Goal: Task Accomplishment & Management: Complete application form

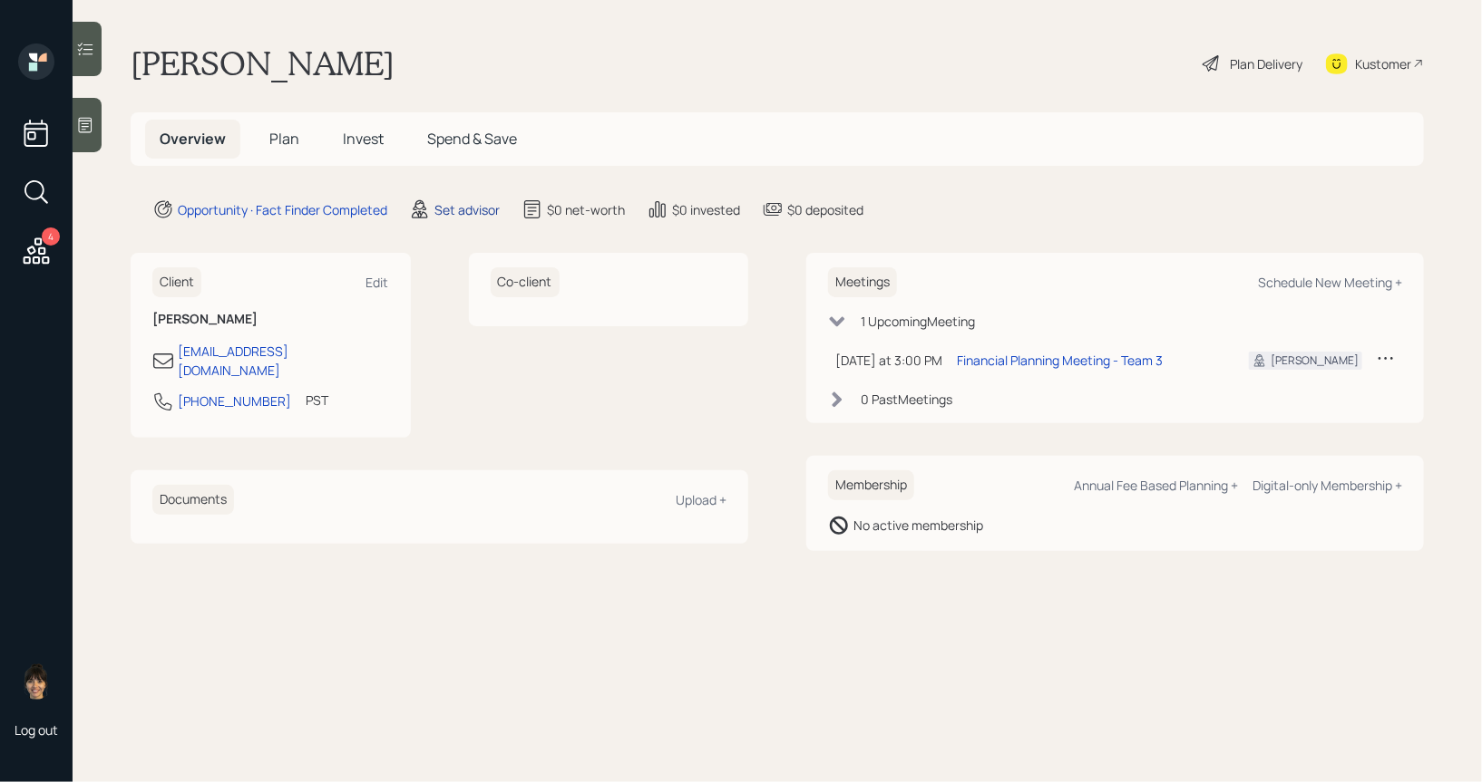
click at [446, 209] on div "Set advisor" at bounding box center [466, 209] width 65 height 19
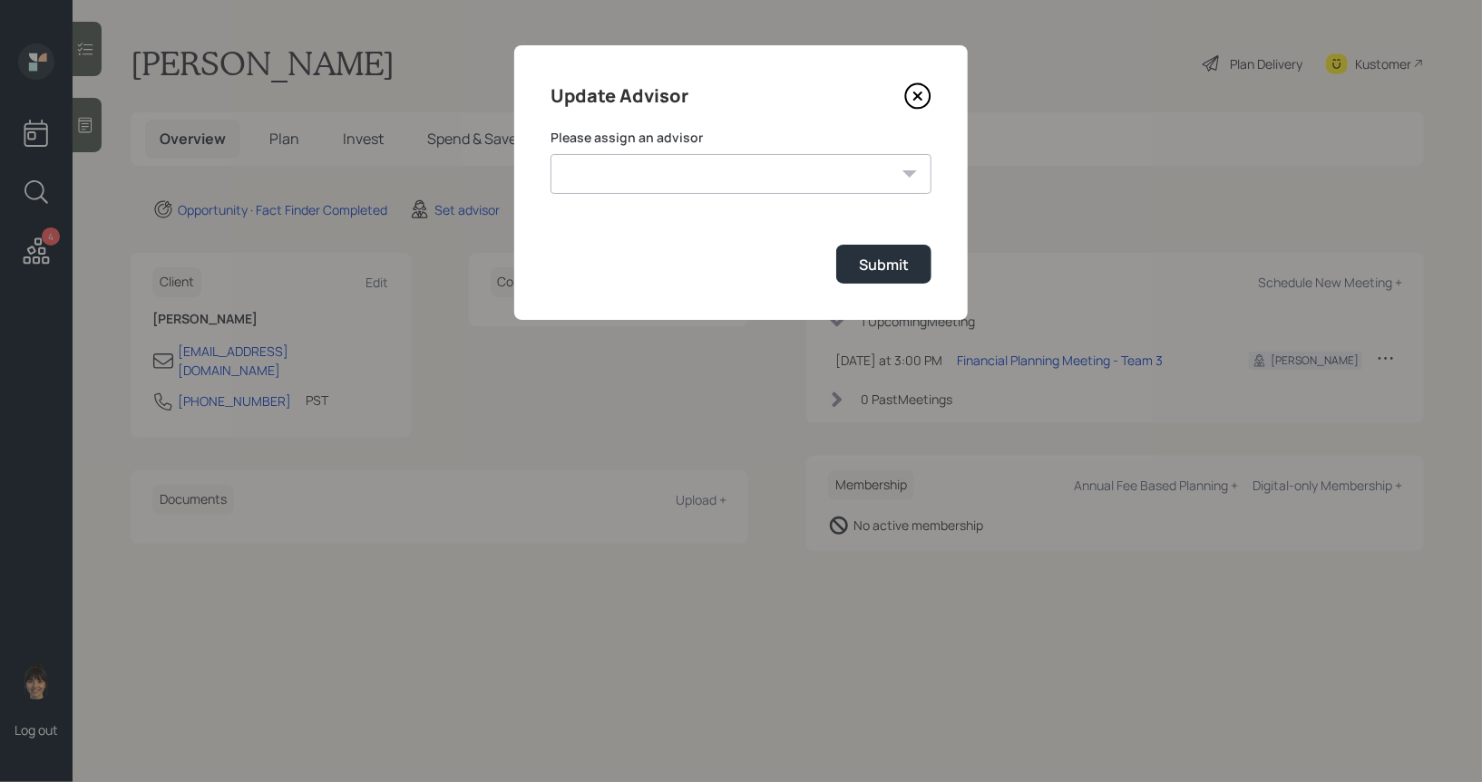
click at [665, 168] on select "Jonah Coleman Tyler End James DiStasi Treva Nostdahl Eric Schwartz Aleksandra S…" at bounding box center [740, 174] width 381 height 40
select select "8b79112e-3cfb-44f9-89e7-15267fe946c1"
click at [550, 154] on select "Jonah Coleman Tyler End James DiStasi Treva Nostdahl Eric Schwartz Aleksandra S…" at bounding box center [740, 174] width 381 height 40
click at [884, 267] on div "Submit" at bounding box center [884, 265] width 50 height 20
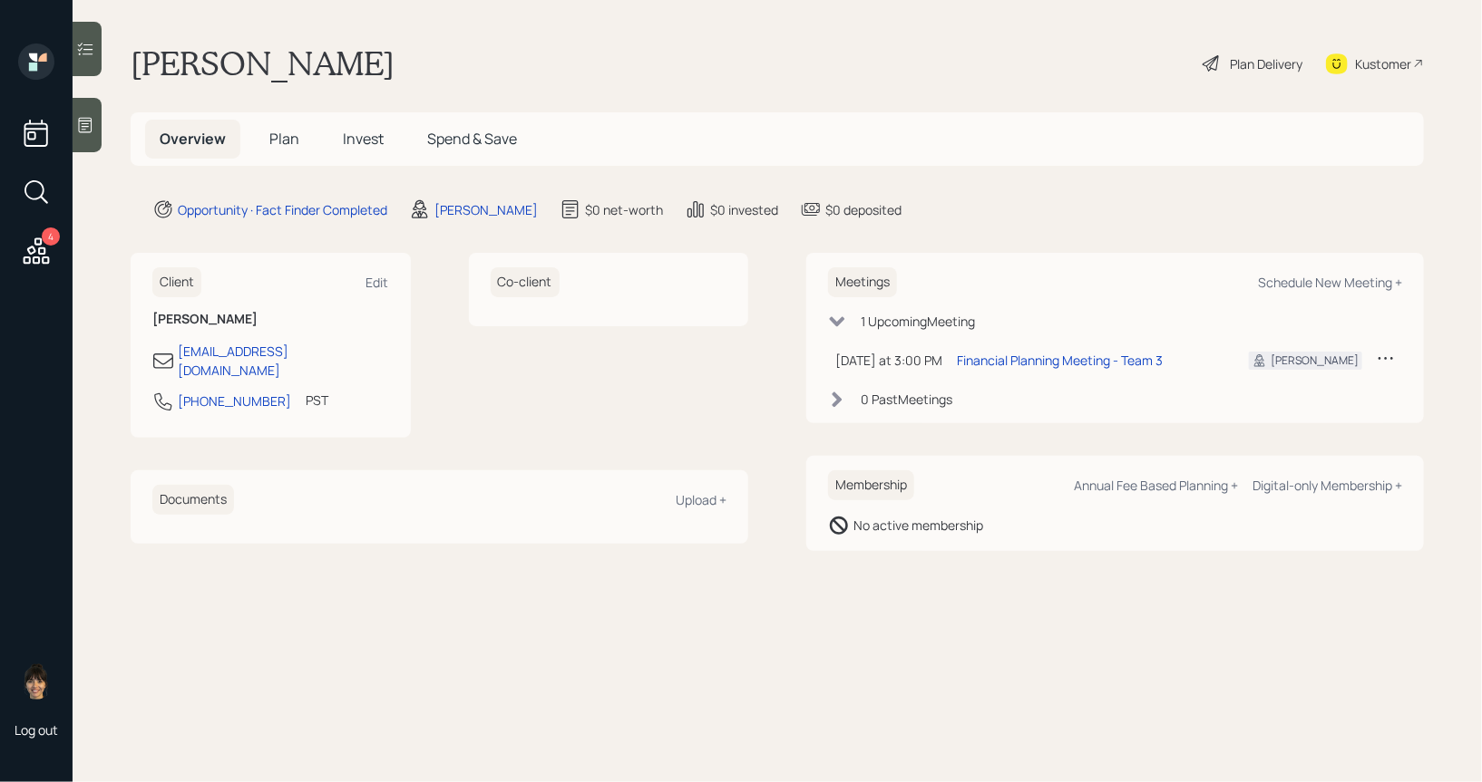
click at [85, 119] on icon at bounding box center [85, 125] width 18 height 18
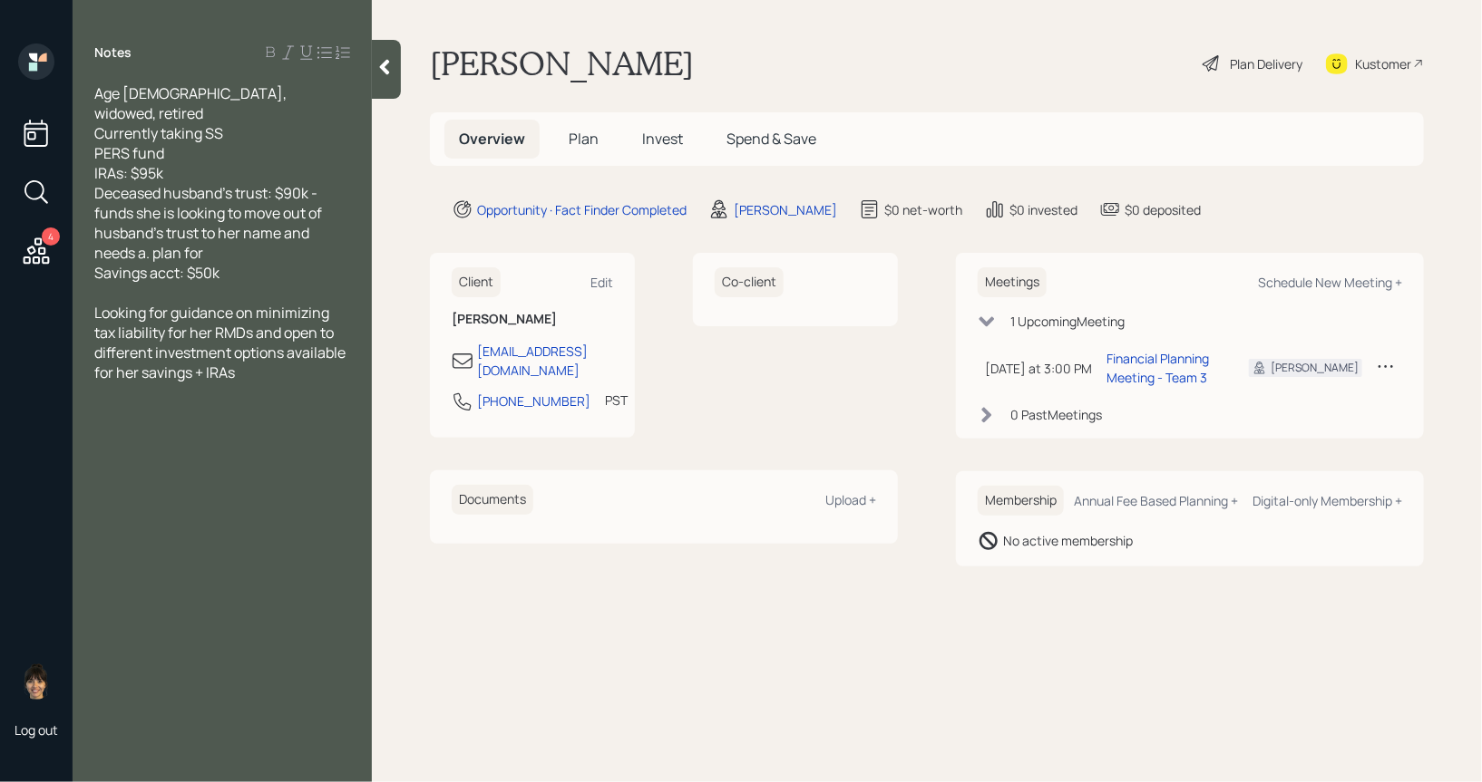
click at [582, 134] on span "Plan" at bounding box center [583, 139] width 30 height 20
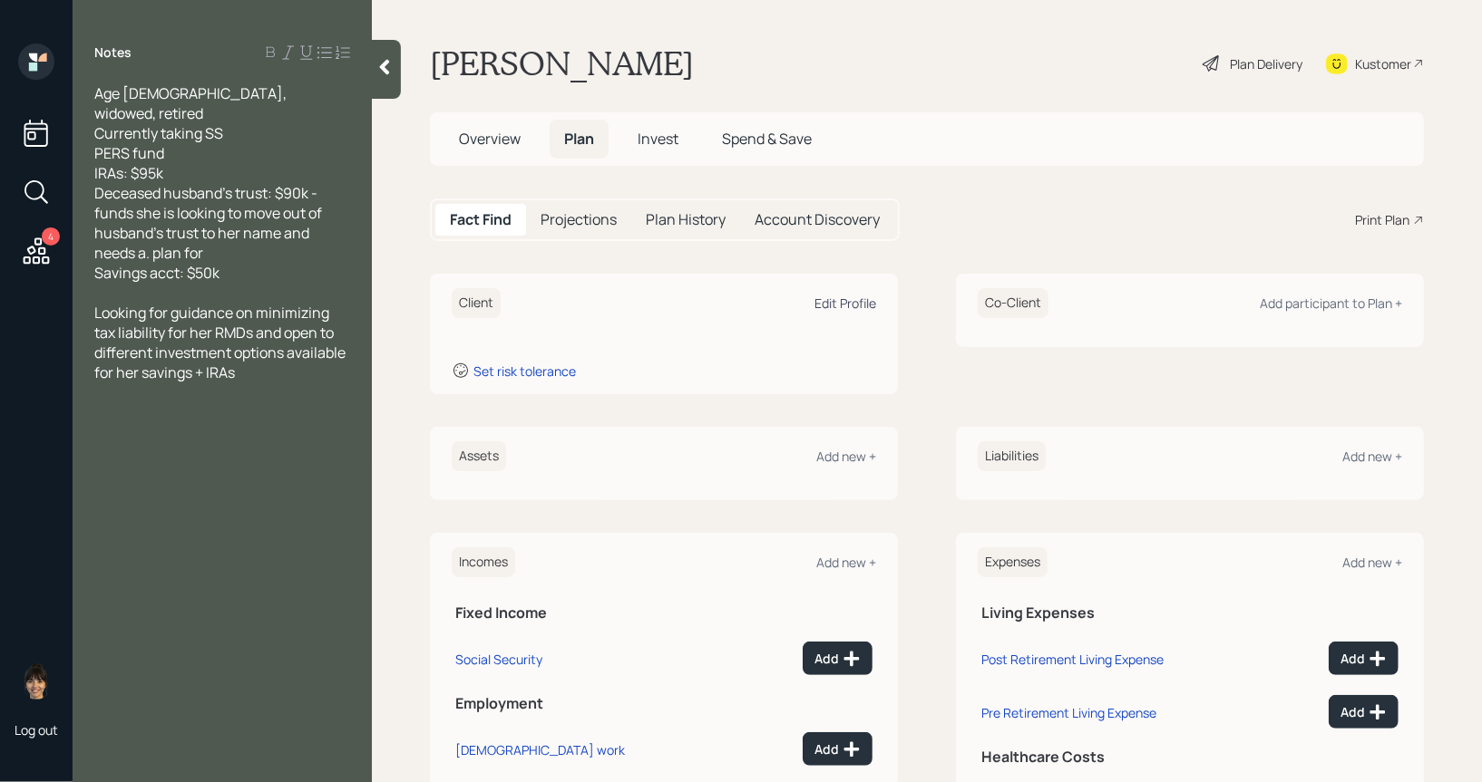
click at [840, 297] on div "Edit Profile" at bounding box center [845, 303] width 62 height 17
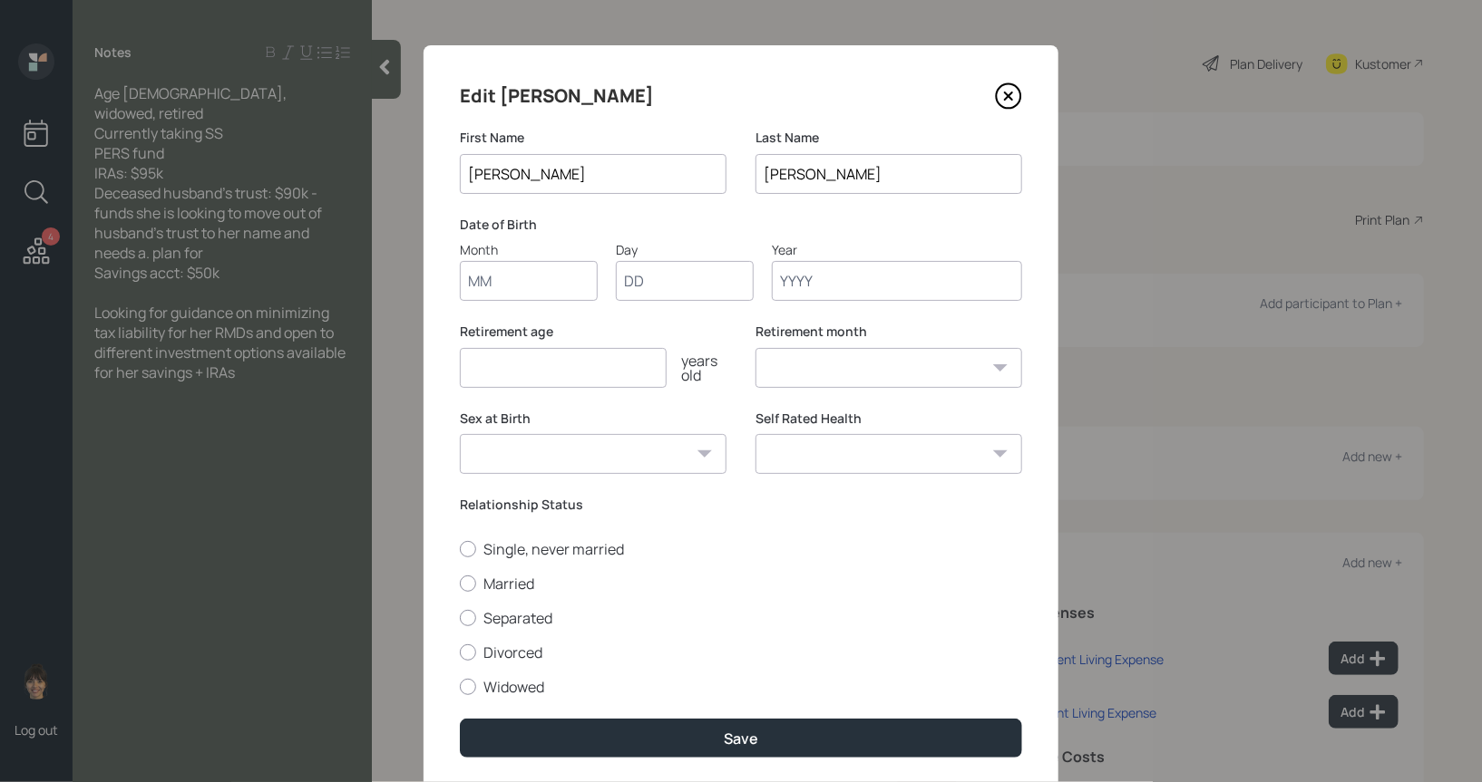
click at [504, 271] on input "Month" at bounding box center [529, 281] width 138 height 40
type input "01"
type input "1955"
select select "1"
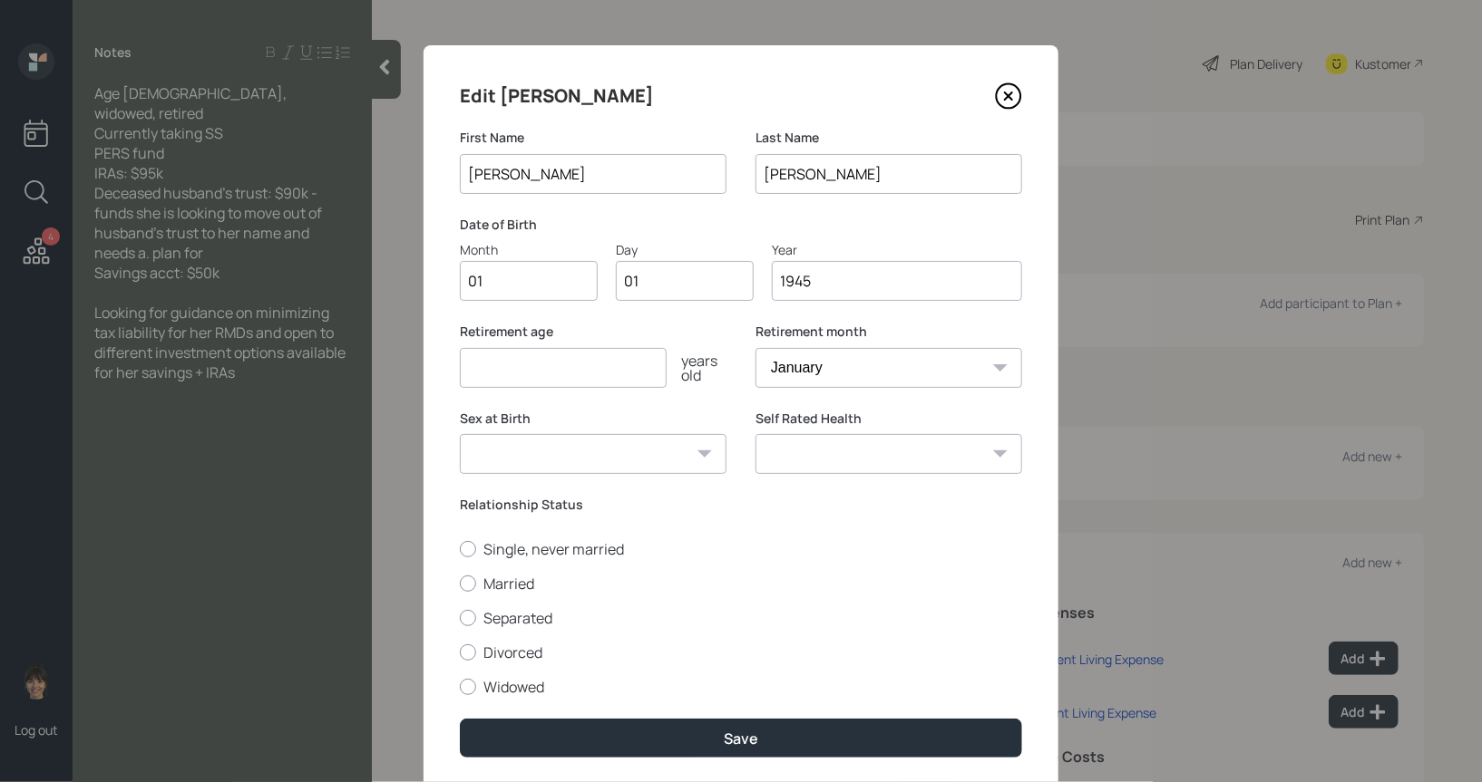
type input "1945"
click at [524, 374] on input "number" at bounding box center [563, 368] width 207 height 40
type input "67"
click at [468, 693] on div at bounding box center [468, 687] width 16 height 16
click at [460, 687] on input "Widowed" at bounding box center [459, 686] width 1 height 1
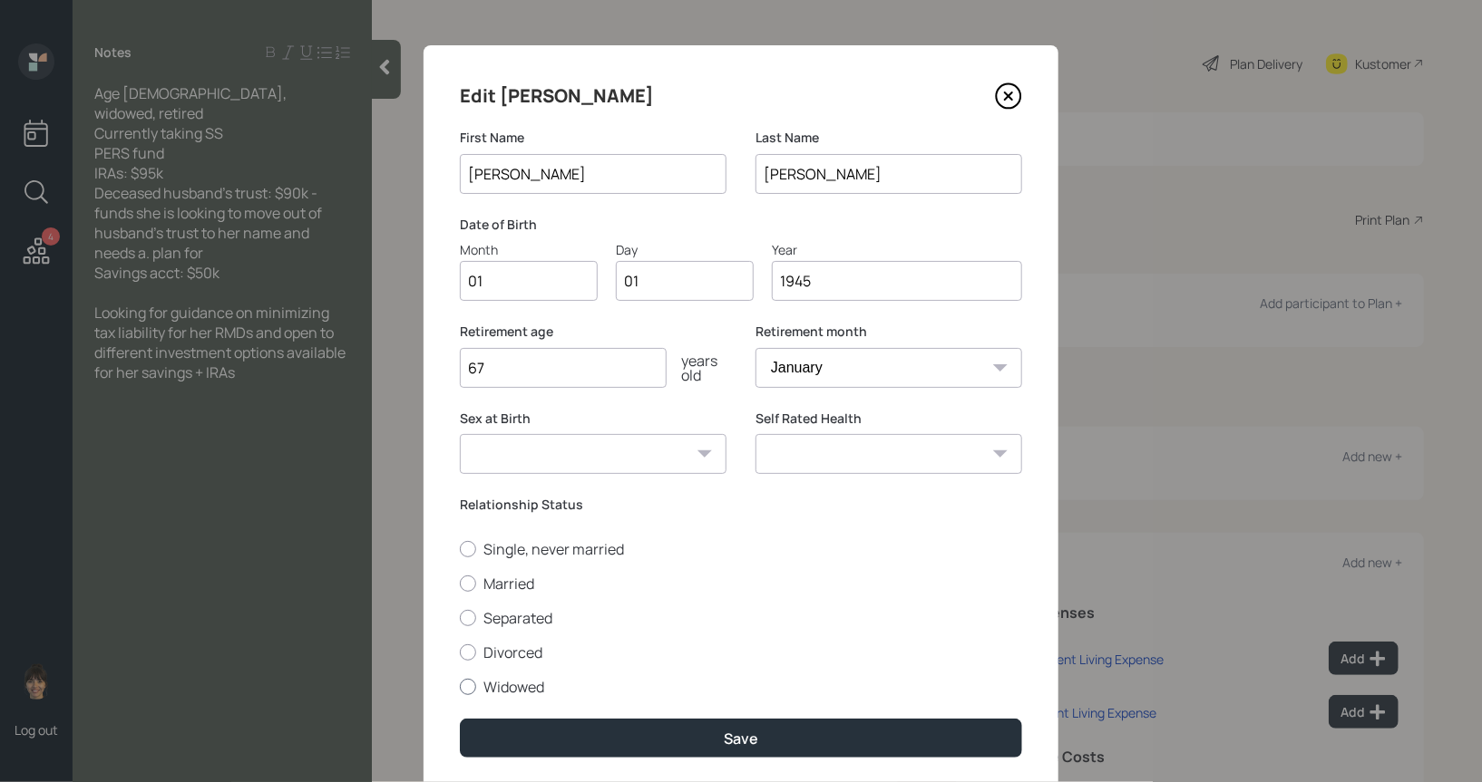
radio input "true"
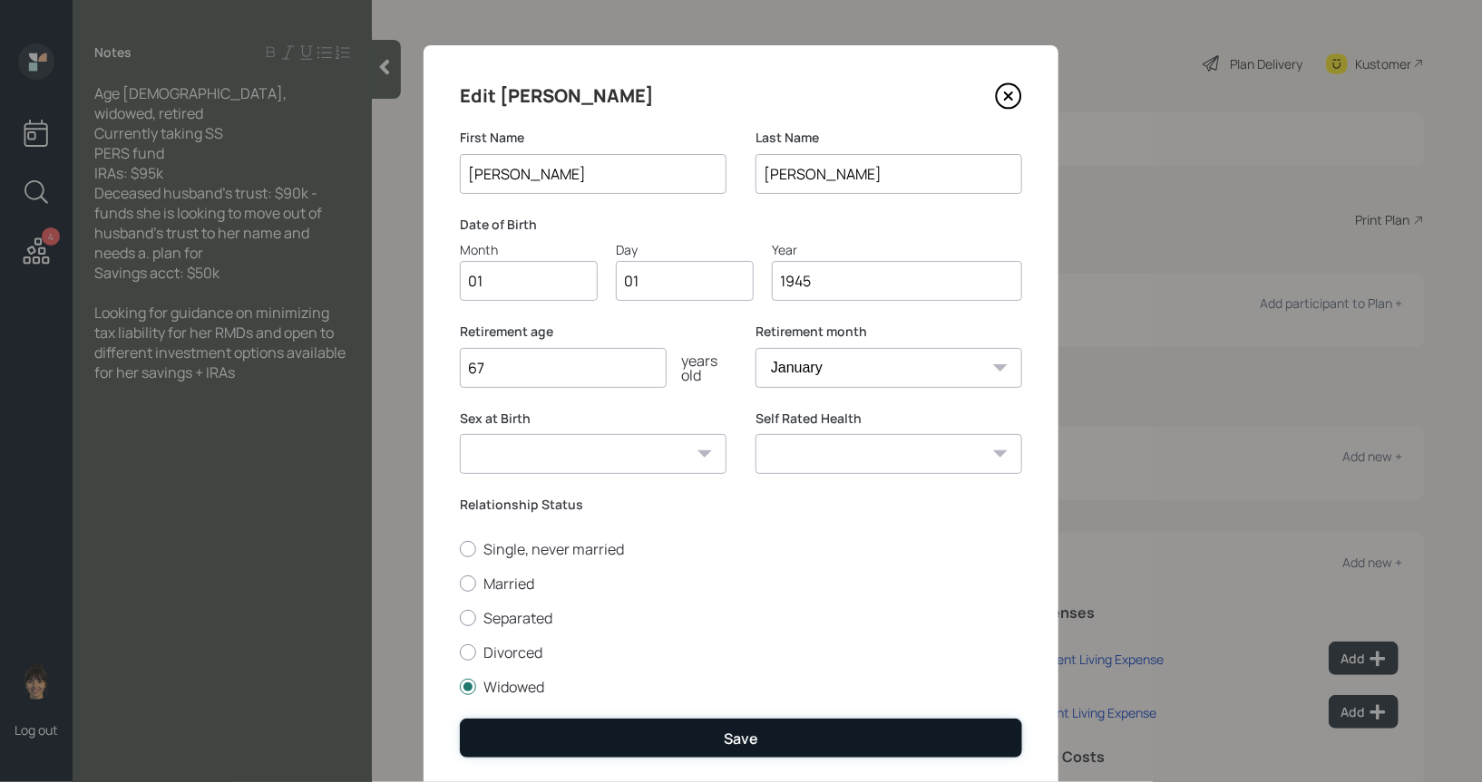
click at [509, 748] on button "Save" at bounding box center [741, 738] width 562 height 39
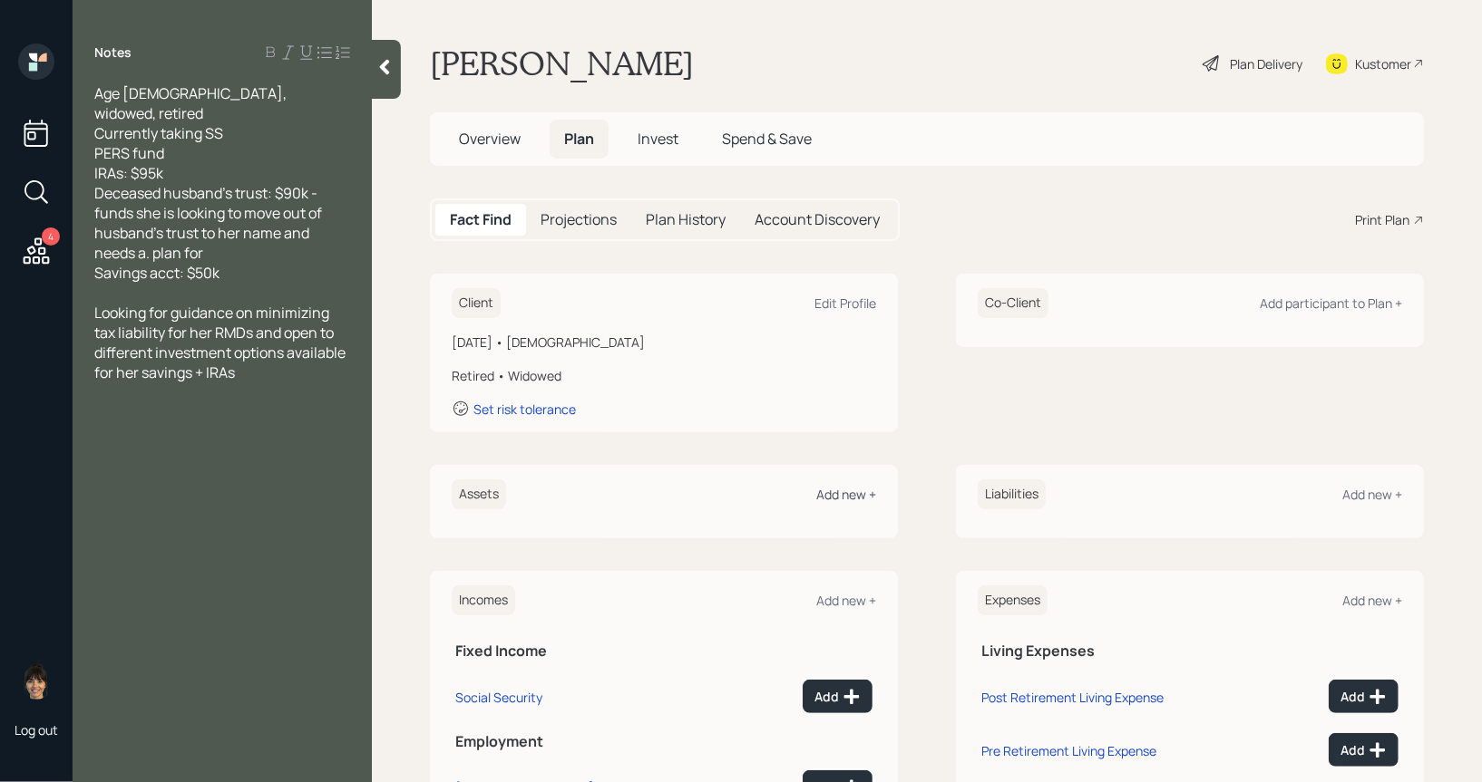
click at [853, 501] on div "Add new +" at bounding box center [846, 494] width 60 height 17
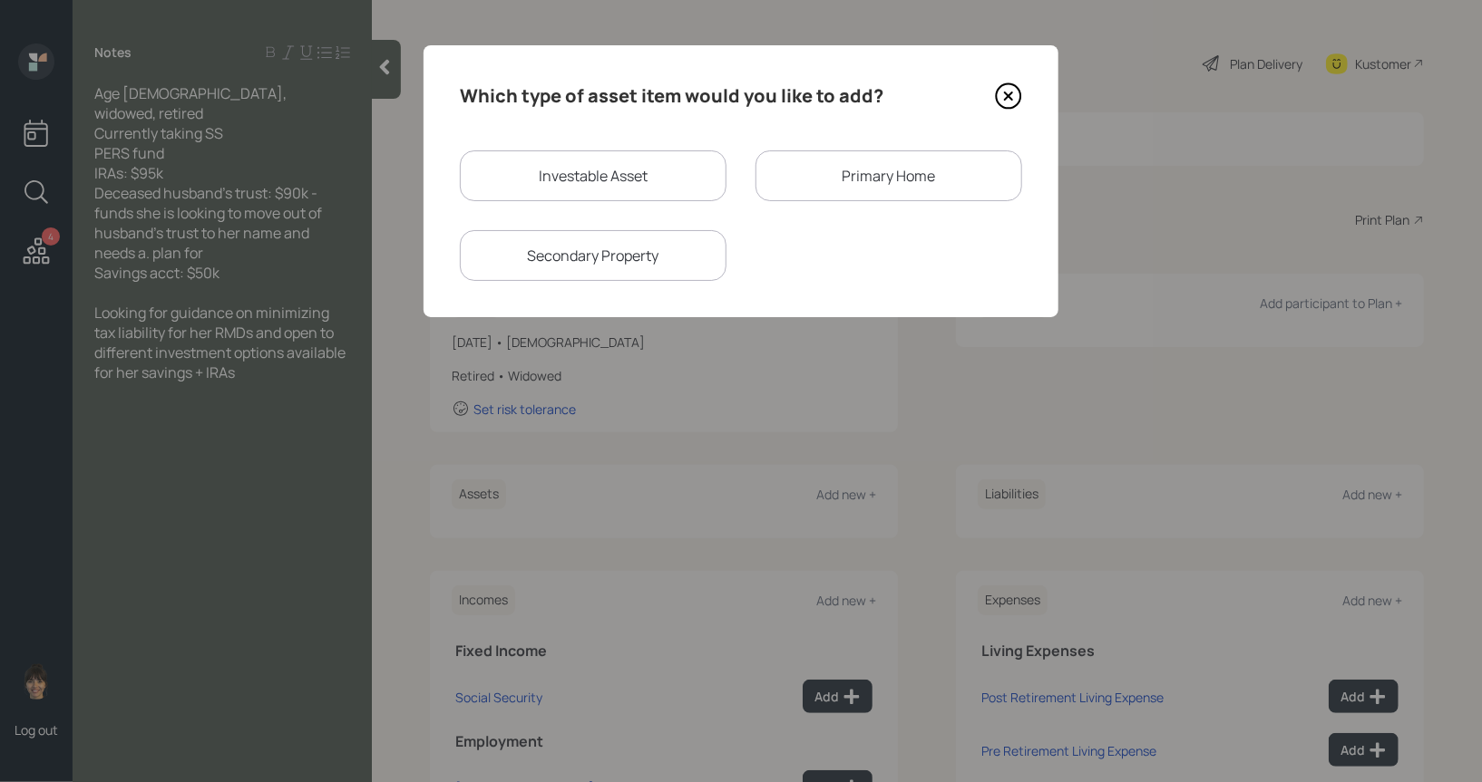
click at [630, 184] on div "Investable Asset" at bounding box center [593, 176] width 267 height 51
select select "taxable"
select select "balanced"
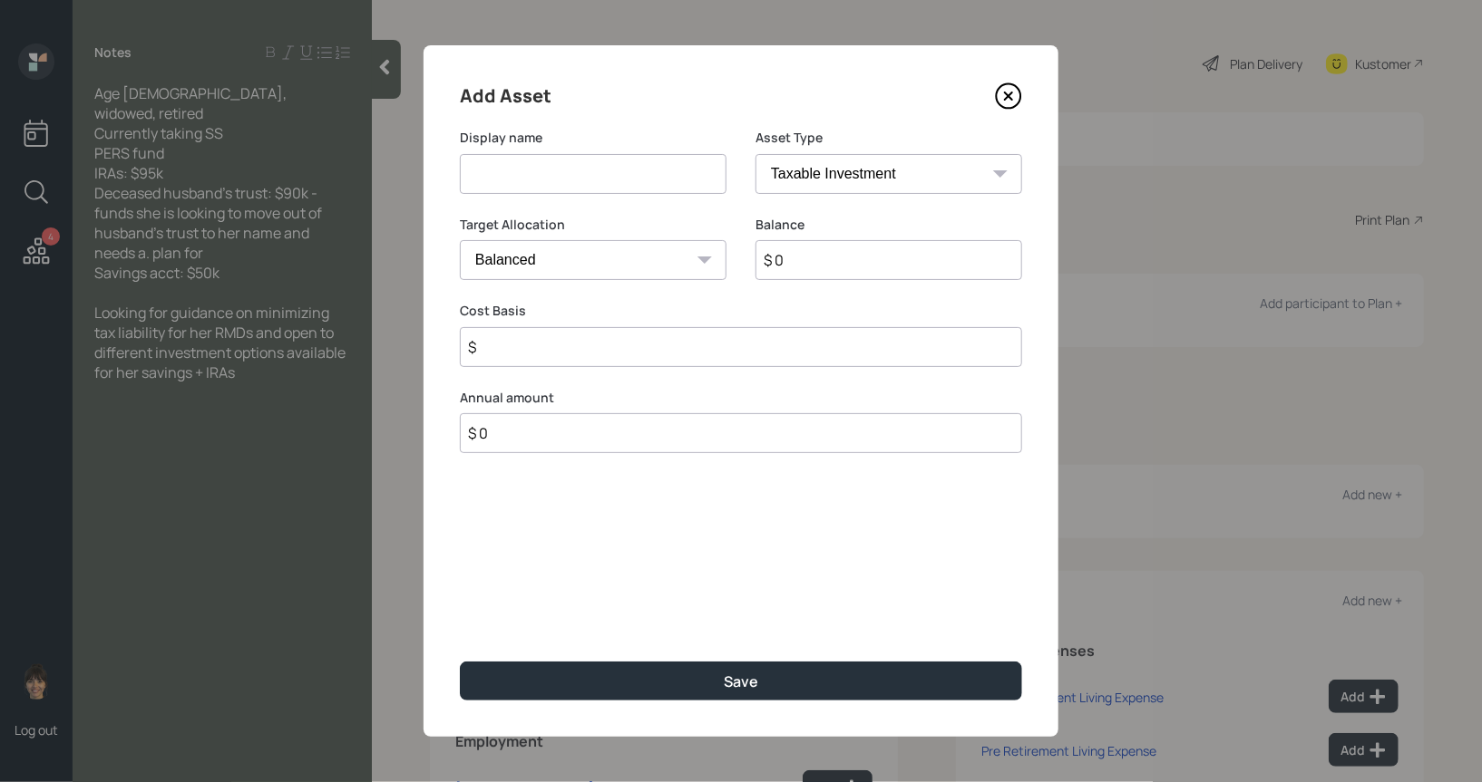
click at [594, 192] on input at bounding box center [593, 174] width 267 height 40
type input "IRA"
click at [870, 178] on select "SEP IRA IRA Roth IRA 401(k) Roth 401(k) 403(b) Roth 403(b) 457(b) Roth 457(b) H…" at bounding box center [888, 174] width 267 height 40
select select "ira"
click at [755, 154] on select "SEP IRA IRA Roth IRA 401(k) Roth 401(k) 403(b) Roth 403(b) 457(b) Roth 457(b) H…" at bounding box center [888, 174] width 267 height 40
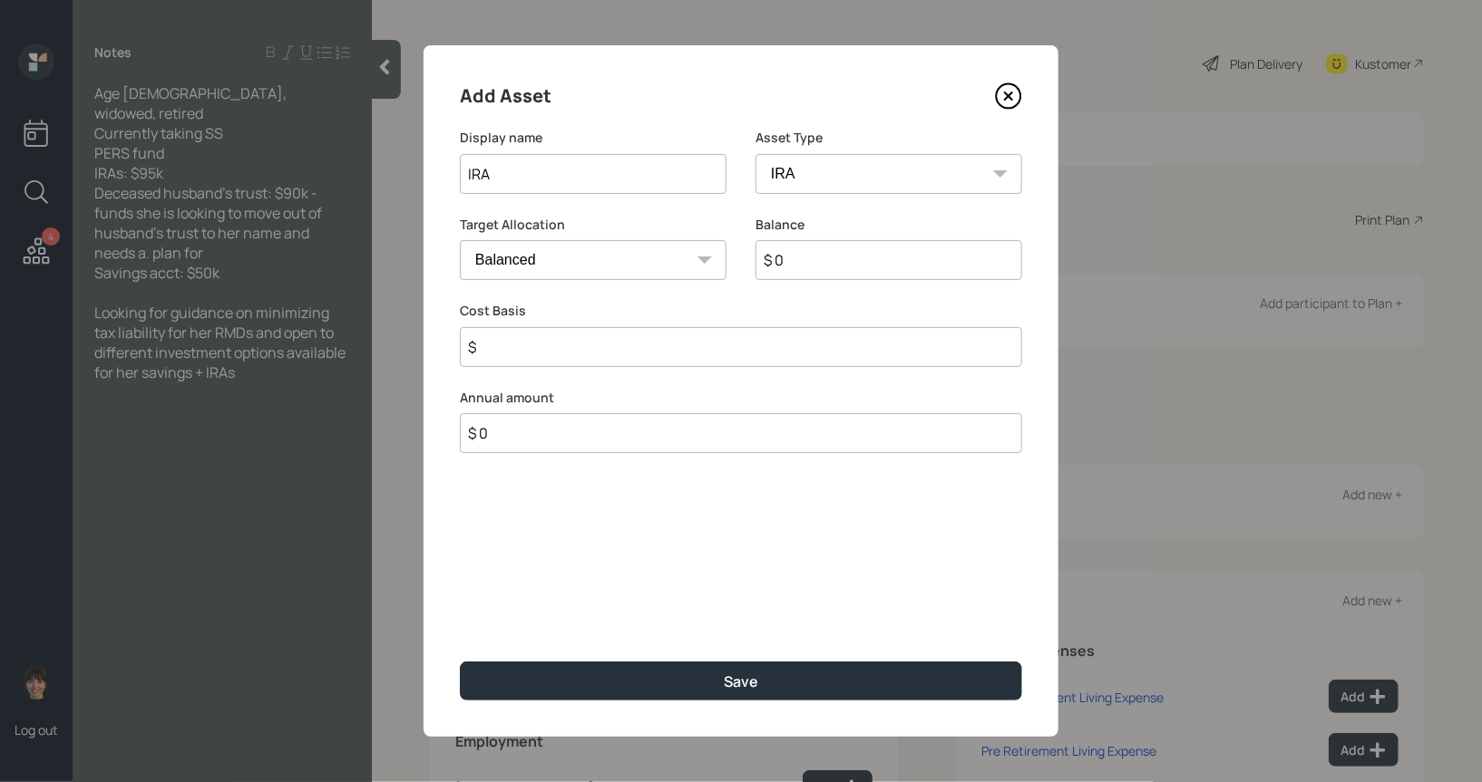
type input "$"
click at [811, 269] on input "$ 0" at bounding box center [888, 260] width 267 height 40
type input "$ 95,000"
click at [623, 355] on input "$" at bounding box center [741, 347] width 562 height 40
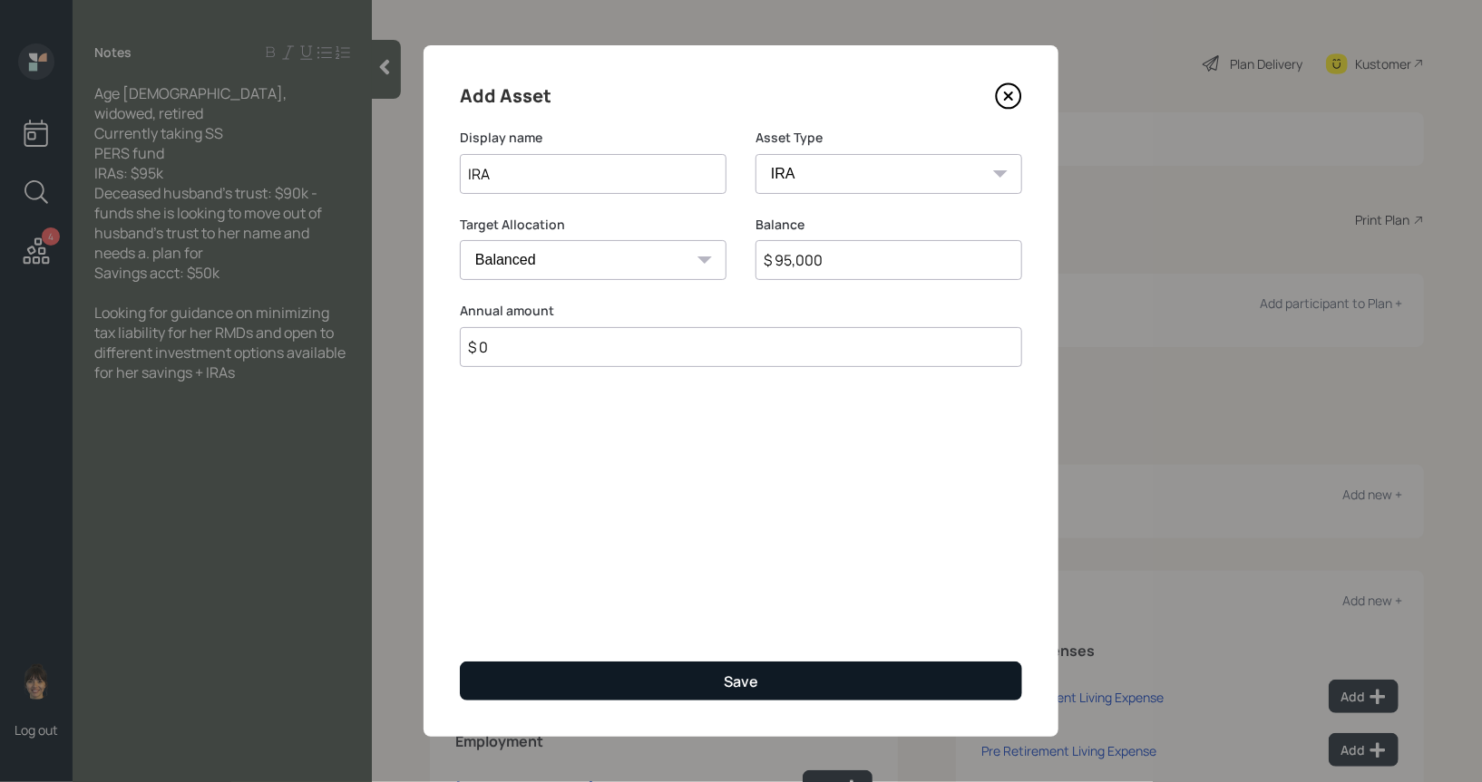
type input "$ 0"
click at [552, 685] on button "Save" at bounding box center [741, 681] width 562 height 39
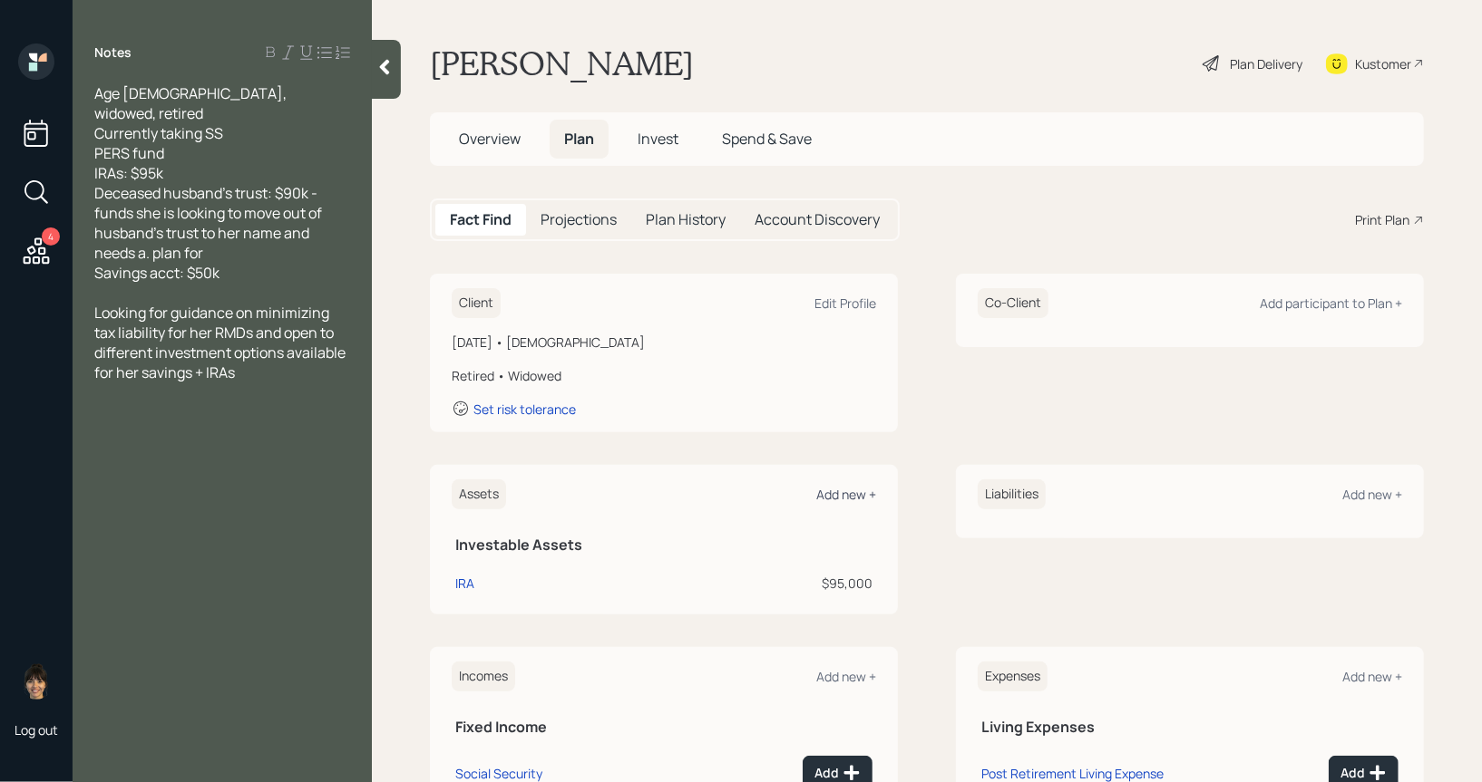
click at [831, 494] on div "Add new +" at bounding box center [846, 494] width 60 height 17
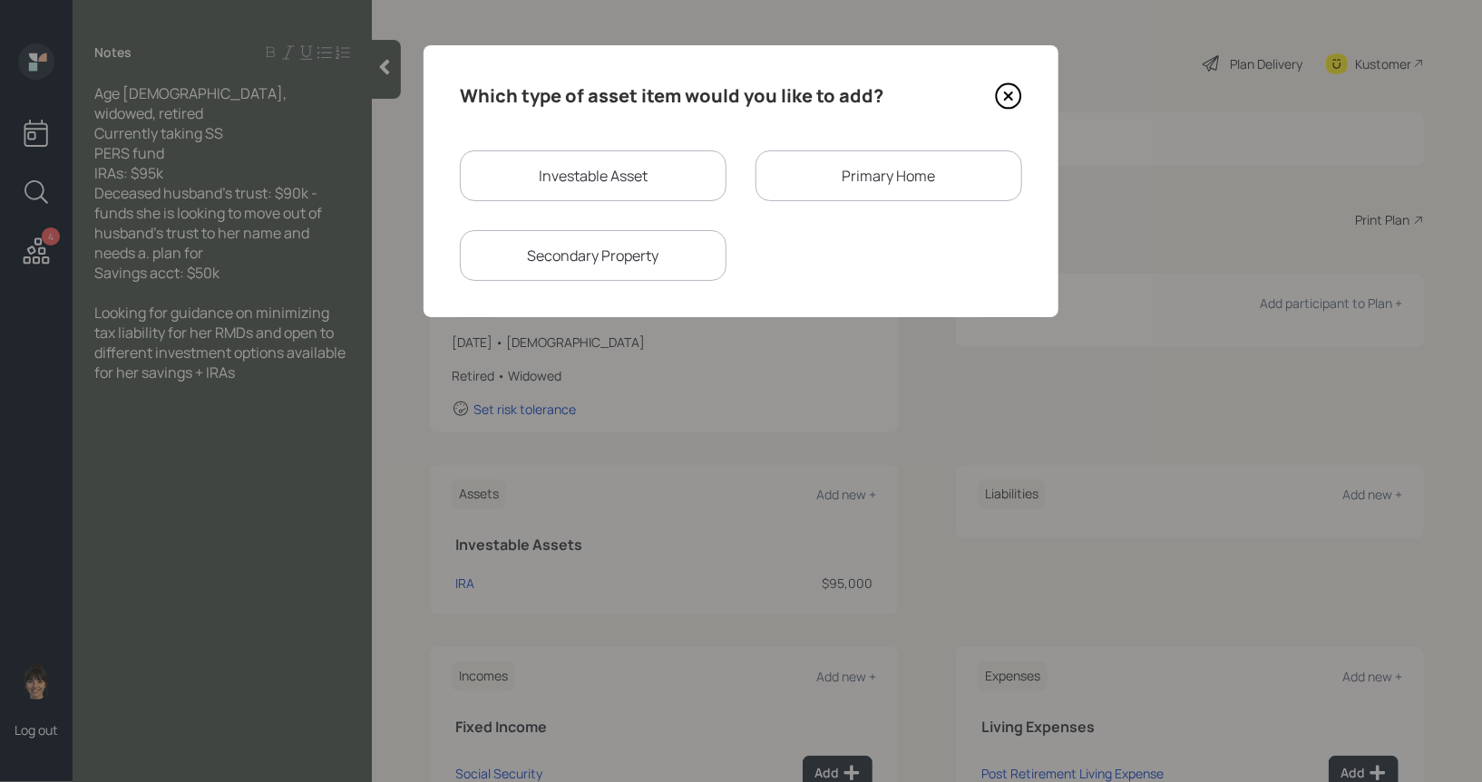
click at [634, 172] on div "Investable Asset" at bounding box center [593, 176] width 267 height 51
select select "taxable"
select select "balanced"
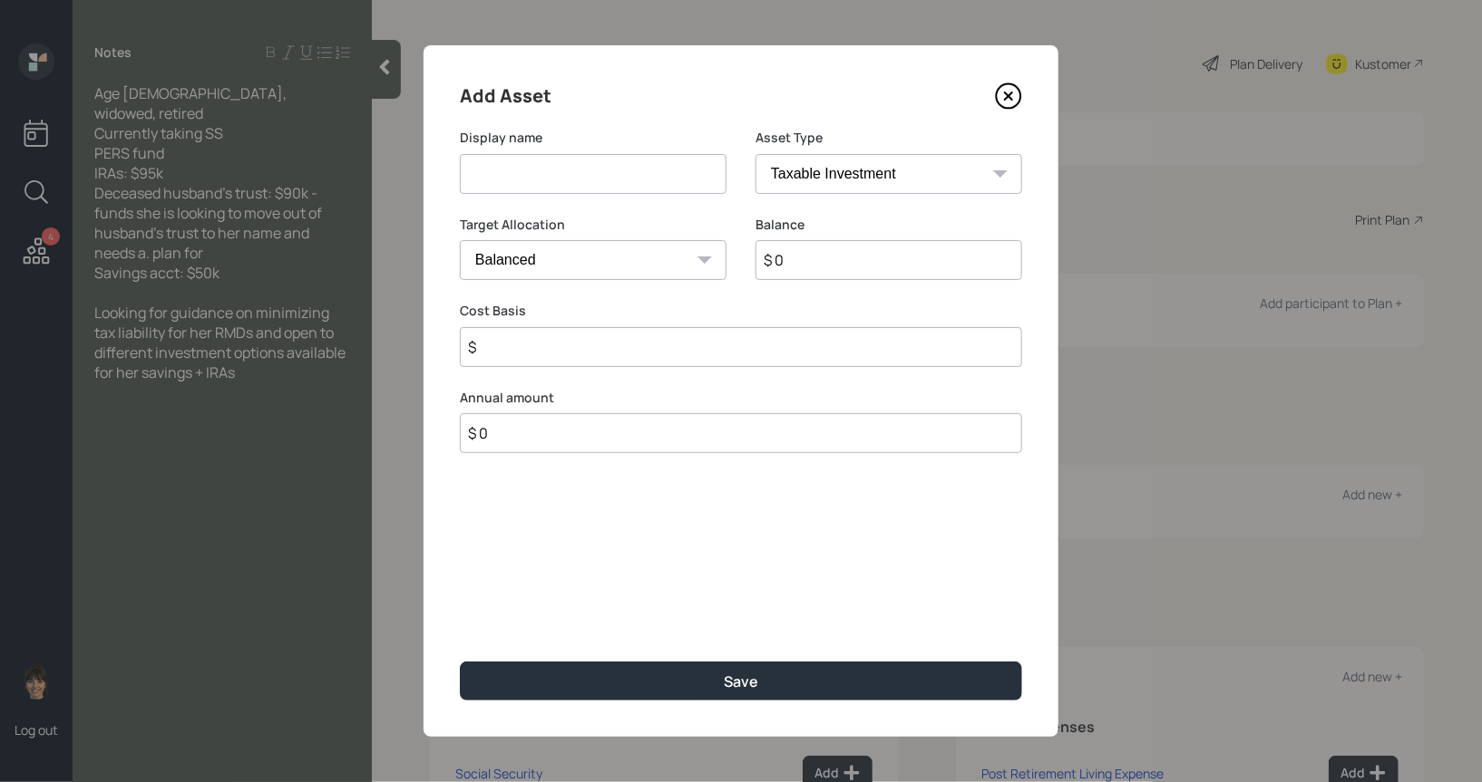
click at [596, 180] on input at bounding box center [593, 174] width 267 height 40
type input "Savings"
click at [811, 258] on input "$ 0" at bounding box center [888, 260] width 267 height 40
type input "$ 50,000"
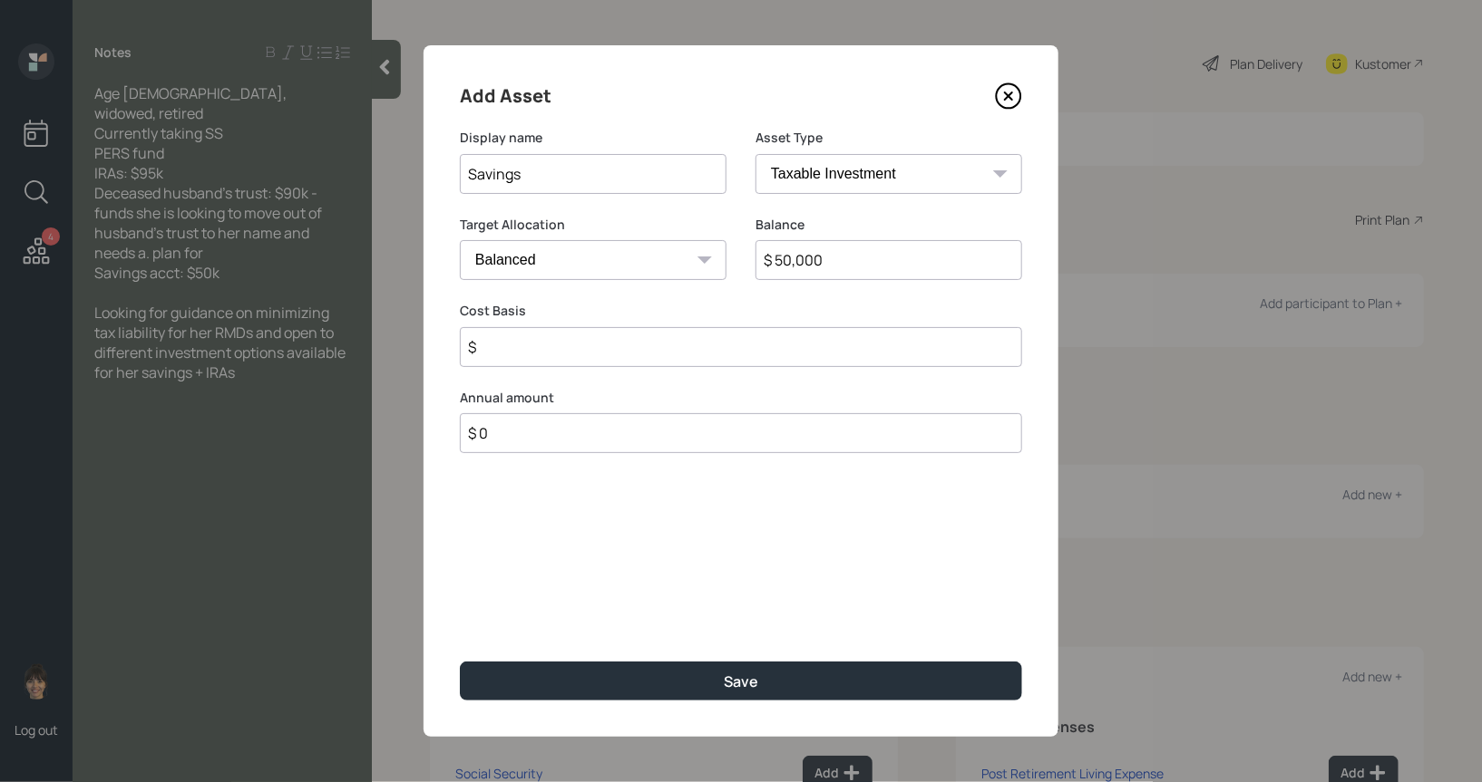
click at [654, 356] on input "$" at bounding box center [741, 347] width 562 height 40
type input "$ 50,000"
click at [518, 271] on select "Cash Conservative Balanced Aggressive" at bounding box center [593, 260] width 267 height 40
select select "uninvested"
click at [460, 240] on select "Cash Conservative Balanced Aggressive" at bounding box center [593, 260] width 267 height 40
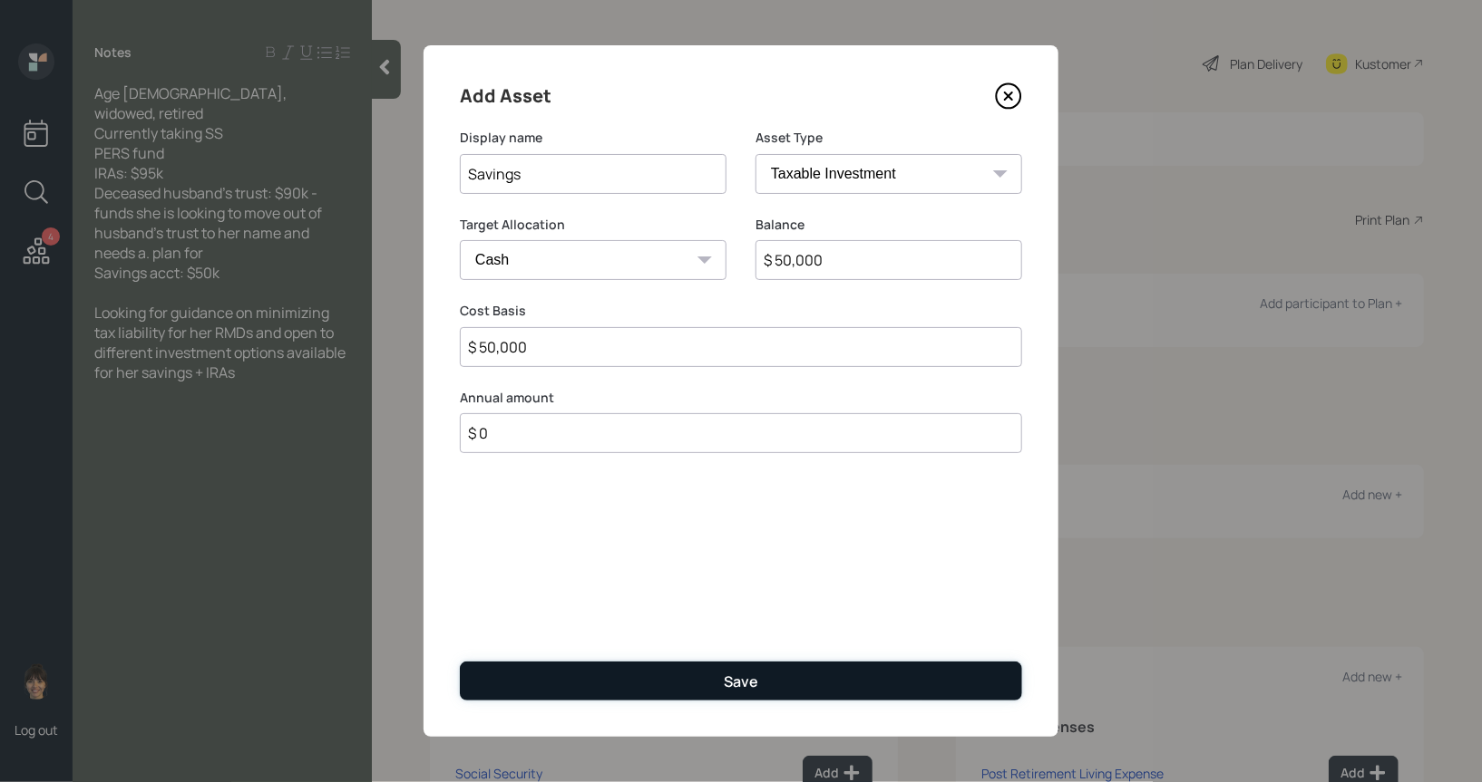
click at [593, 681] on button "Save" at bounding box center [741, 681] width 562 height 39
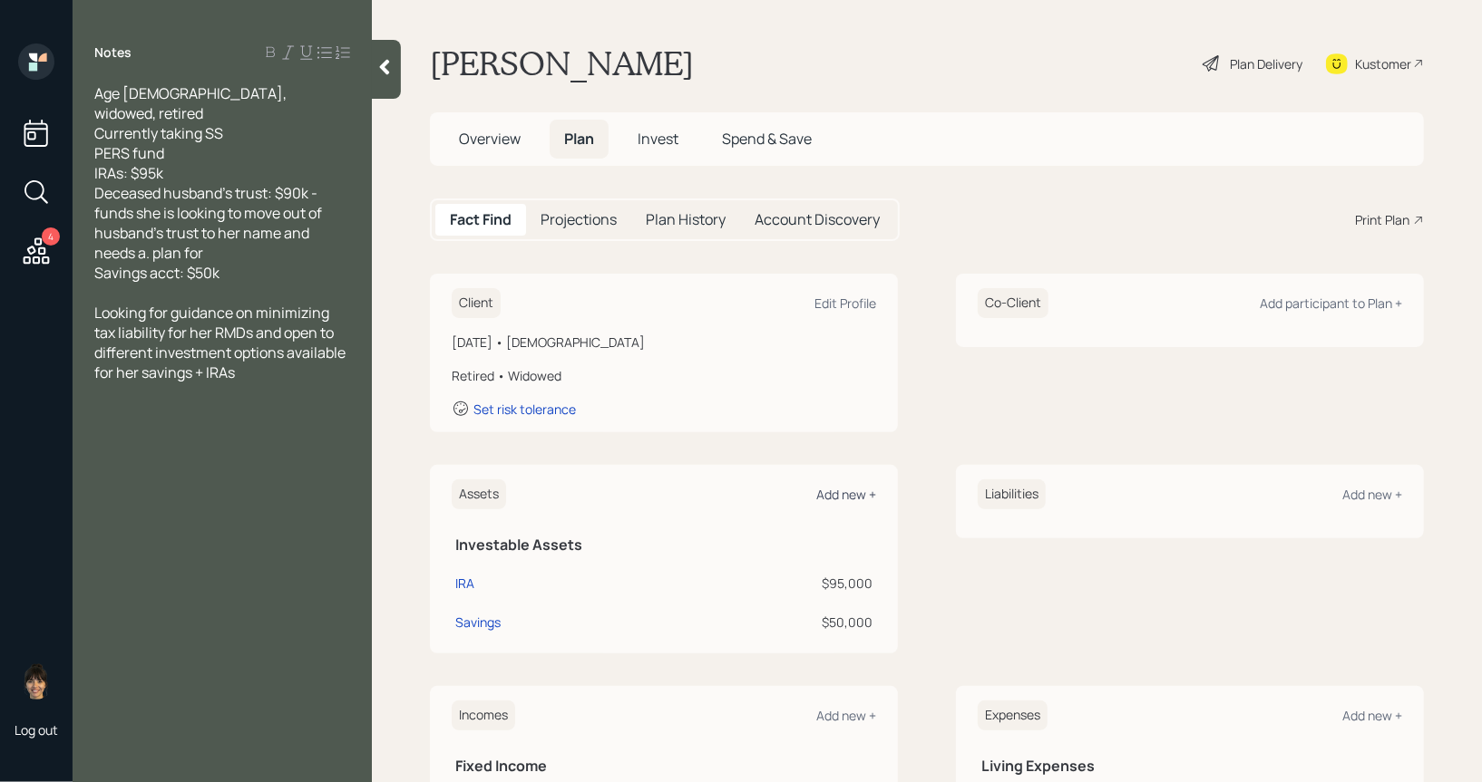
click at [837, 489] on div "Add new +" at bounding box center [846, 494] width 60 height 17
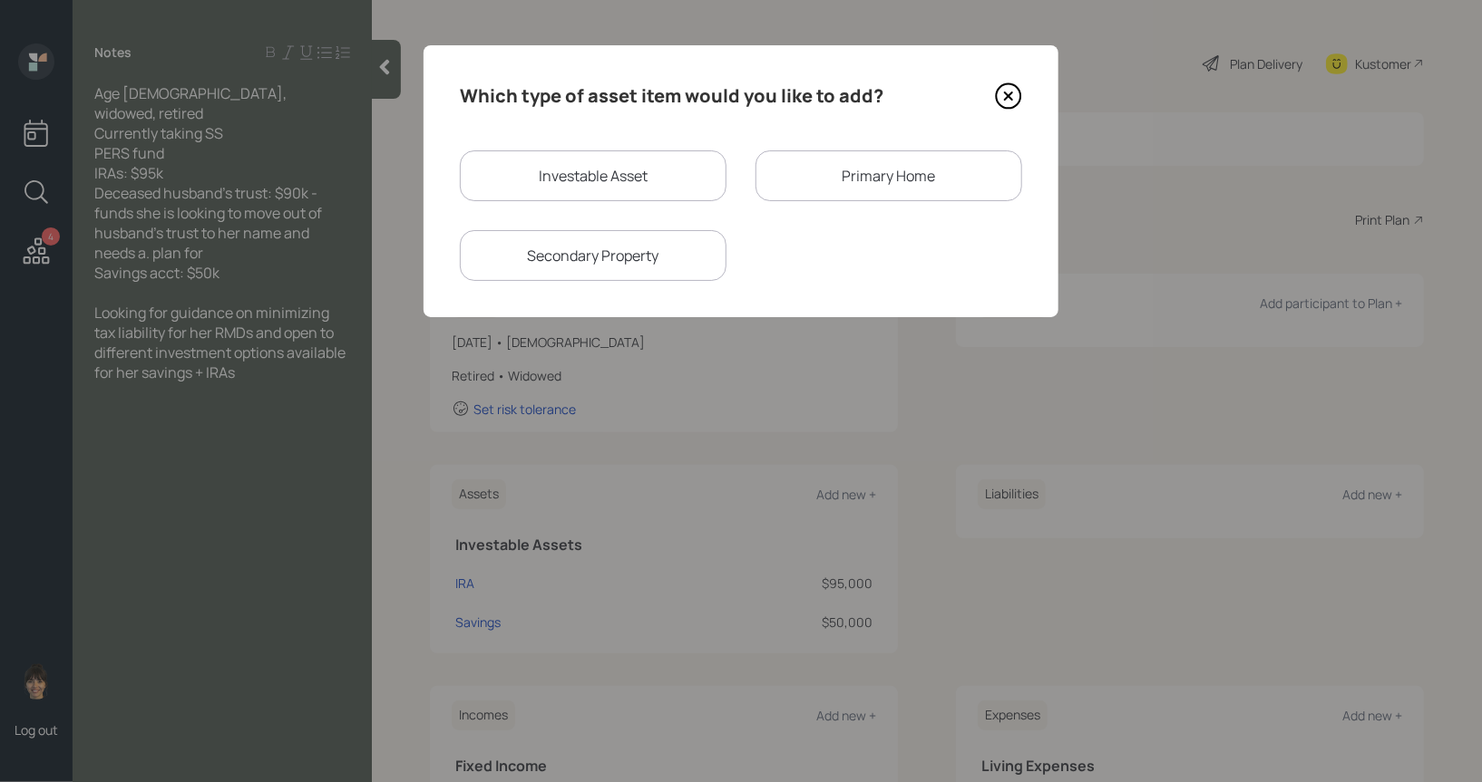
click at [558, 177] on div "Investable Asset" at bounding box center [593, 176] width 267 height 51
select select "taxable"
select select "balanced"
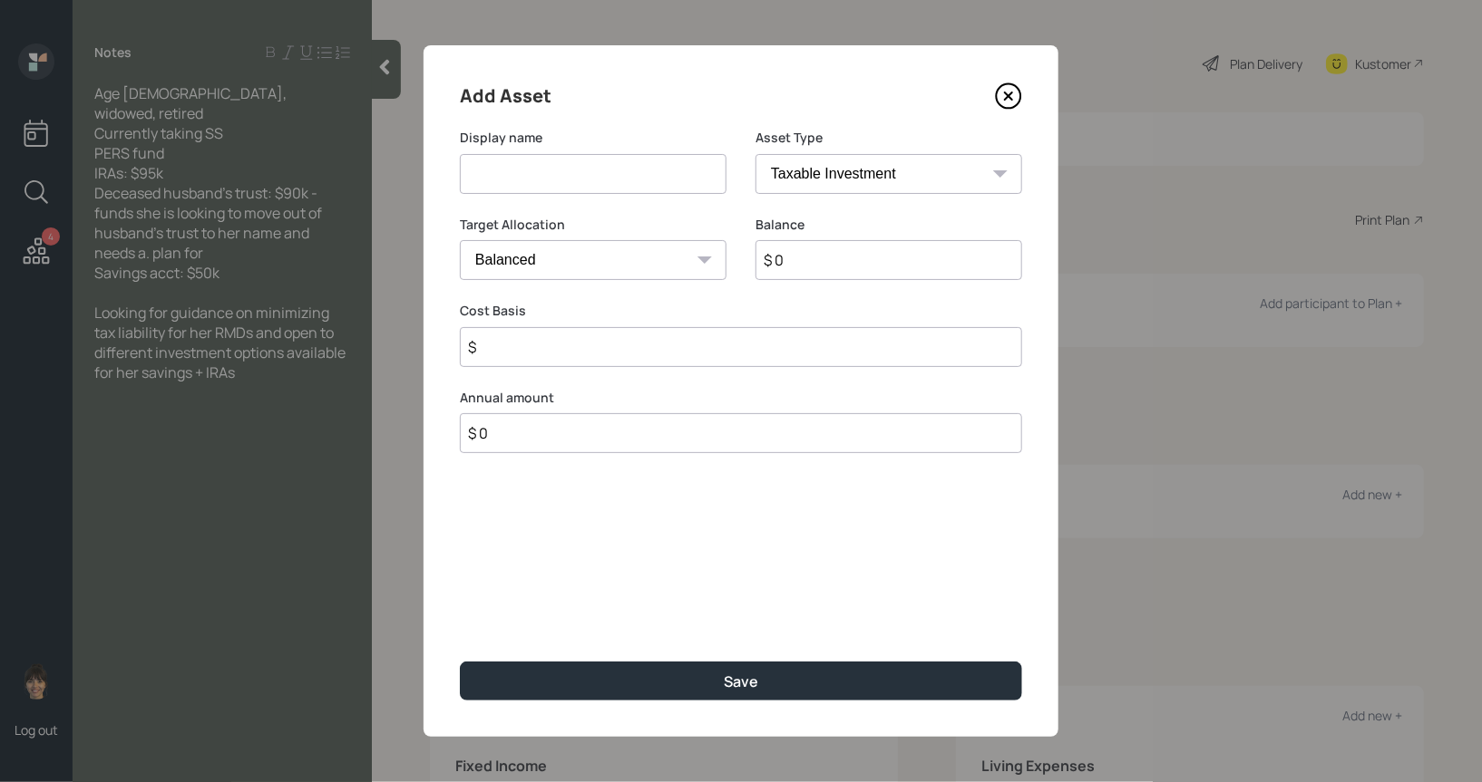
click at [572, 172] on input at bounding box center [593, 174] width 267 height 40
type input "Trust"
click at [808, 267] on input "$ 0" at bounding box center [888, 260] width 267 height 40
type input "$ 90,000"
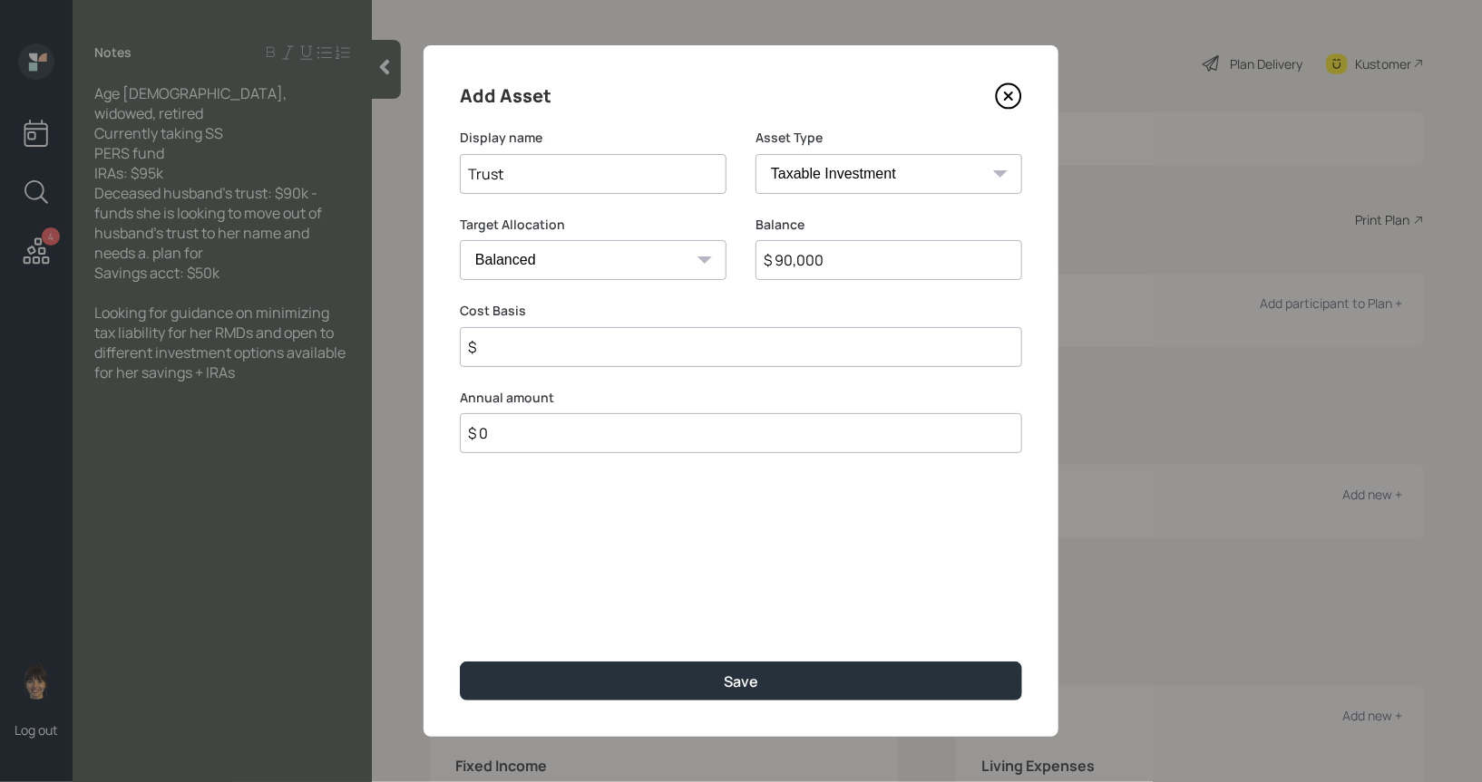
click at [597, 362] on input "$" at bounding box center [741, 347] width 562 height 40
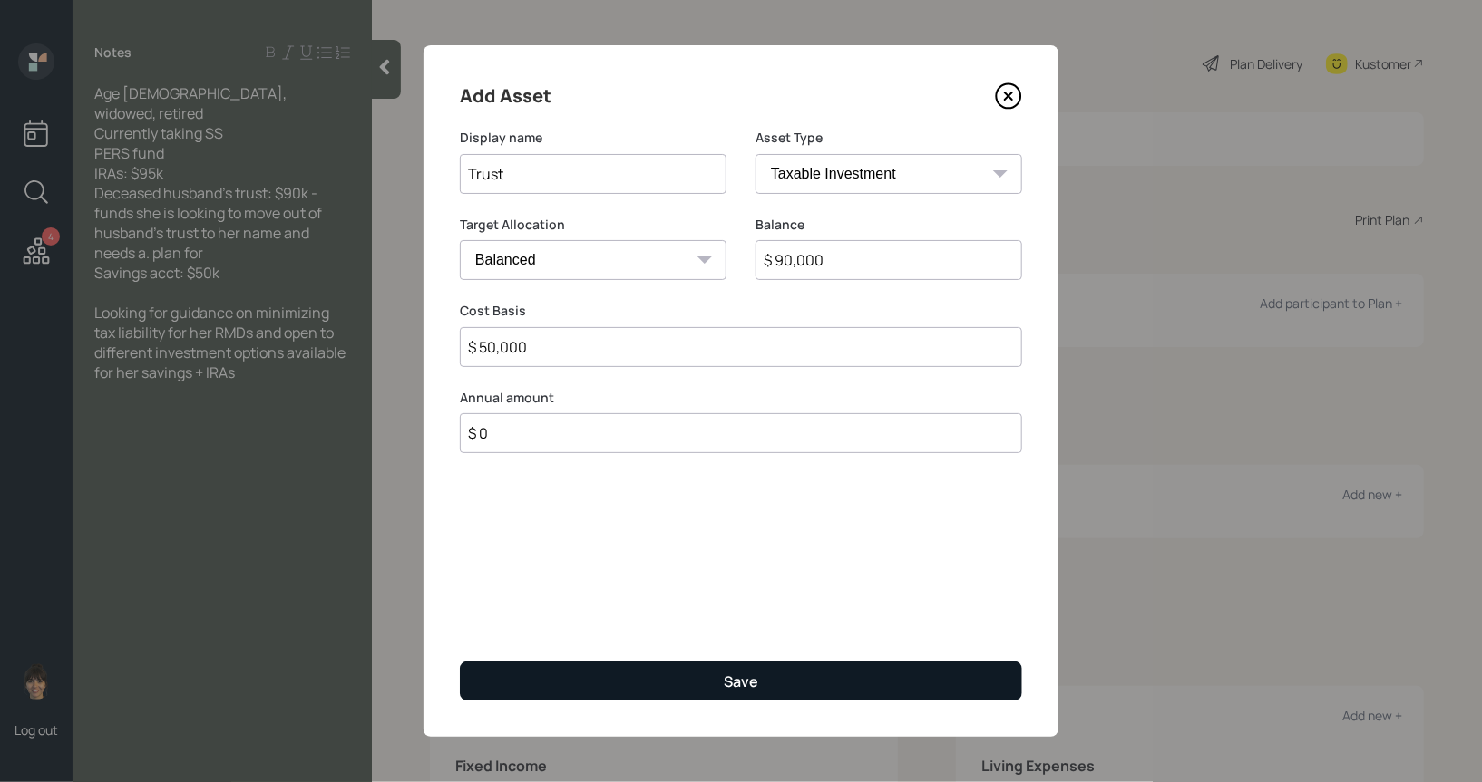
type input "$ 50,000"
click at [697, 687] on button "Save" at bounding box center [741, 681] width 562 height 39
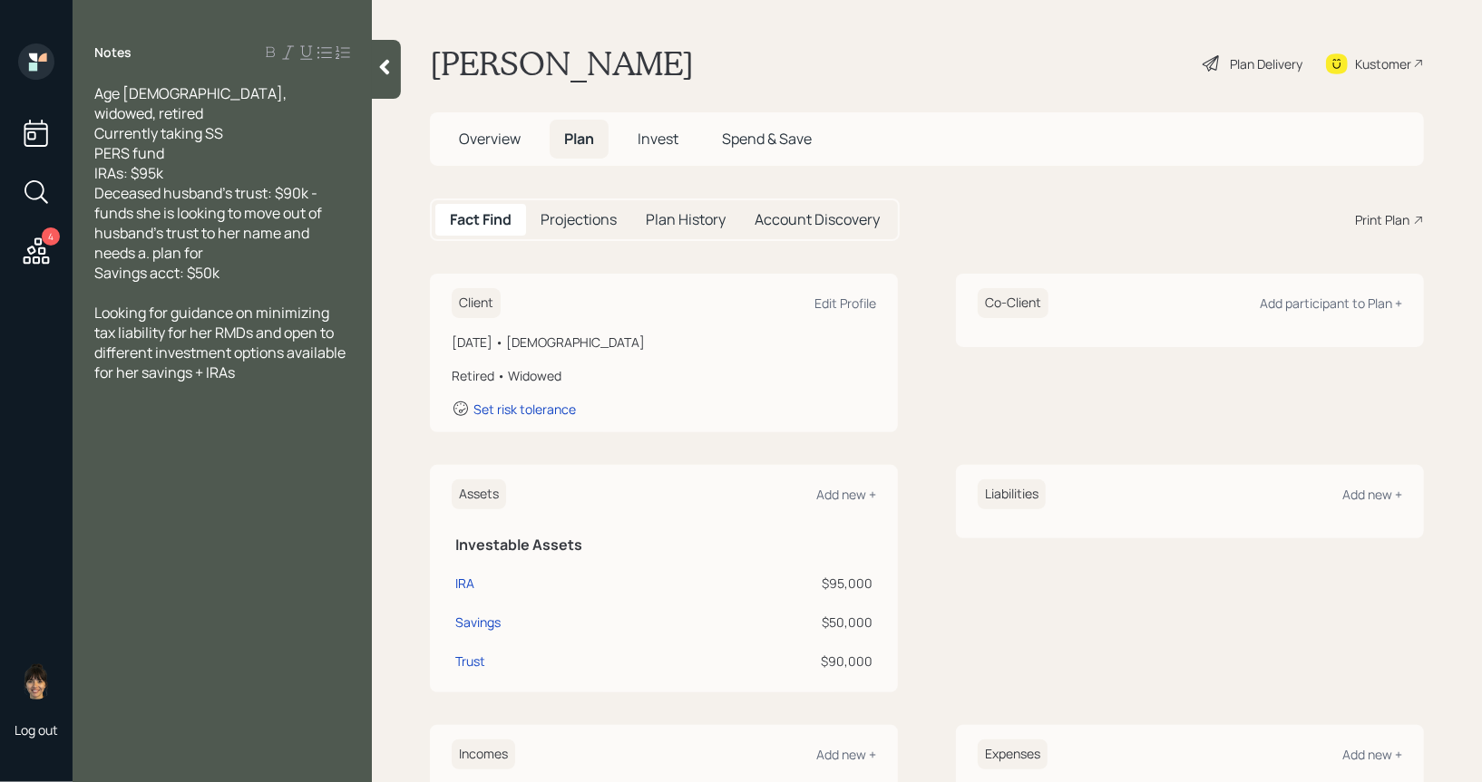
scroll to position [291, 0]
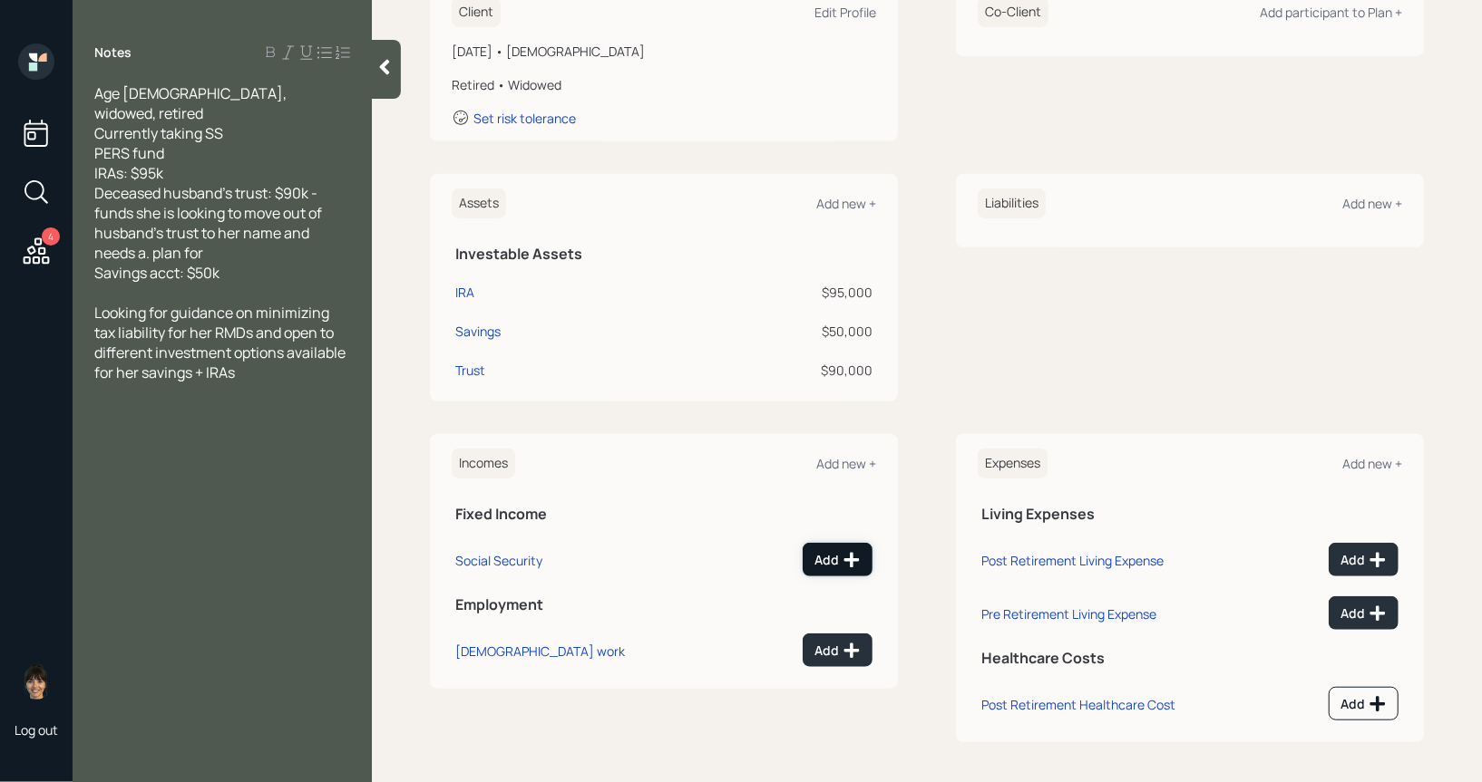
click at [838, 561] on div "Add" at bounding box center [837, 560] width 46 height 18
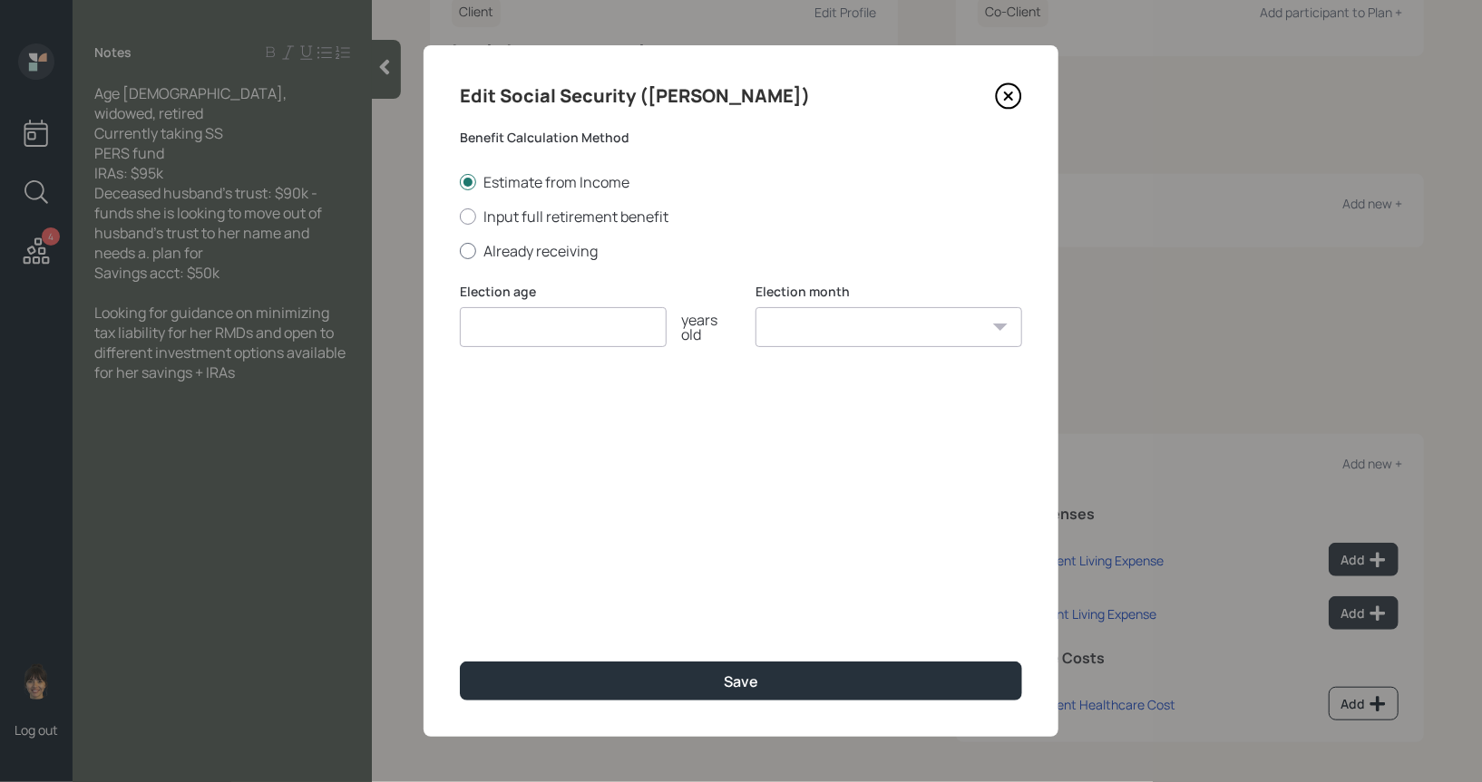
click at [466, 250] on div at bounding box center [468, 251] width 16 height 16
click at [460, 250] on input "Already receiving" at bounding box center [459, 250] width 1 height 1
radio input "true"
click at [497, 335] on input "number" at bounding box center [563, 327] width 207 height 40
type input "67"
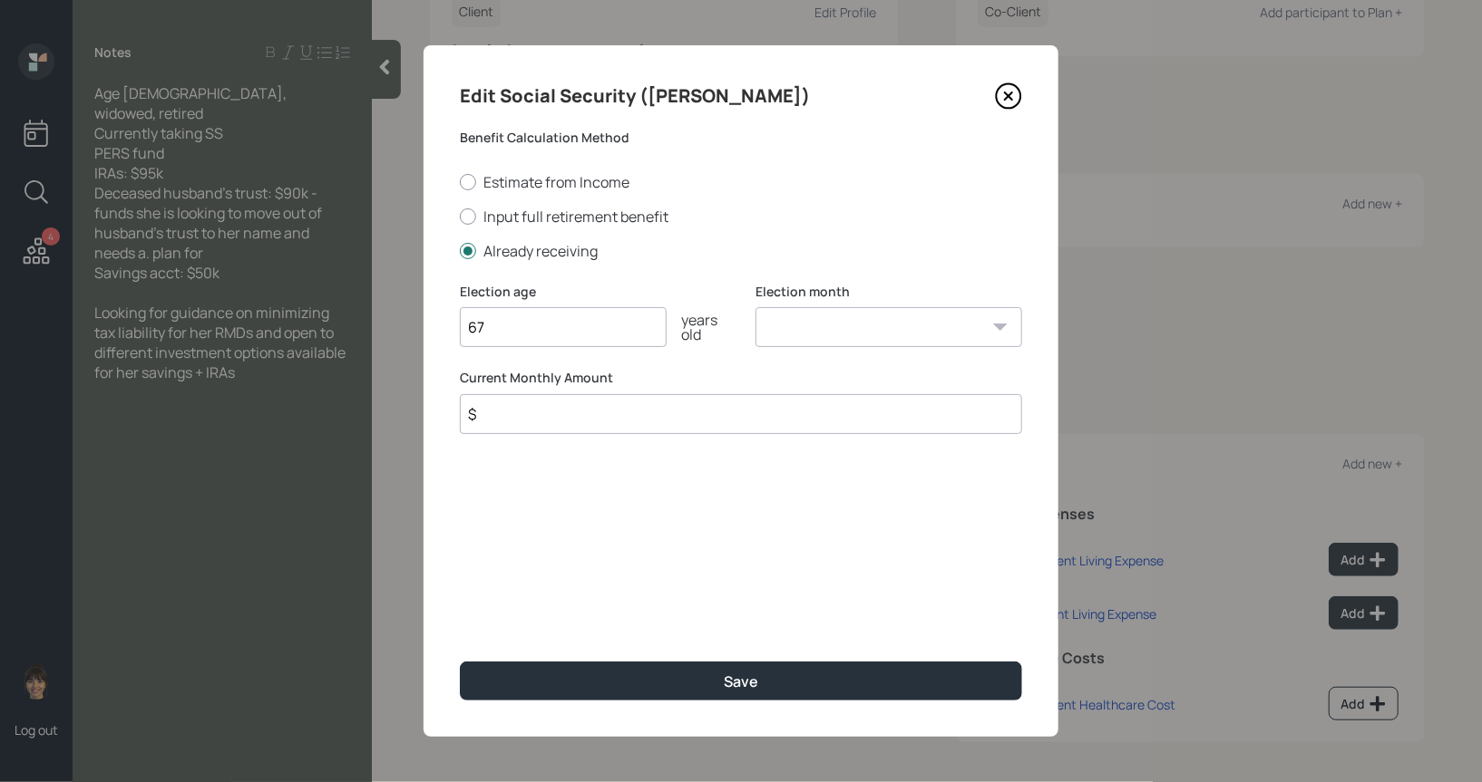
click at [787, 327] on select "January February March April May June July August September October November De…" at bounding box center [888, 327] width 267 height 40
select select "1"
click at [755, 307] on select "January February March April May June July August September October November De…" at bounding box center [888, 327] width 267 height 40
click at [583, 420] on input "$" at bounding box center [741, 414] width 562 height 40
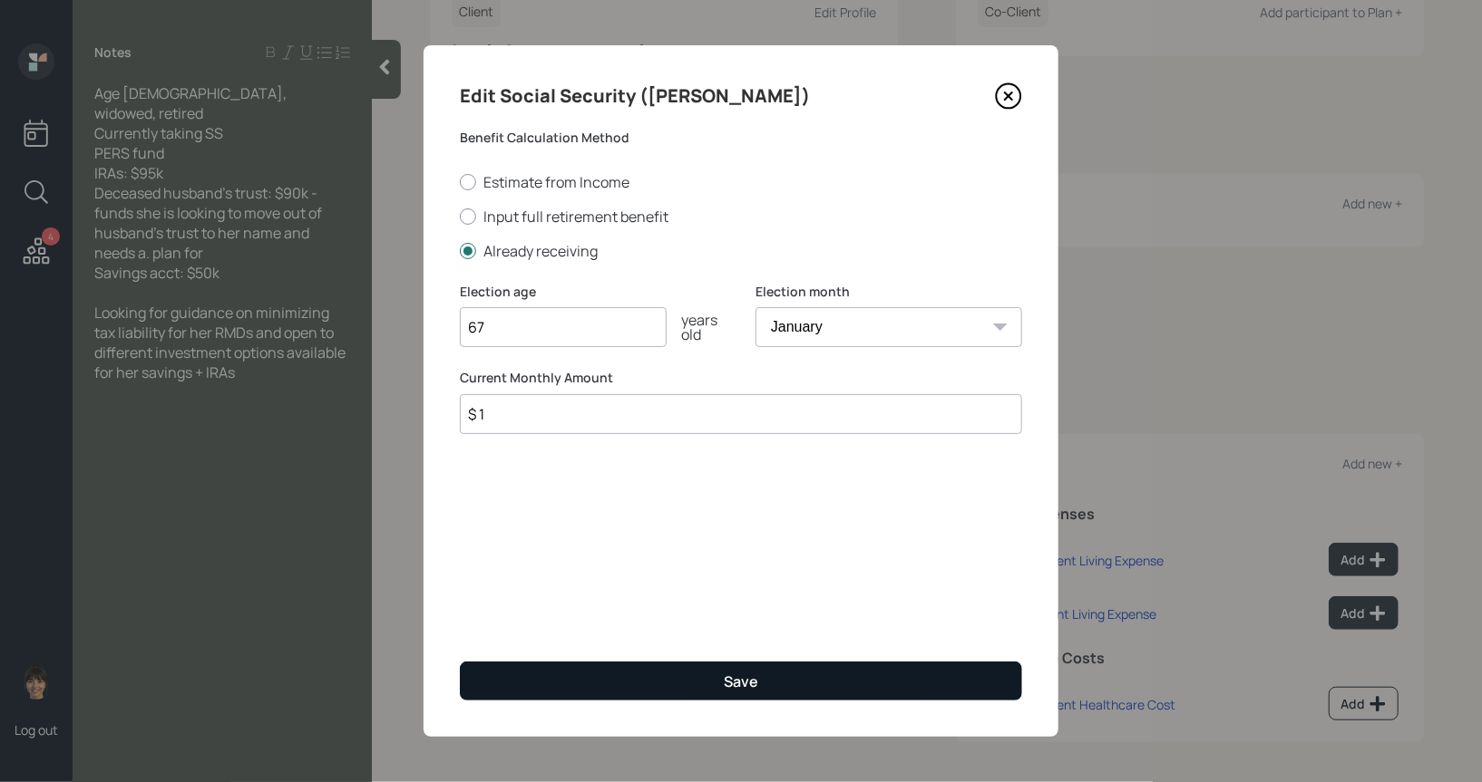
type input "$ 1"
click at [599, 693] on button "Save" at bounding box center [741, 681] width 562 height 39
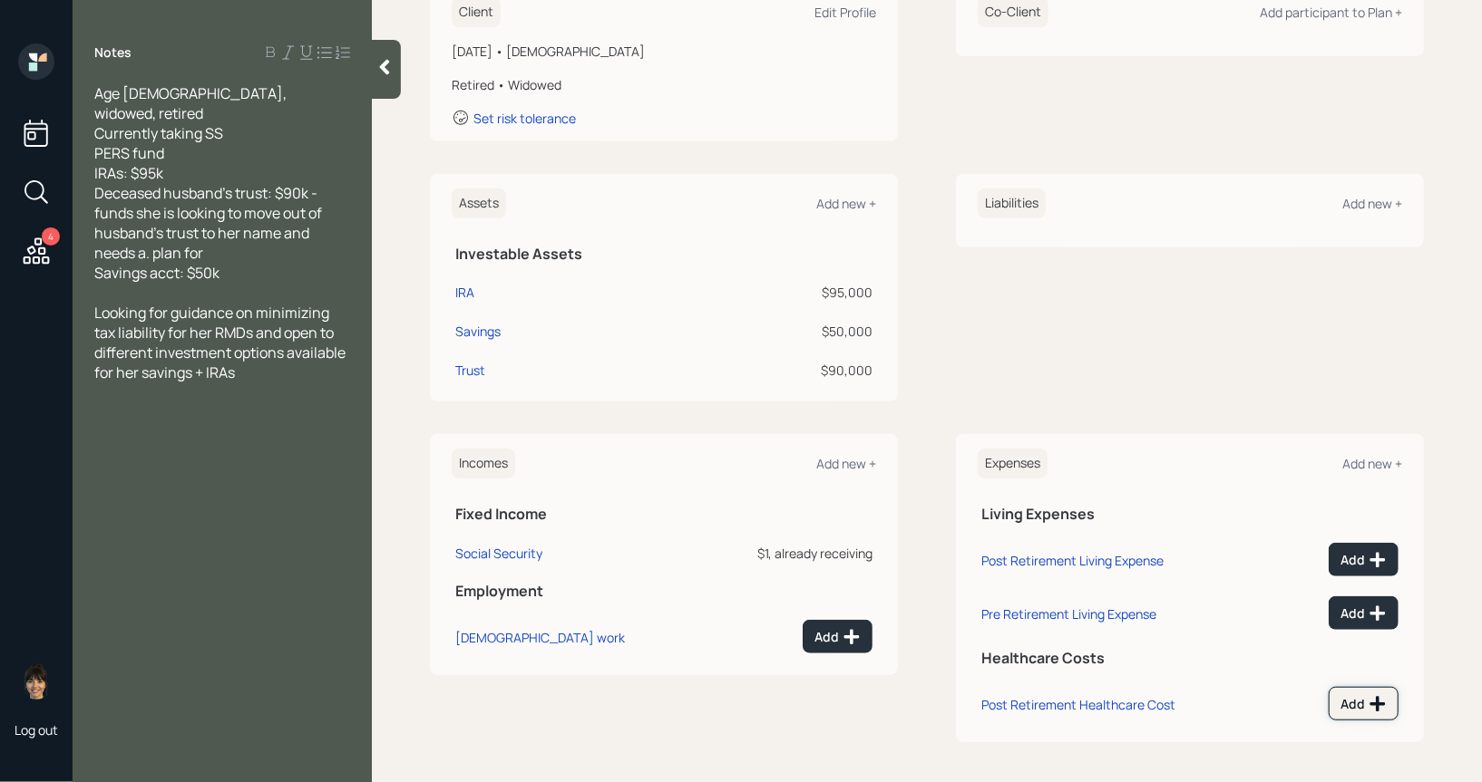
click at [1375, 704] on icon at bounding box center [1377, 704] width 18 height 18
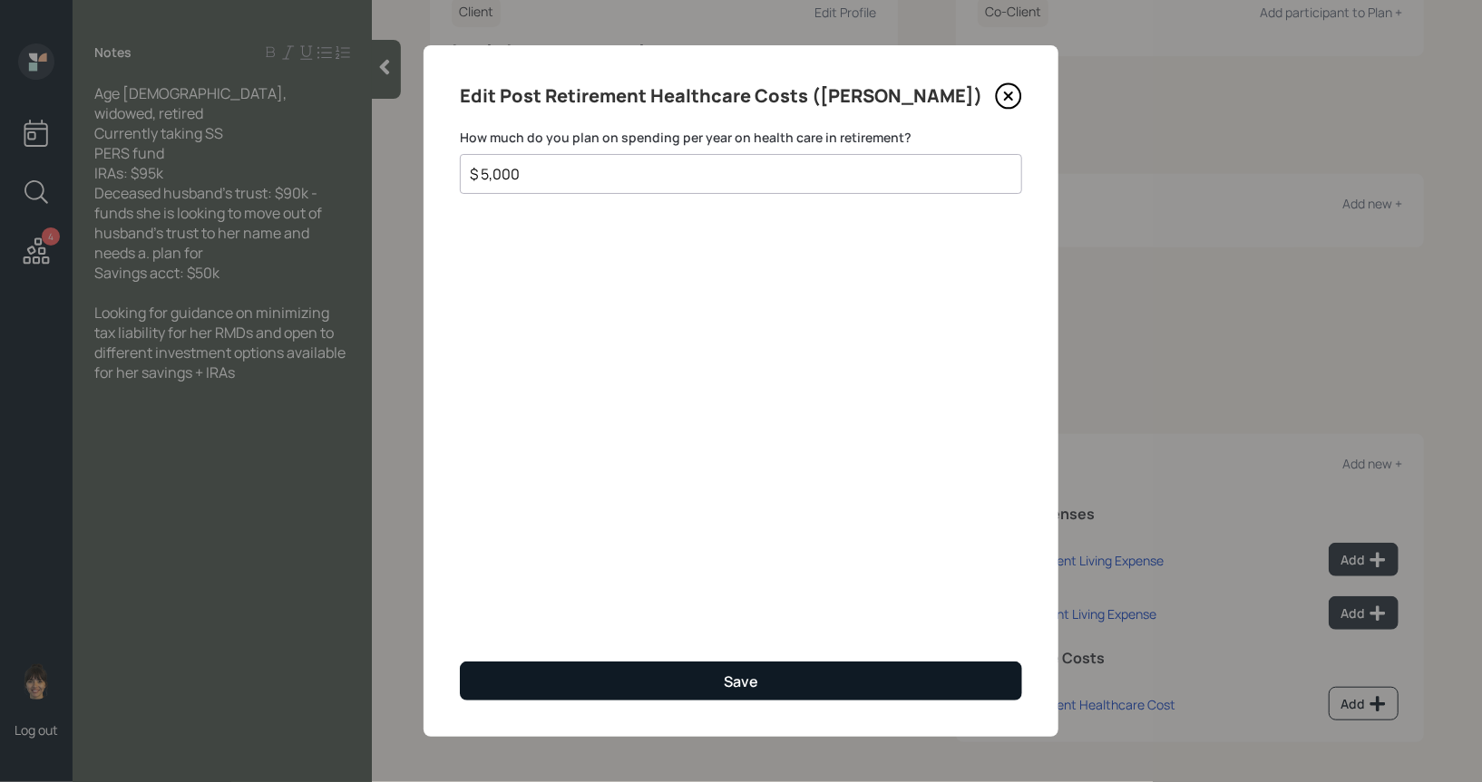
type input "$ 5,000"
click at [539, 677] on button "Save" at bounding box center [741, 681] width 562 height 39
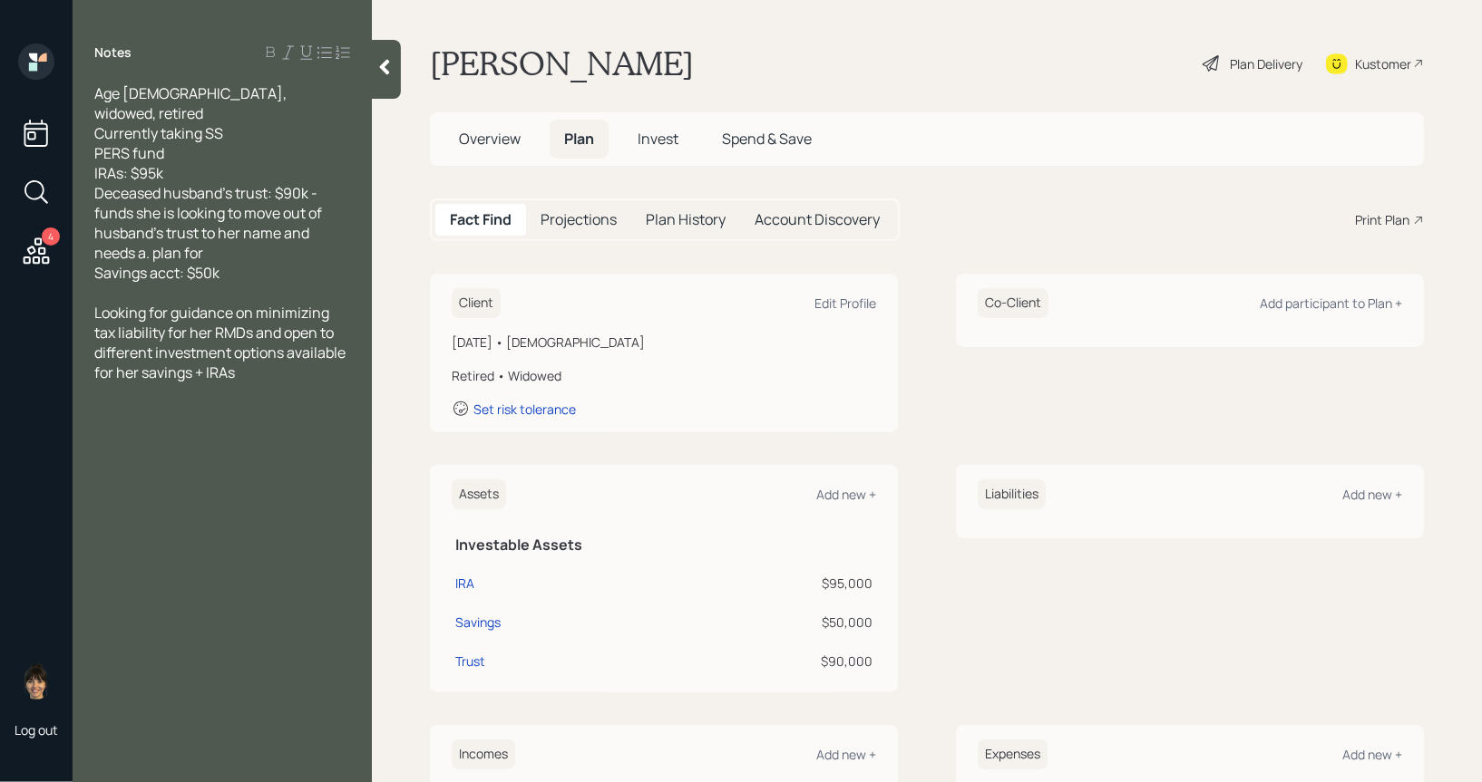
click at [385, 63] on icon at bounding box center [385, 67] width 10 height 15
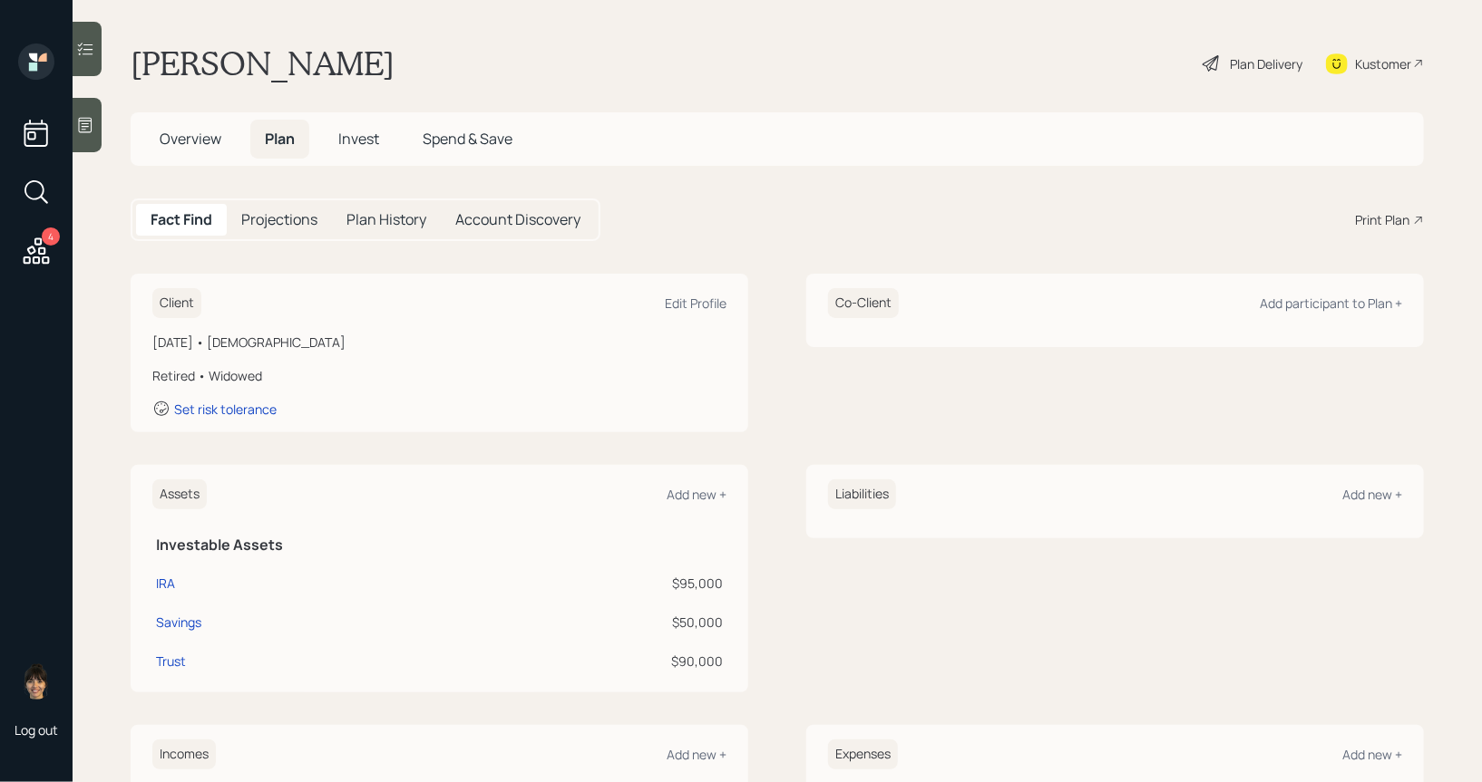
click at [1249, 69] on div "Plan Delivery" at bounding box center [1265, 63] width 73 height 19
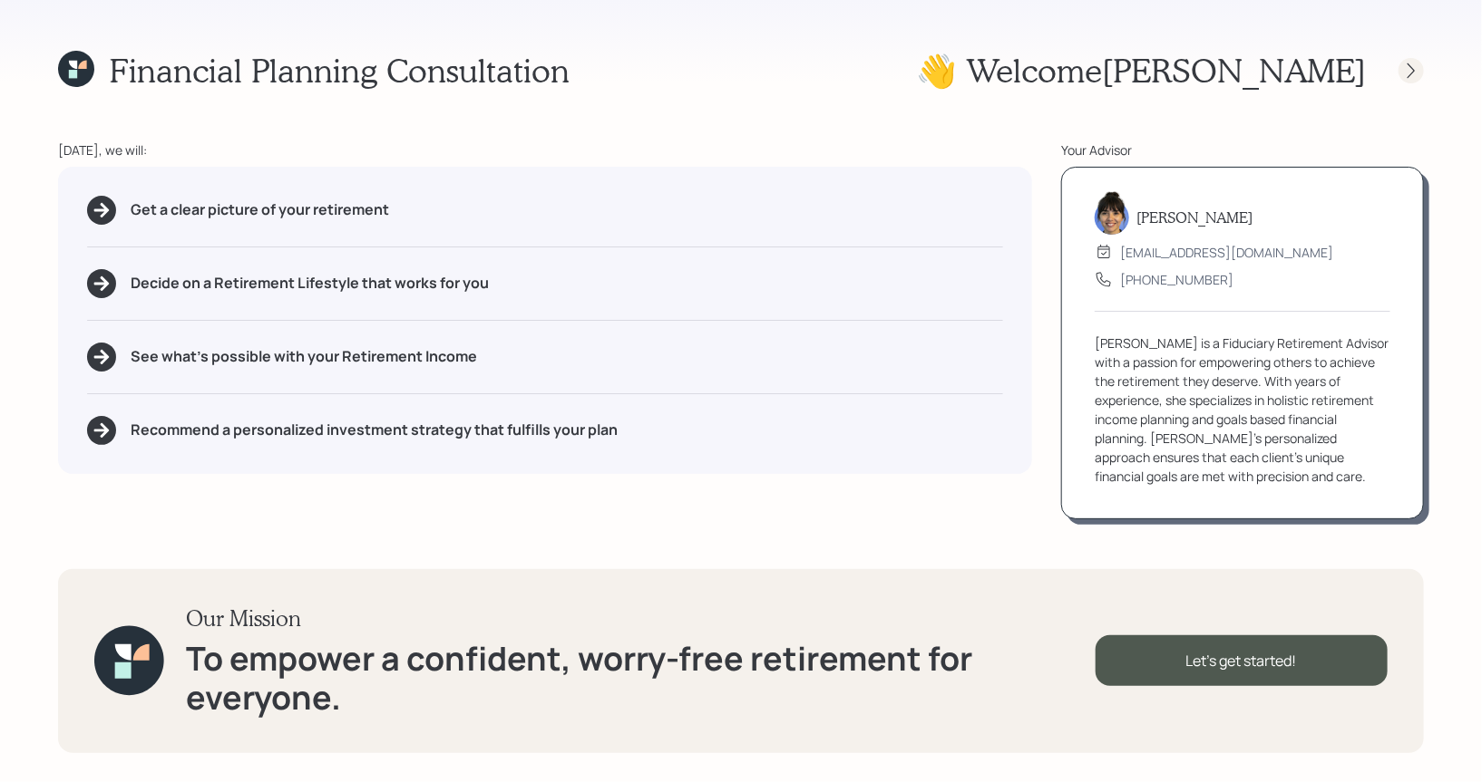
click at [1408, 72] on icon at bounding box center [1411, 71] width 18 height 18
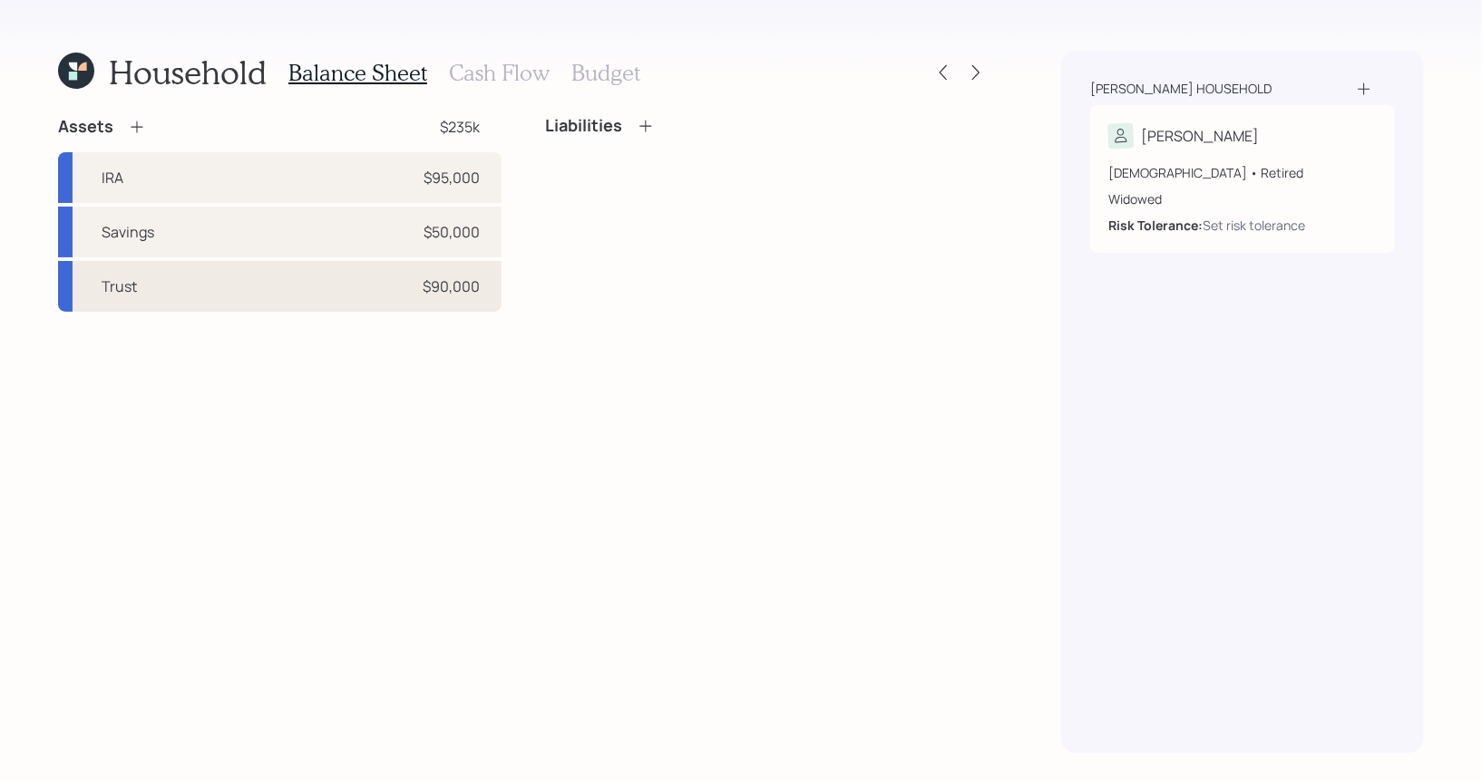
click at [158, 280] on div "Trust $90,000" at bounding box center [279, 286] width 443 height 51
select select "taxable"
select select "balanced"
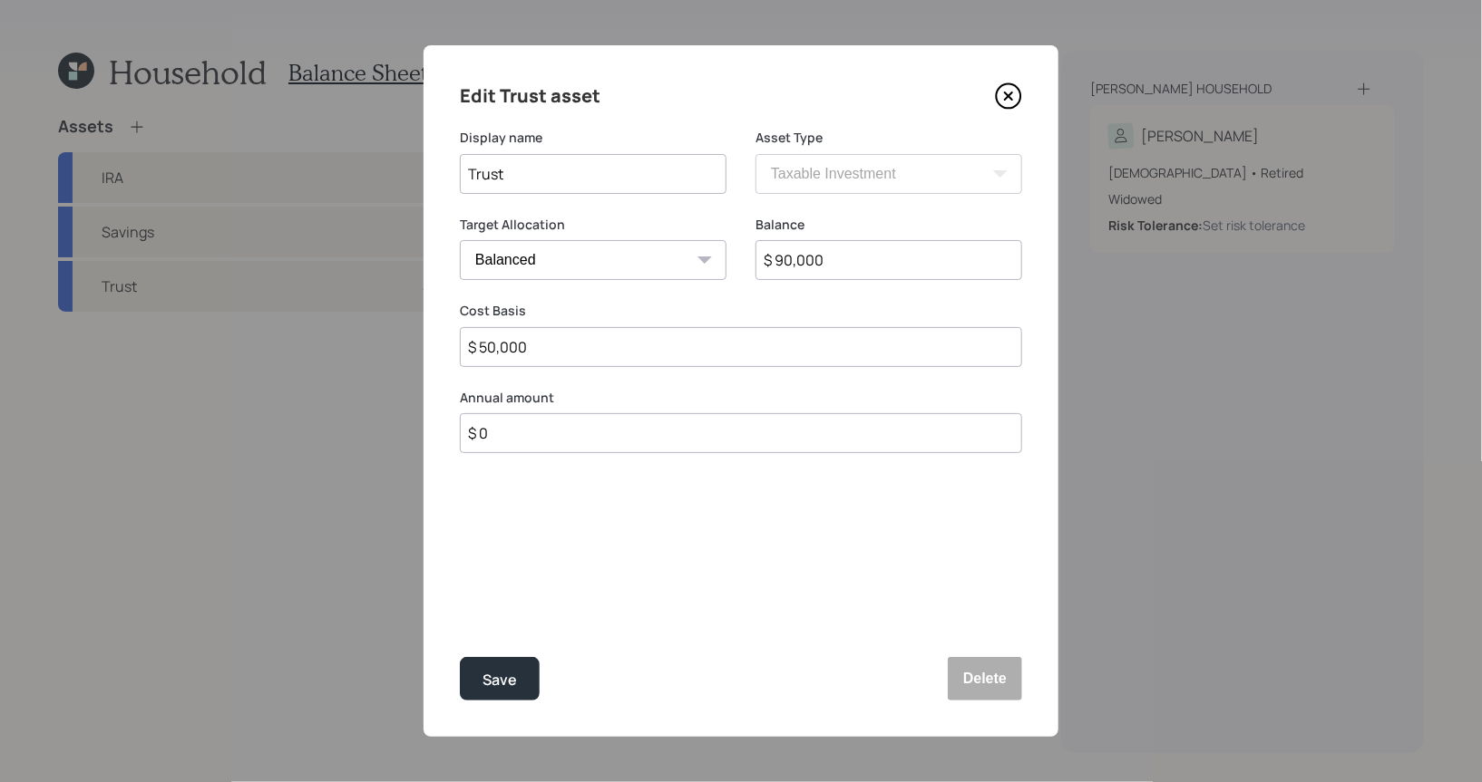
click at [1012, 94] on icon at bounding box center [1008, 96] width 27 height 27
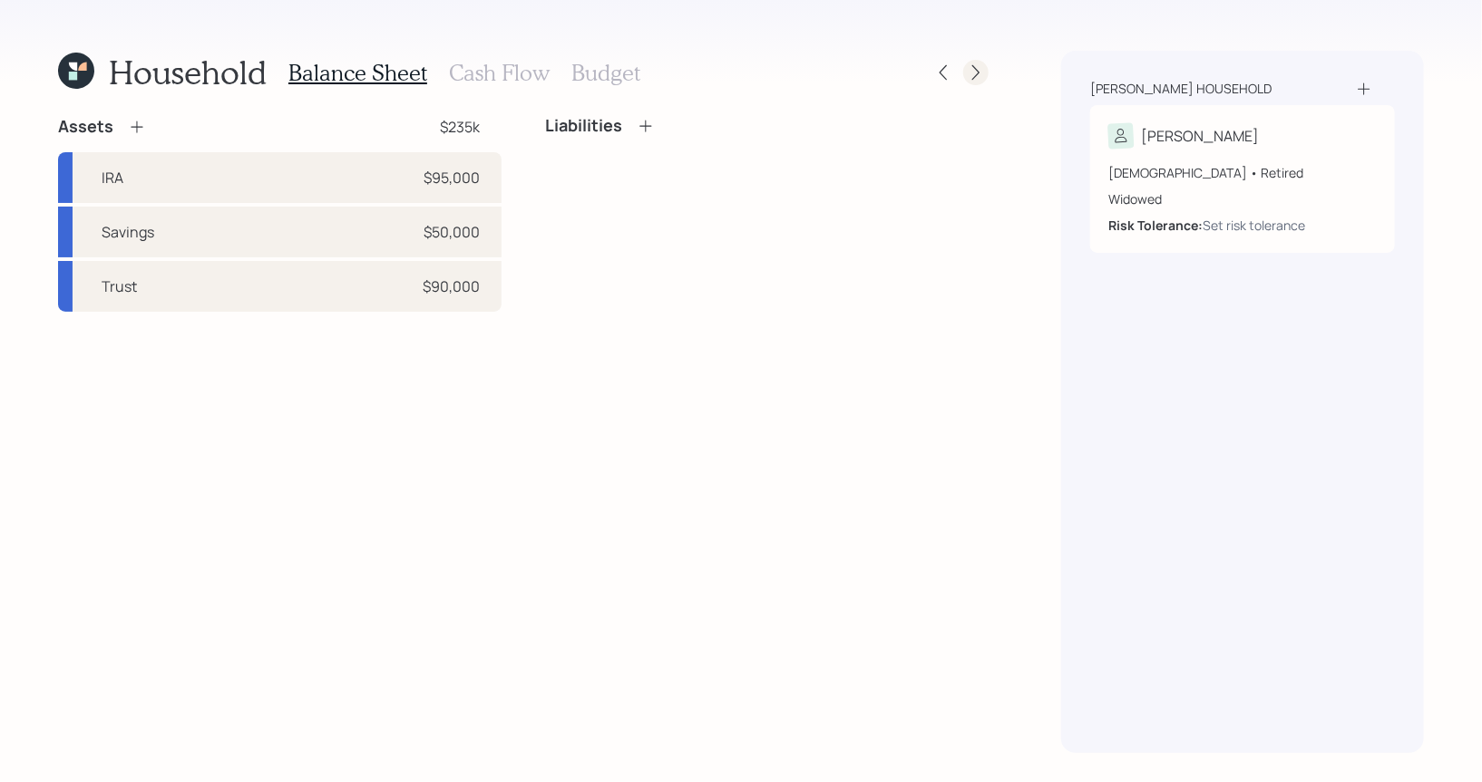
click at [980, 76] on icon at bounding box center [976, 72] width 18 height 18
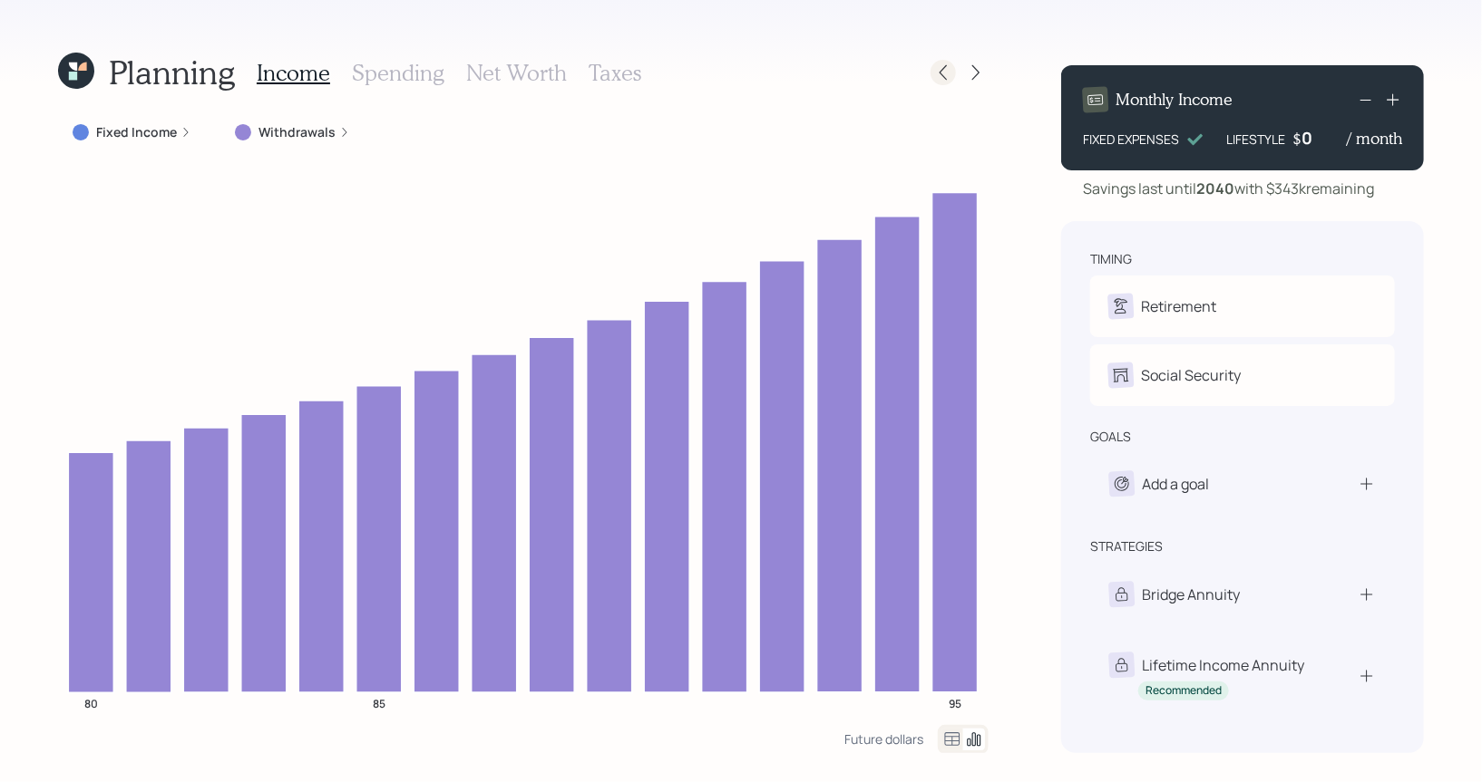
click at [948, 74] on icon at bounding box center [943, 72] width 18 height 18
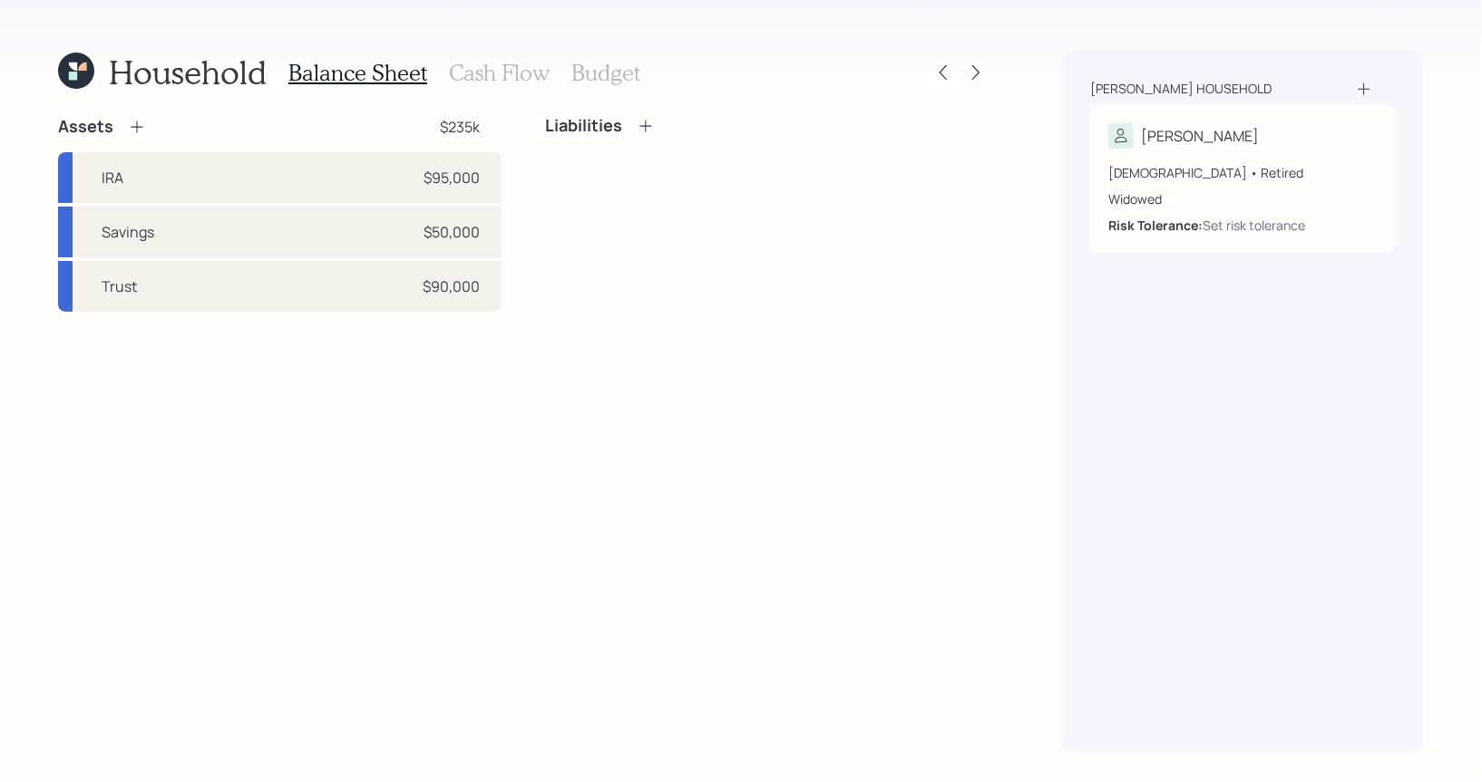
click at [483, 80] on h3 "Cash Flow" at bounding box center [499, 73] width 101 height 26
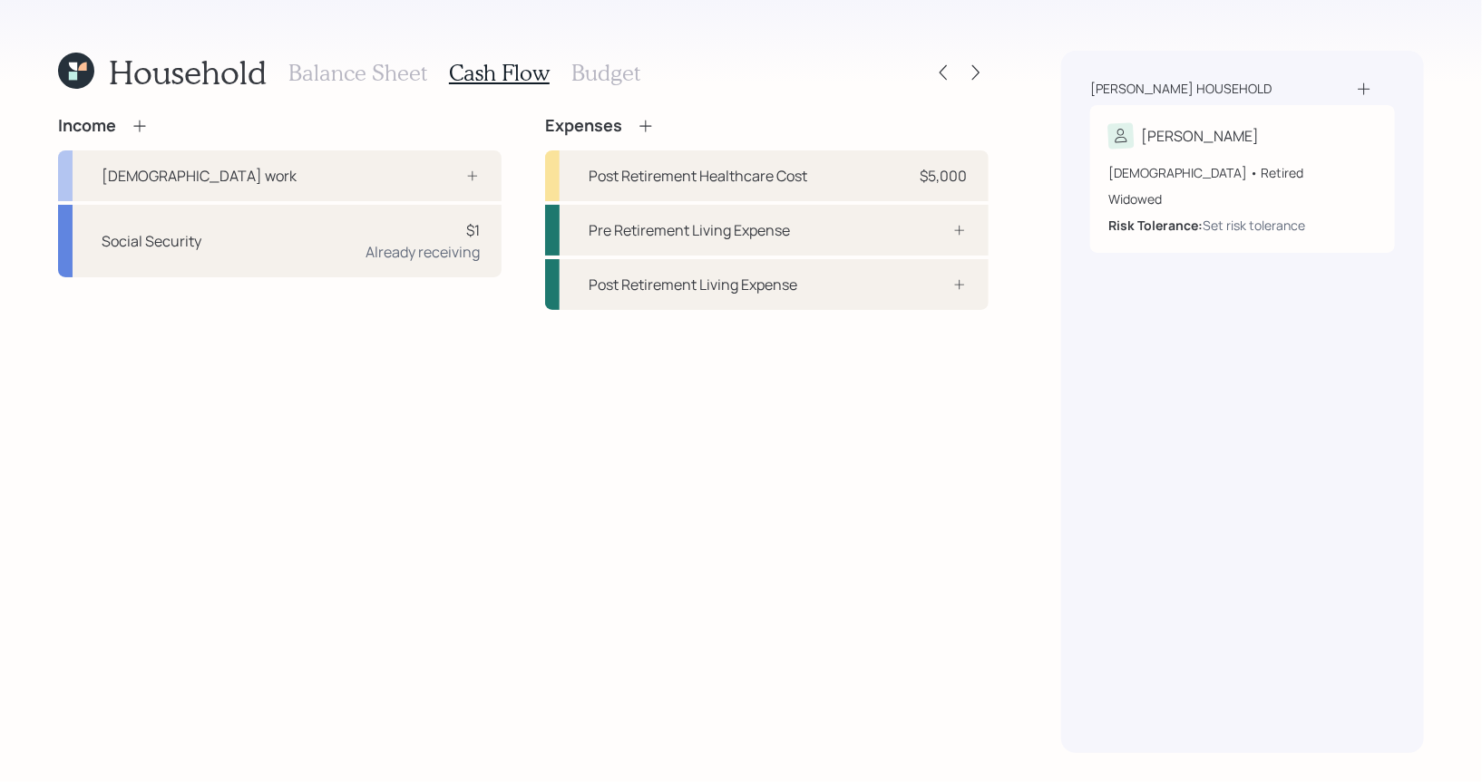
click at [394, 69] on h3 "Balance Sheet" at bounding box center [357, 73] width 139 height 26
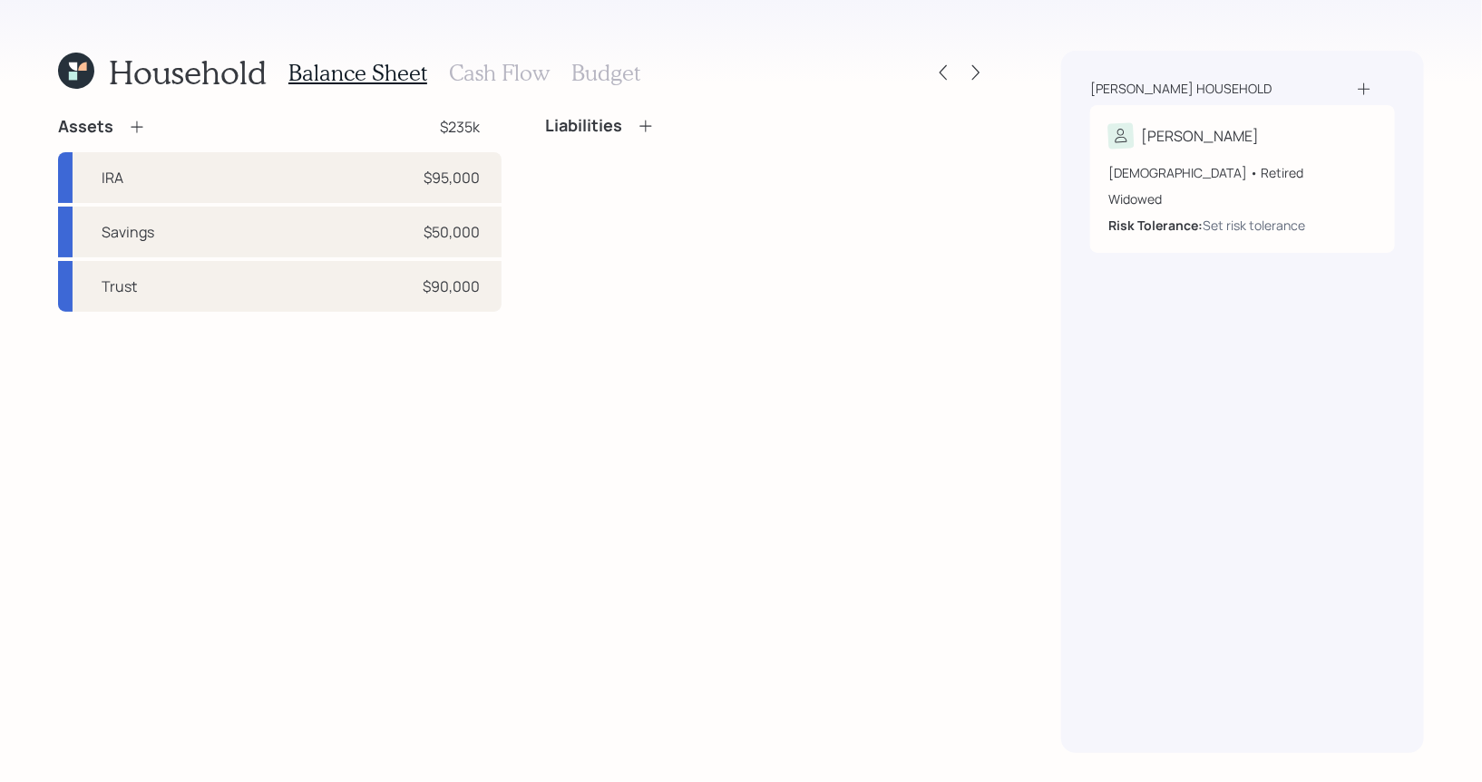
click at [132, 125] on icon at bounding box center [137, 127] width 18 height 18
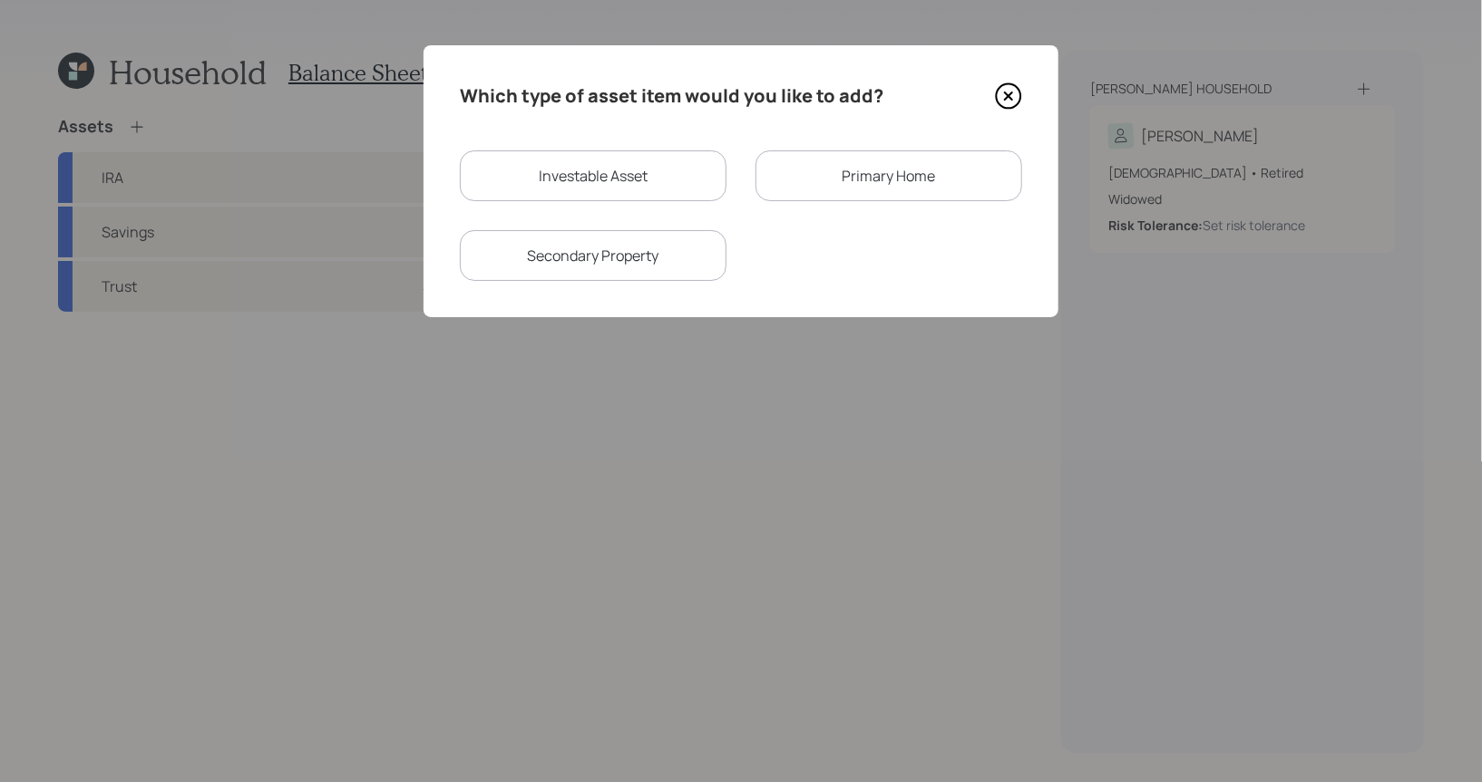
click at [967, 180] on div "Primary Home" at bounding box center [888, 176] width 267 height 51
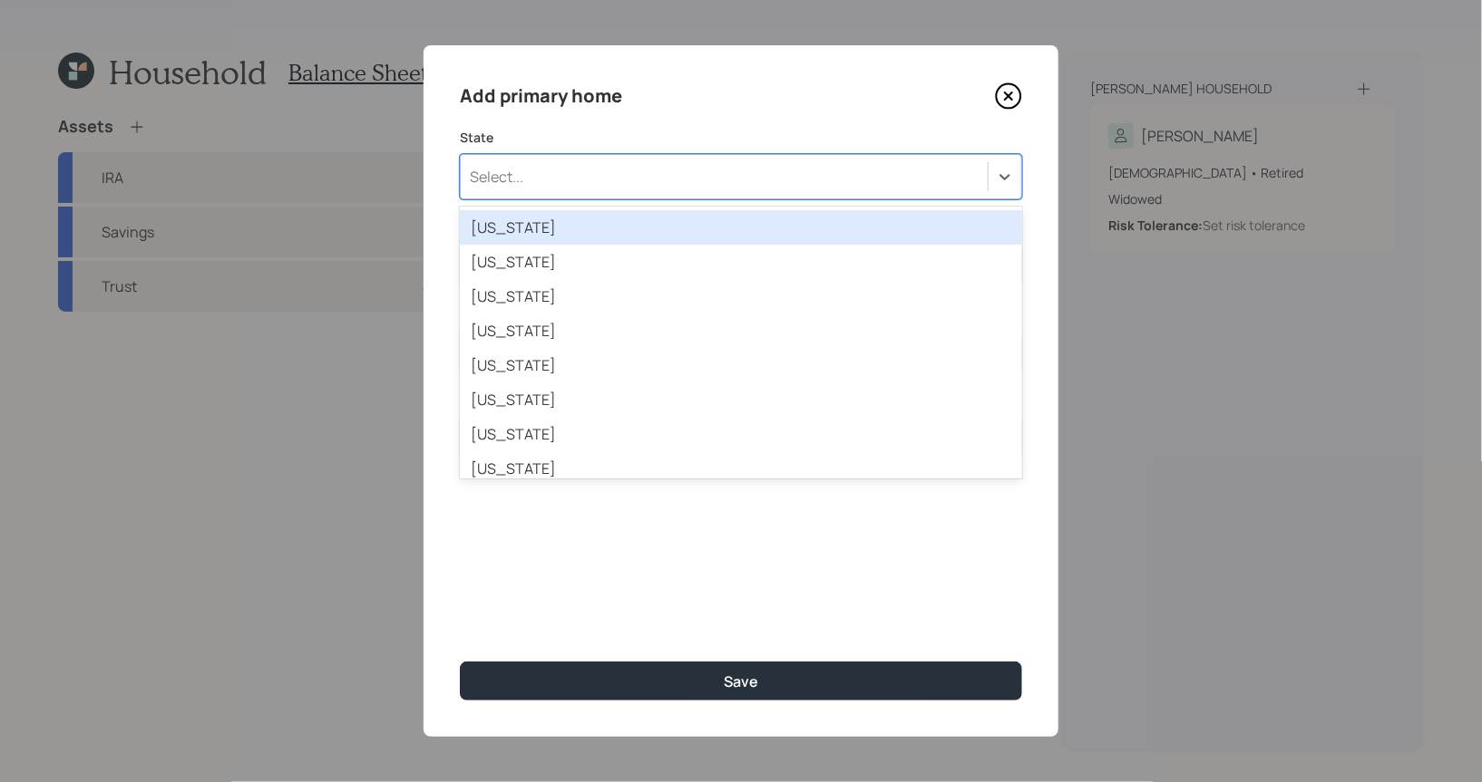
click at [696, 170] on div "Select..." at bounding box center [724, 176] width 527 height 31
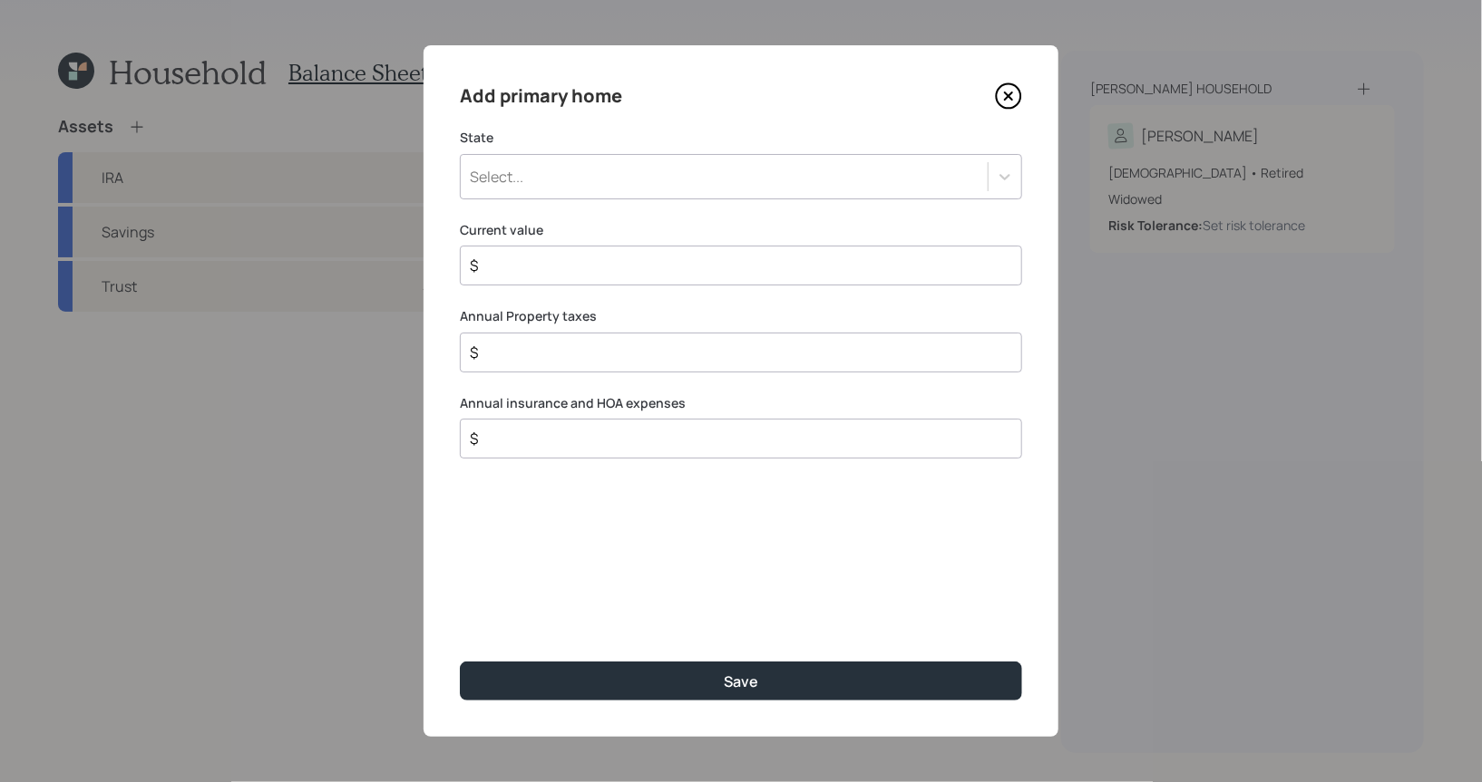
click at [1016, 96] on icon at bounding box center [1008, 96] width 27 height 27
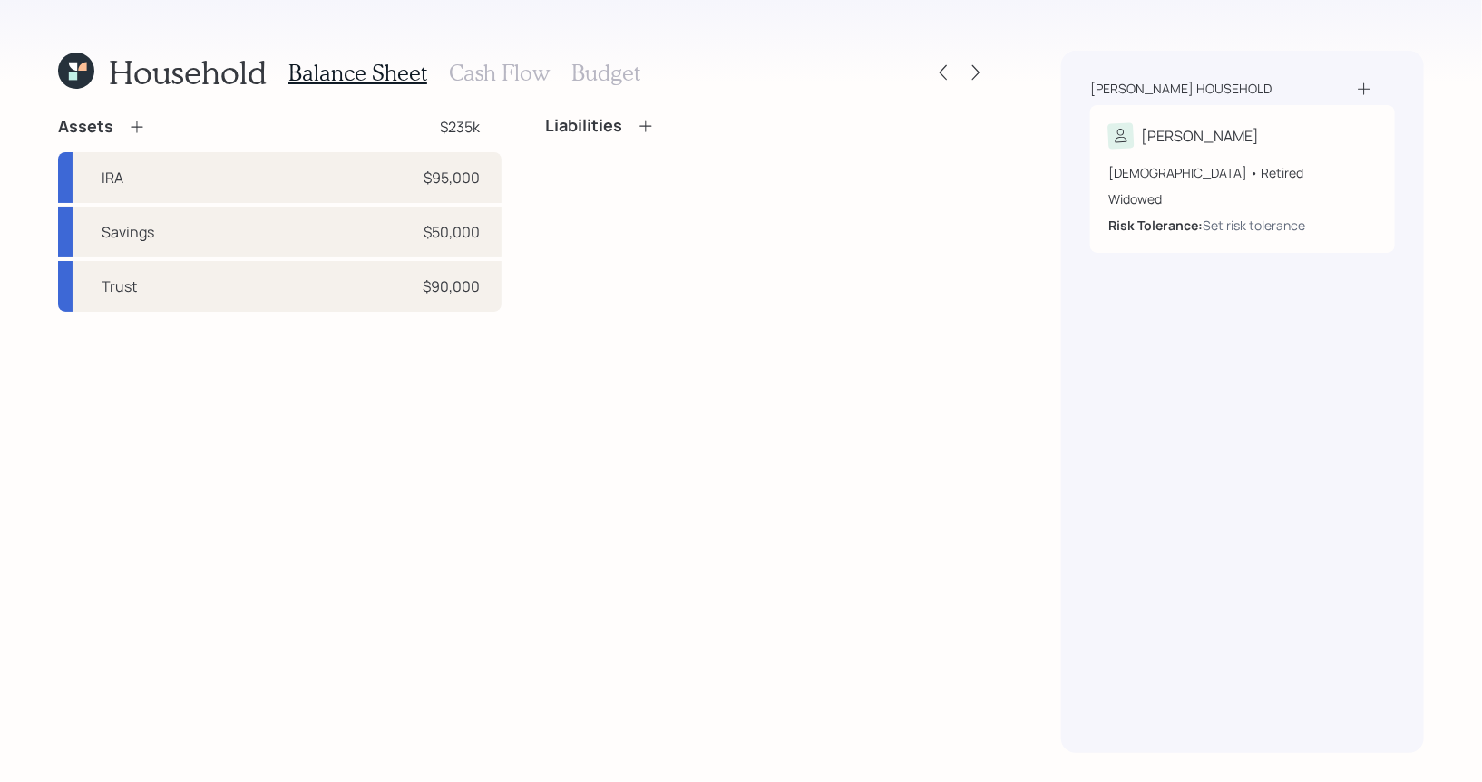
click at [646, 126] on icon at bounding box center [645, 126] width 18 height 18
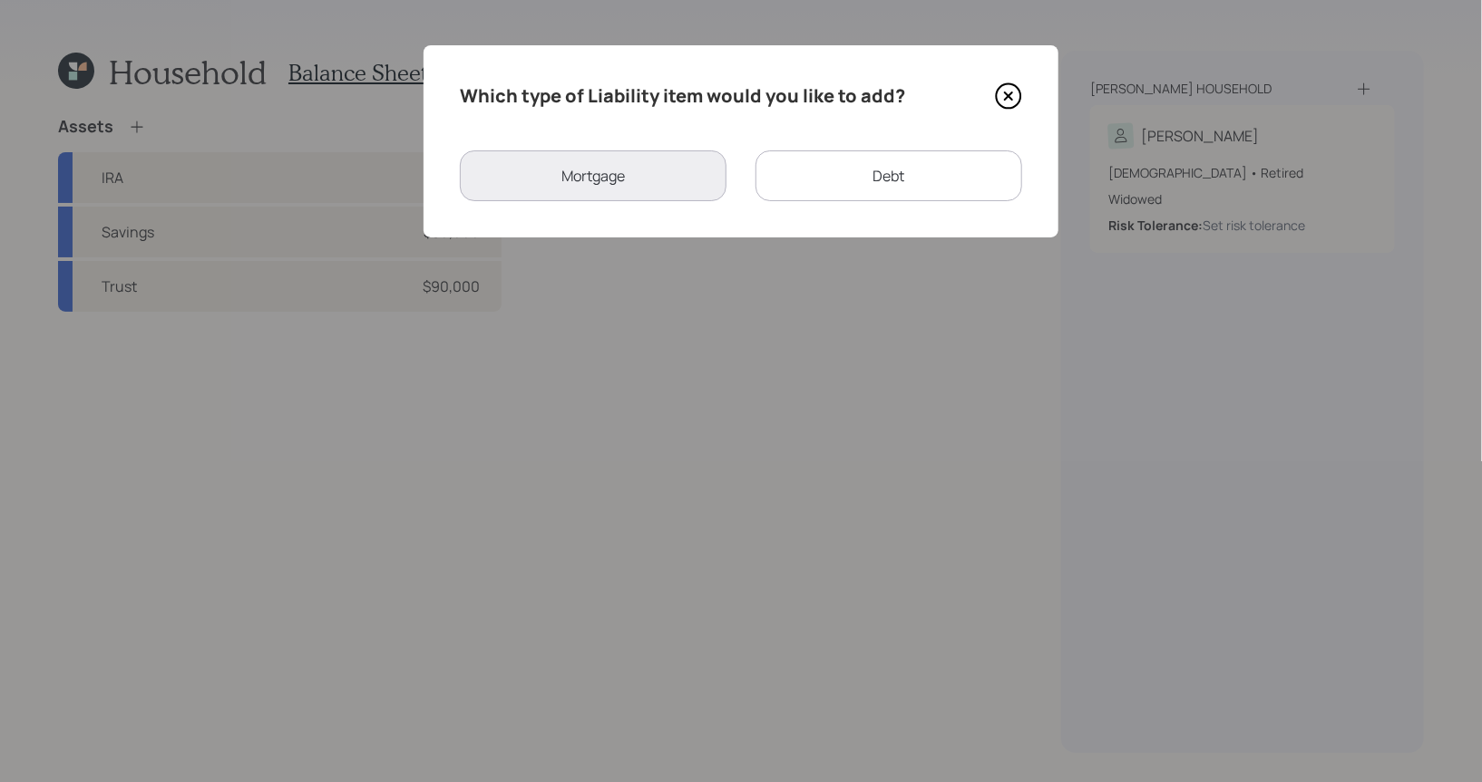
click at [808, 176] on div "Debt" at bounding box center [888, 176] width 267 height 51
select select "credit_card"
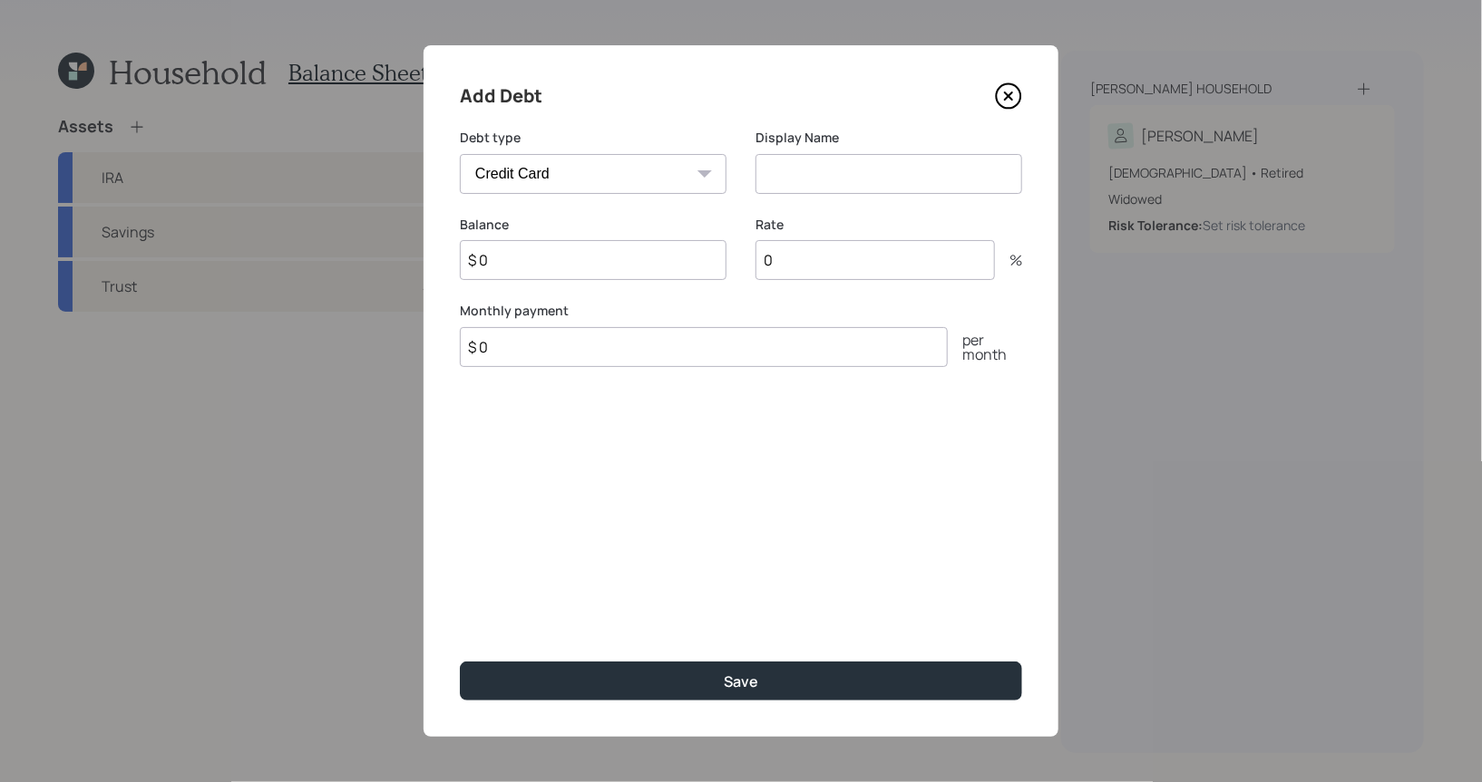
click at [1008, 97] on icon at bounding box center [1008, 95] width 7 height 7
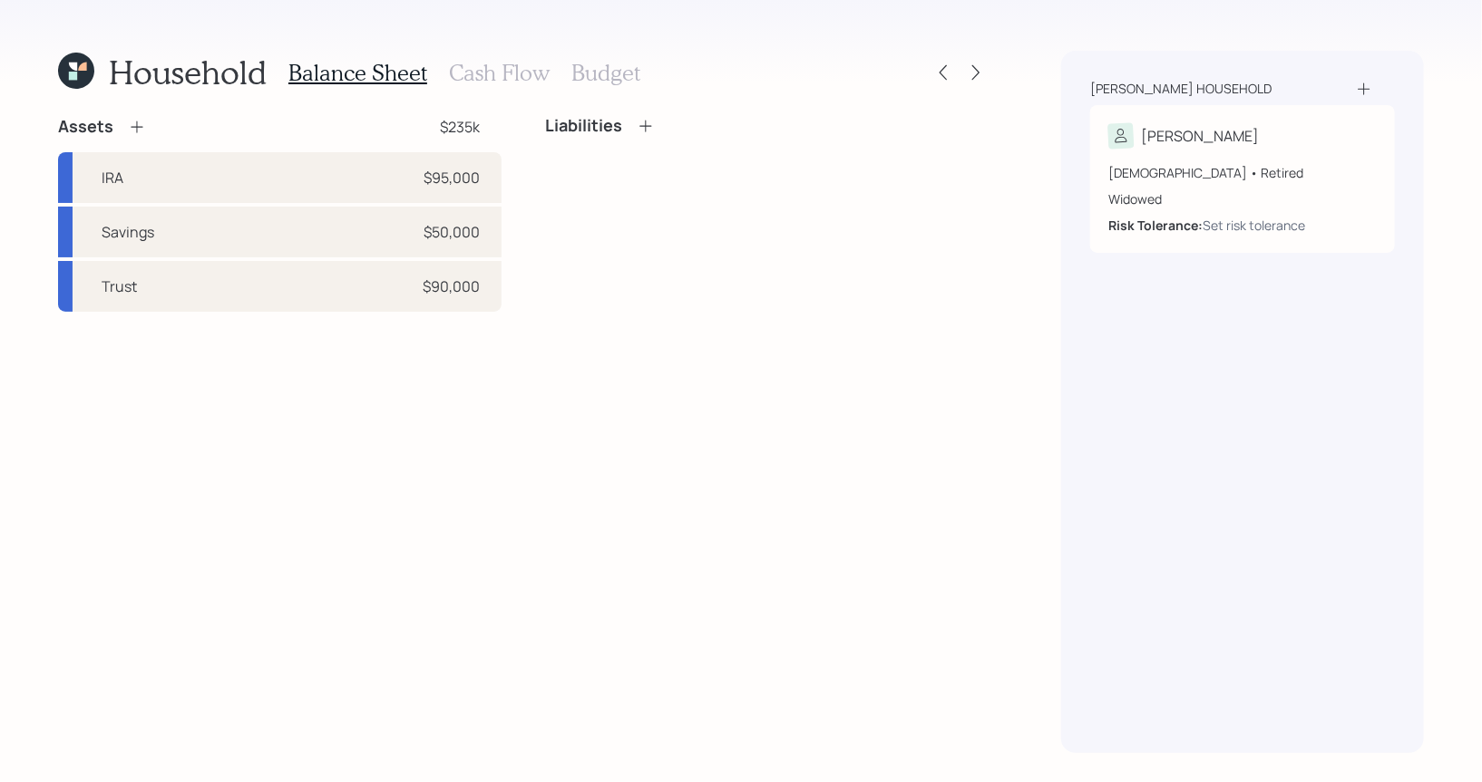
click at [642, 128] on icon at bounding box center [645, 126] width 18 height 18
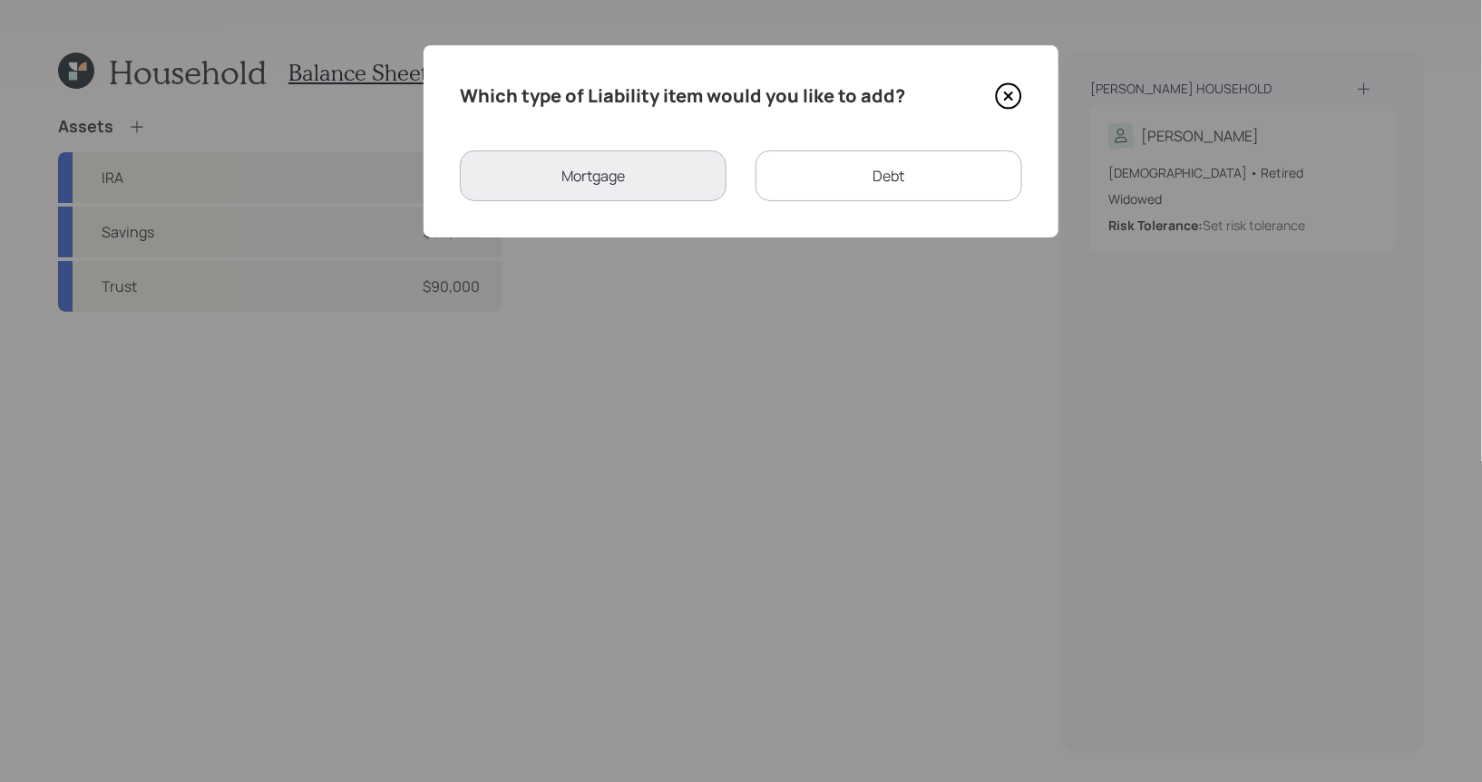
click at [1007, 97] on icon at bounding box center [1008, 96] width 27 height 27
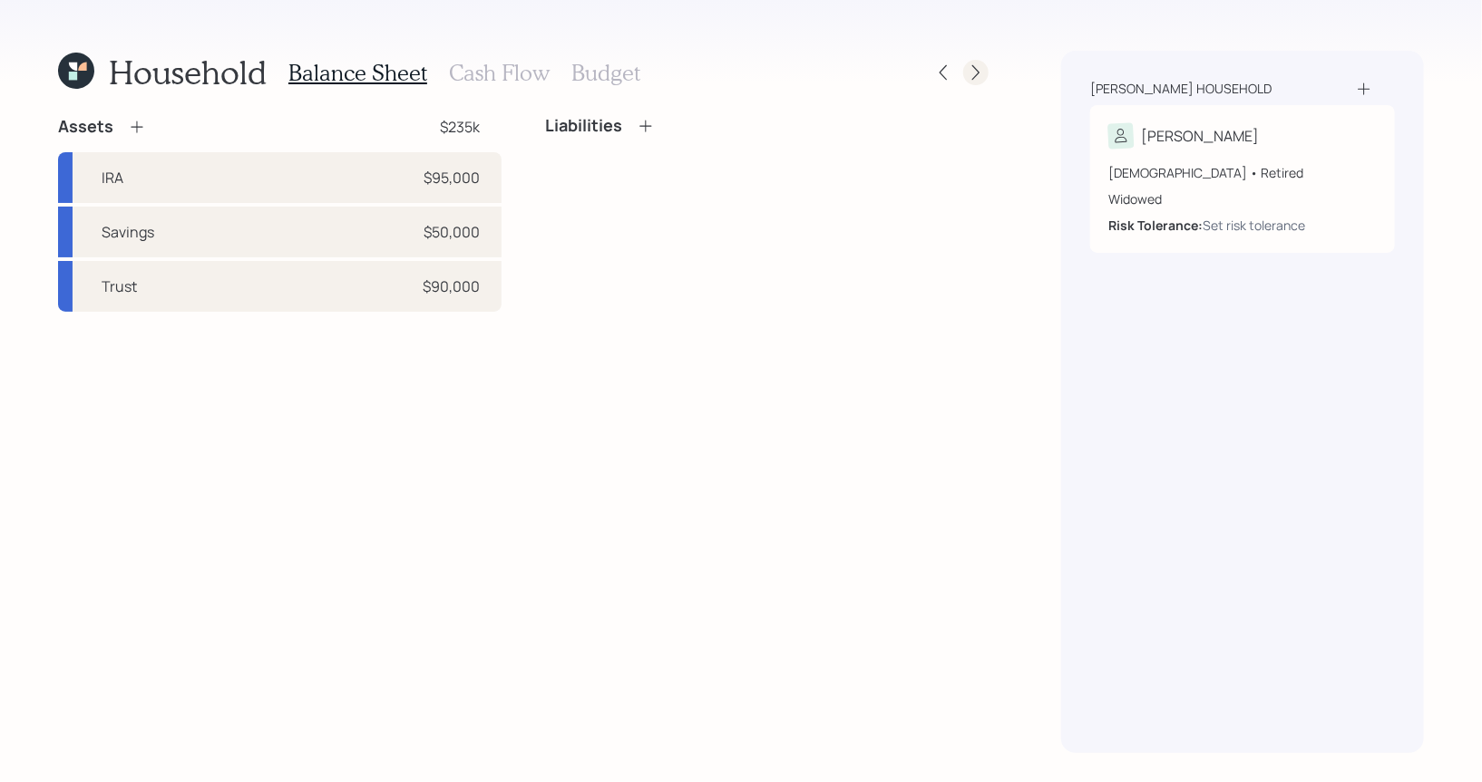
click at [976, 70] on icon at bounding box center [976, 72] width 18 height 18
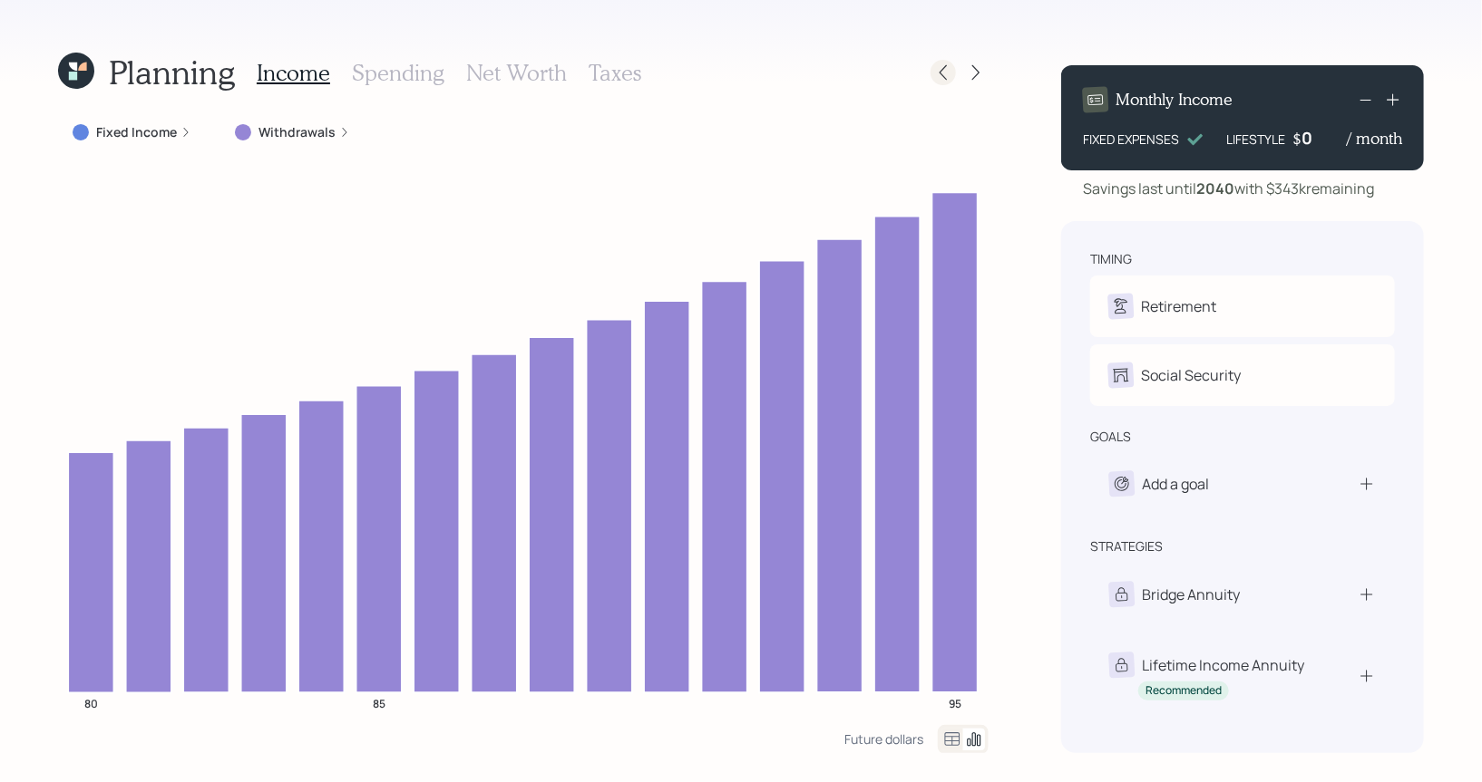
click at [945, 70] on icon at bounding box center [943, 72] width 18 height 18
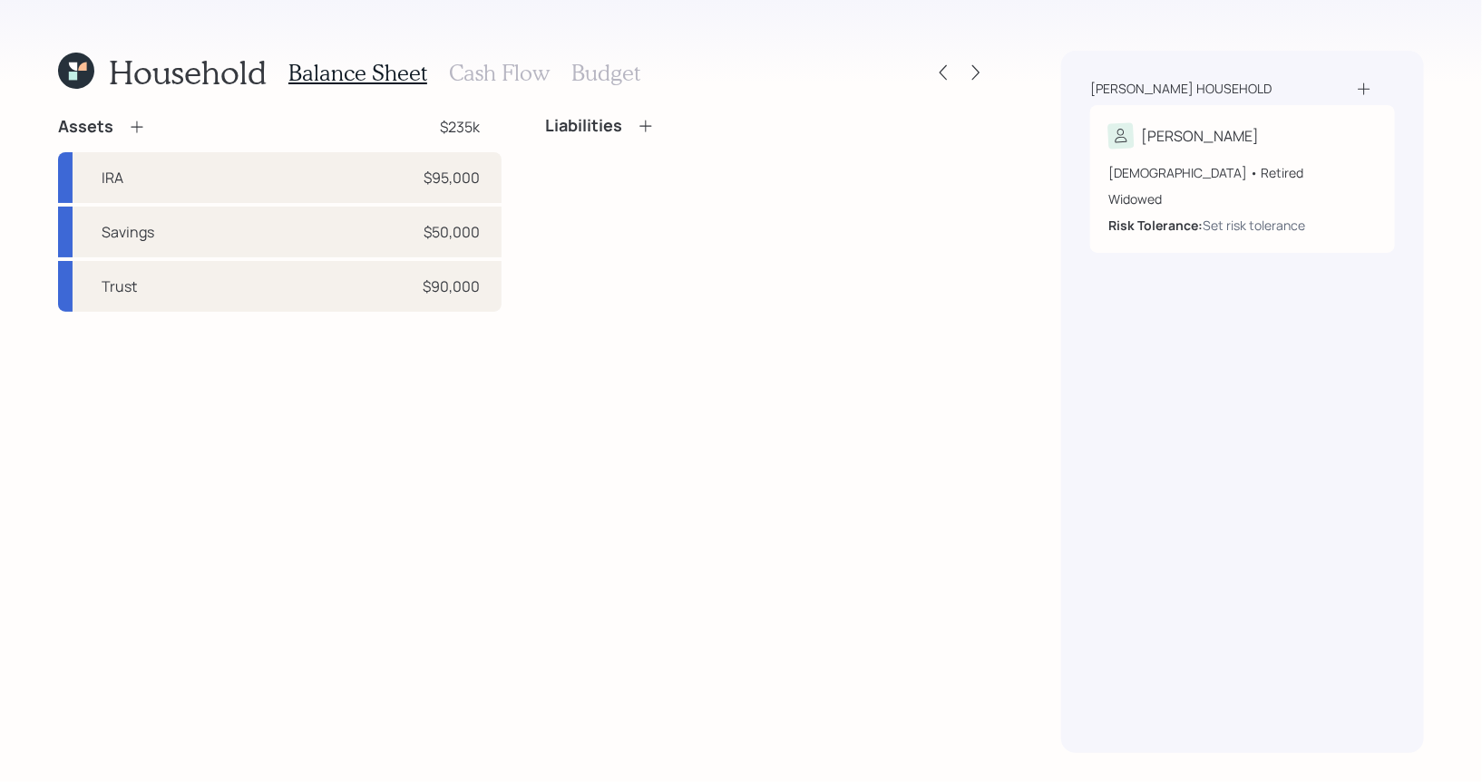
click at [510, 73] on h3 "Cash Flow" at bounding box center [499, 73] width 101 height 26
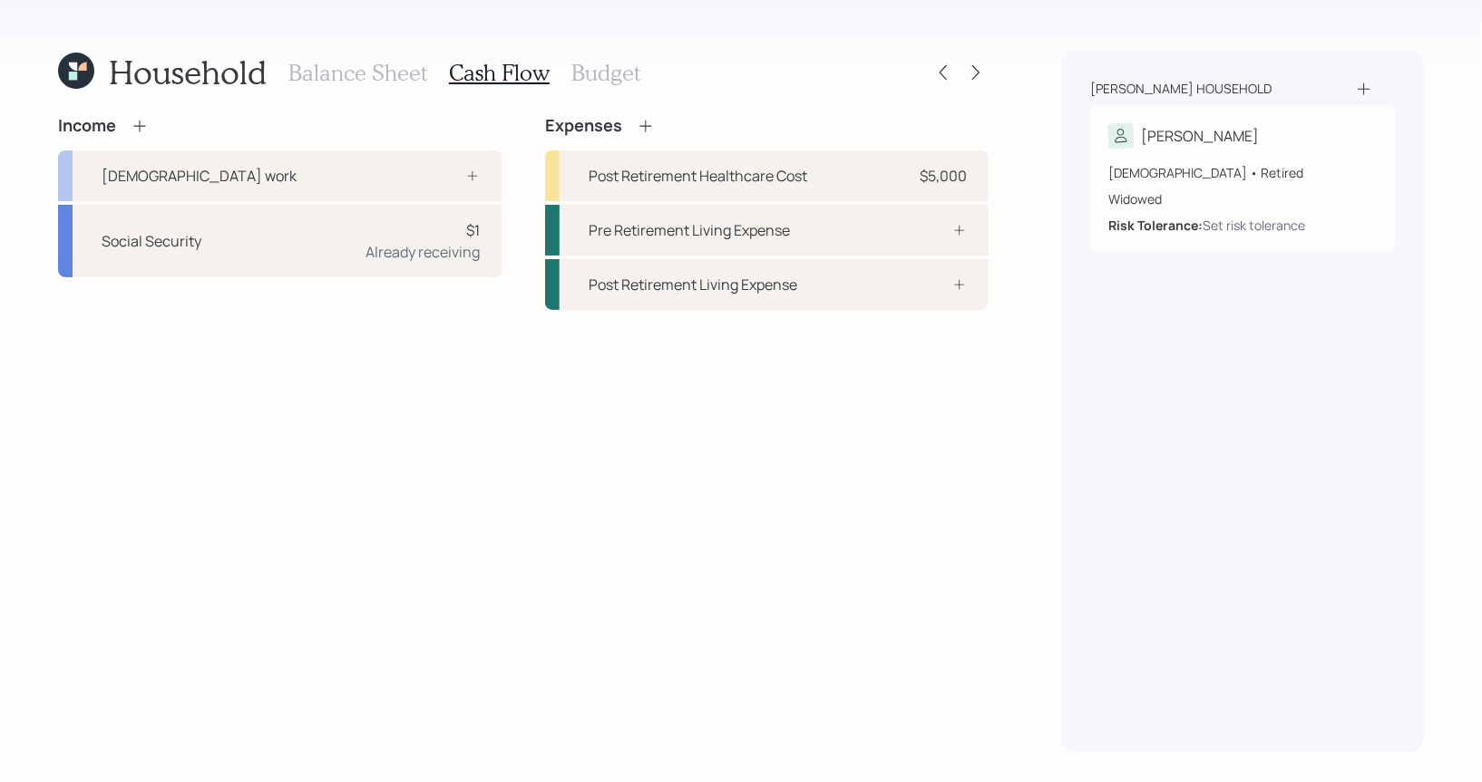
click at [139, 121] on icon at bounding box center [140, 126] width 18 height 18
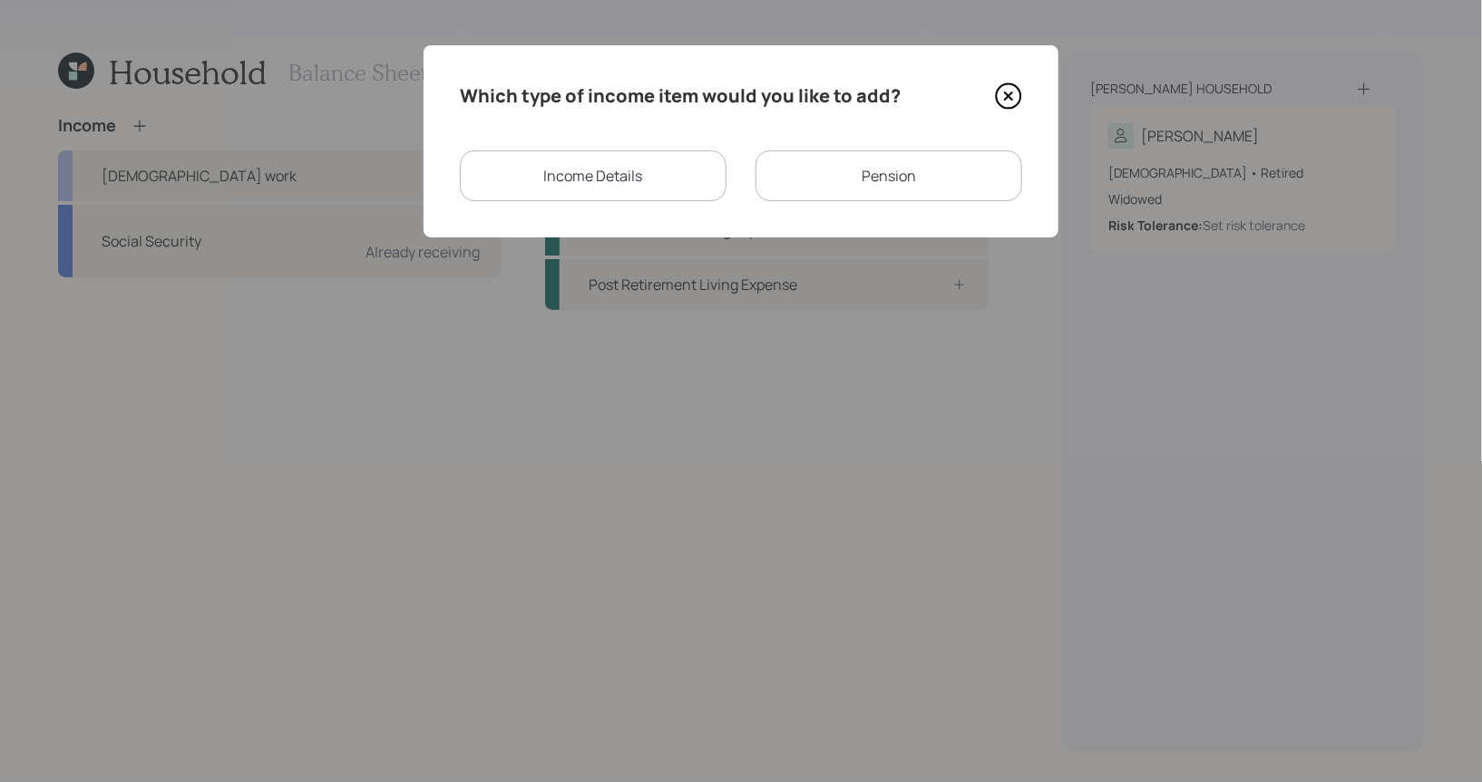
click at [819, 179] on div "Pension" at bounding box center [888, 176] width 267 height 51
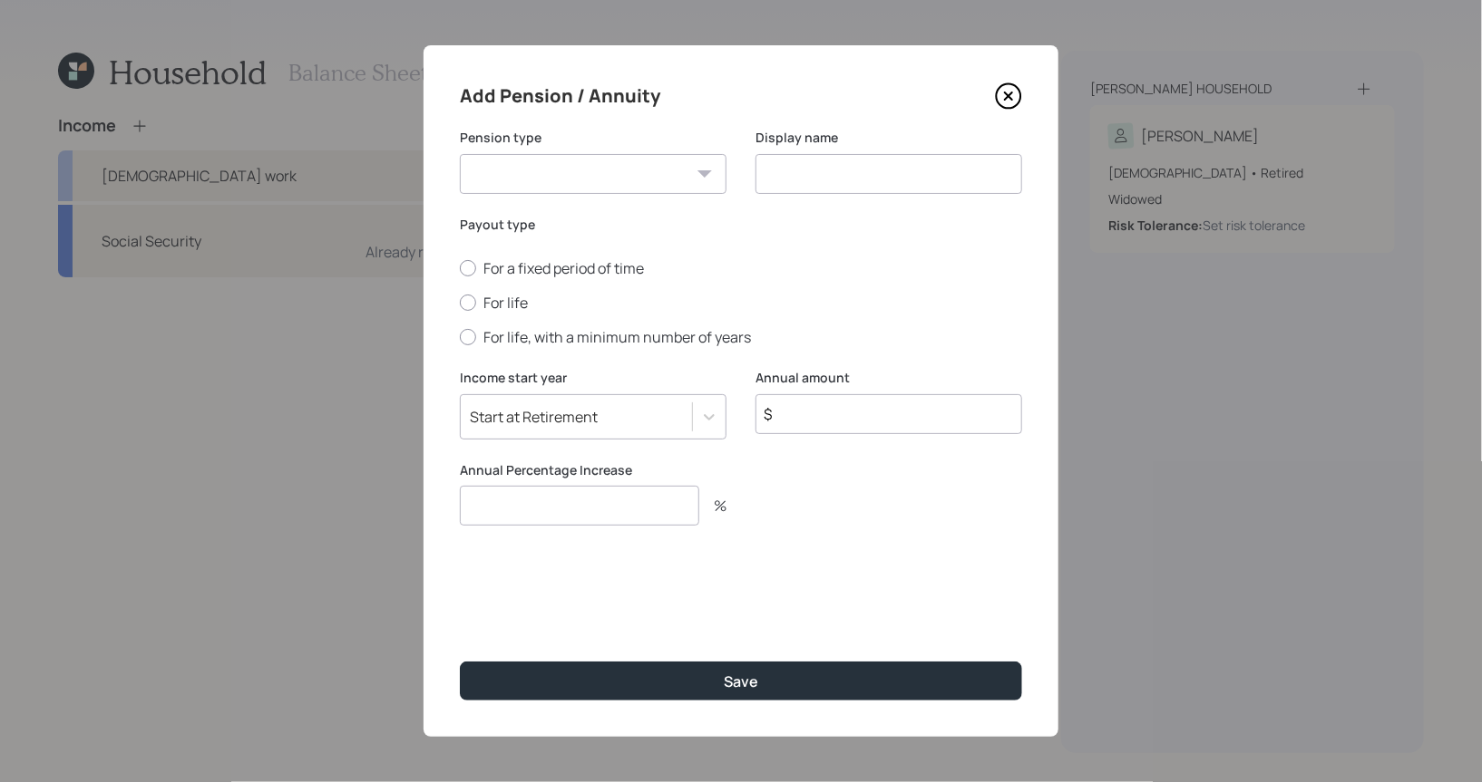
click at [537, 176] on select "Pension Annuity" at bounding box center [593, 174] width 267 height 40
select select "pension"
click at [460, 154] on select "Pension Annuity" at bounding box center [593, 174] width 267 height 40
click at [867, 175] on input at bounding box center [888, 174] width 267 height 40
type input "Pension"
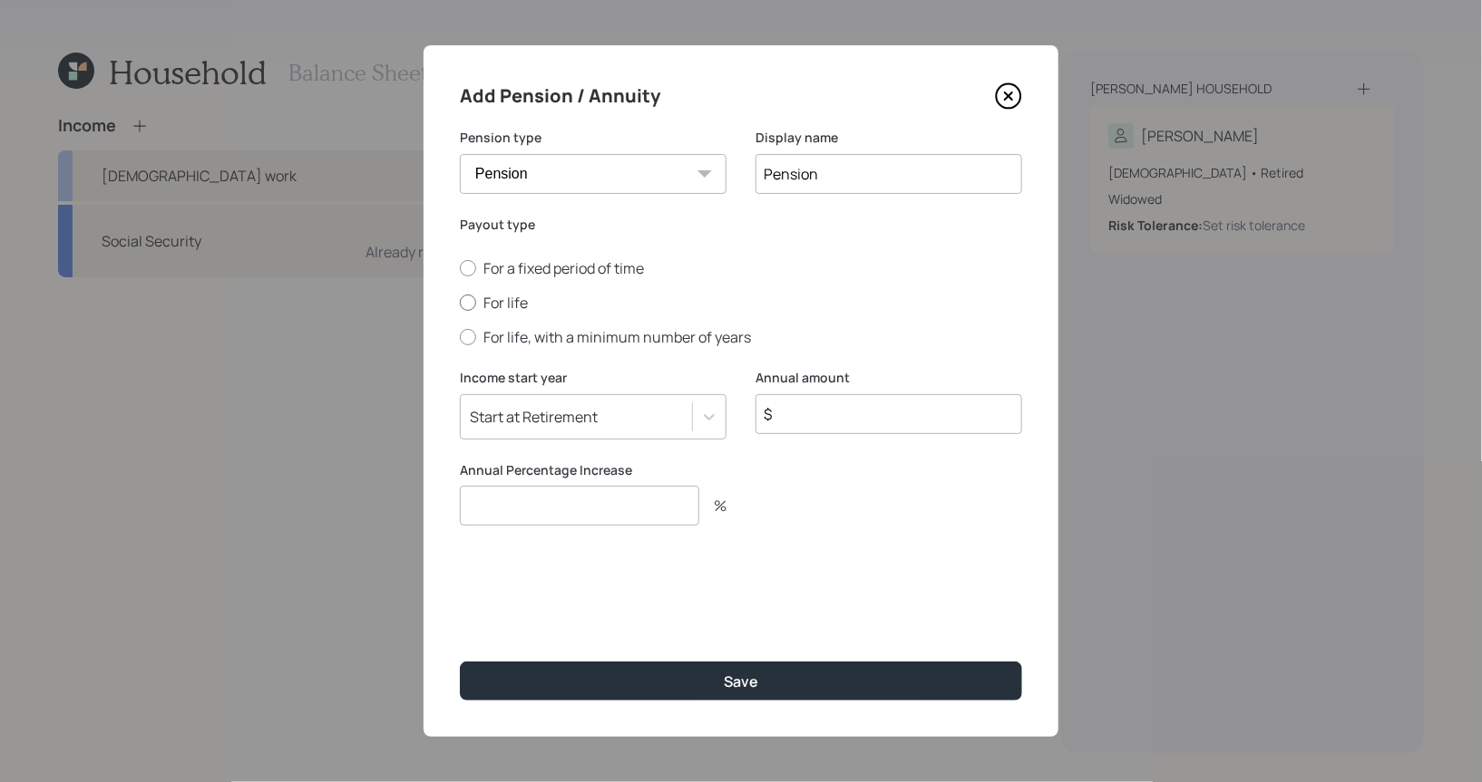
click at [469, 301] on div at bounding box center [468, 303] width 16 height 16
click at [460, 303] on input "For life" at bounding box center [459, 303] width 1 height 1
radio input "true"
click at [789, 415] on input "$" at bounding box center [888, 414] width 267 height 40
type input "$ 95,000"
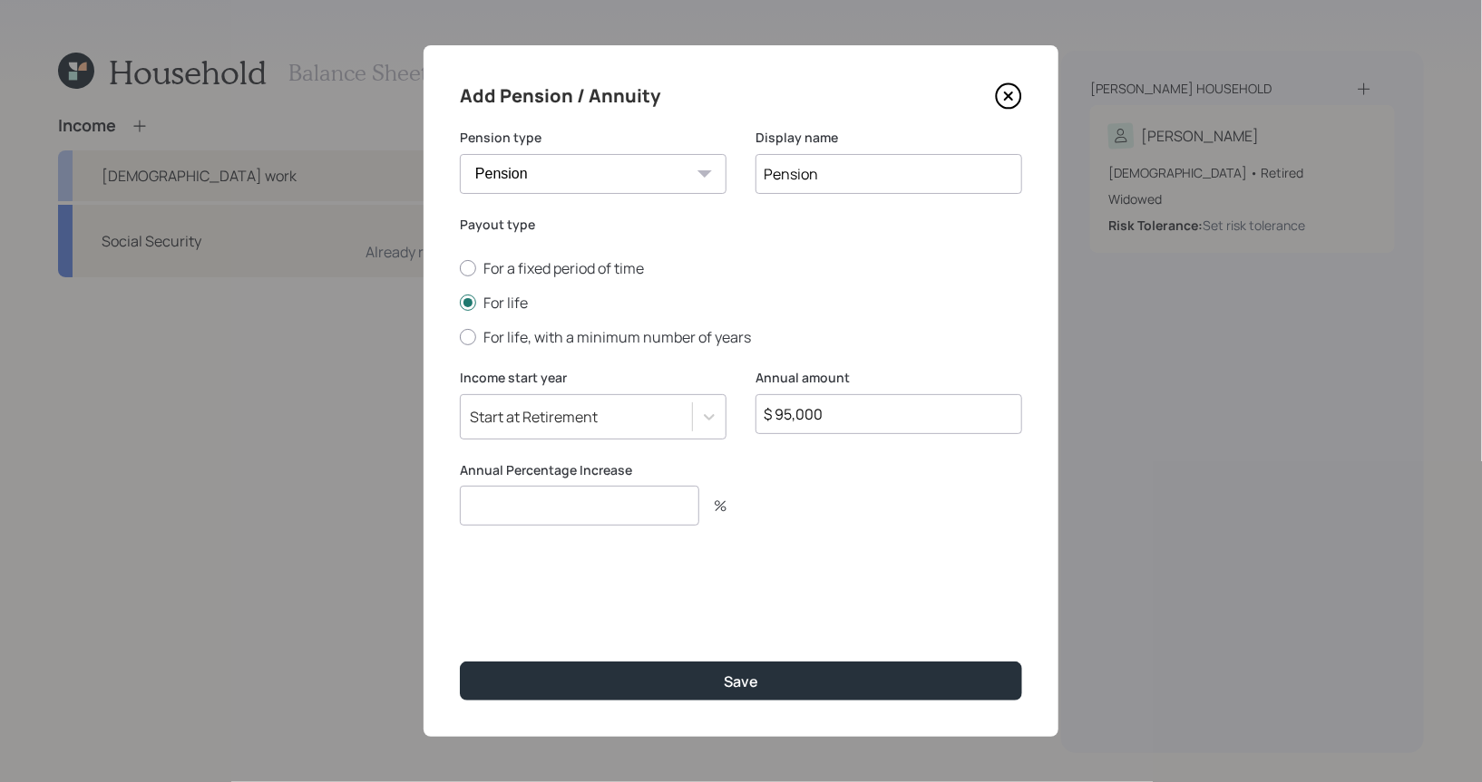
click at [574, 518] on input "number" at bounding box center [579, 506] width 239 height 40
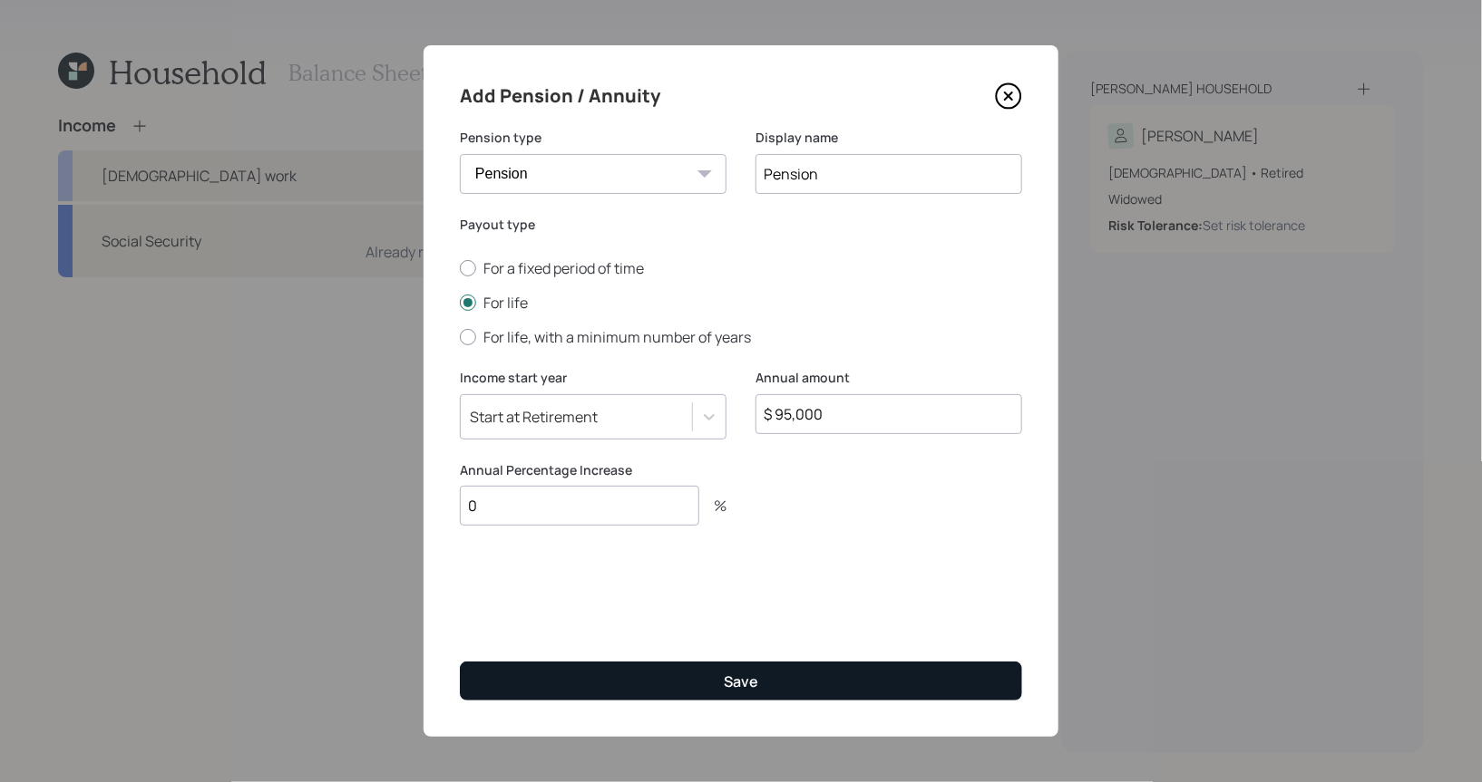
type input "0"
click at [635, 685] on button "Save" at bounding box center [741, 681] width 562 height 39
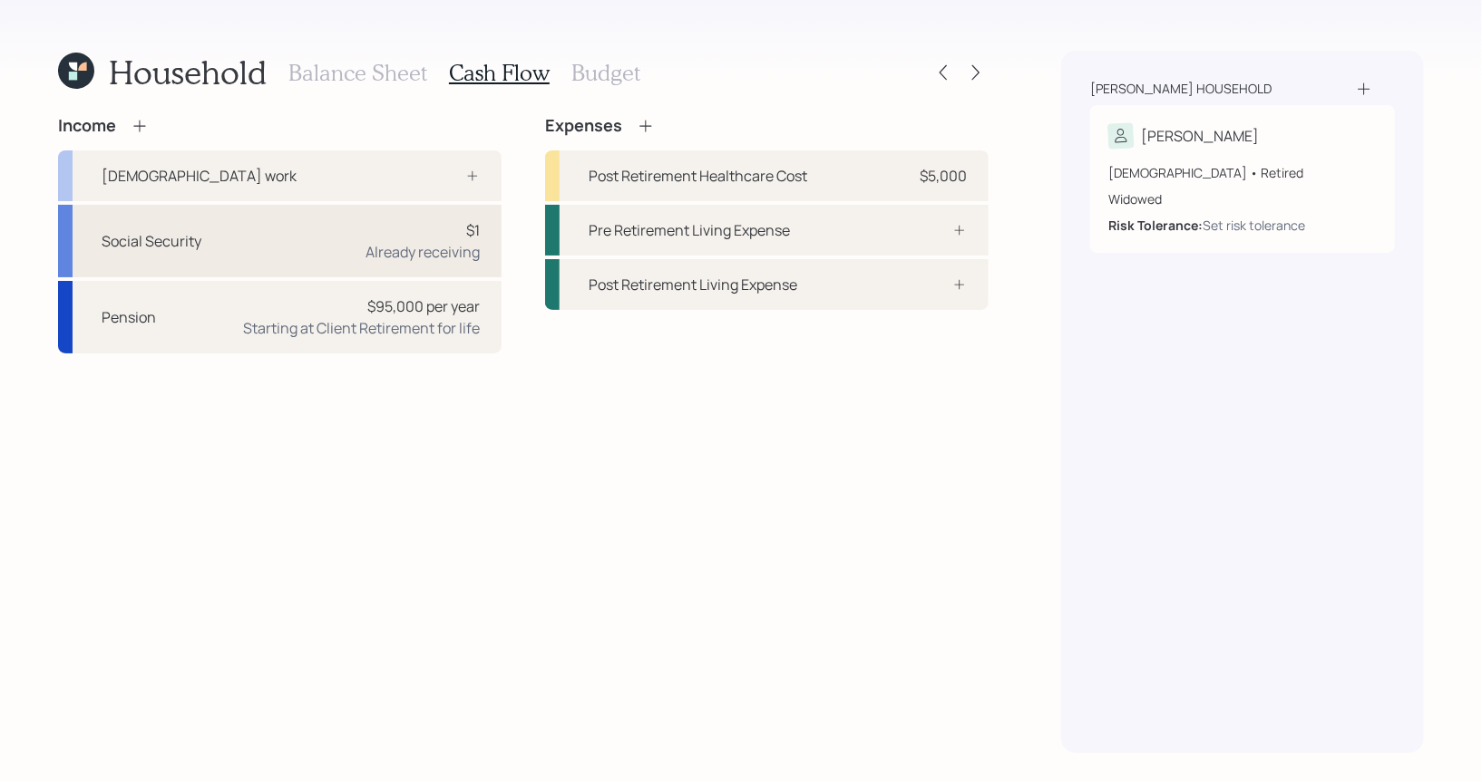
click at [327, 239] on div "Social Security $1 Already receiving" at bounding box center [279, 241] width 443 height 73
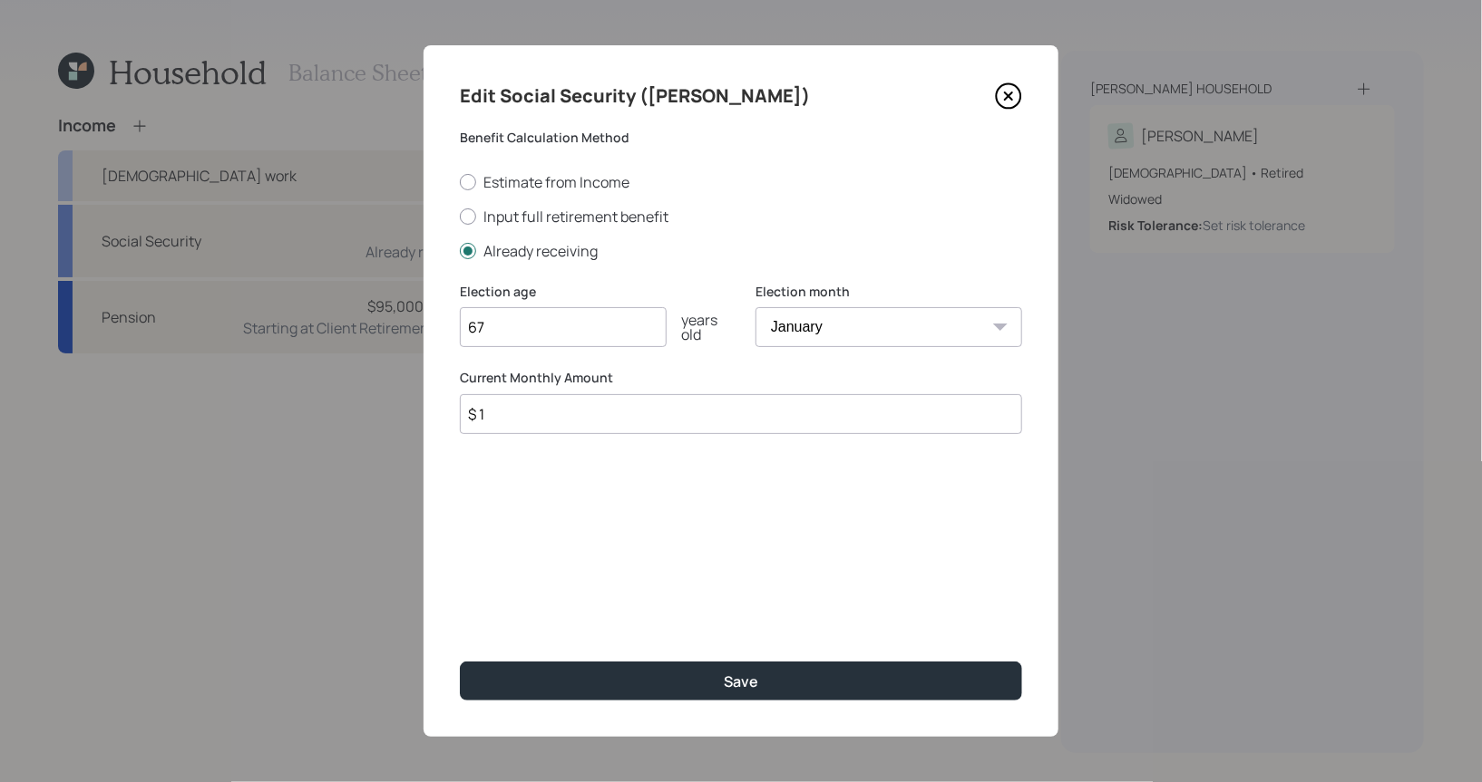
click at [521, 413] on input "$ 1" at bounding box center [741, 414] width 562 height 40
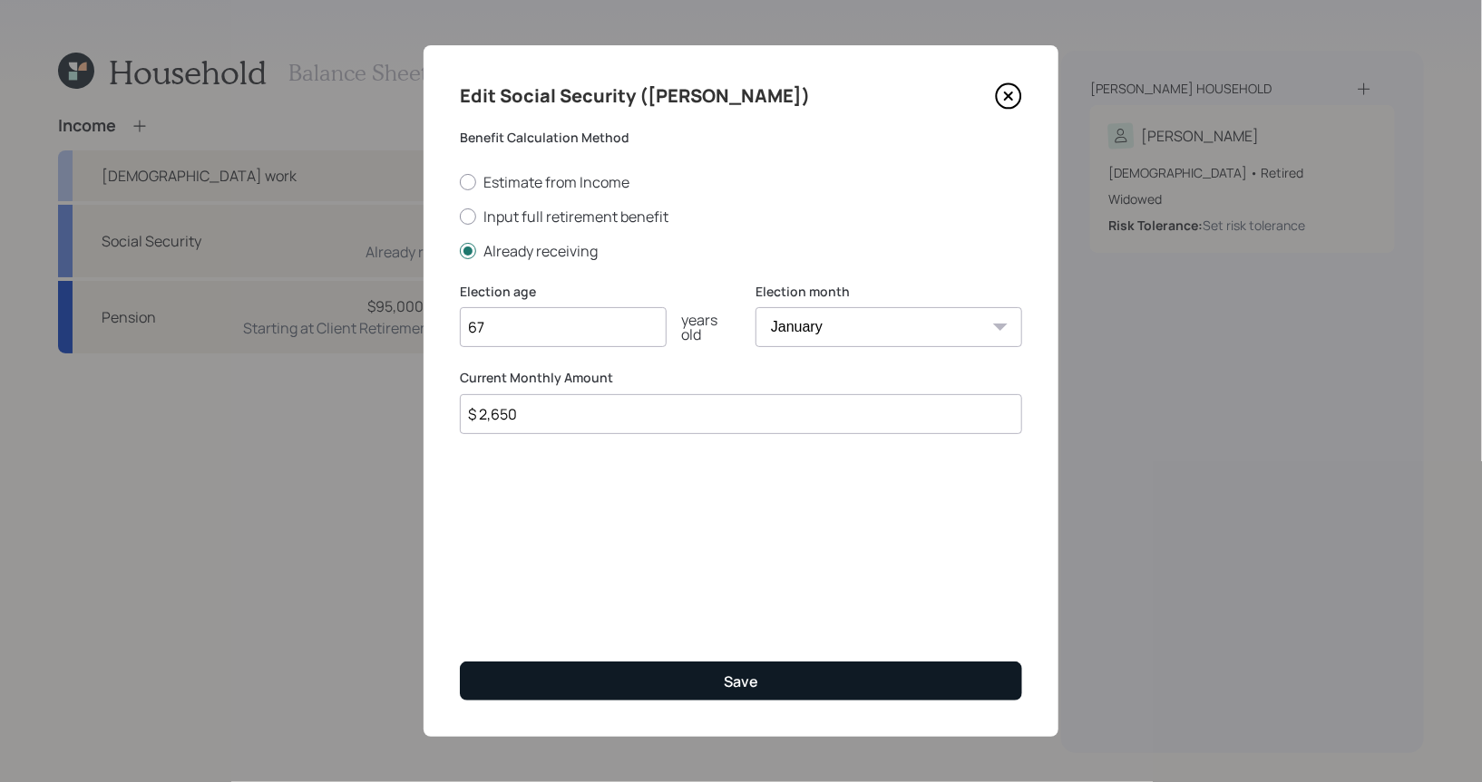
type input "$ 2,650"
click at [651, 687] on button "Save" at bounding box center [741, 681] width 562 height 39
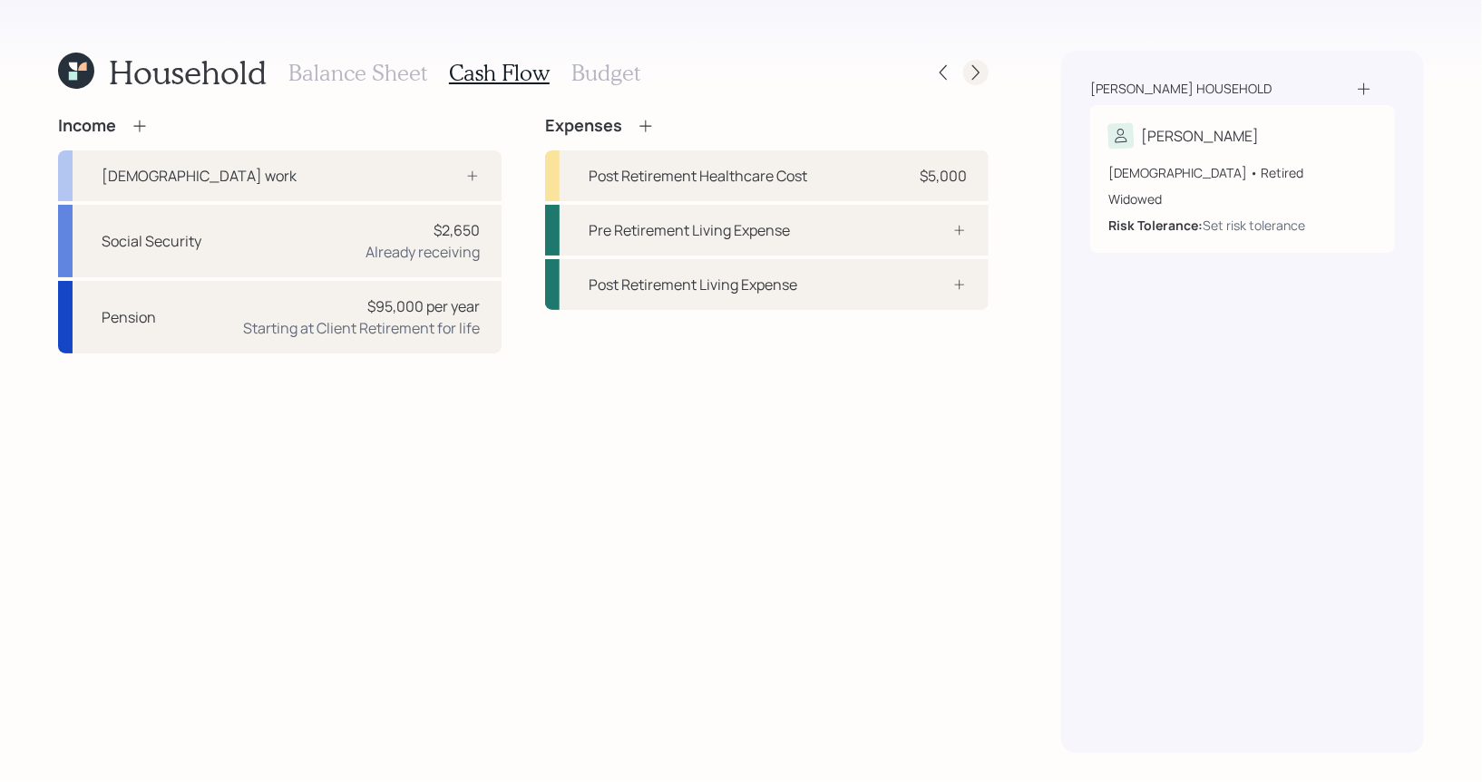
click at [979, 67] on icon at bounding box center [976, 72] width 18 height 18
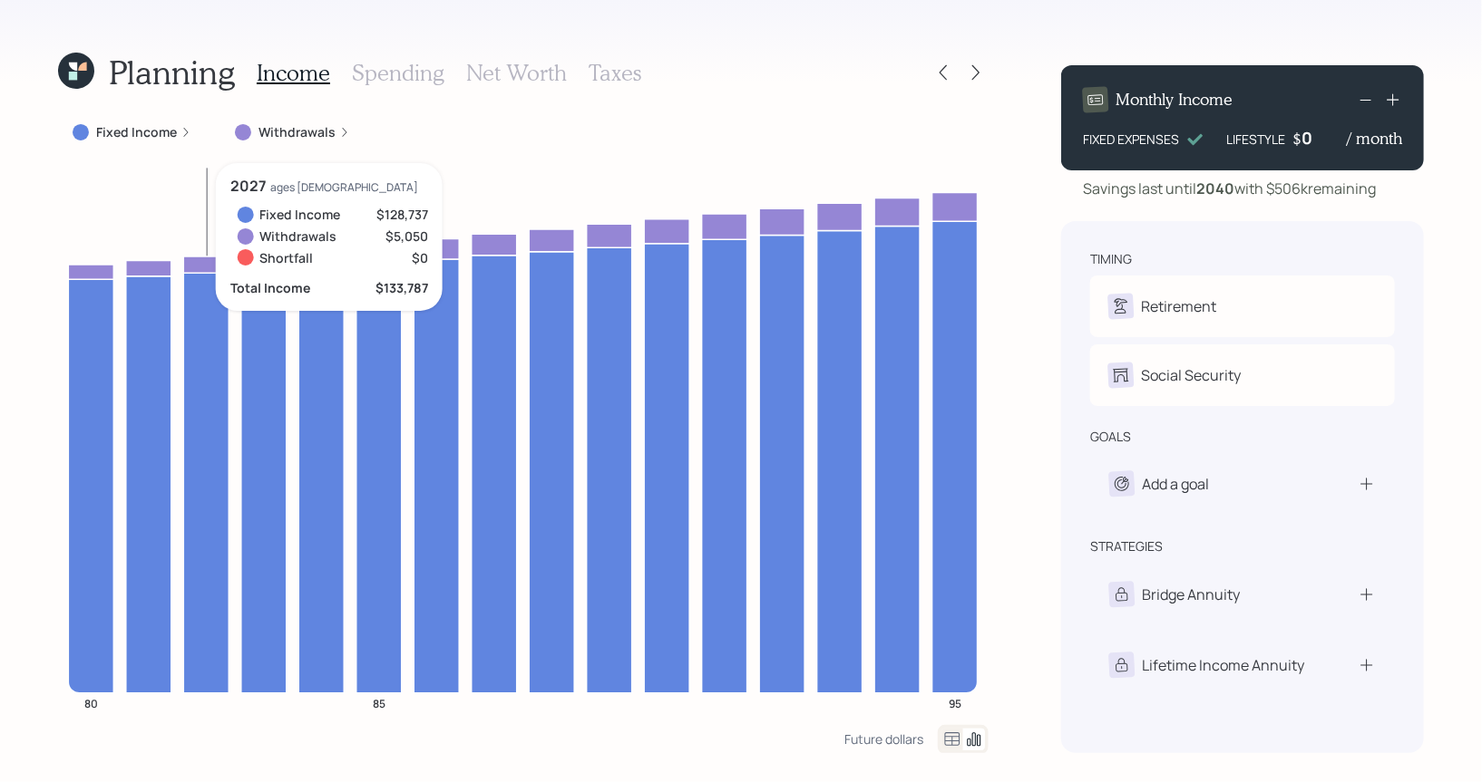
click at [620, 69] on h3 "Taxes" at bounding box center [614, 73] width 53 height 26
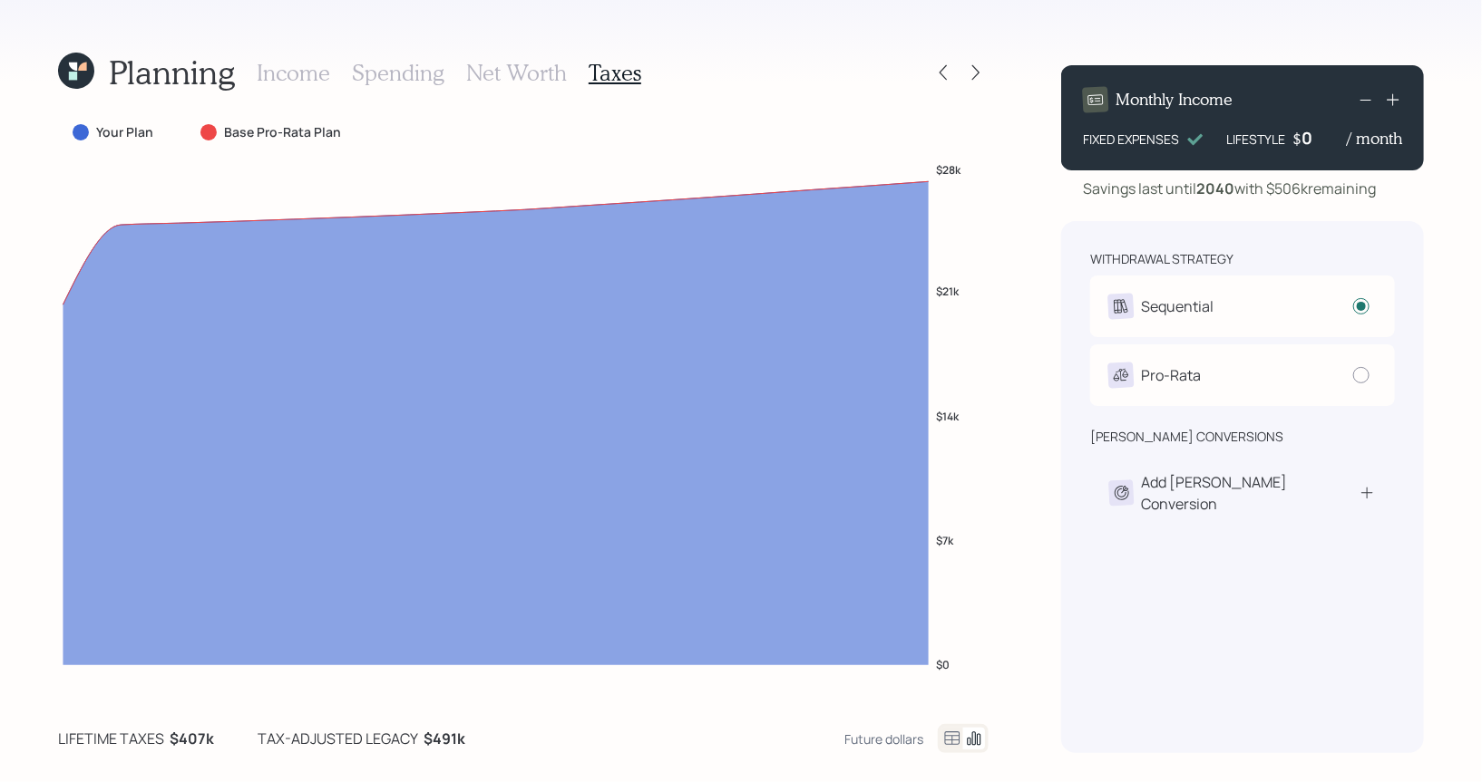
click at [278, 69] on h3 "Income" at bounding box center [293, 73] width 73 height 26
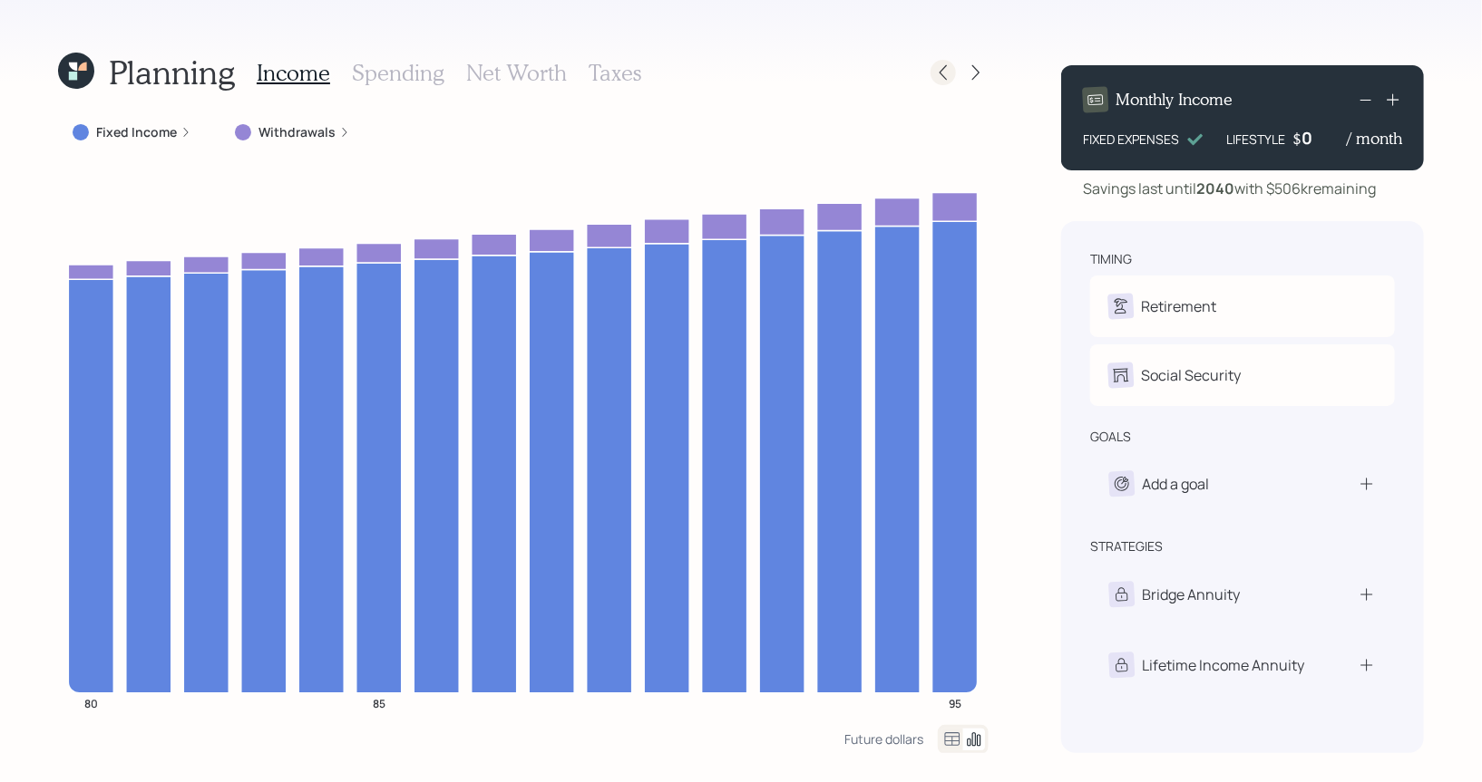
click at [944, 74] on icon at bounding box center [943, 72] width 18 height 18
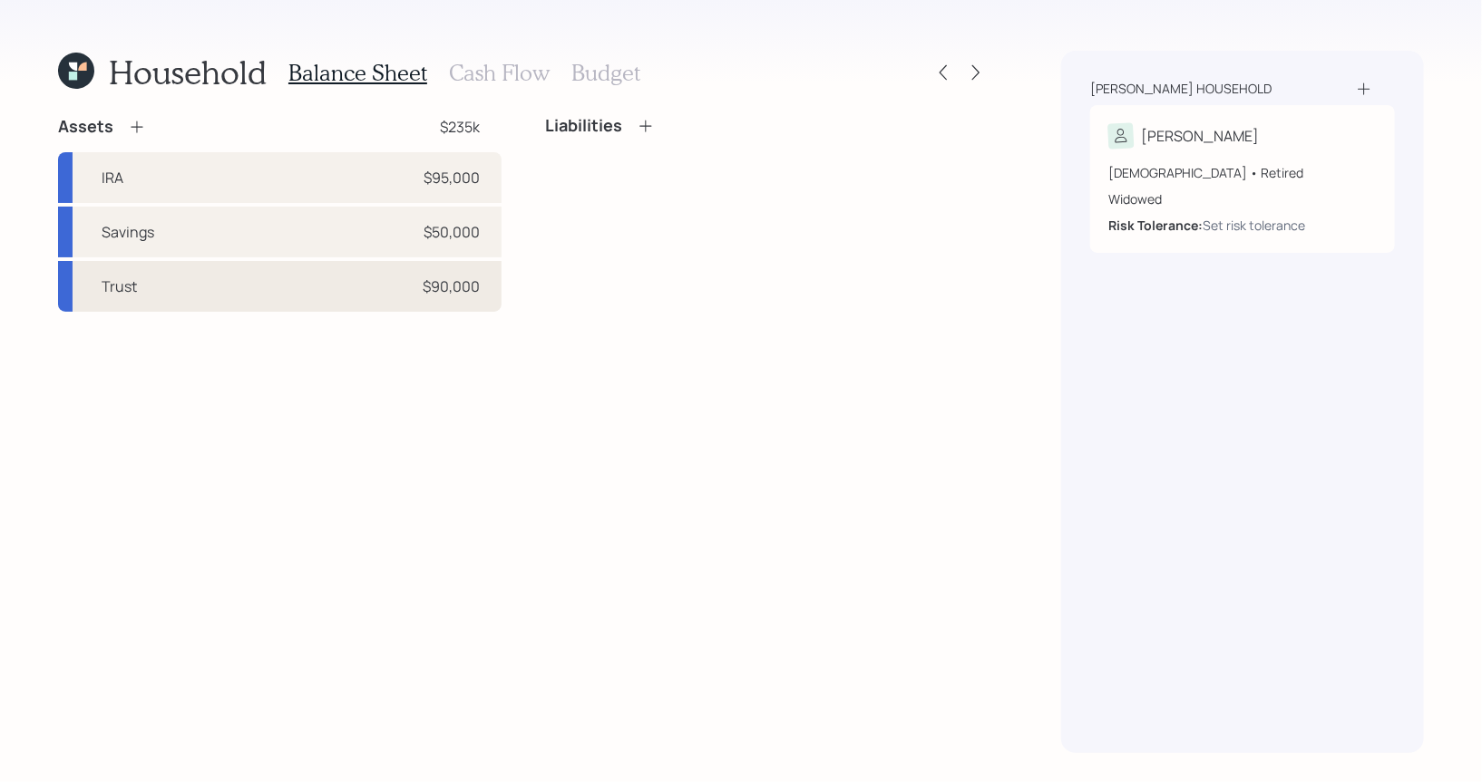
click at [313, 293] on div "Trust $90,000" at bounding box center [279, 286] width 443 height 51
select select "taxable"
select select "balanced"
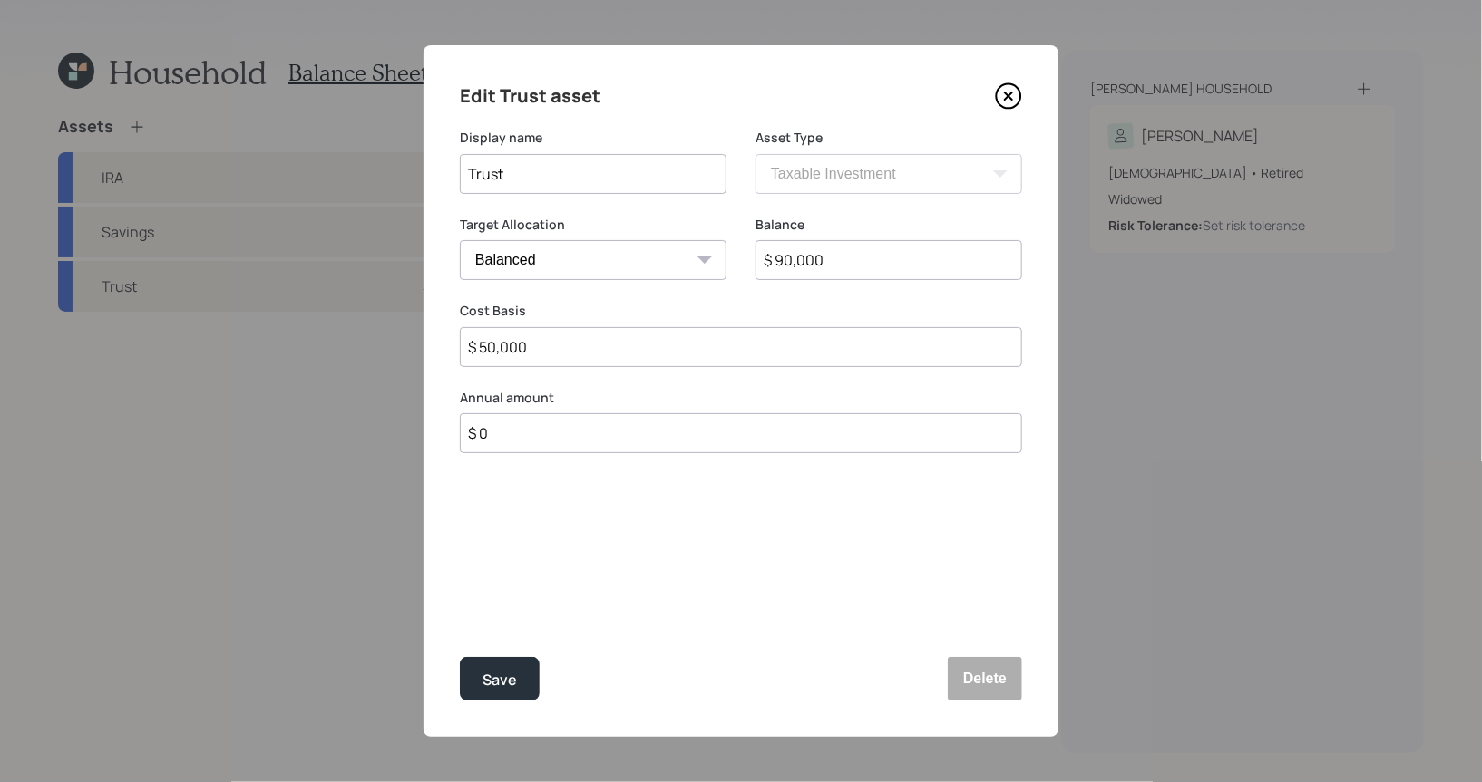
click at [995, 95] on icon at bounding box center [1008, 96] width 27 height 27
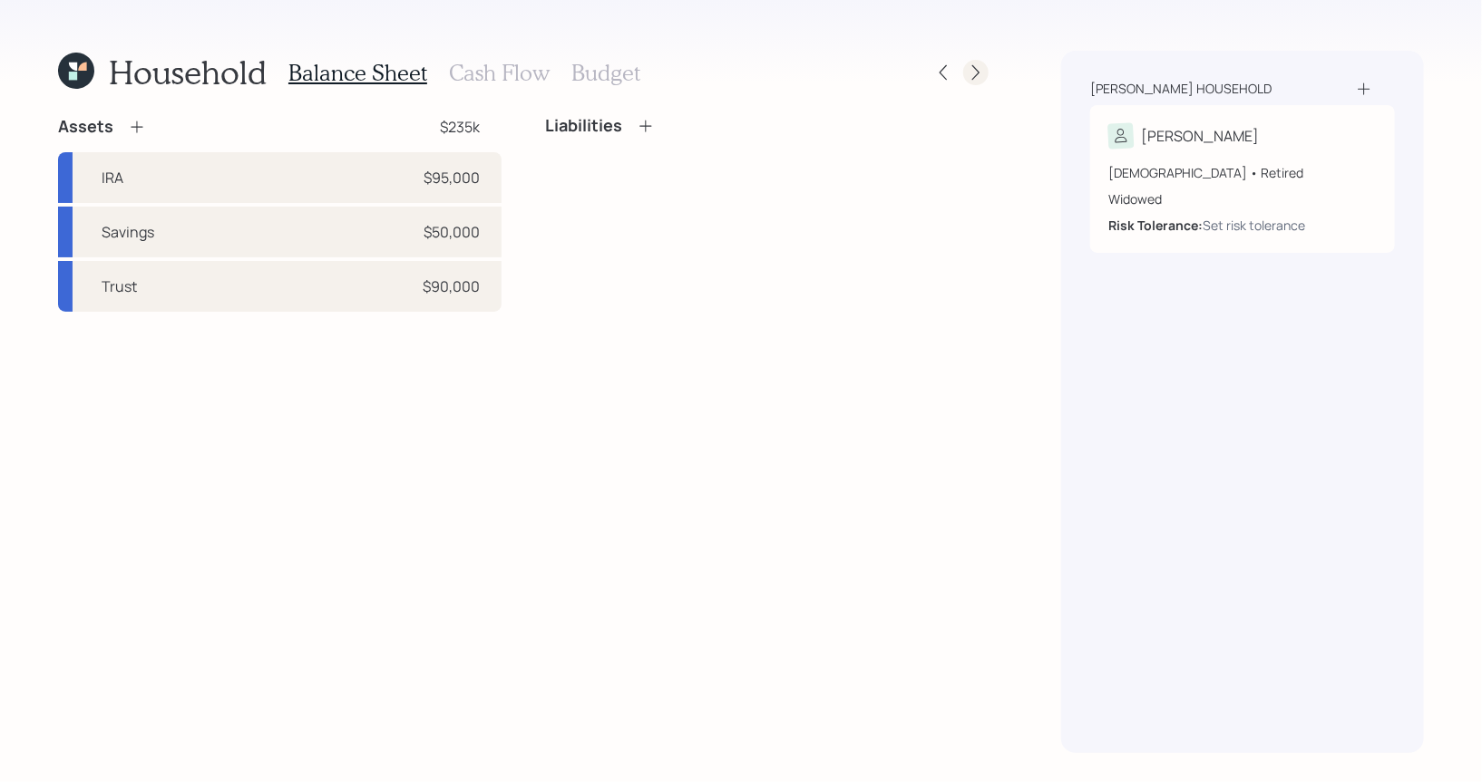
click at [978, 74] on icon at bounding box center [976, 72] width 18 height 18
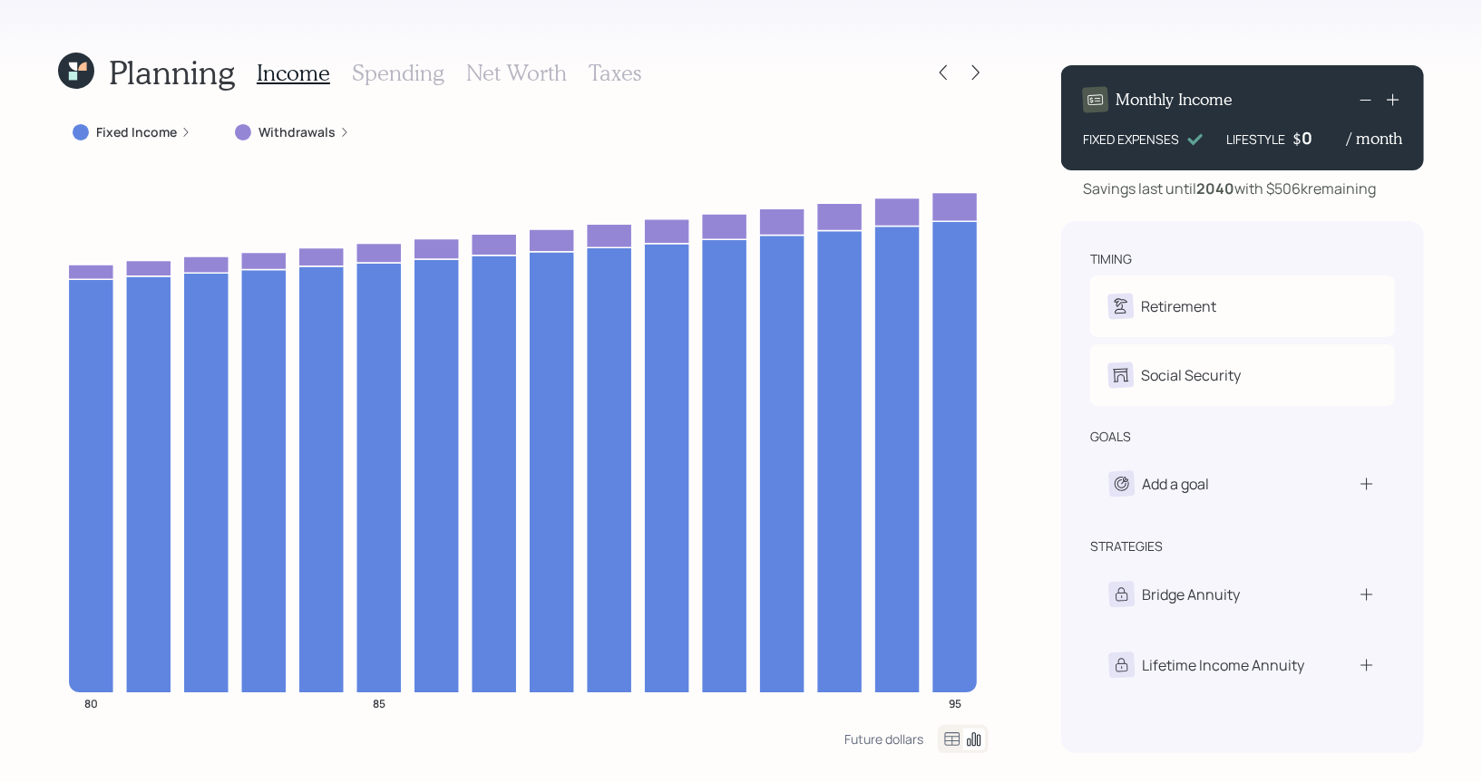
click at [606, 64] on h3 "Taxes" at bounding box center [614, 73] width 53 height 26
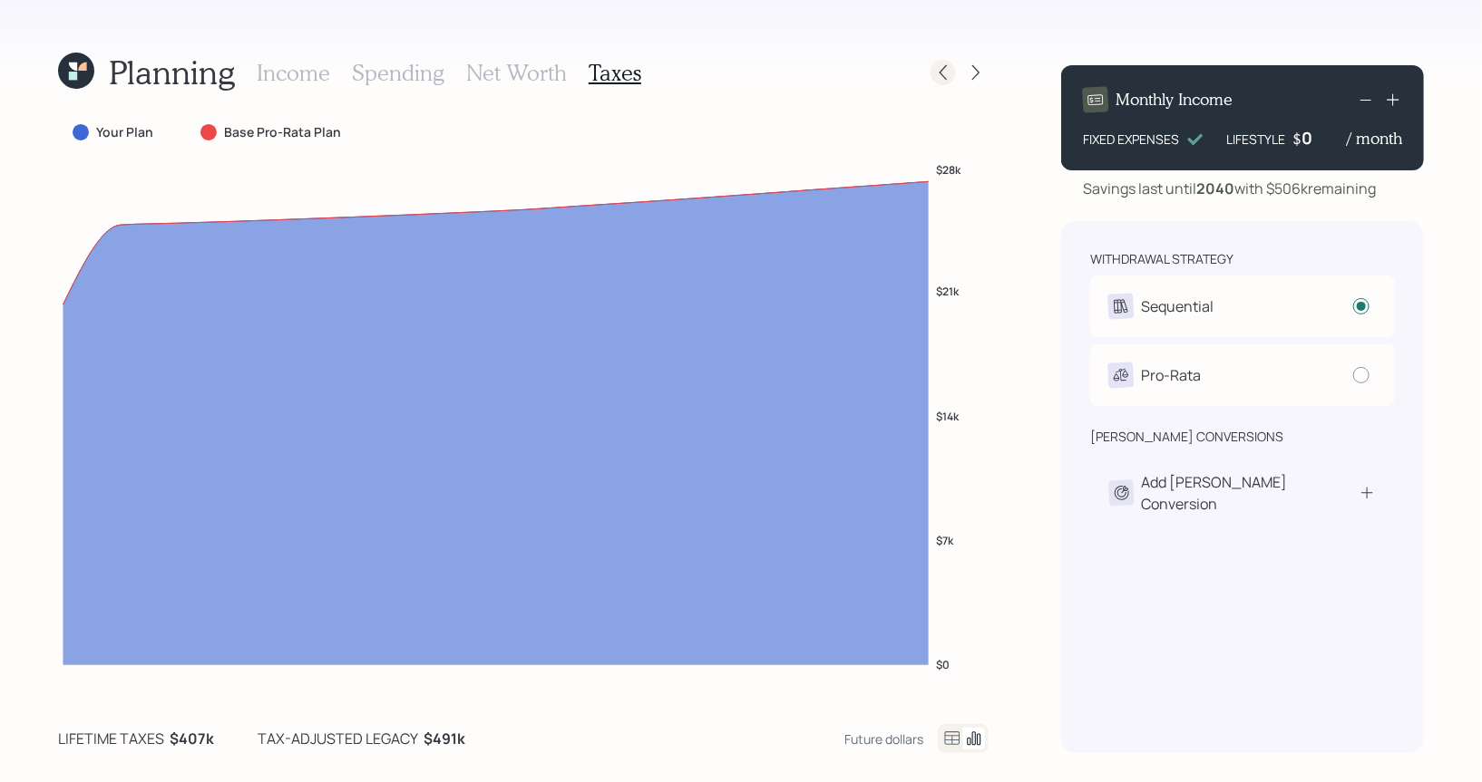
click at [949, 74] on icon at bounding box center [943, 72] width 18 height 18
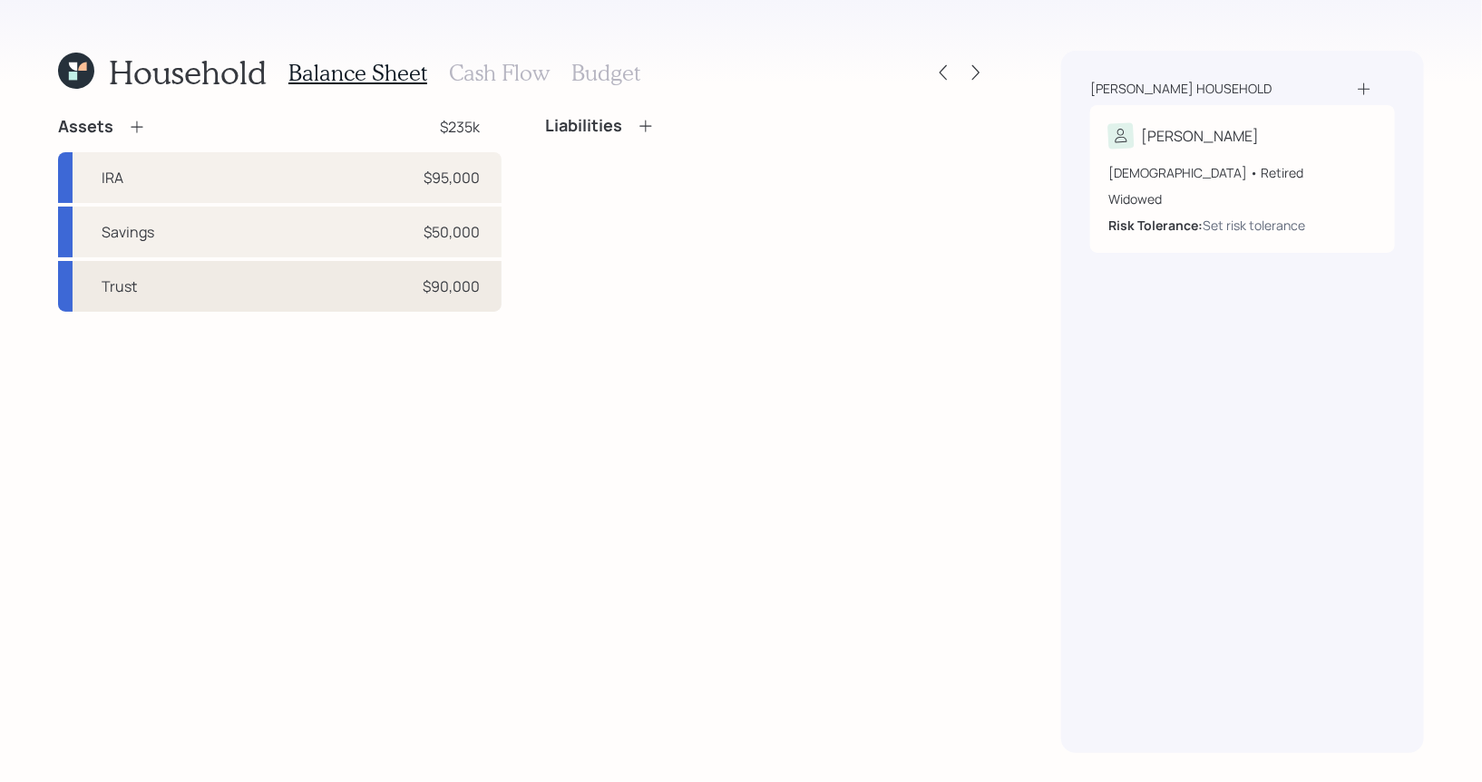
click at [166, 287] on div "Trust $90,000" at bounding box center [279, 286] width 443 height 51
select select "taxable"
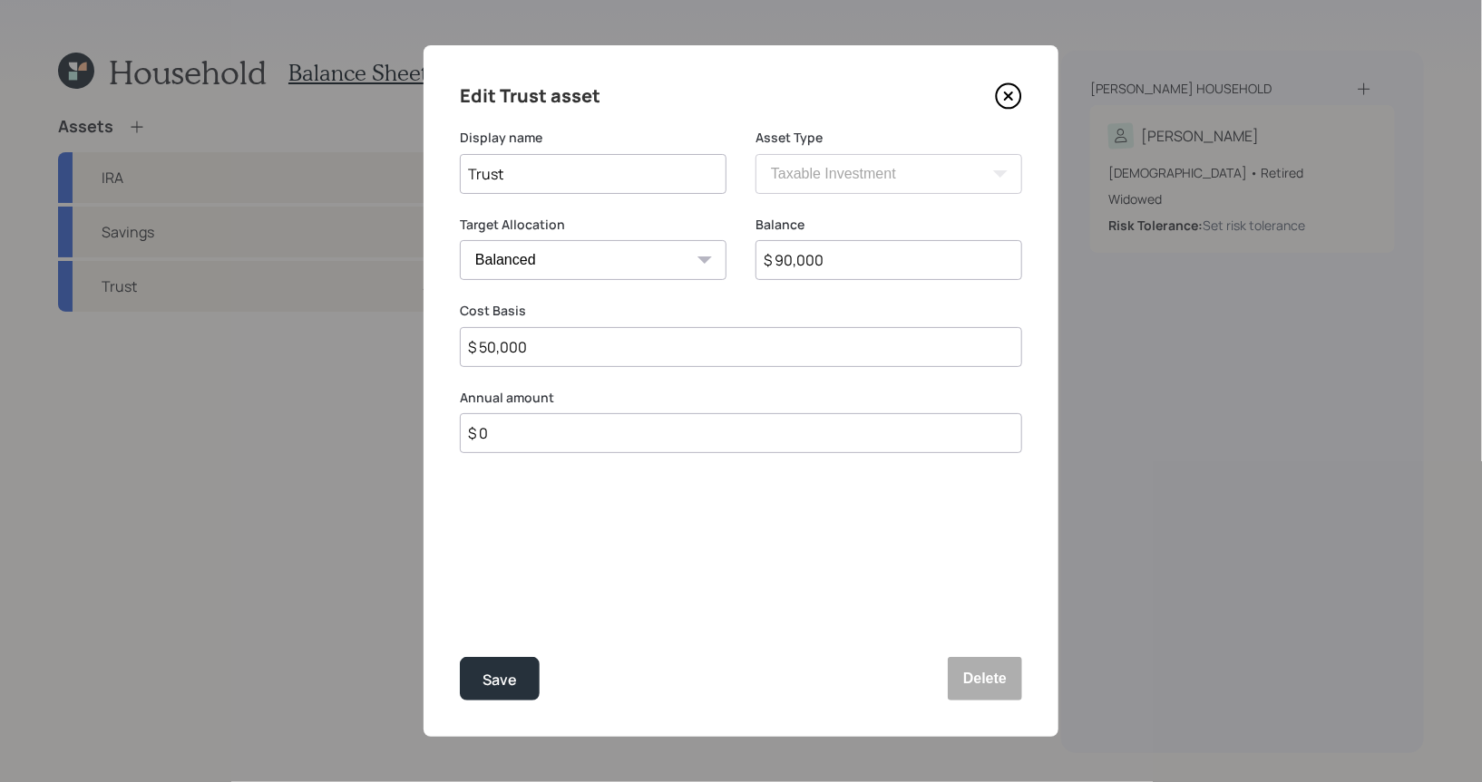
click at [560, 264] on select "Cash Conservative Balanced Aggressive" at bounding box center [593, 260] width 267 height 40
select select "aggressive"
click at [460, 240] on select "Cash Conservative Balanced Aggressive" at bounding box center [593, 260] width 267 height 40
click at [476, 685] on button "Save" at bounding box center [500, 679] width 80 height 44
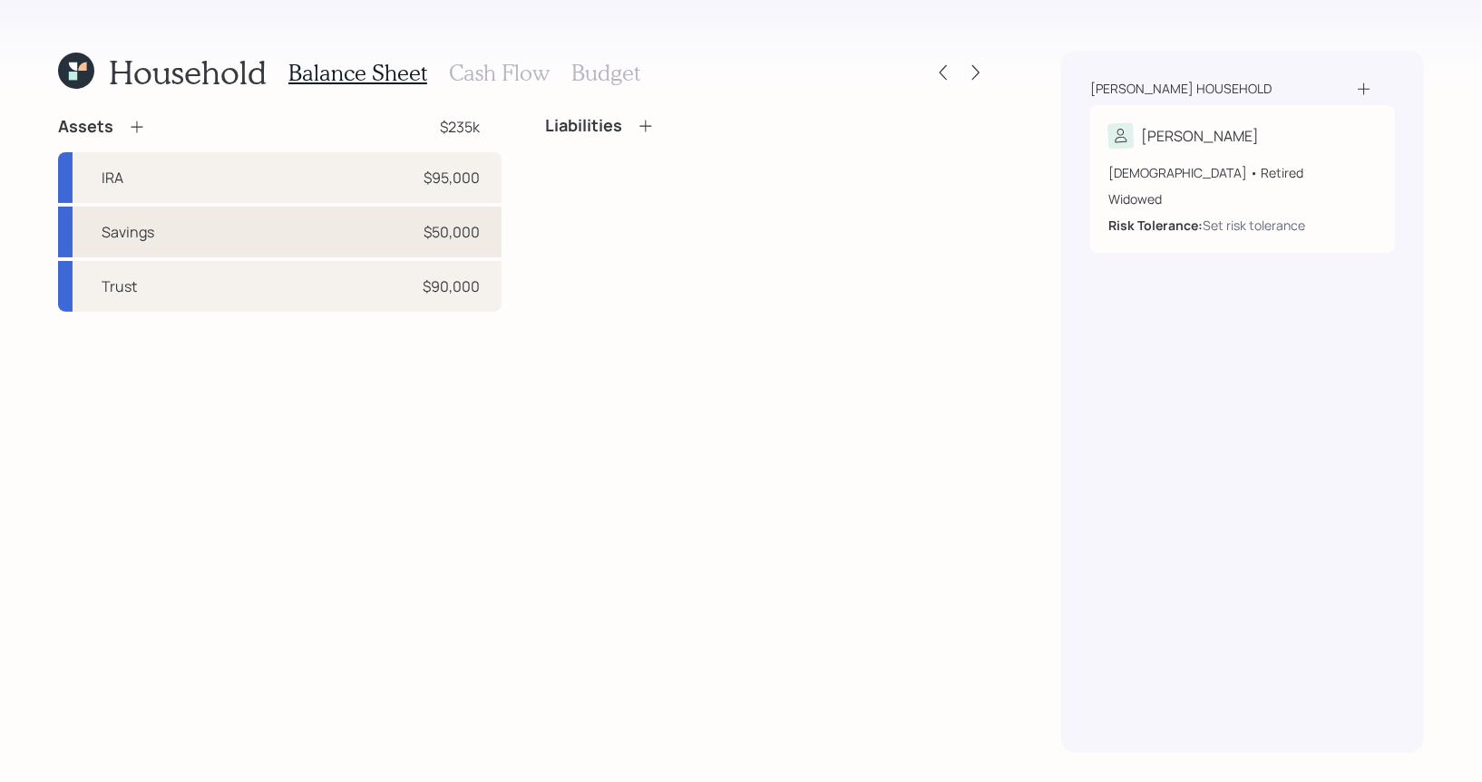
click at [227, 229] on div "Savings $50,000" at bounding box center [279, 232] width 443 height 51
select select "taxable"
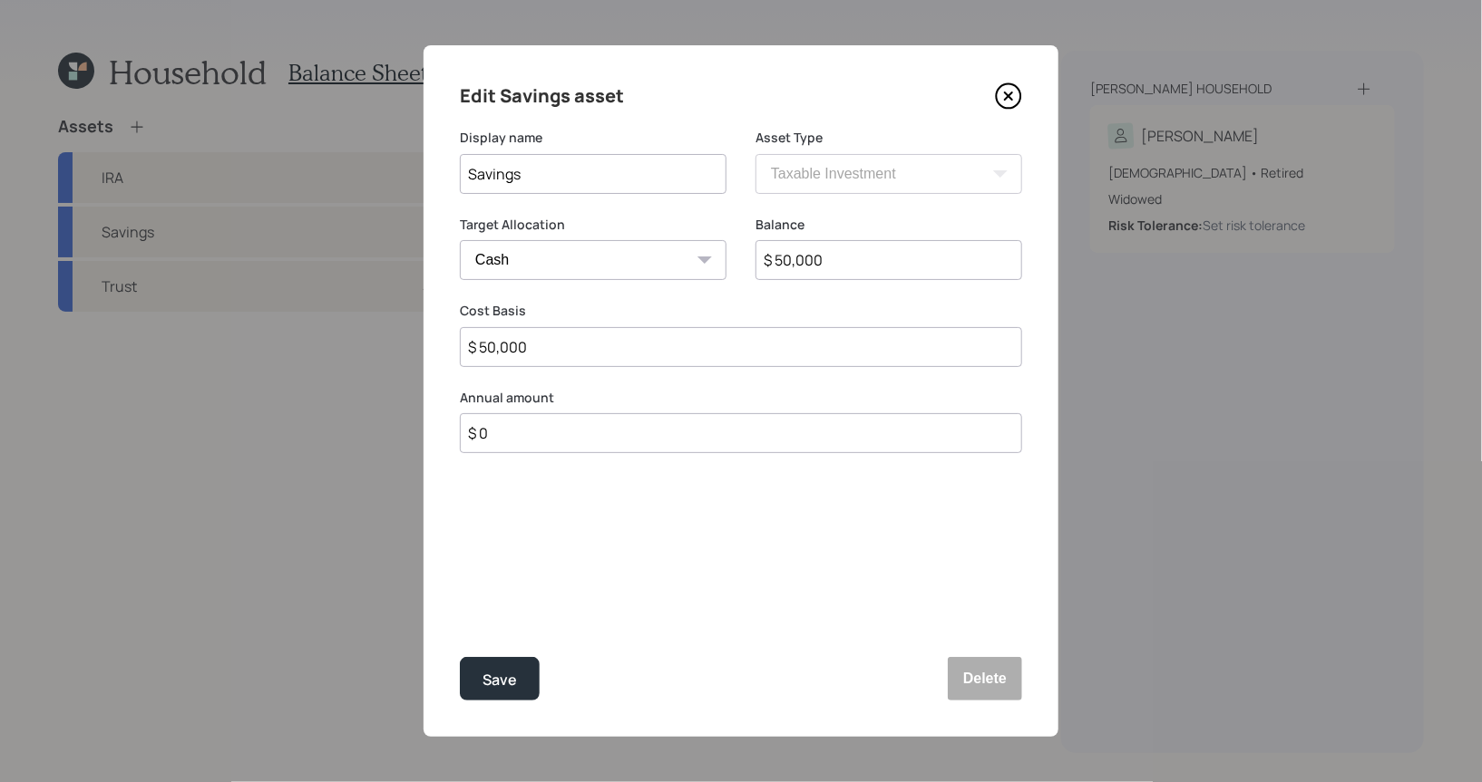
click at [1013, 95] on icon at bounding box center [1008, 96] width 27 height 27
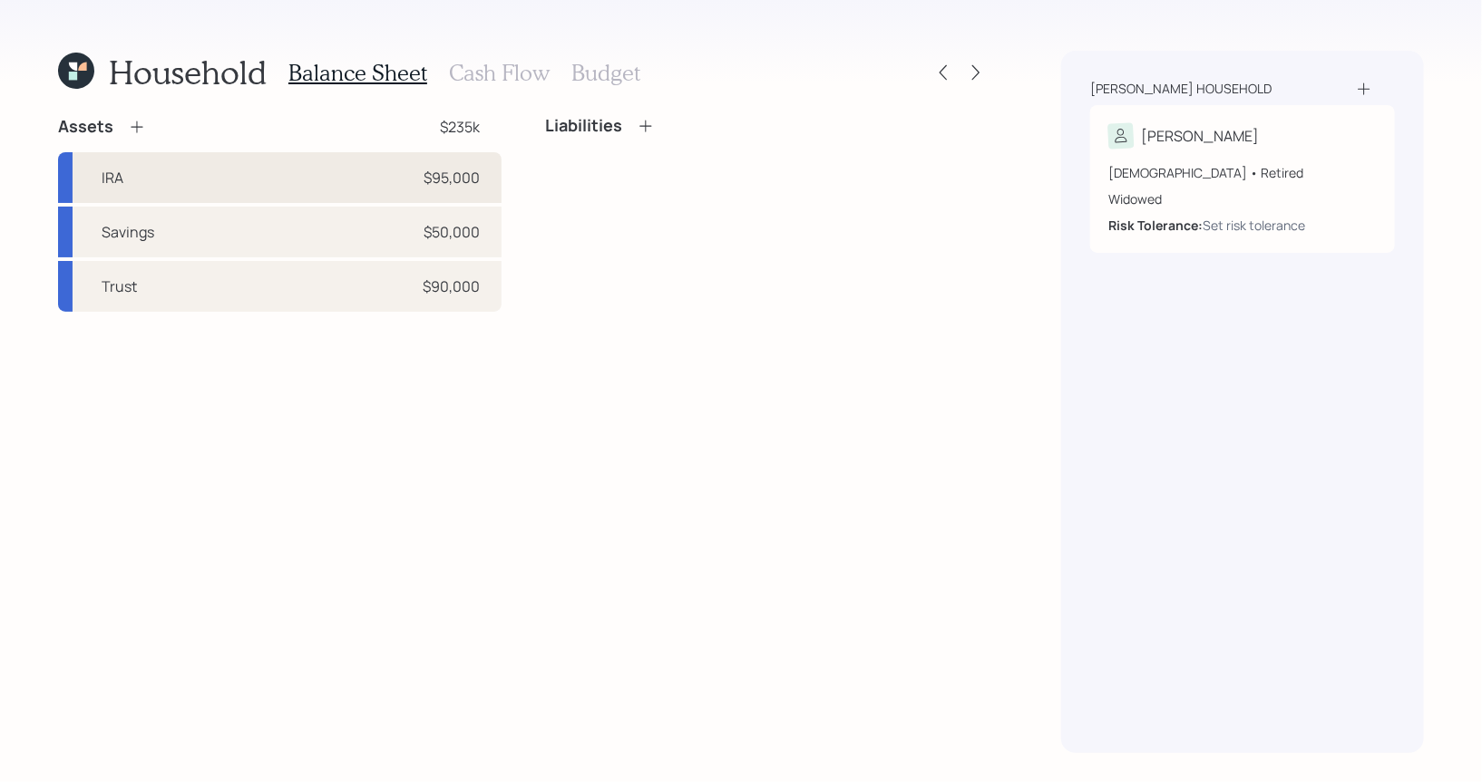
click at [294, 175] on div "IRA $95,000" at bounding box center [279, 177] width 443 height 51
select select "ira"
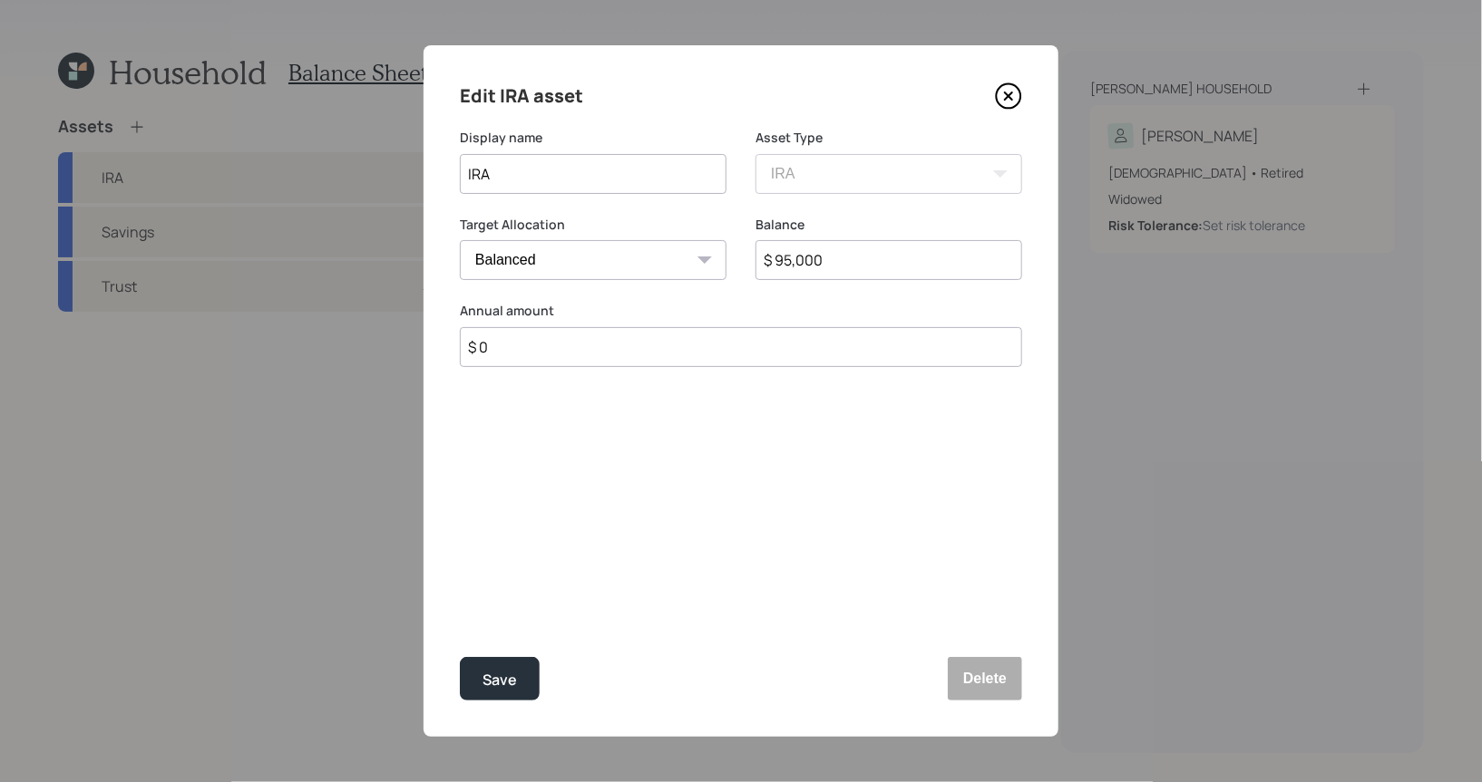
click at [525, 259] on select "Cash Conservative Balanced Aggressive" at bounding box center [593, 260] width 267 height 40
select select "aggressive"
click at [460, 240] on select "Cash Conservative Balanced Aggressive" at bounding box center [593, 260] width 267 height 40
click at [500, 678] on div "Save" at bounding box center [499, 680] width 34 height 24
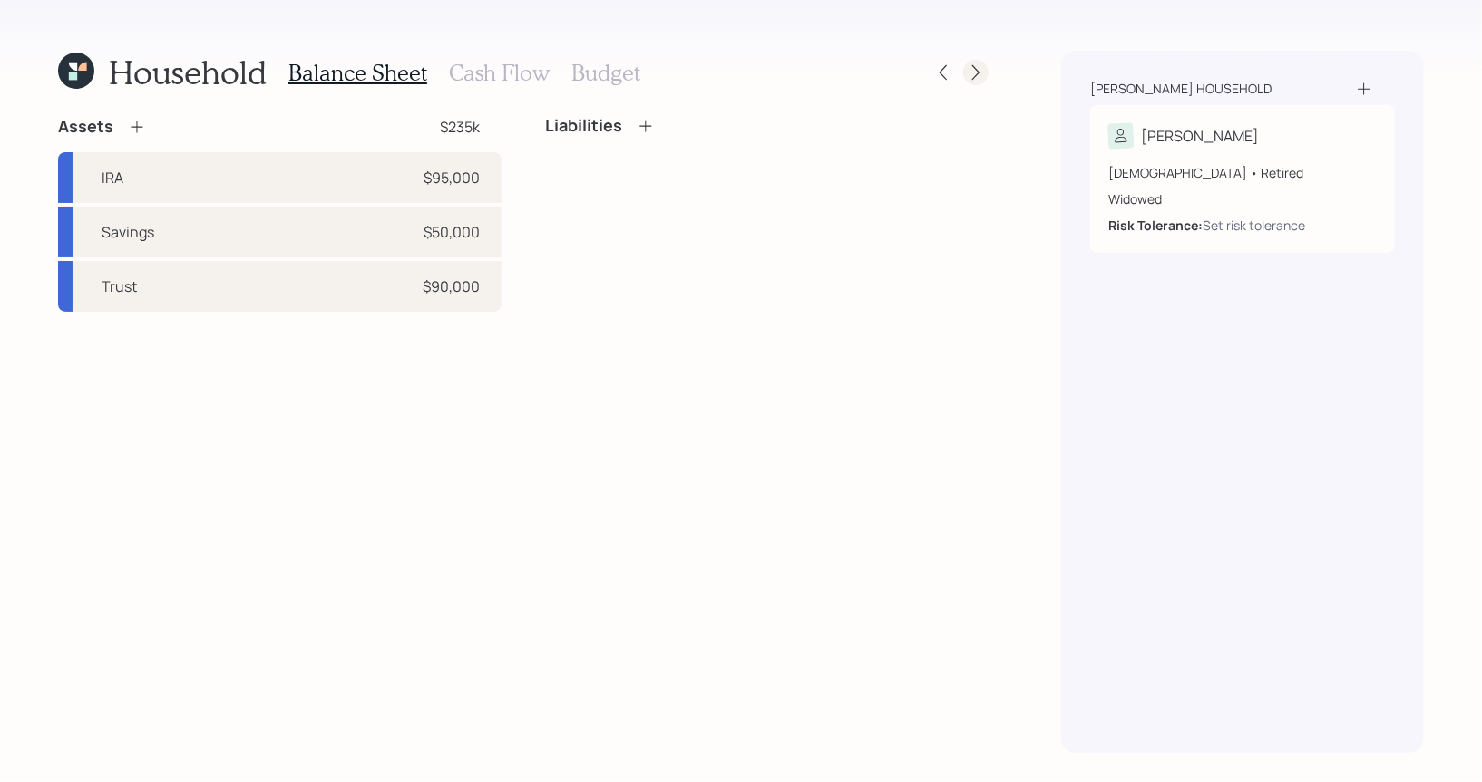
click at [976, 77] on icon at bounding box center [976, 72] width 18 height 18
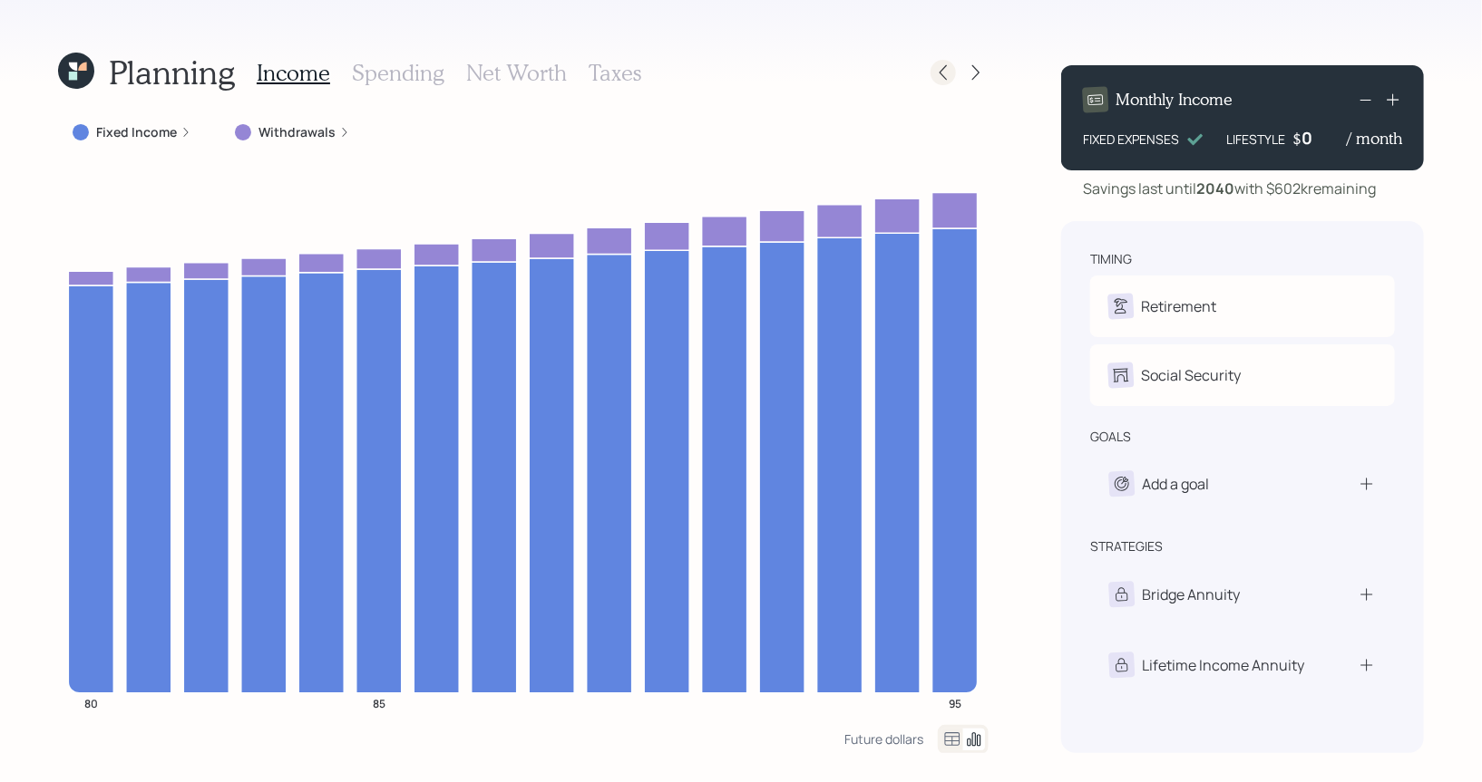
click at [946, 74] on icon at bounding box center [943, 72] width 18 height 18
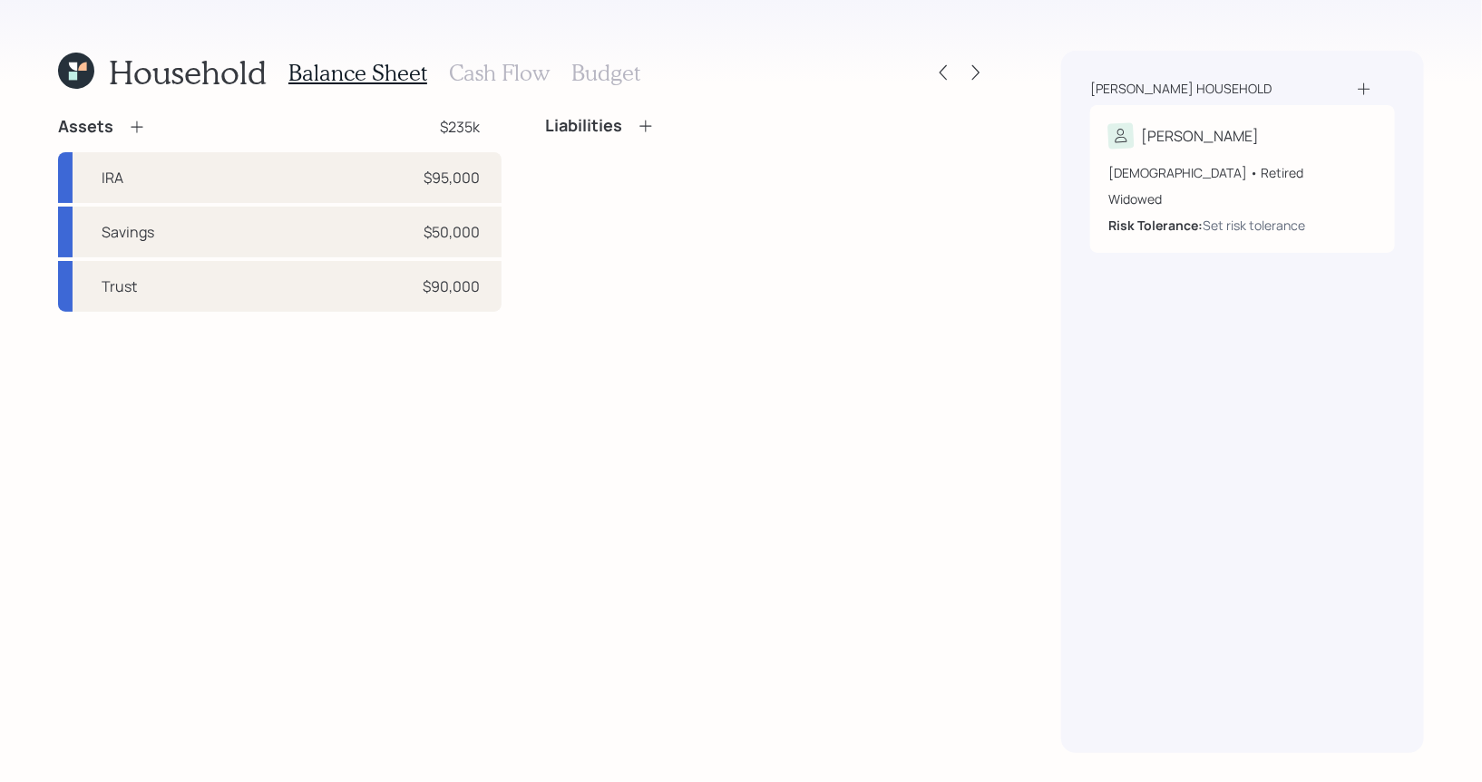
click at [596, 73] on h3 "Budget" at bounding box center [605, 73] width 69 height 26
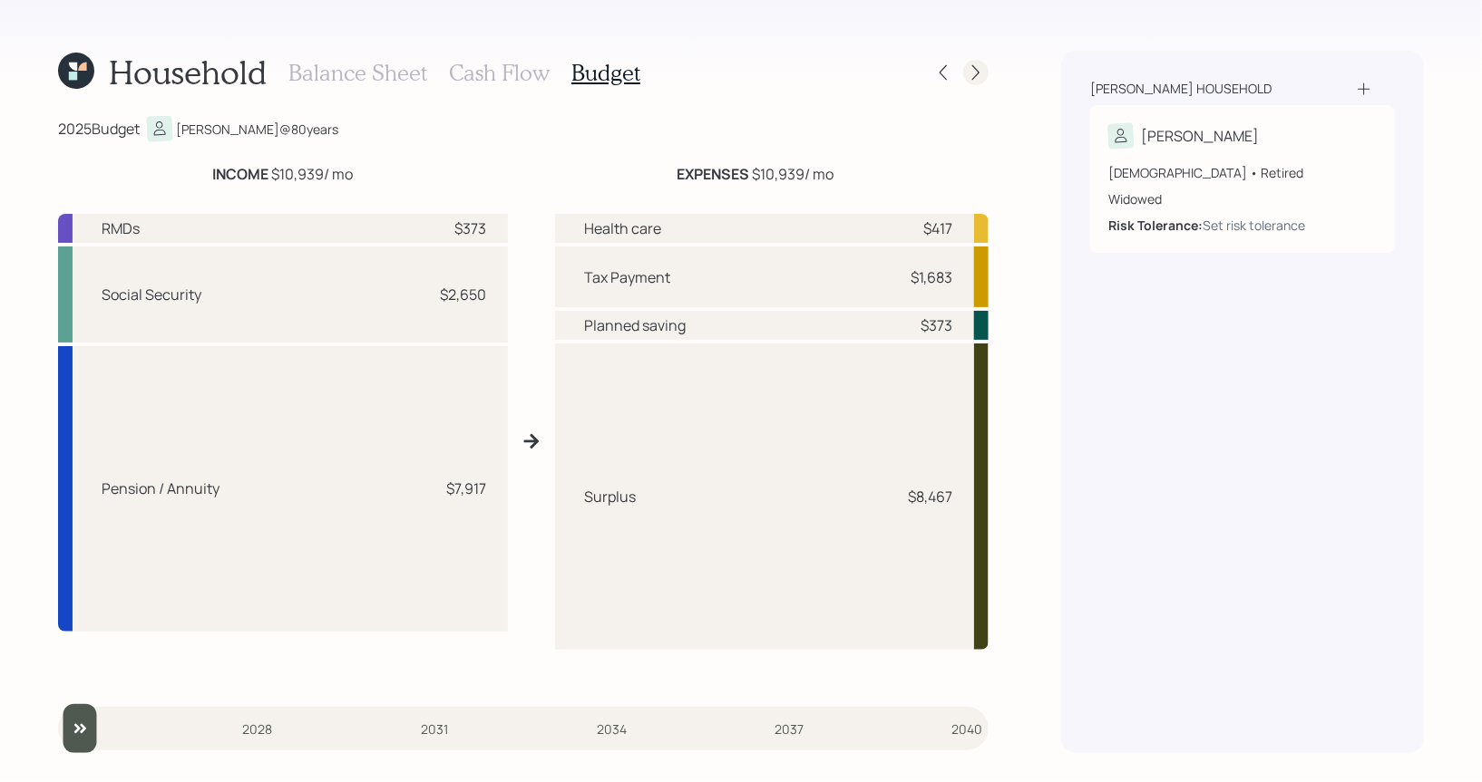
click at [979, 72] on icon at bounding box center [976, 72] width 18 height 18
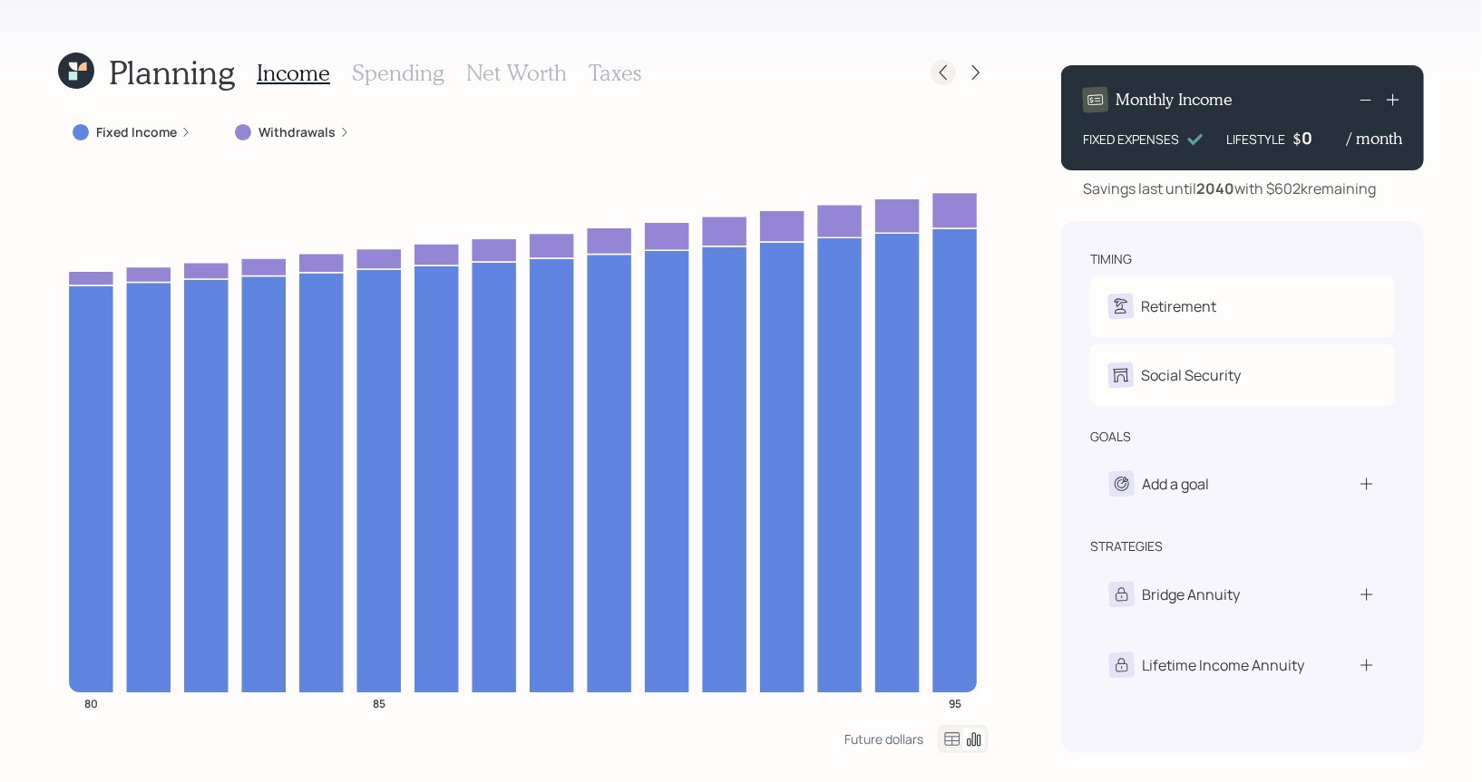
click at [941, 71] on icon at bounding box center [943, 72] width 18 height 18
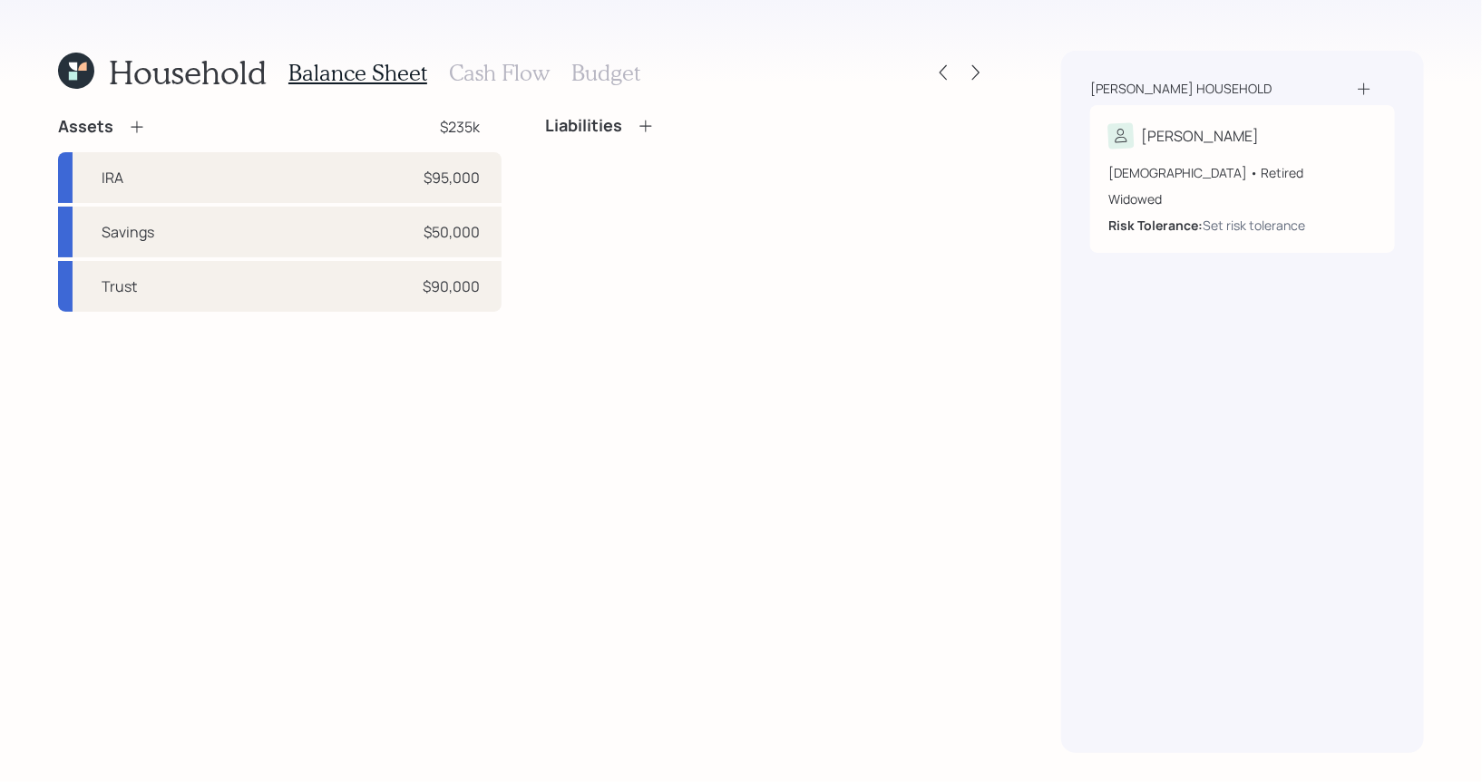
click at [500, 68] on h3 "Cash Flow" at bounding box center [499, 73] width 101 height 26
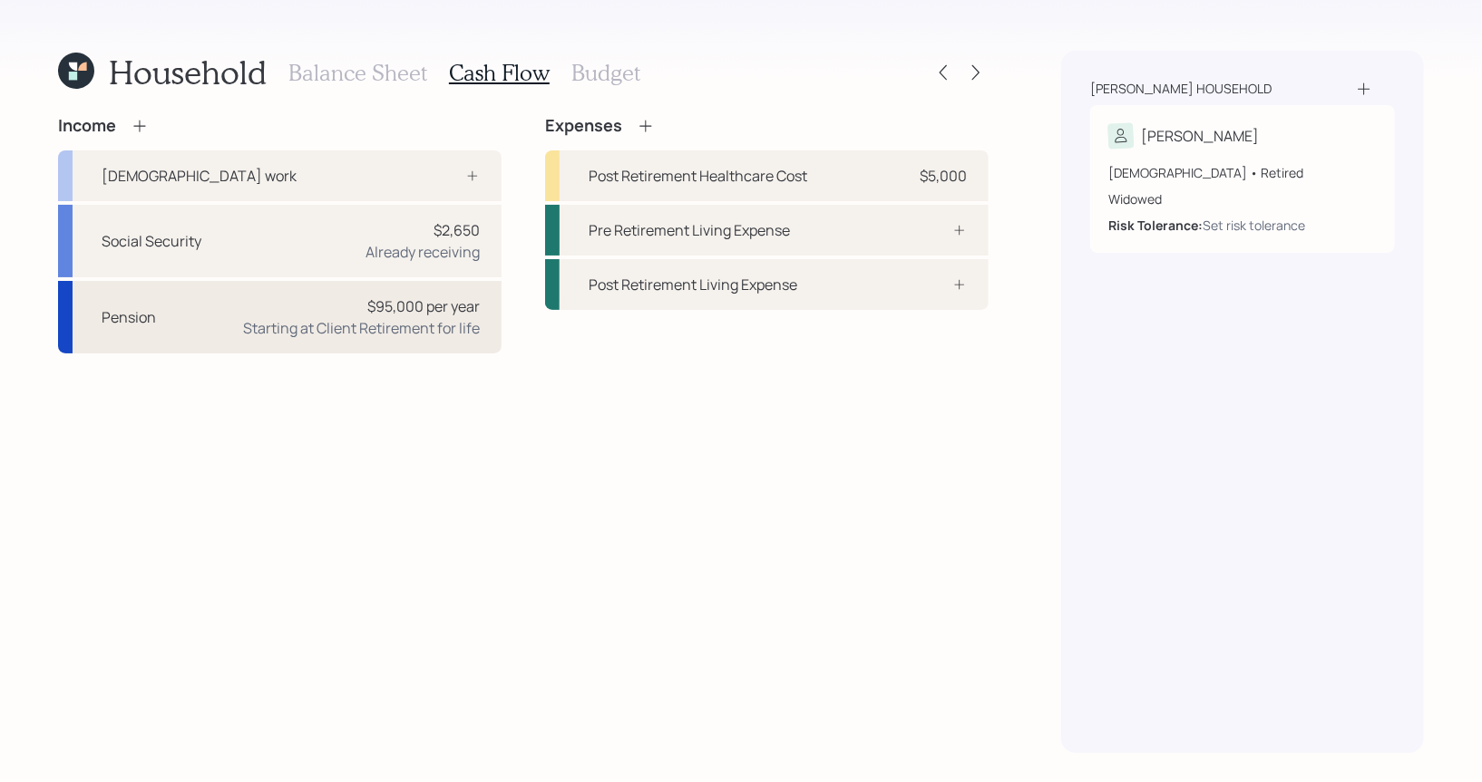
click at [269, 300] on div "$95,000 per year Starting at Client Retirement for life" at bounding box center [361, 318] width 237 height 44
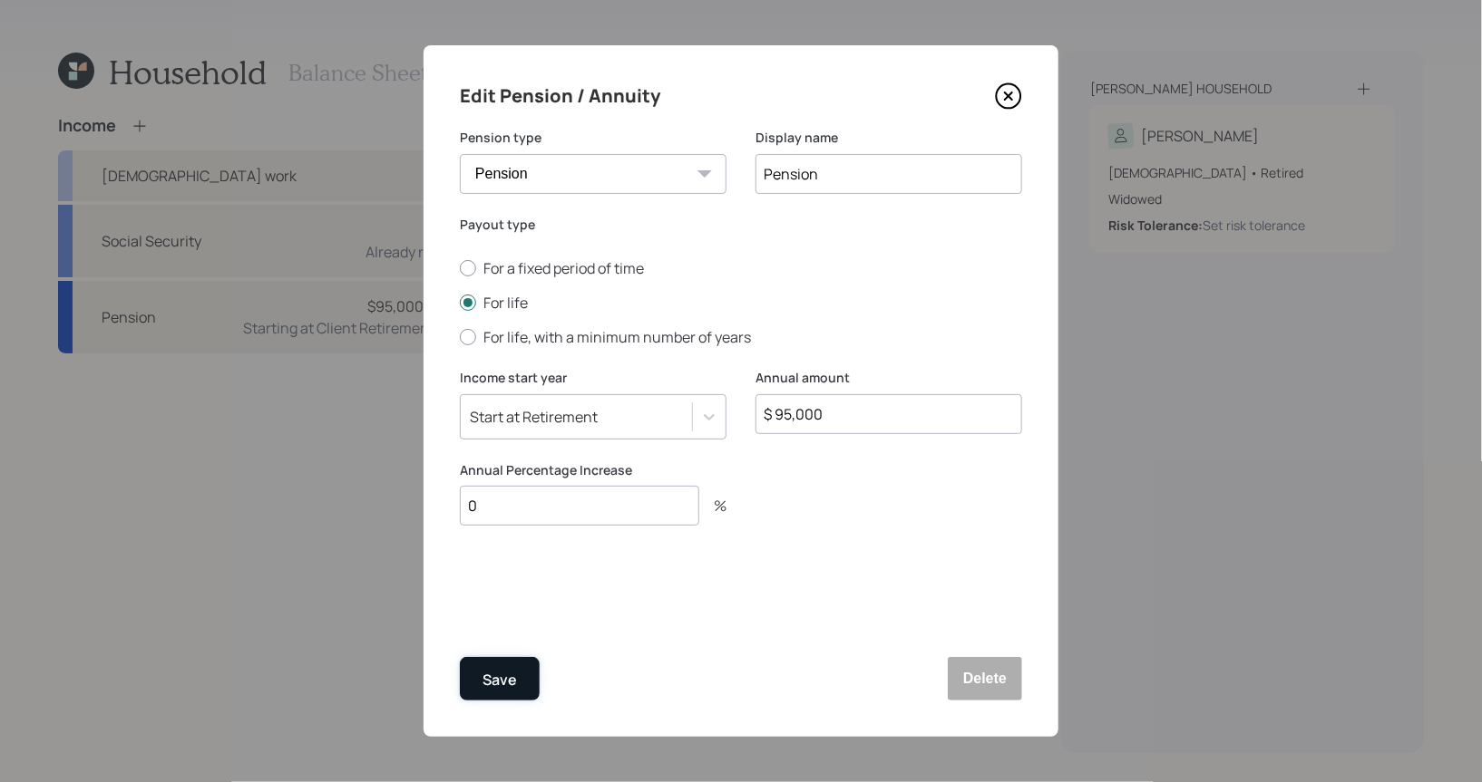
click at [511, 668] on div "Save" at bounding box center [499, 680] width 34 height 24
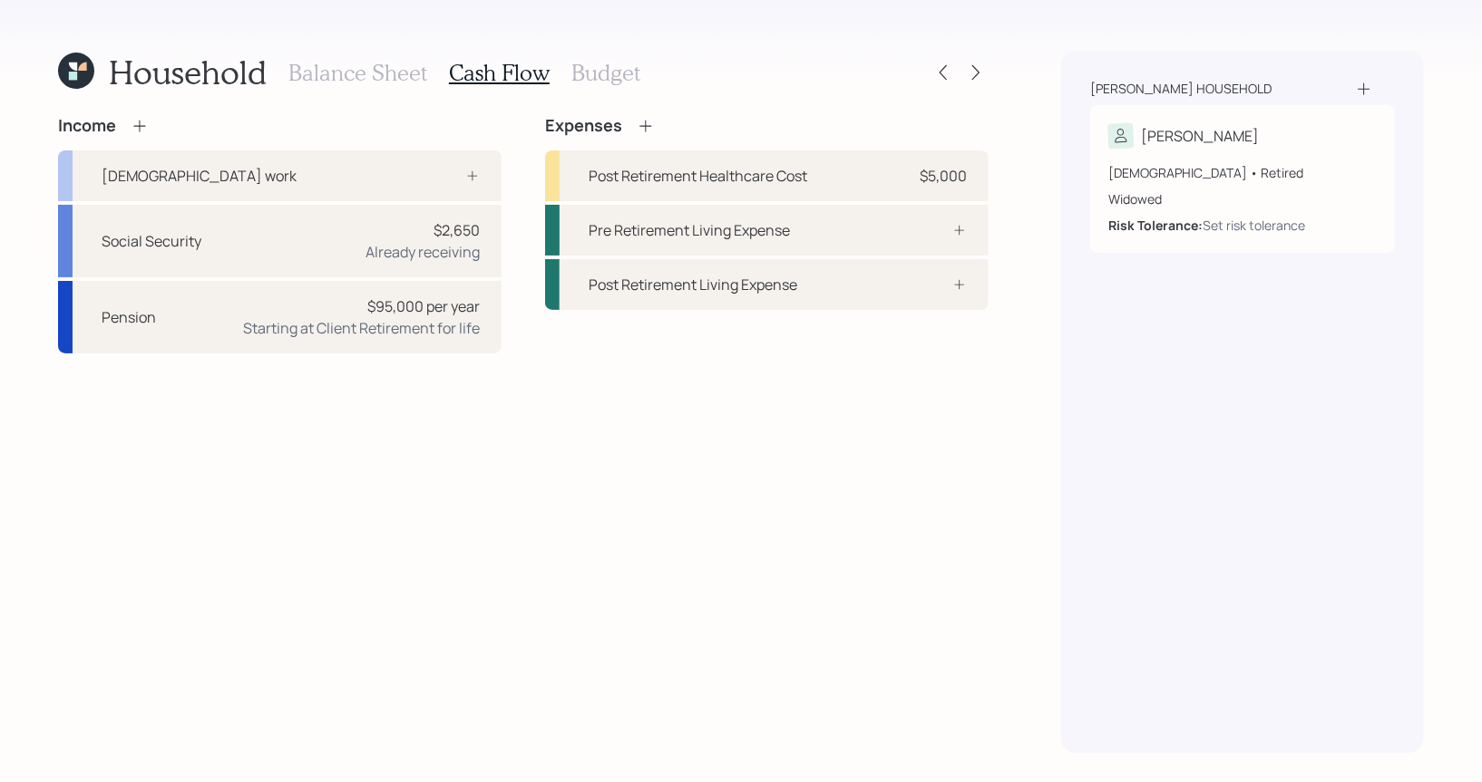
click at [363, 77] on h3 "Balance Sheet" at bounding box center [357, 73] width 139 height 26
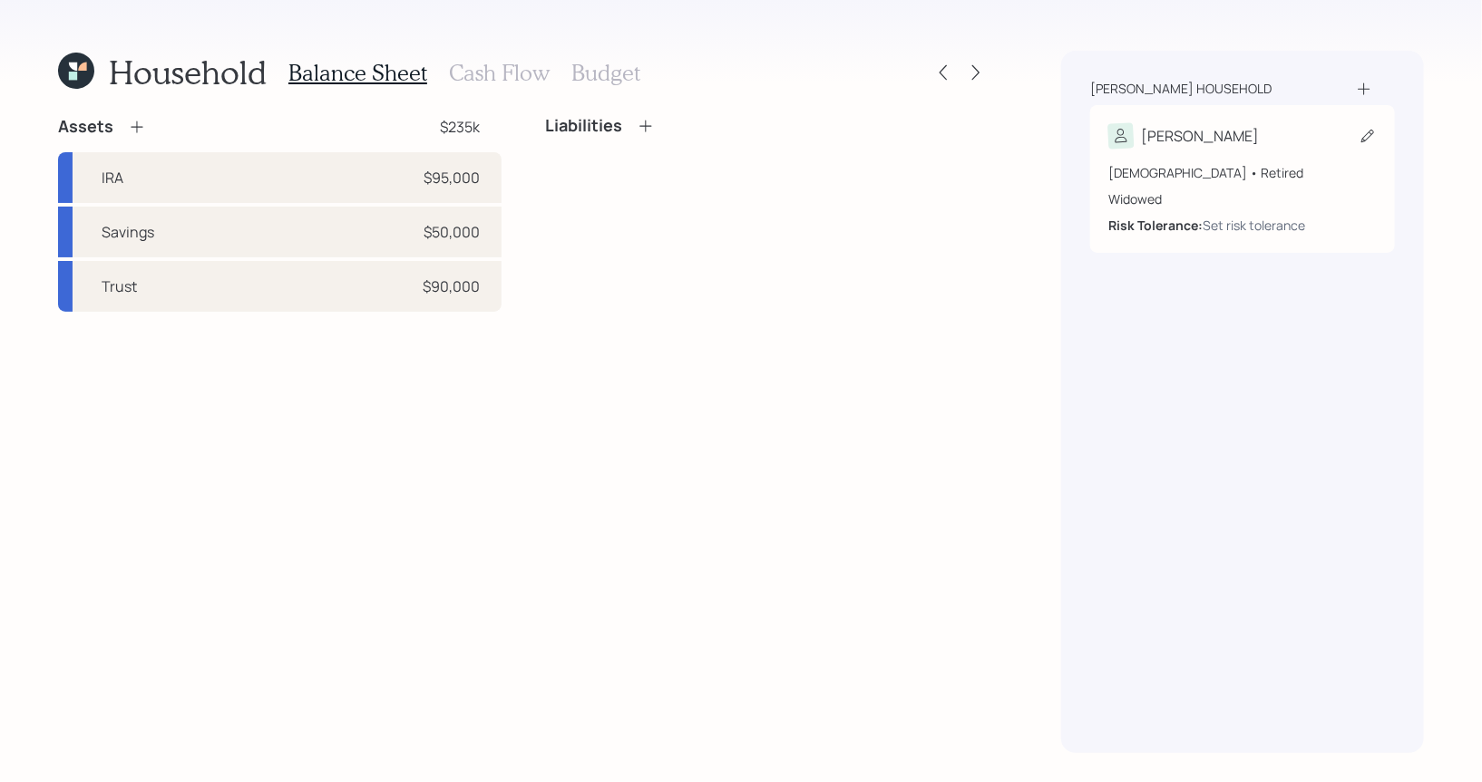
click at [1368, 131] on icon at bounding box center [1367, 136] width 13 height 13
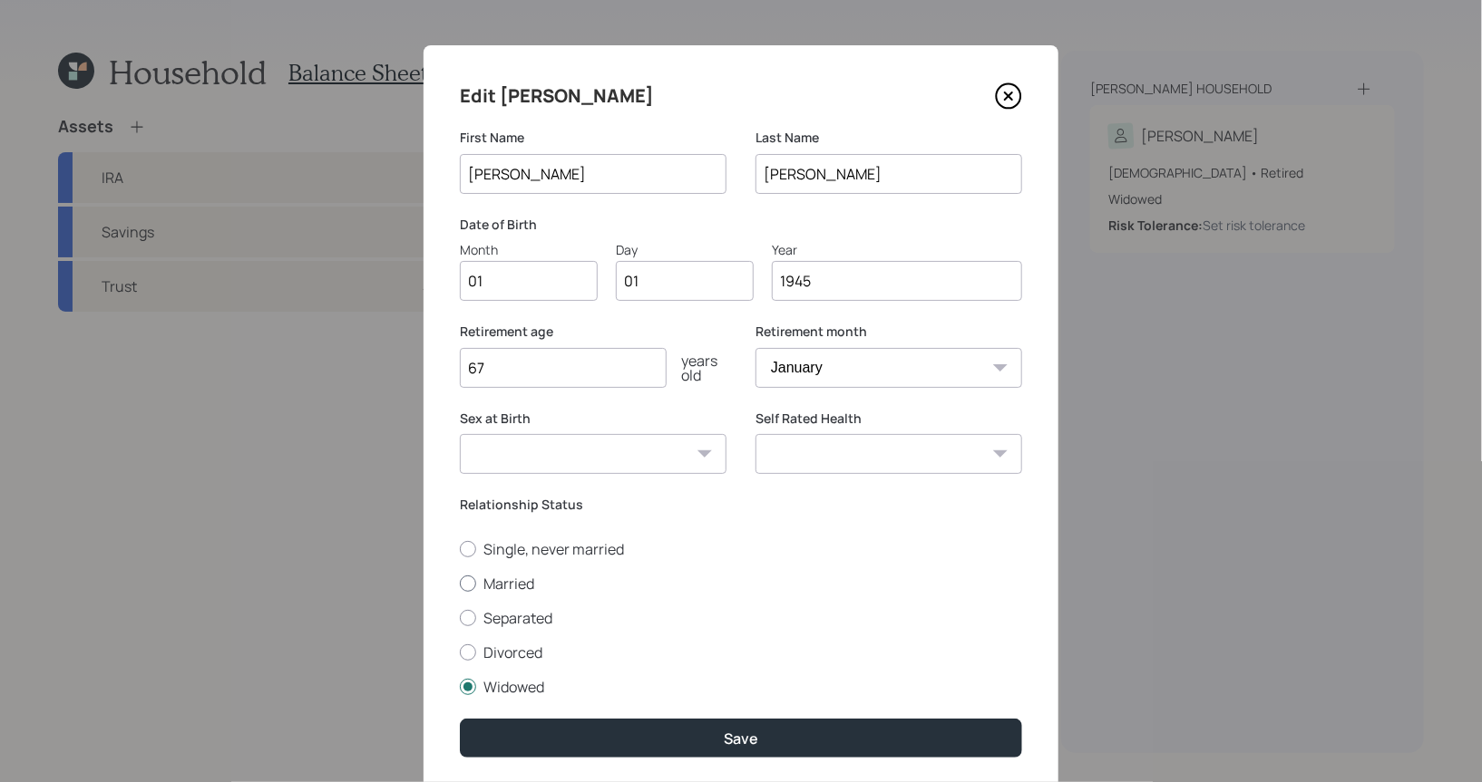
scroll to position [58, 0]
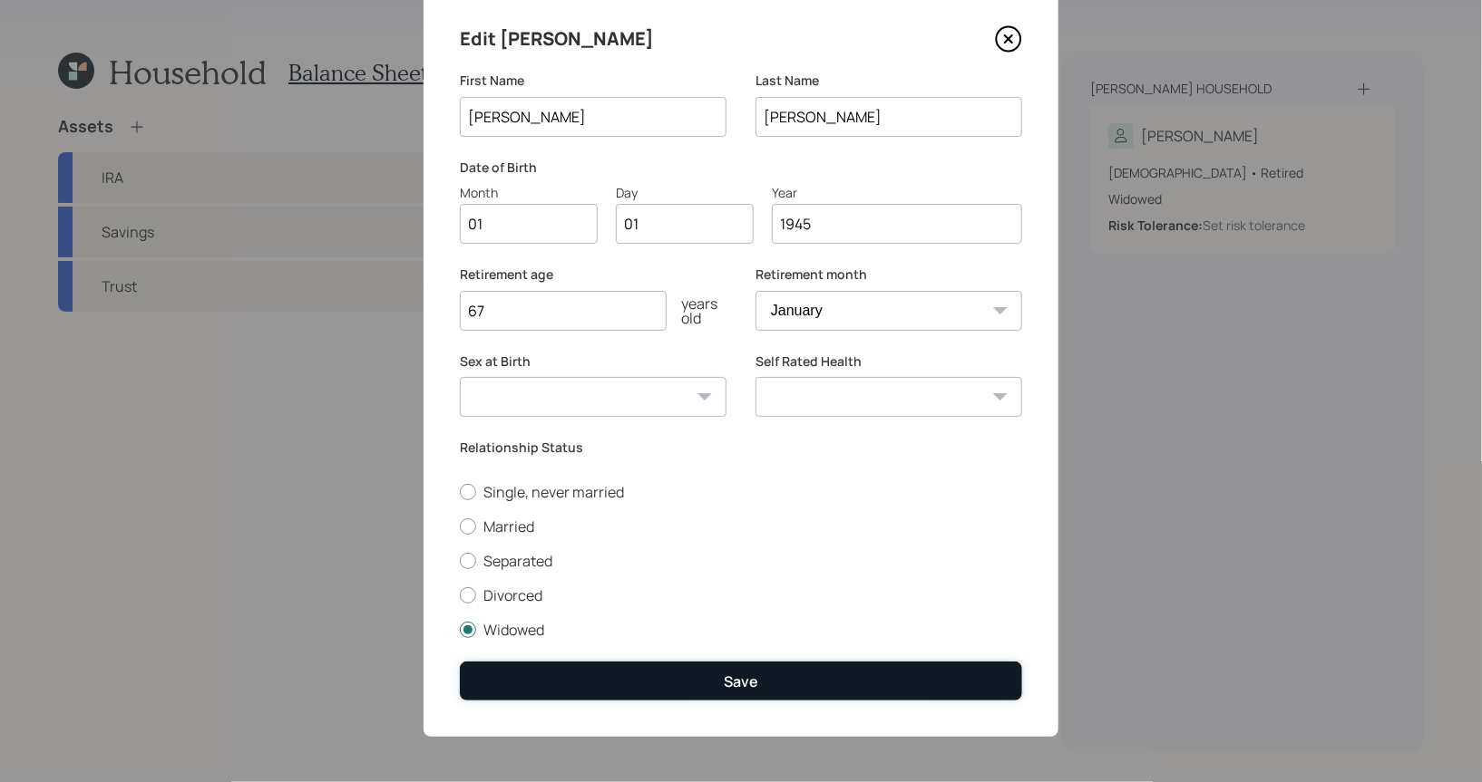
click at [717, 683] on button "Save" at bounding box center [741, 681] width 562 height 39
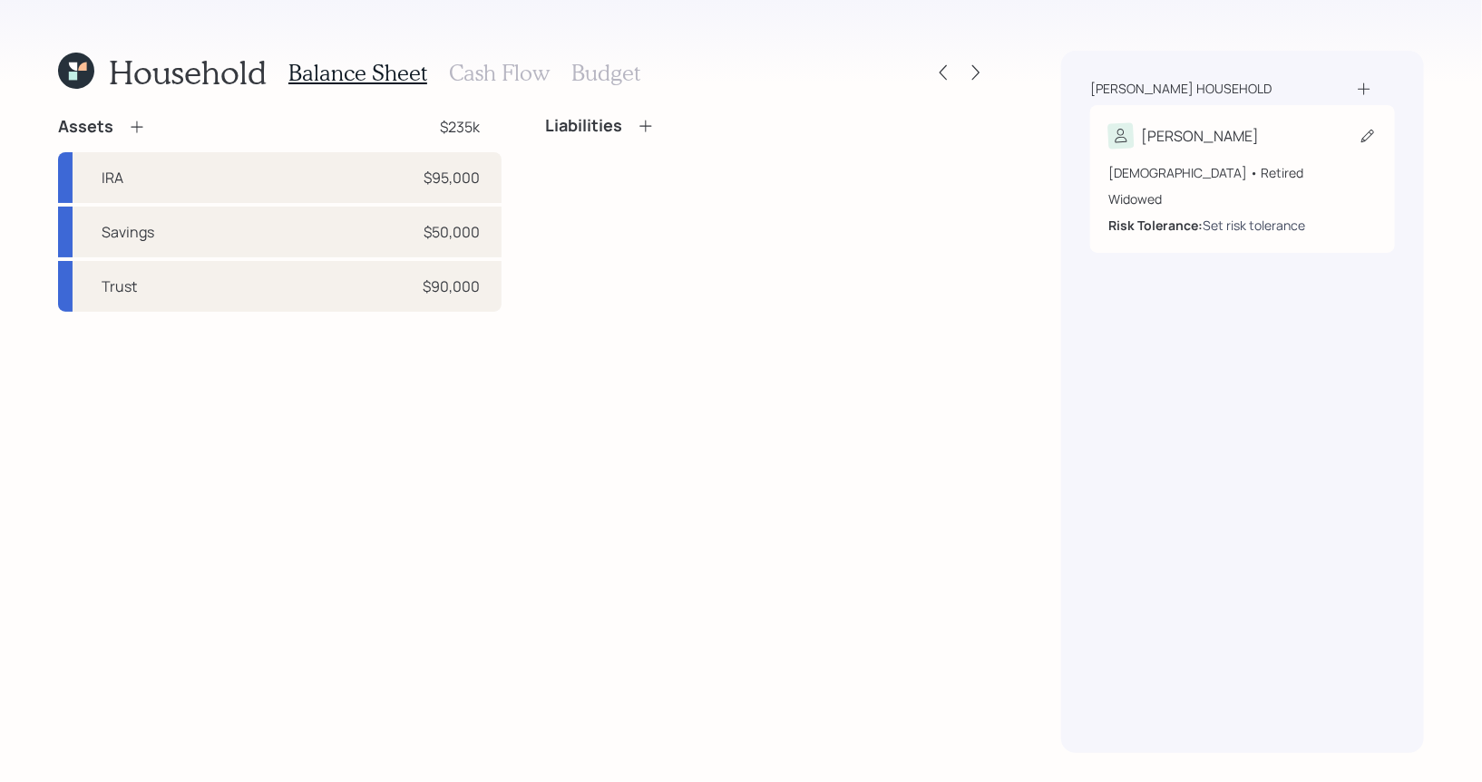
click at [1239, 226] on div "Set risk tolerance" at bounding box center [1253, 225] width 102 height 19
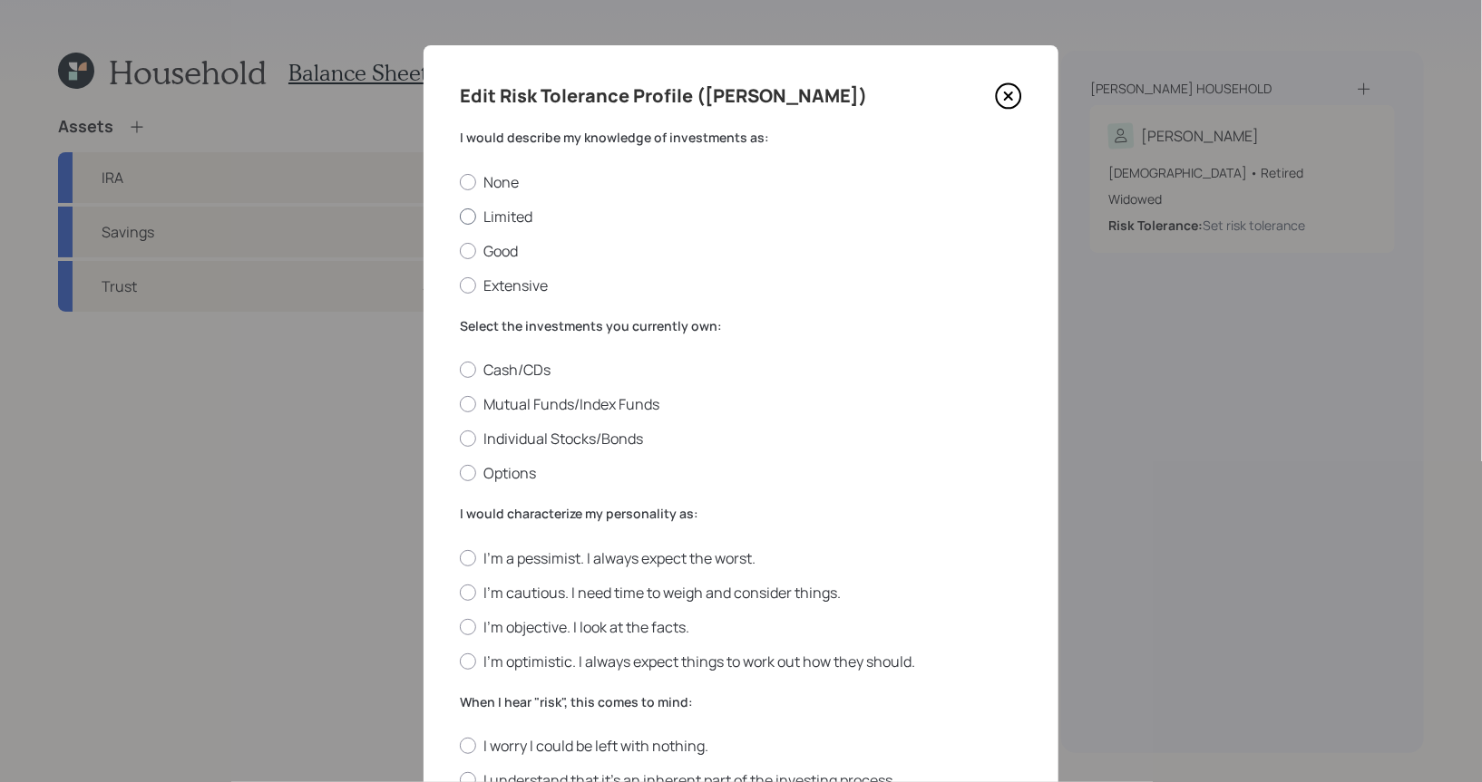
click at [466, 210] on div at bounding box center [468, 217] width 16 height 16
click at [460, 216] on input "Limited" at bounding box center [459, 216] width 1 height 1
radio input "true"
click at [466, 405] on div at bounding box center [468, 404] width 16 height 16
click at [460, 405] on input "Mutual Funds/Index Funds" at bounding box center [459, 404] width 1 height 1
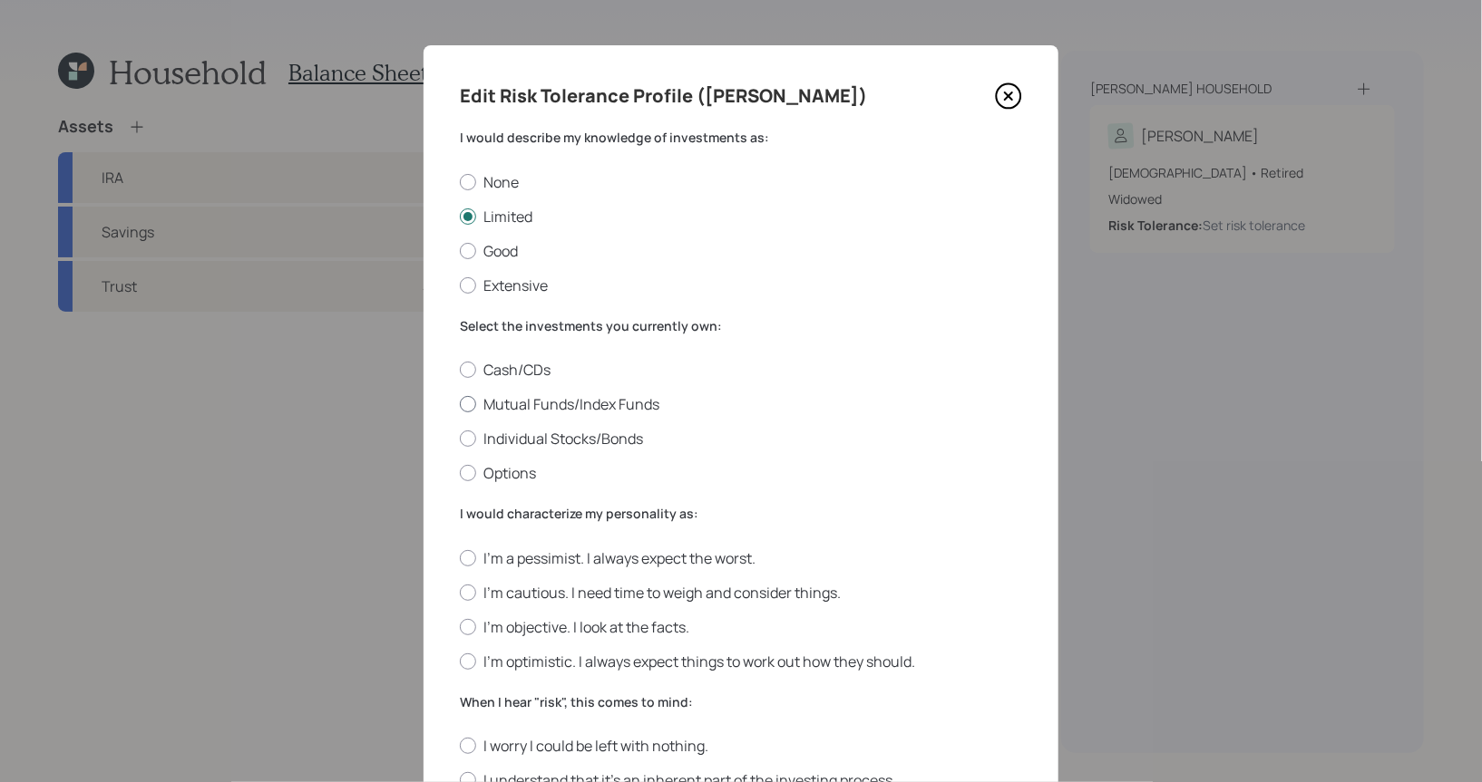
radio input "true"
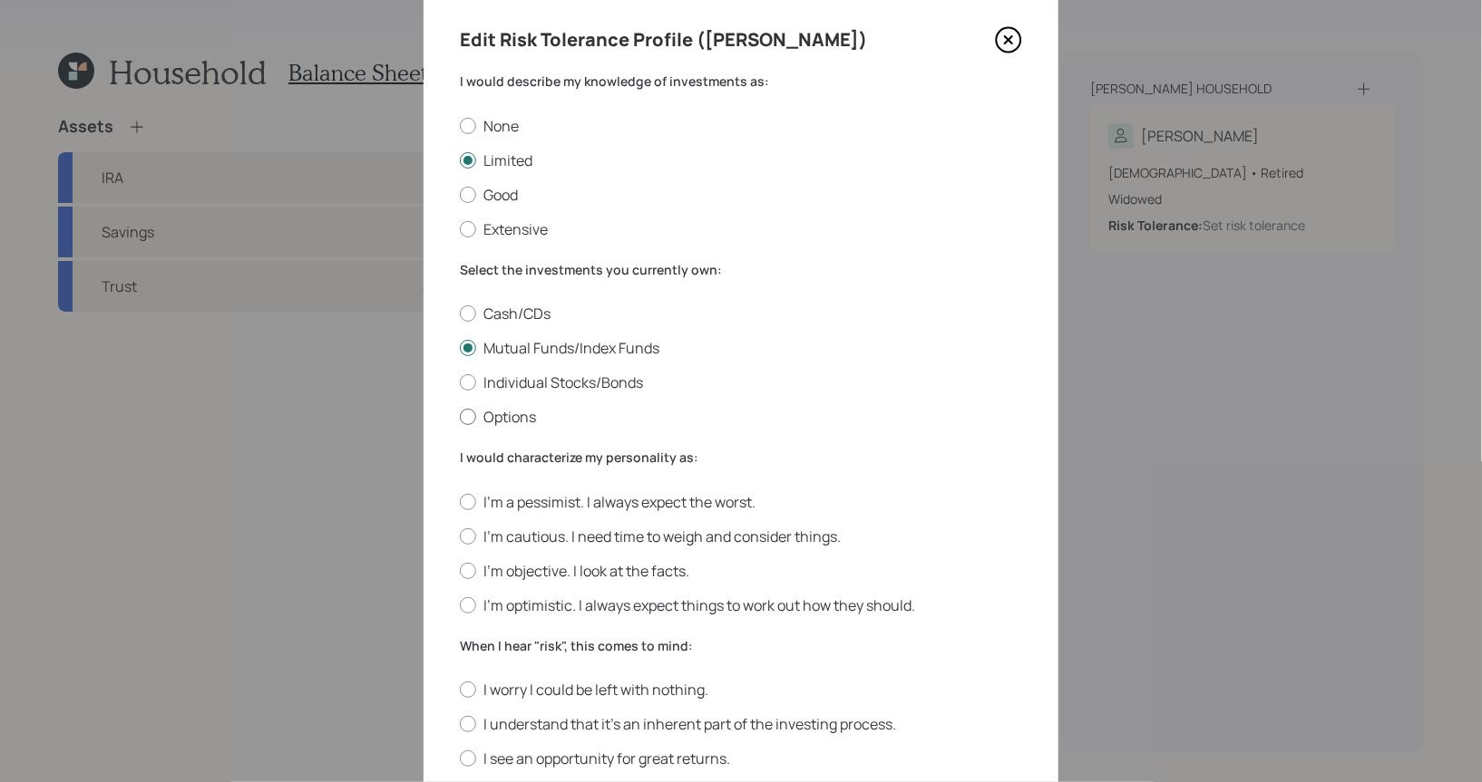
scroll to position [67, 0]
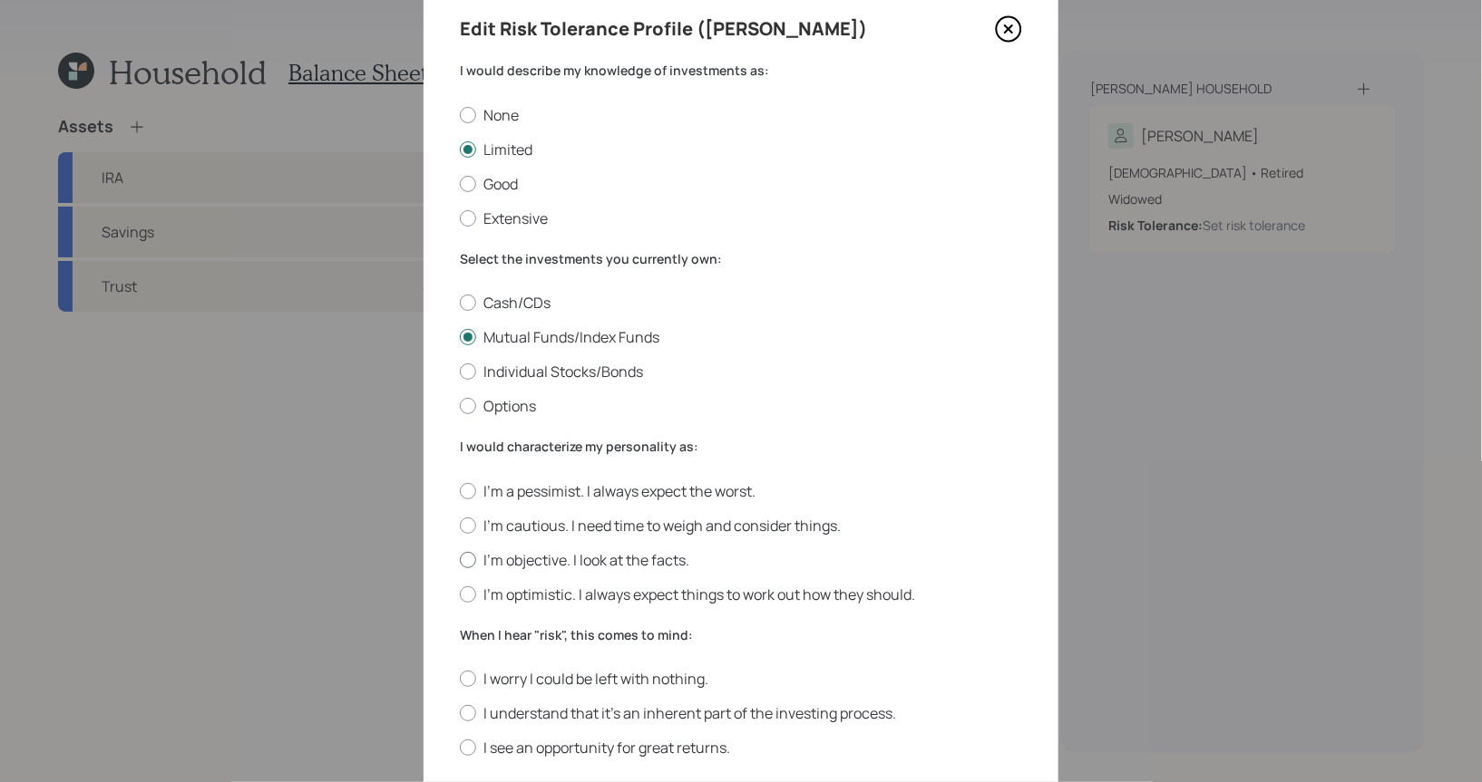
click at [474, 560] on div at bounding box center [468, 560] width 16 height 16
click at [460, 560] on input "I'm objective. I look at the facts." at bounding box center [459, 559] width 1 height 1
radio input "true"
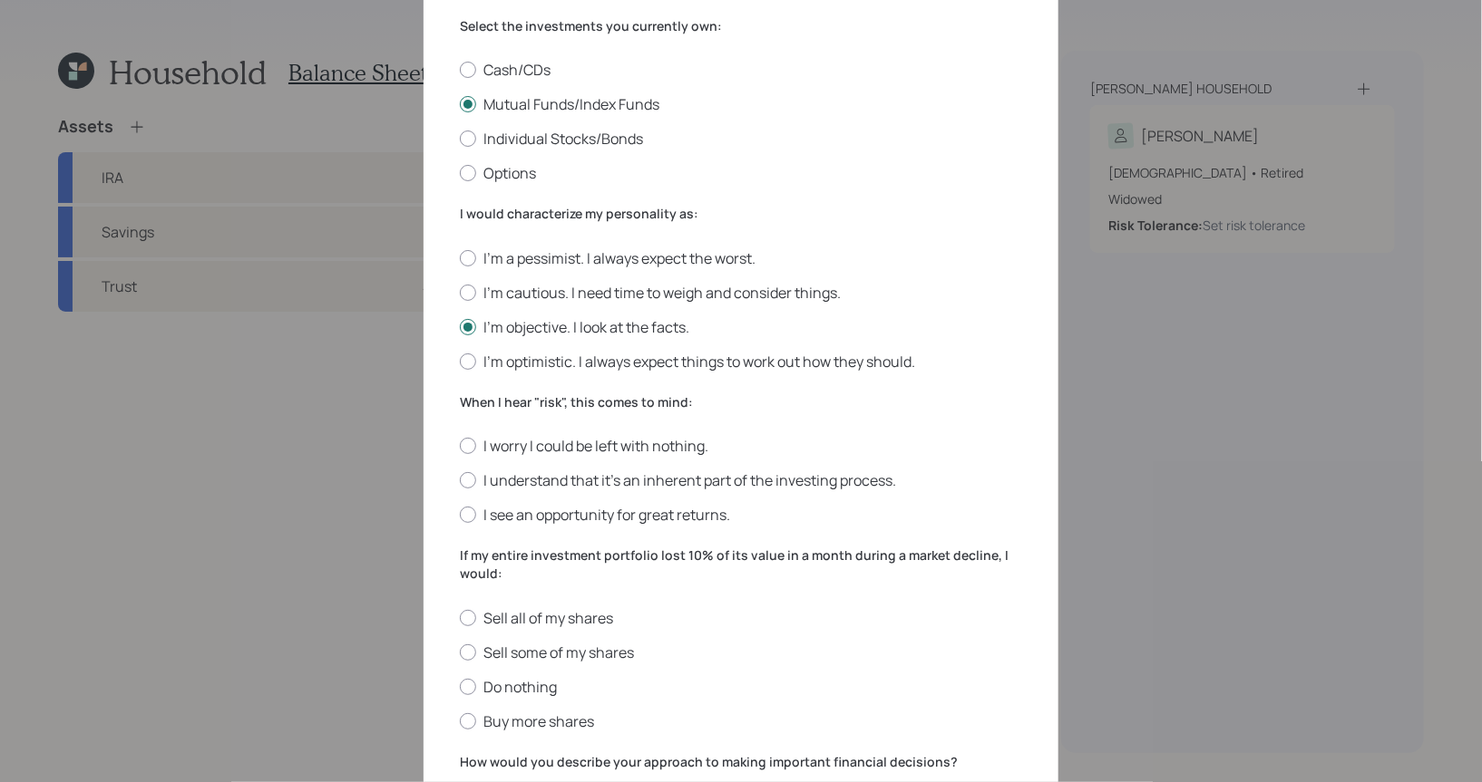
scroll to position [476, 0]
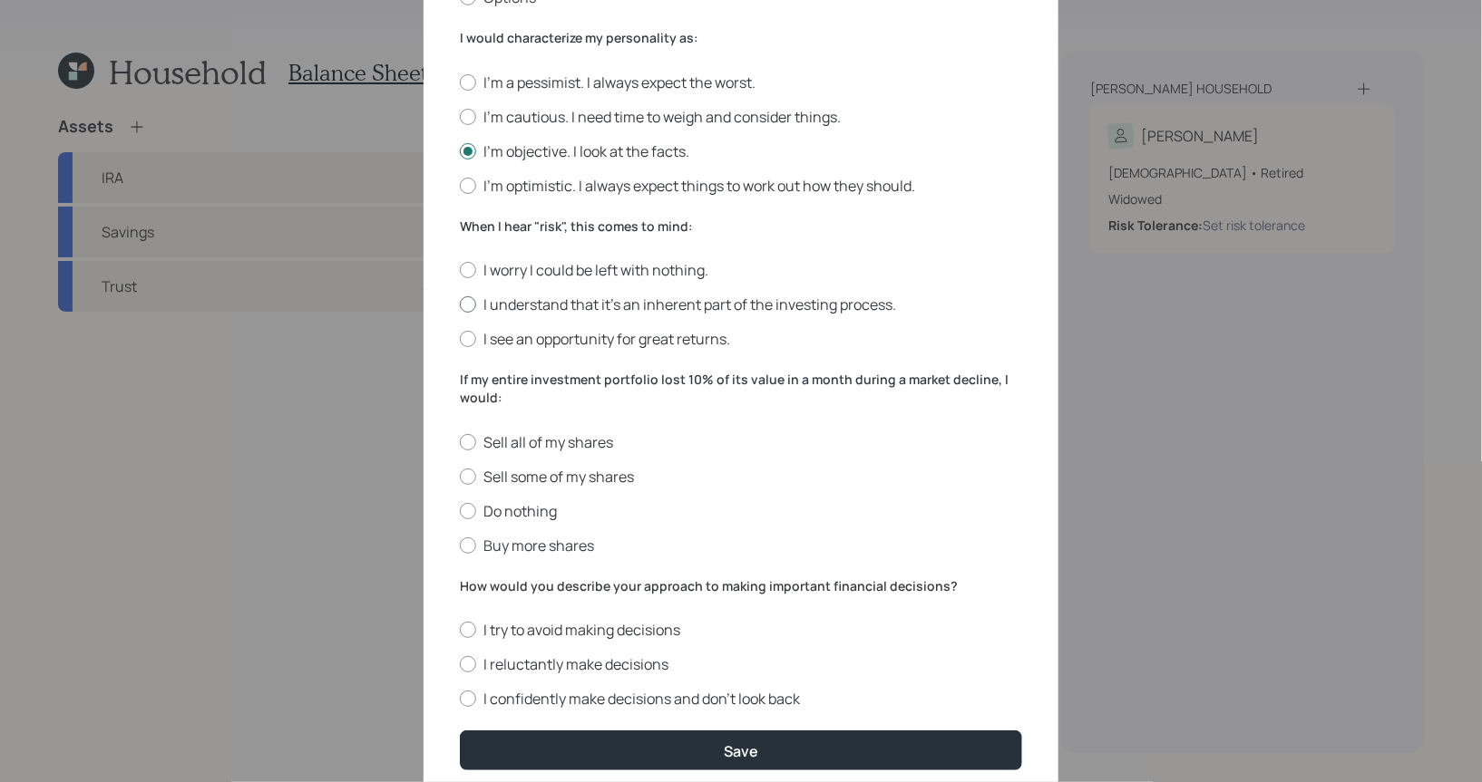
click at [473, 310] on div at bounding box center [468, 304] width 16 height 16
click at [460, 306] on input "I understand that it’s an inherent part of the investing process." at bounding box center [459, 305] width 1 height 1
radio input "true"
click at [473, 510] on div at bounding box center [468, 511] width 16 height 16
click at [460, 510] on input "Do nothing" at bounding box center [459, 510] width 1 height 1
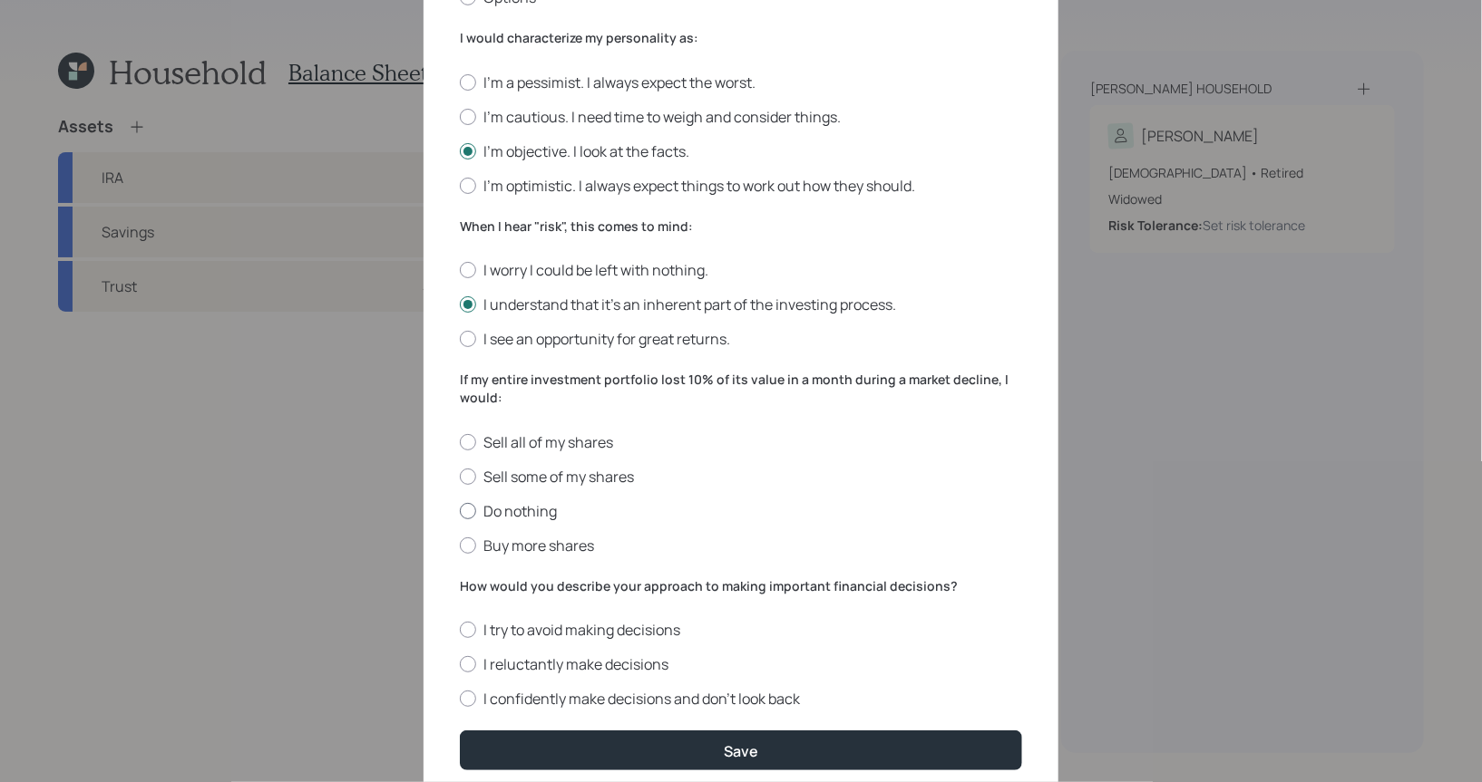
radio input "true"
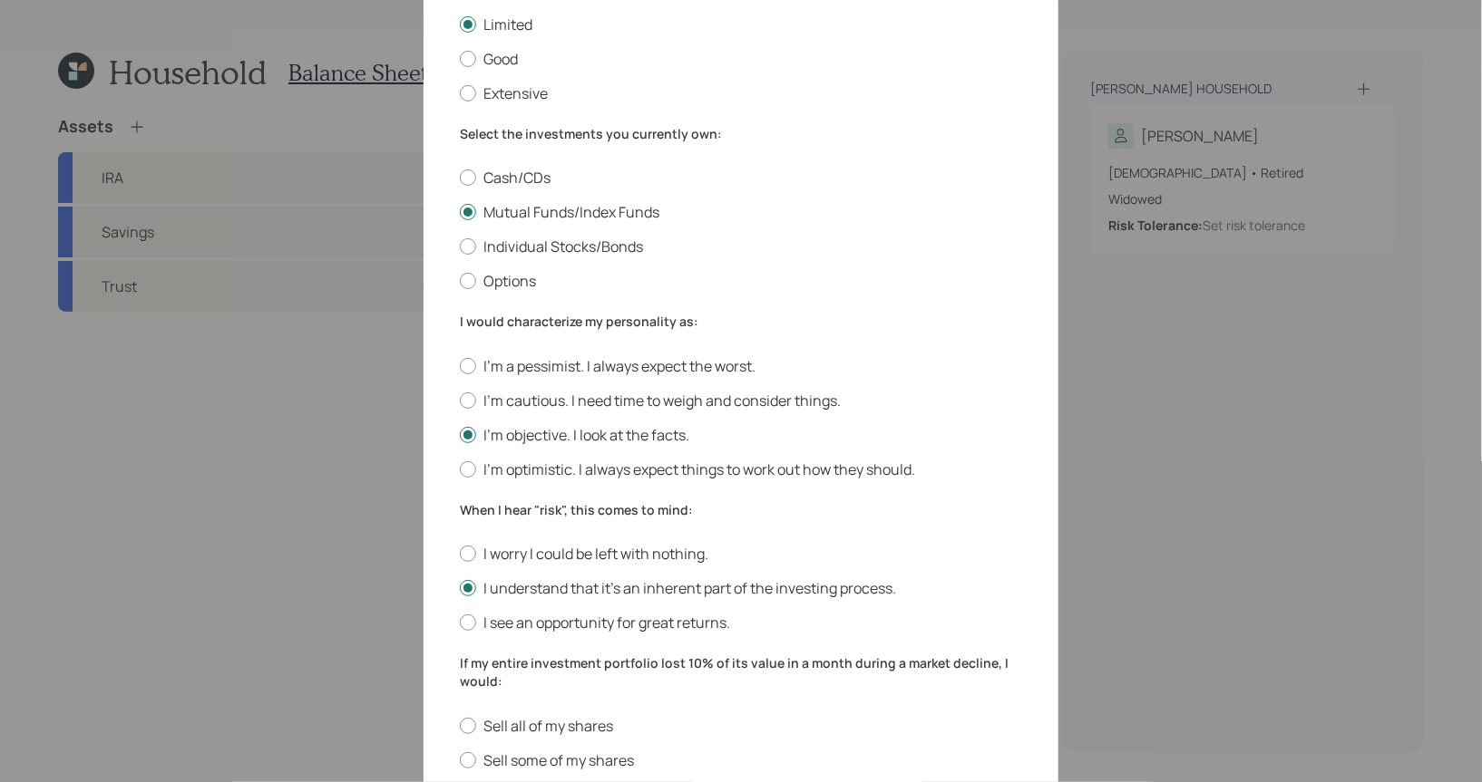
scroll to position [197, 0]
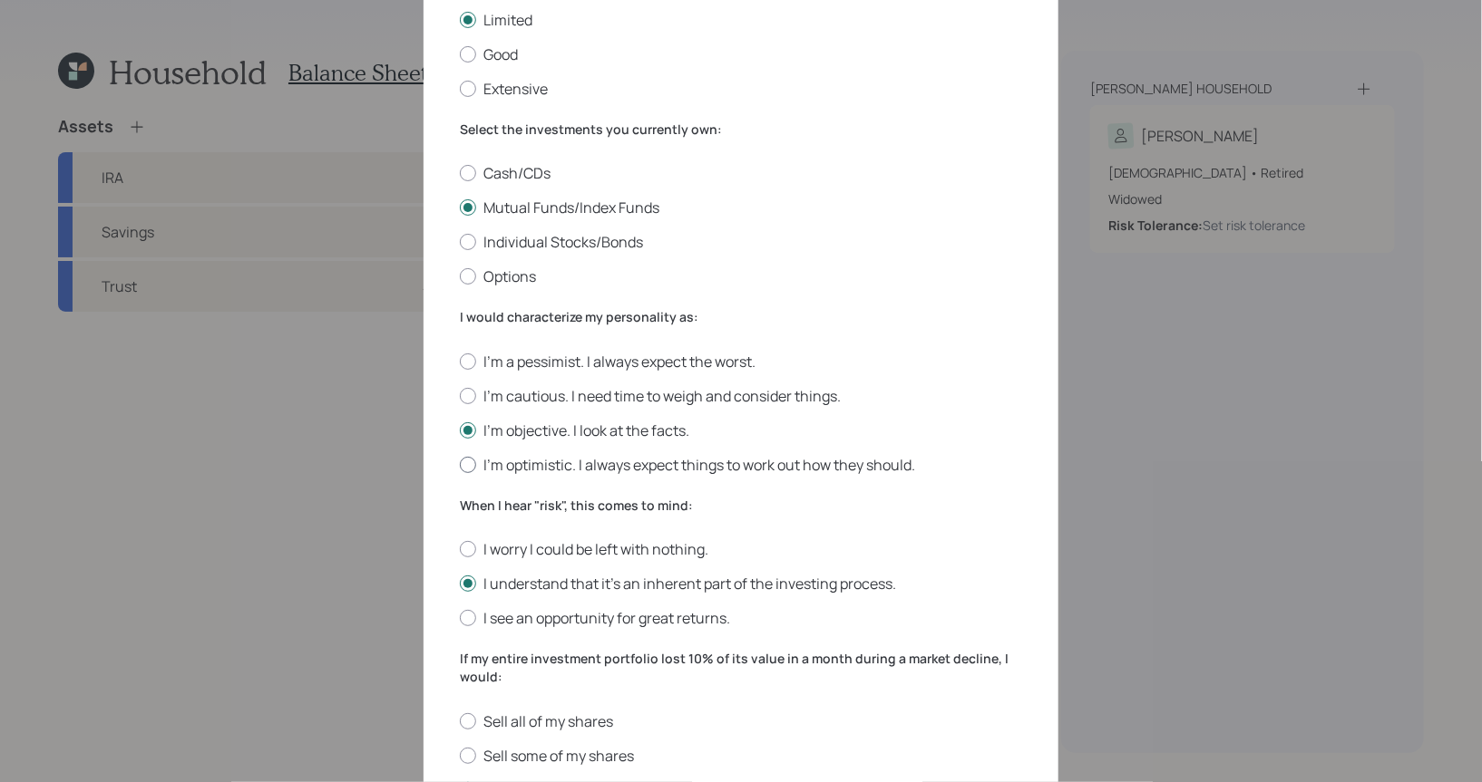
click at [776, 464] on label "I'm optimistic. I always expect things to work out how they should." at bounding box center [741, 465] width 562 height 20
click at [460, 464] on input "I'm optimistic. I always expect things to work out how they should." at bounding box center [459, 464] width 1 height 1
radio input "true"
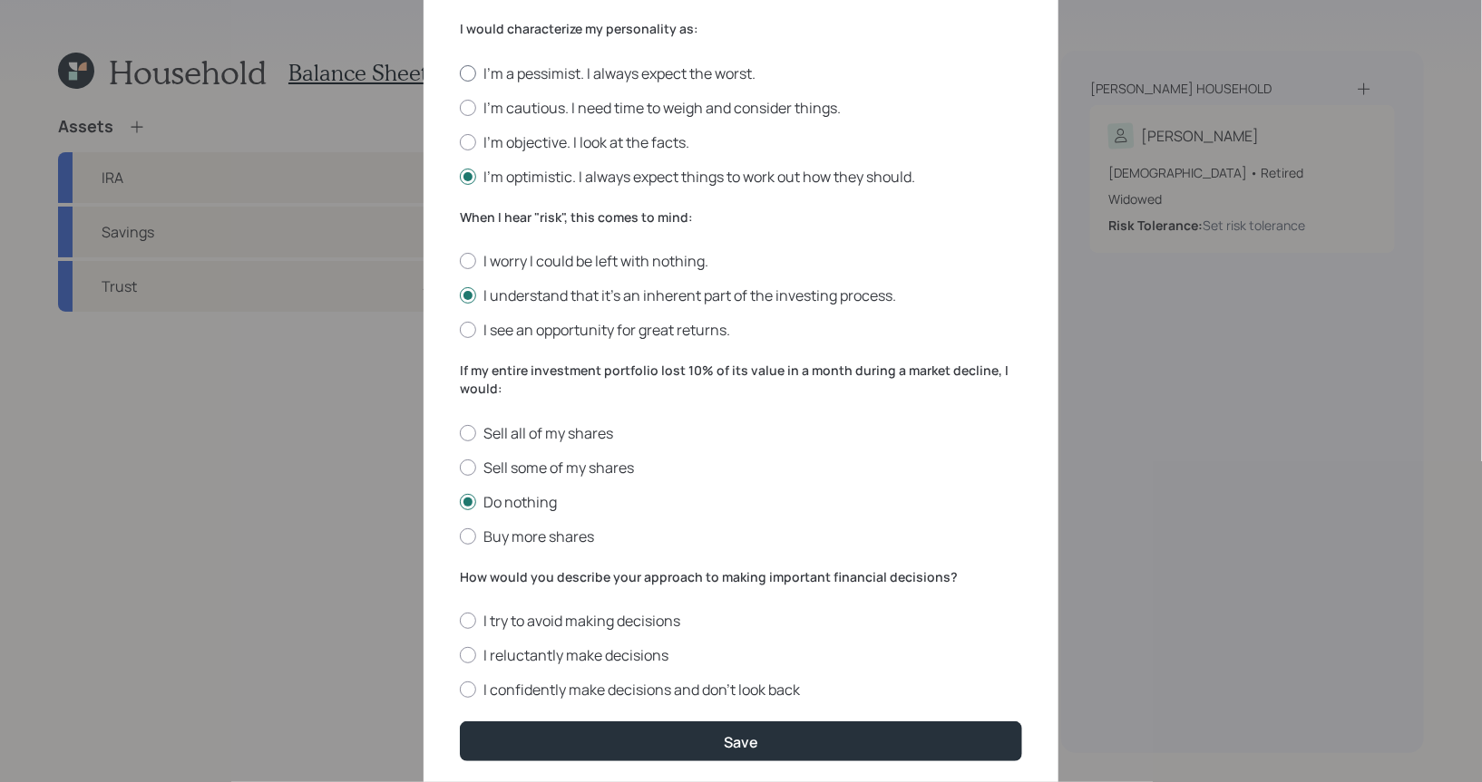
scroll to position [541, 0]
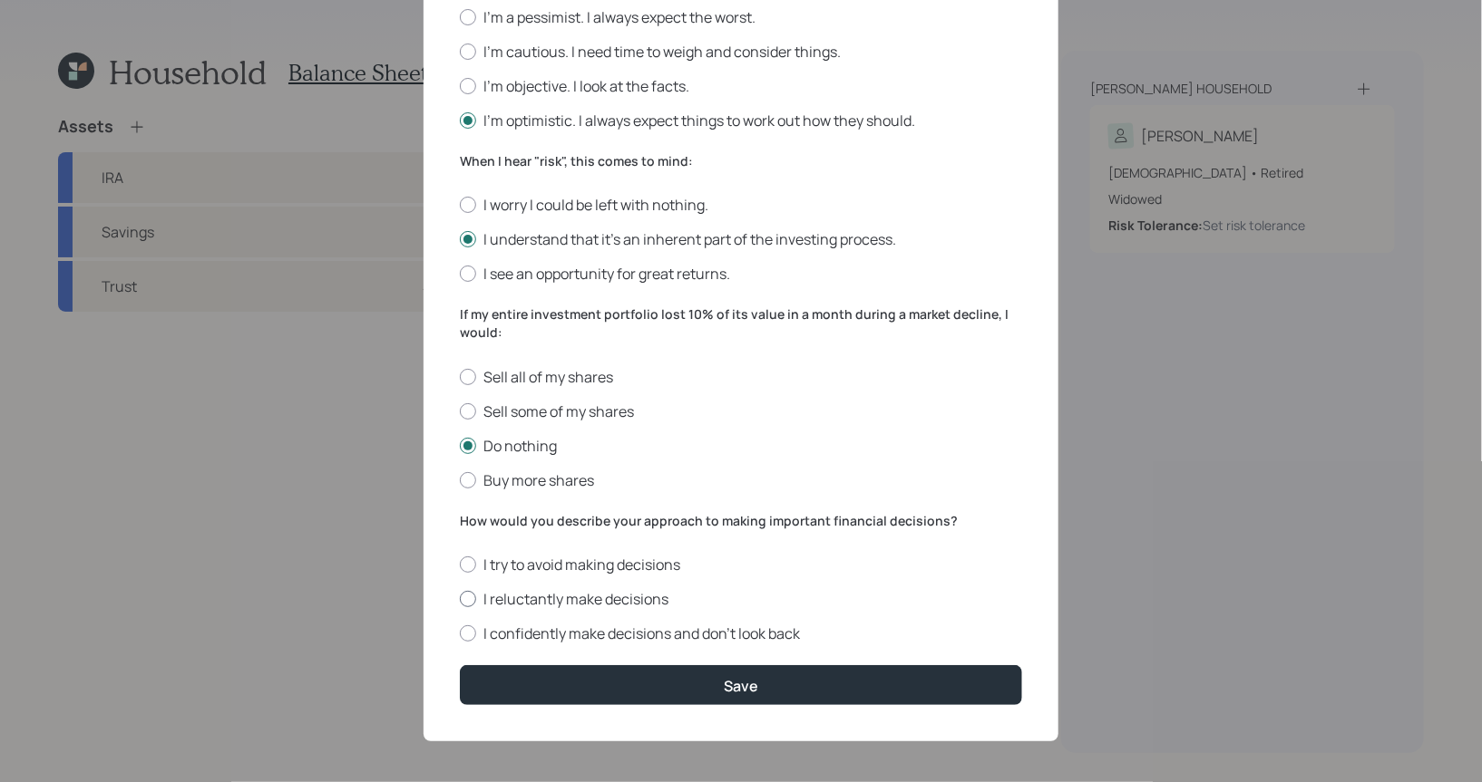
click at [467, 601] on div at bounding box center [468, 599] width 16 height 16
click at [460, 600] on input "I reluctantly make decisions" at bounding box center [459, 599] width 1 height 1
radio input "true"
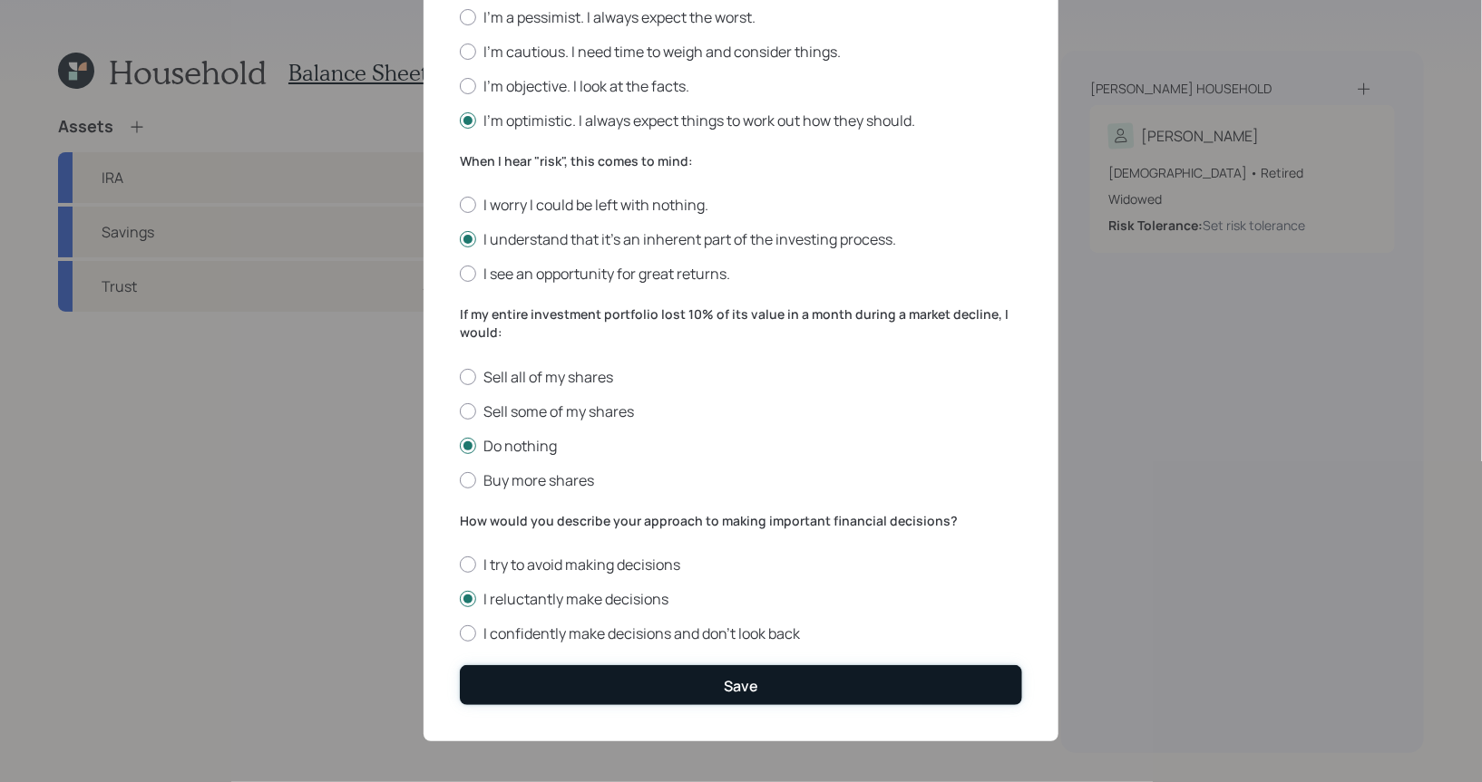
click at [657, 695] on button "Save" at bounding box center [741, 684] width 562 height 39
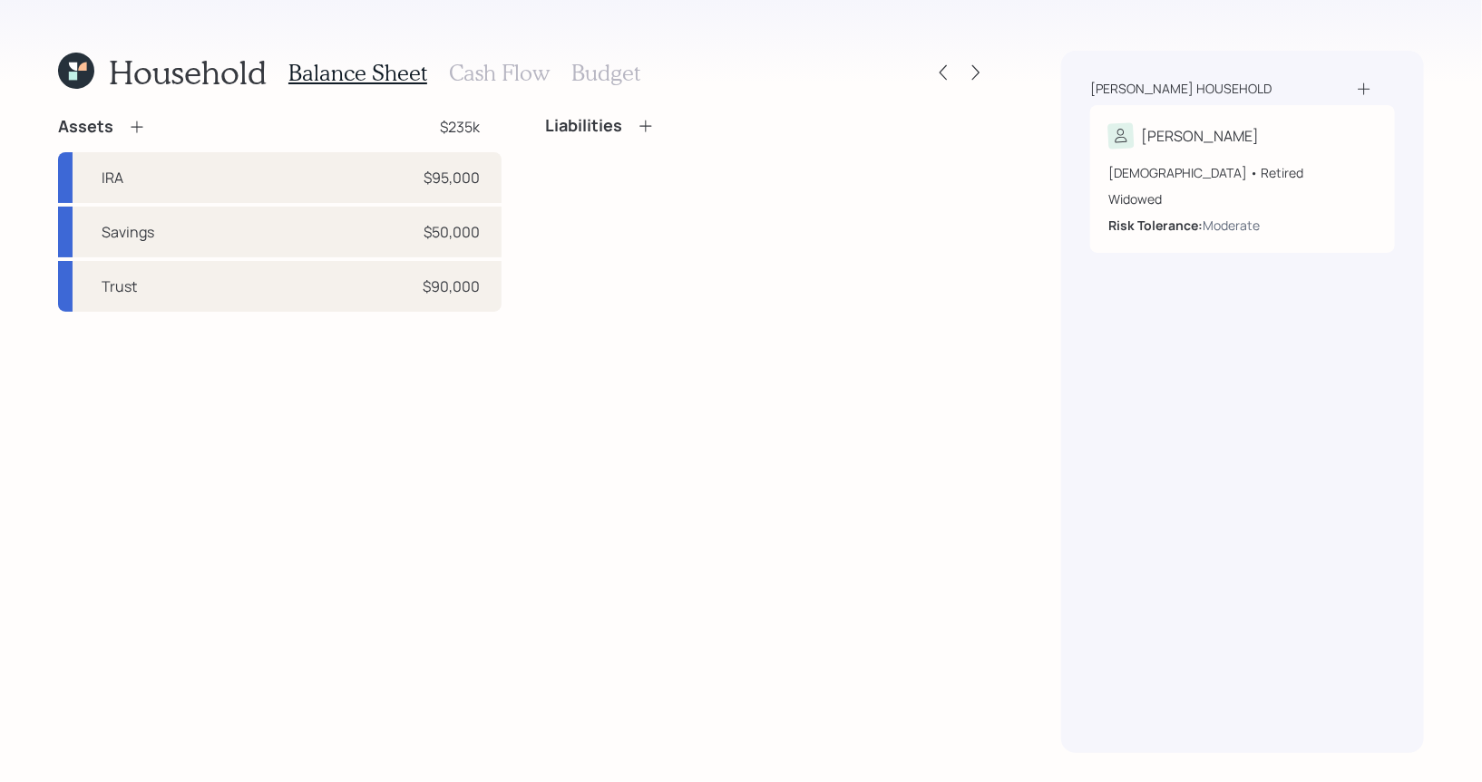
click at [491, 71] on h3 "Cash Flow" at bounding box center [499, 73] width 101 height 26
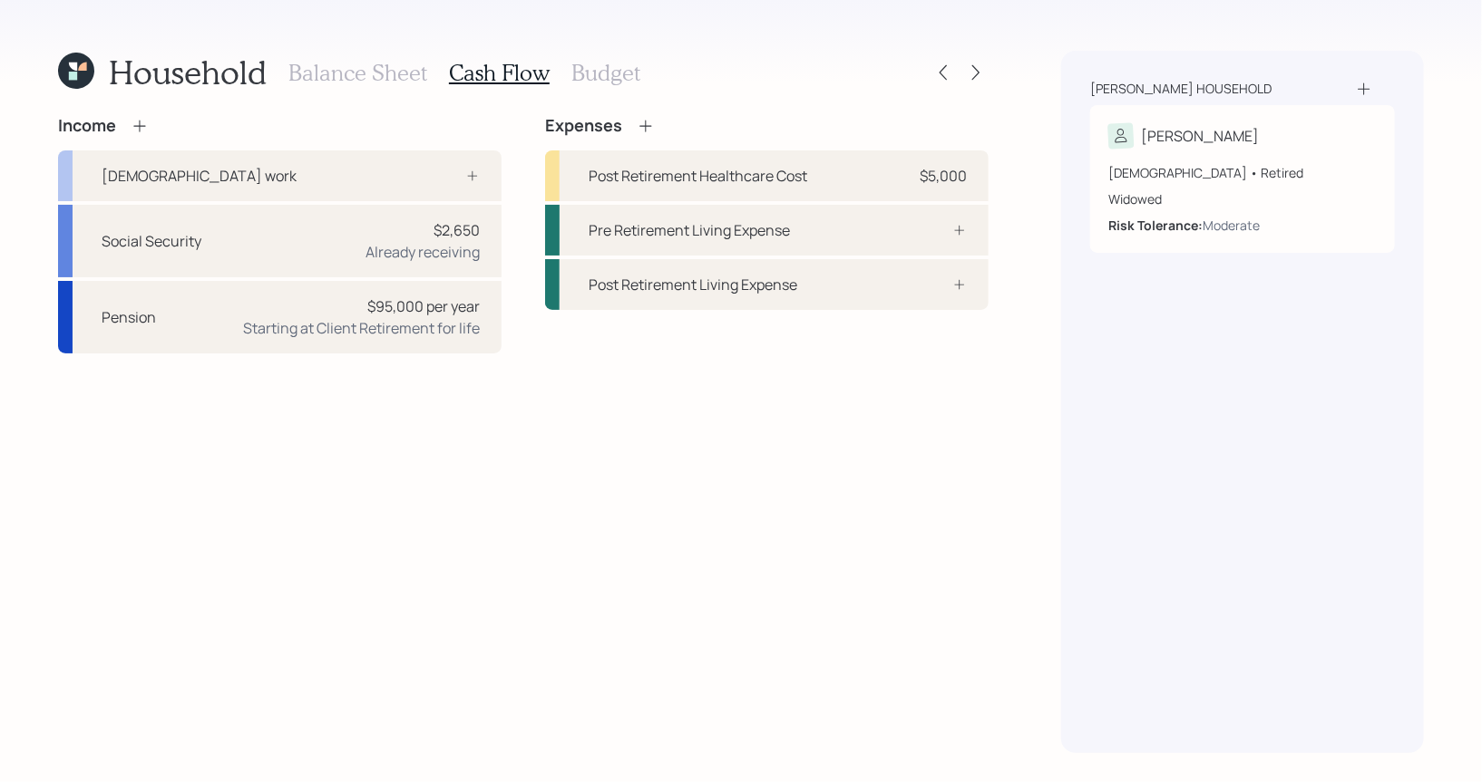
click at [624, 78] on h3 "Budget" at bounding box center [605, 73] width 69 height 26
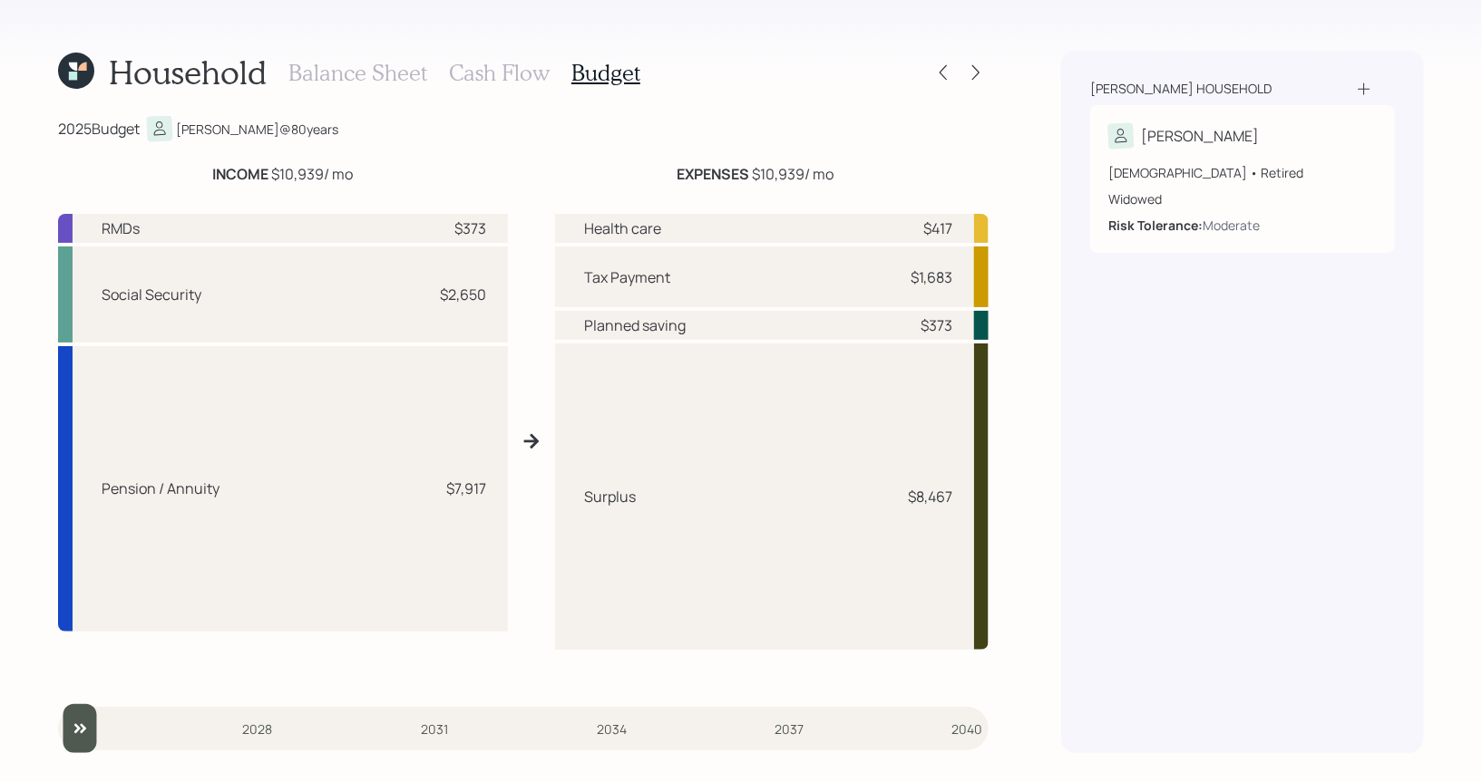
click at [507, 75] on h3 "Cash Flow" at bounding box center [499, 73] width 101 height 26
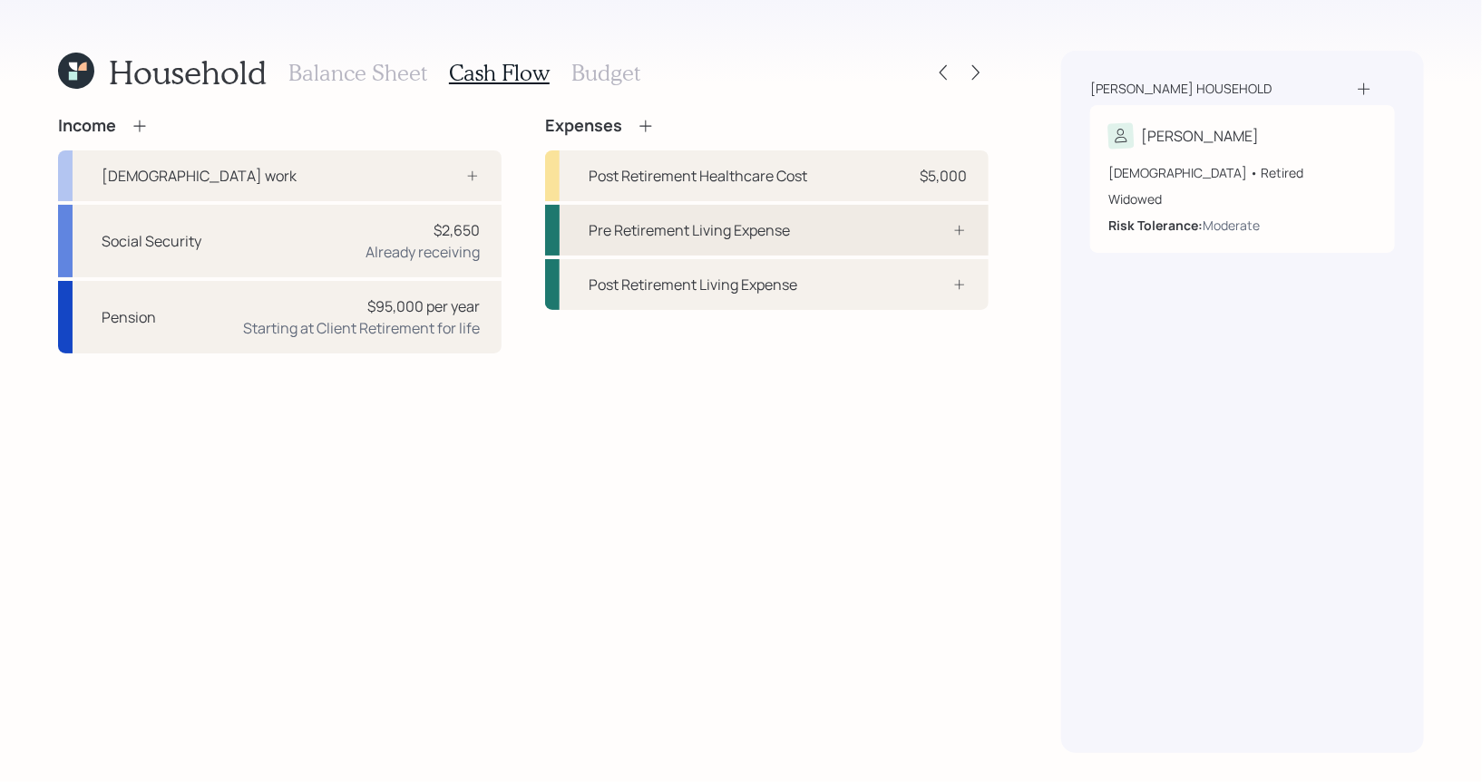
click at [620, 231] on div "Pre Retirement Living Expense" at bounding box center [688, 230] width 201 height 22
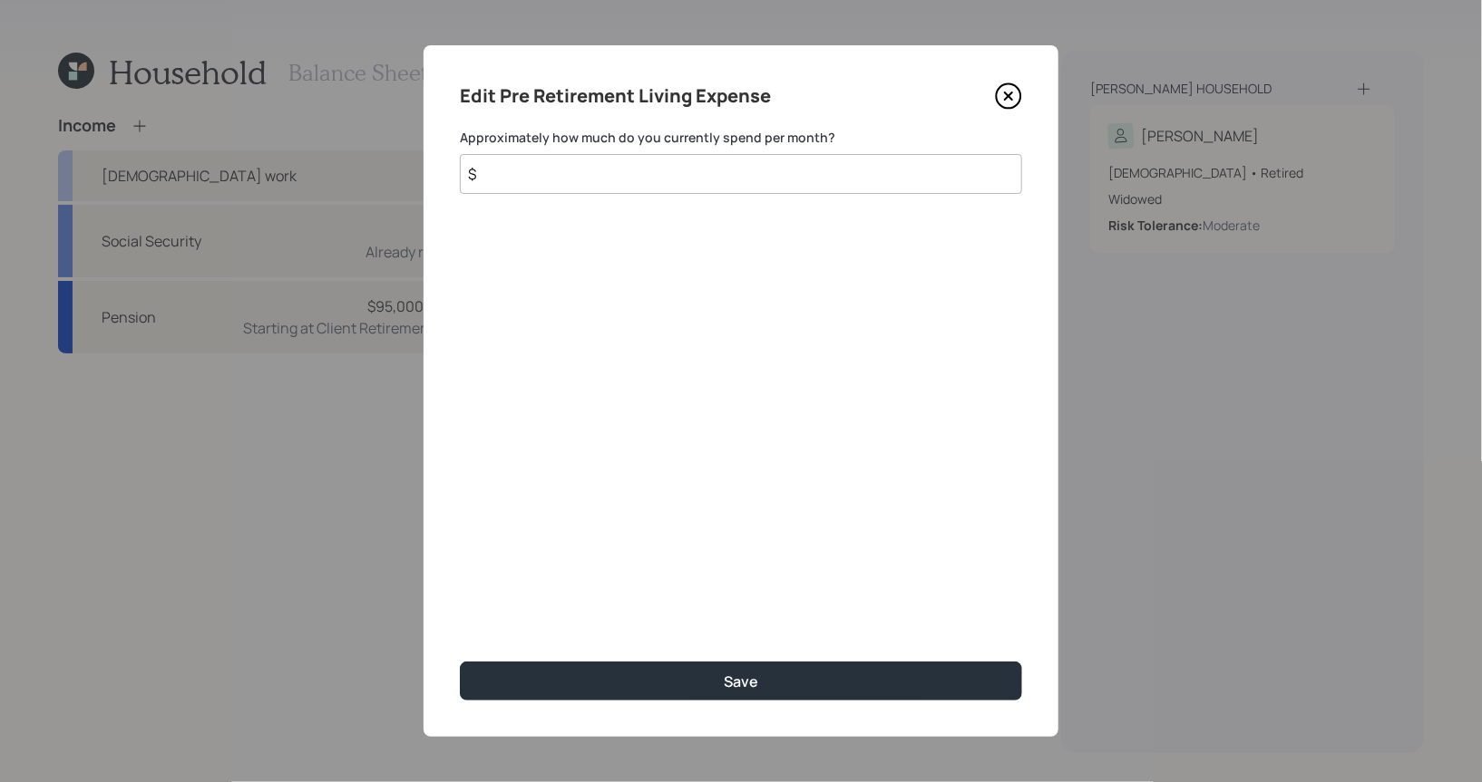
click at [1002, 96] on icon at bounding box center [1008, 96] width 27 height 27
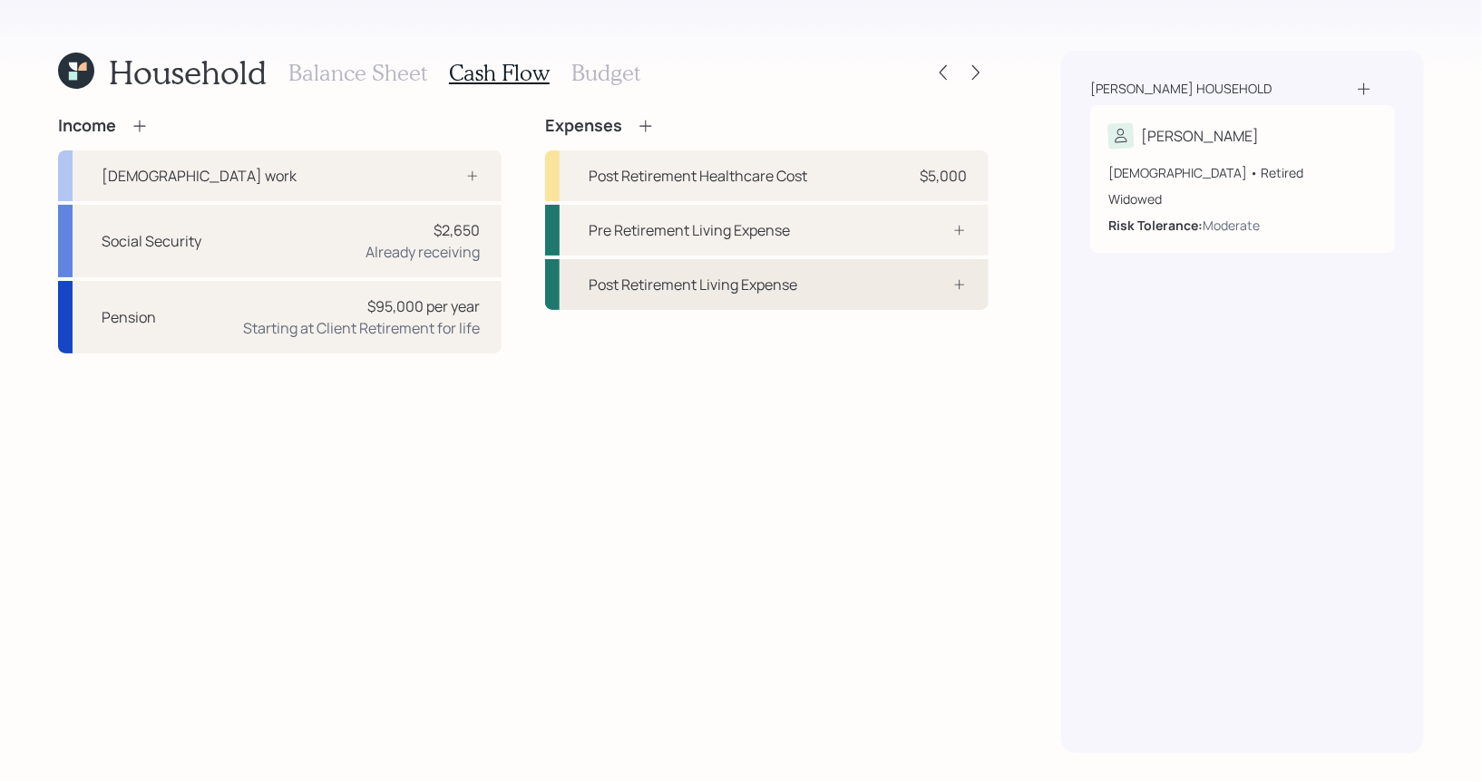
click at [707, 277] on div "Post Retirement Living Expense" at bounding box center [692, 285] width 209 height 22
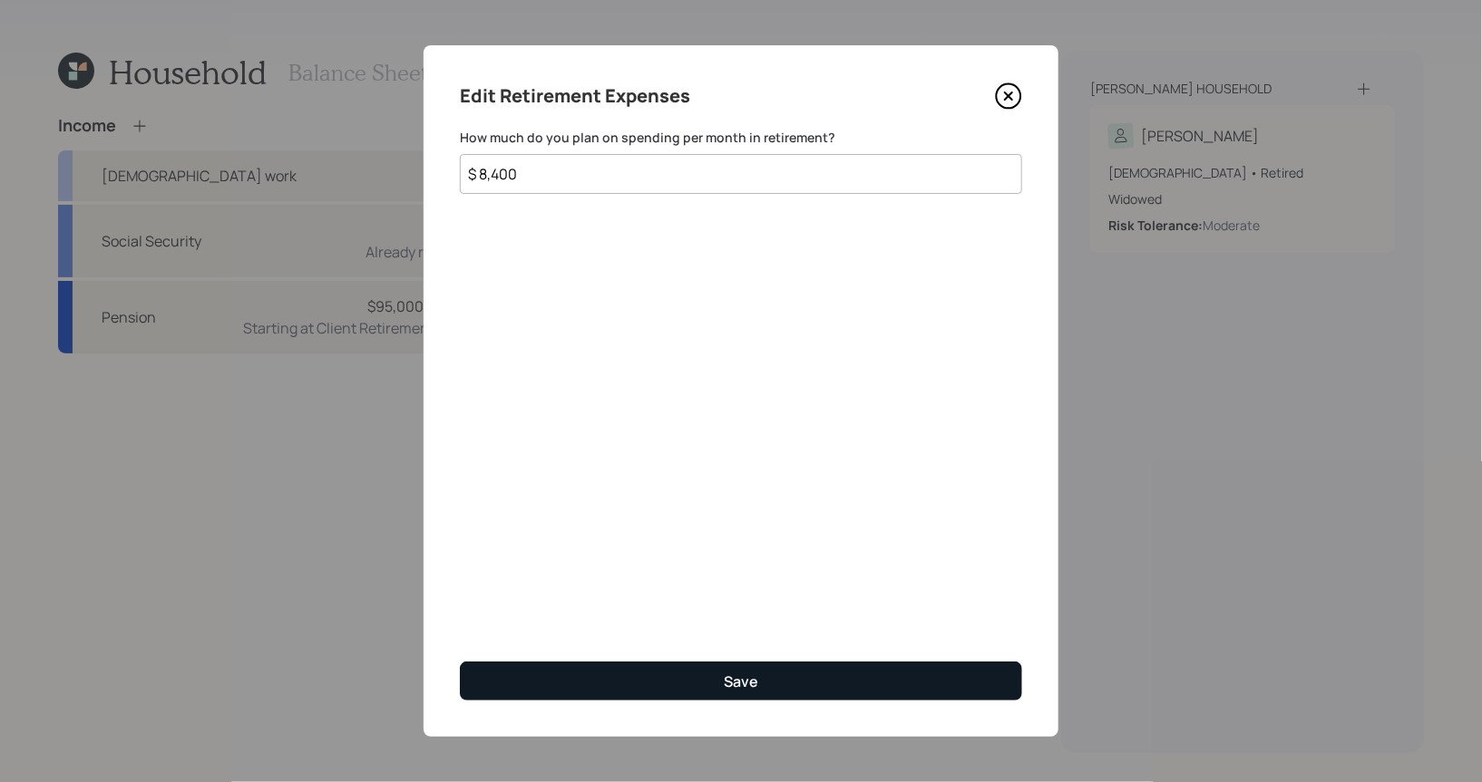
type input "$ 8,400"
click at [642, 668] on button "Save" at bounding box center [741, 681] width 562 height 39
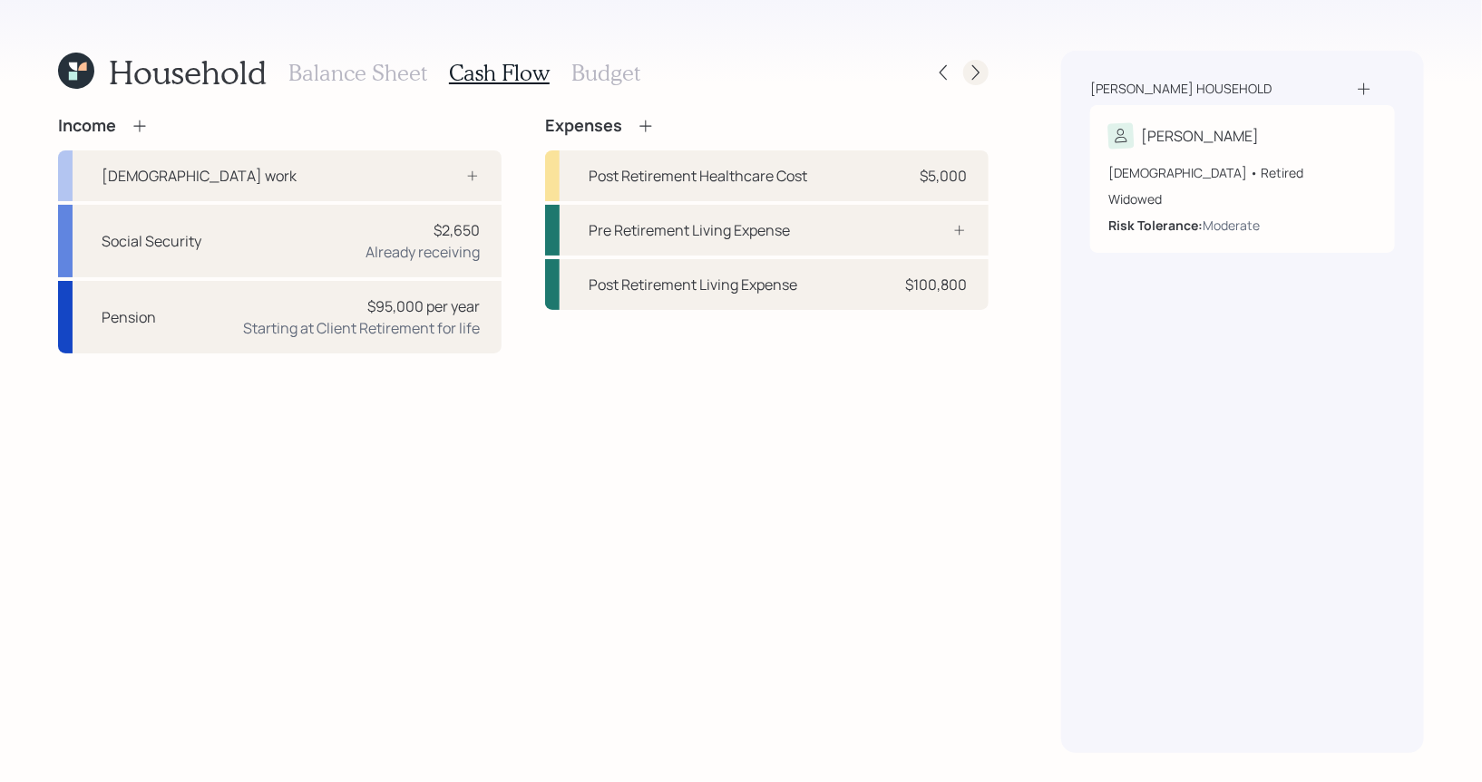
click at [982, 77] on icon at bounding box center [976, 72] width 18 height 18
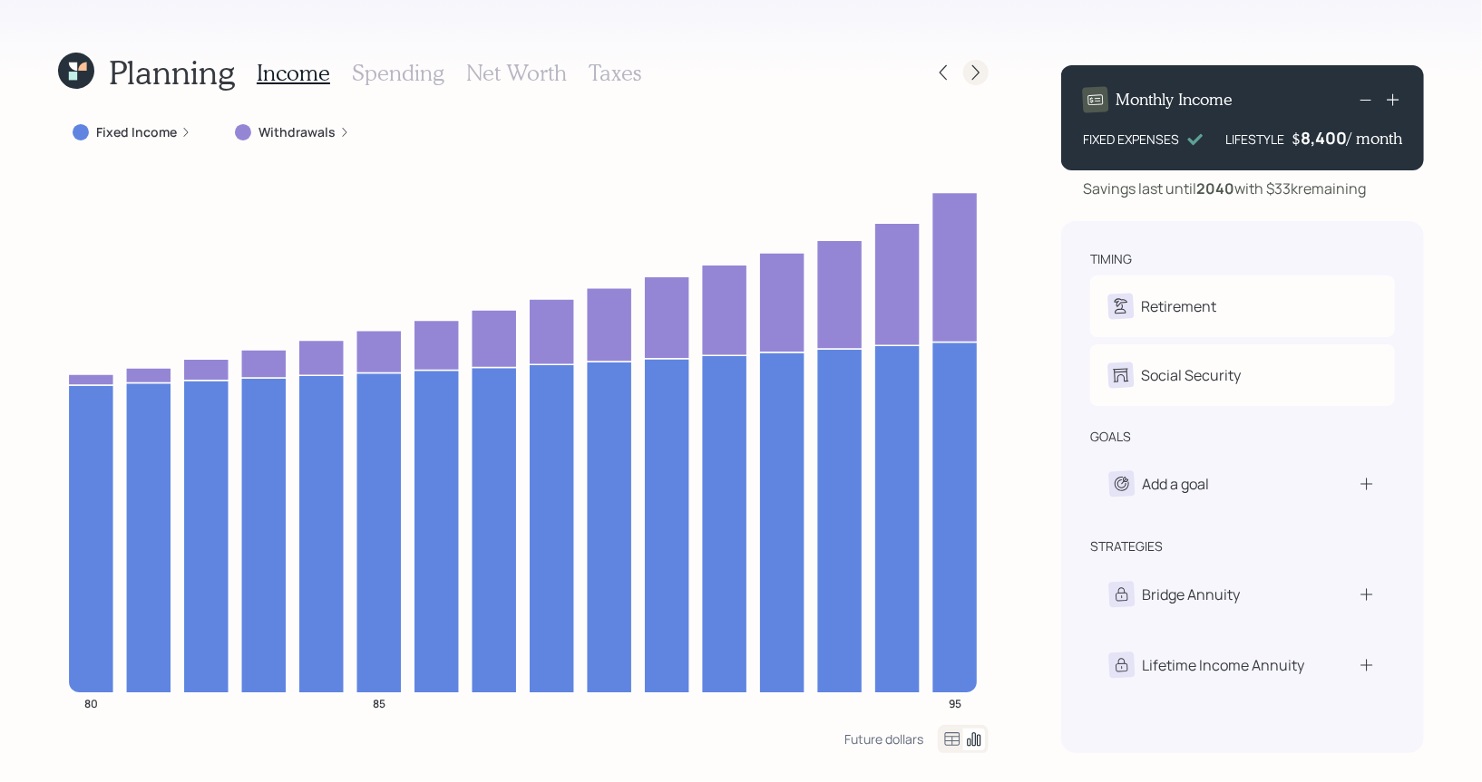
click at [978, 73] on icon at bounding box center [975, 72] width 7 height 15
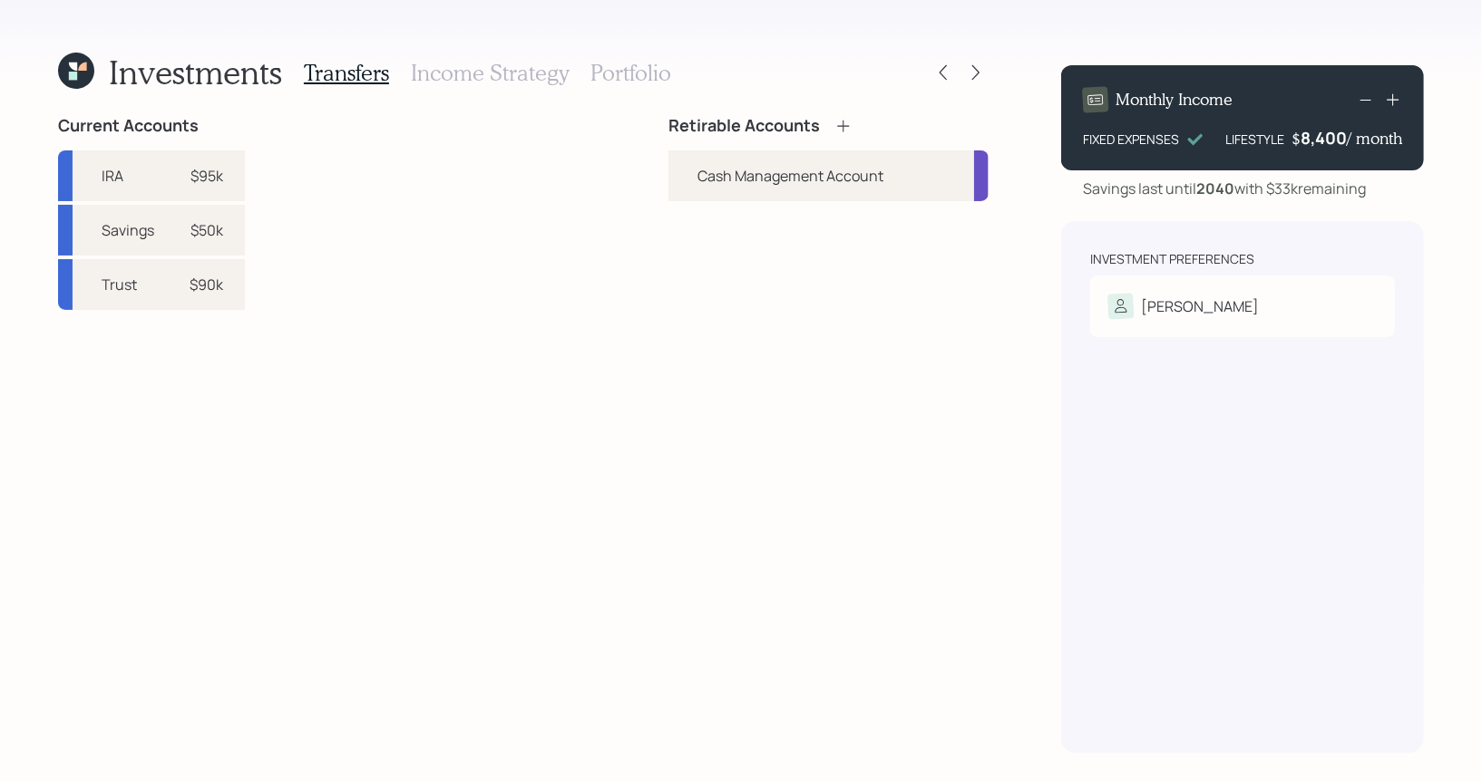
click at [839, 123] on icon at bounding box center [843, 126] width 18 height 18
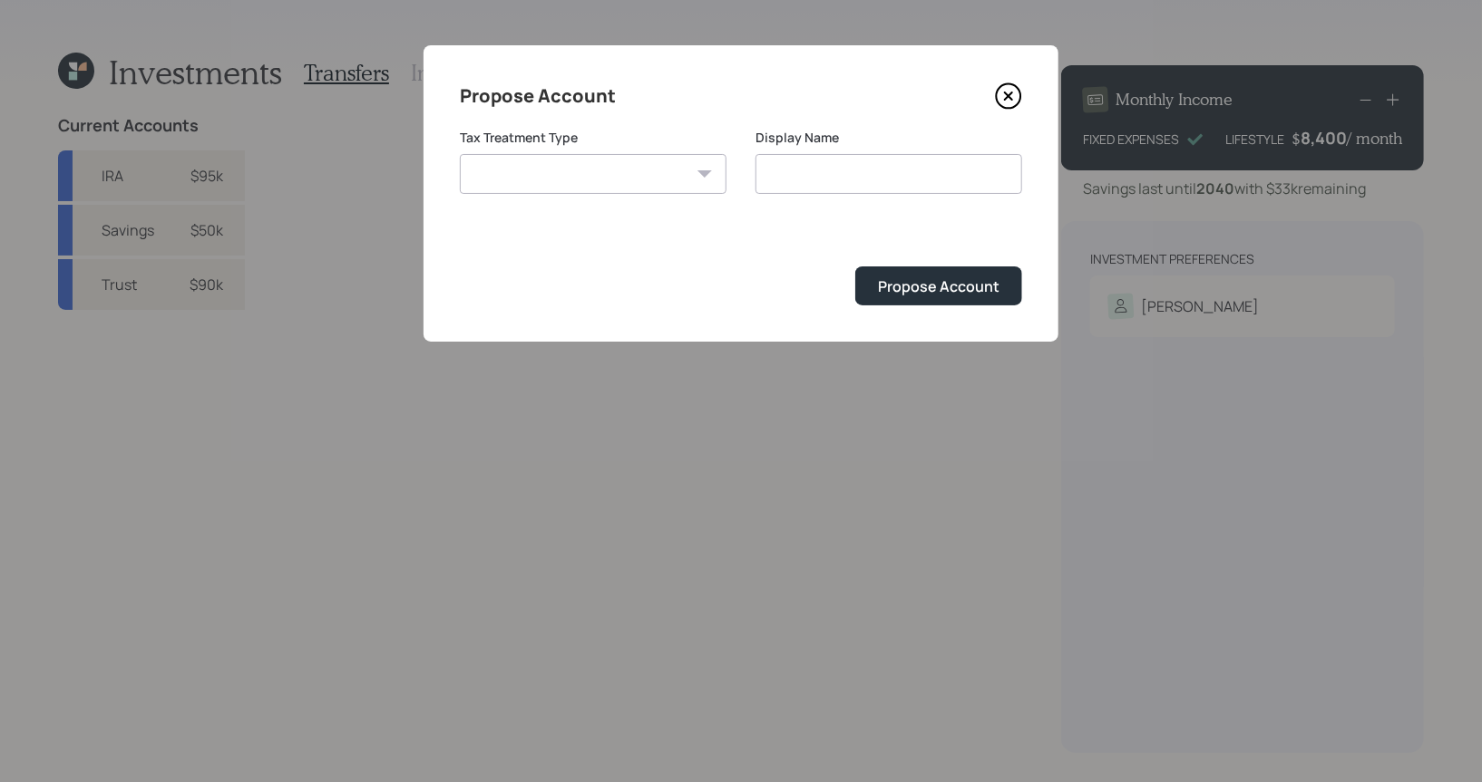
click at [607, 175] on select "Roth Taxable Traditional" at bounding box center [593, 174] width 267 height 40
select select "traditional"
click at [460, 154] on select "Roth Taxable Traditional" at bounding box center [593, 174] width 267 height 40
click at [857, 186] on input "Traditional" at bounding box center [888, 174] width 267 height 40
type input "Traditional IRA"
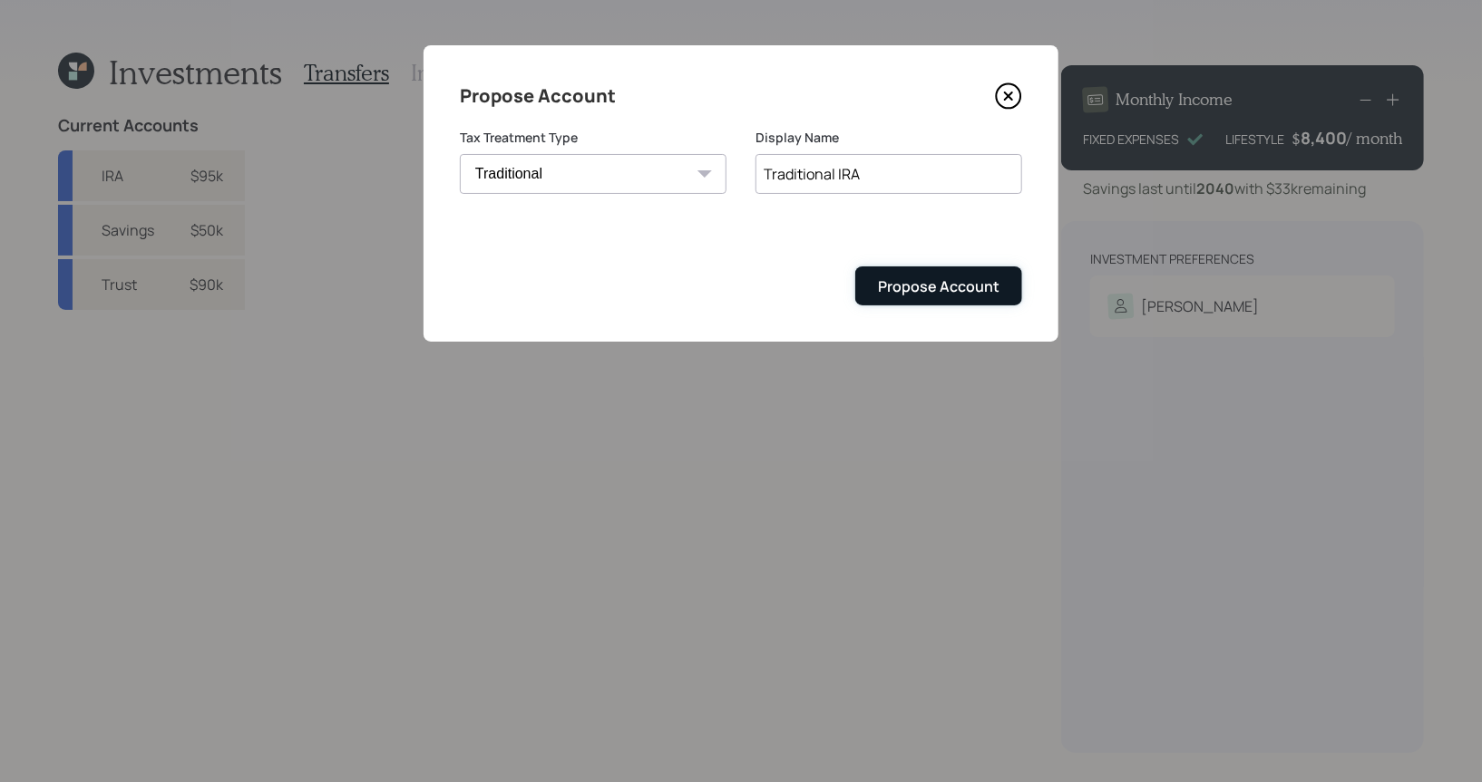
click at [927, 287] on div "Propose Account" at bounding box center [938, 287] width 121 height 20
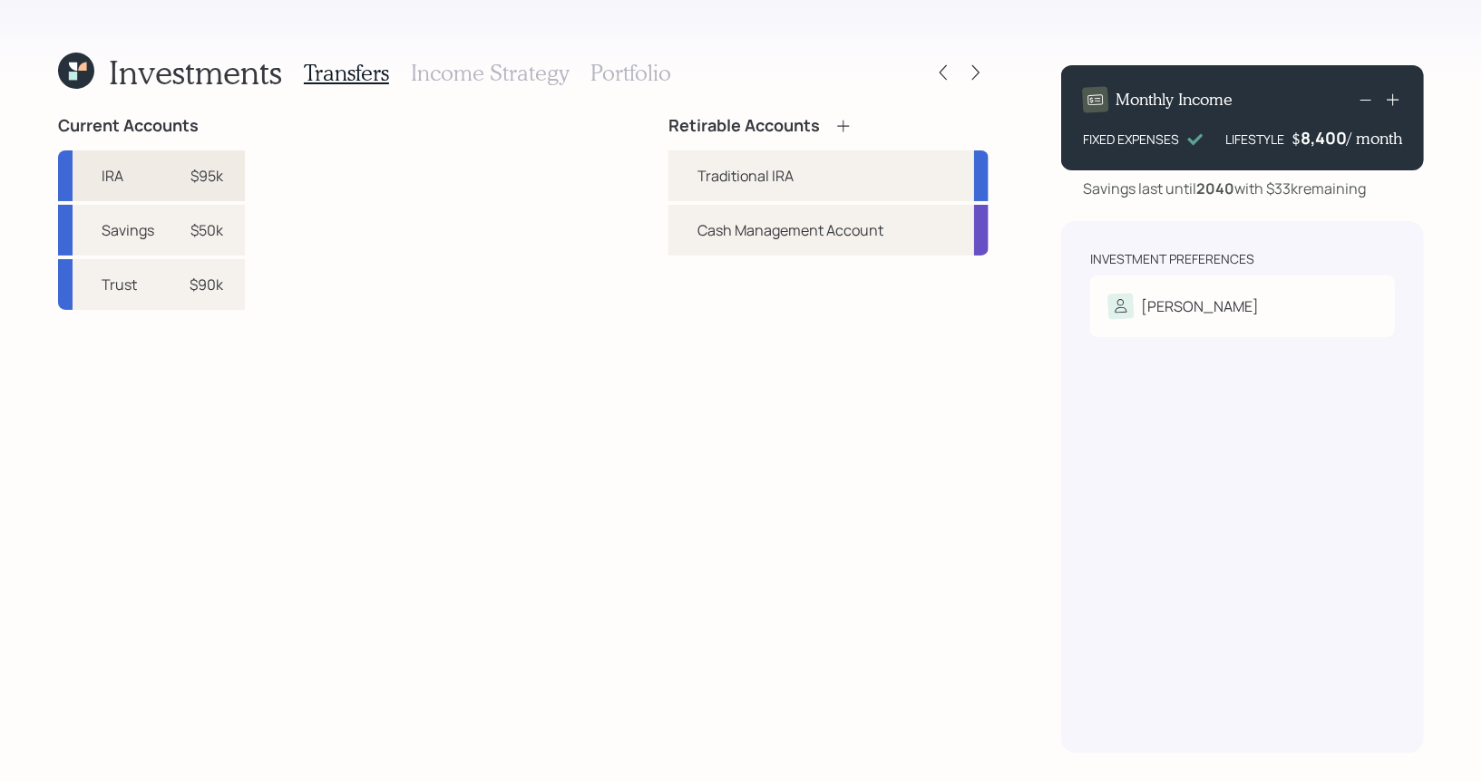
click at [219, 174] on div "$95k" at bounding box center [206, 176] width 33 height 22
click at [757, 178] on div "Traditional IRA" at bounding box center [745, 176] width 96 height 22
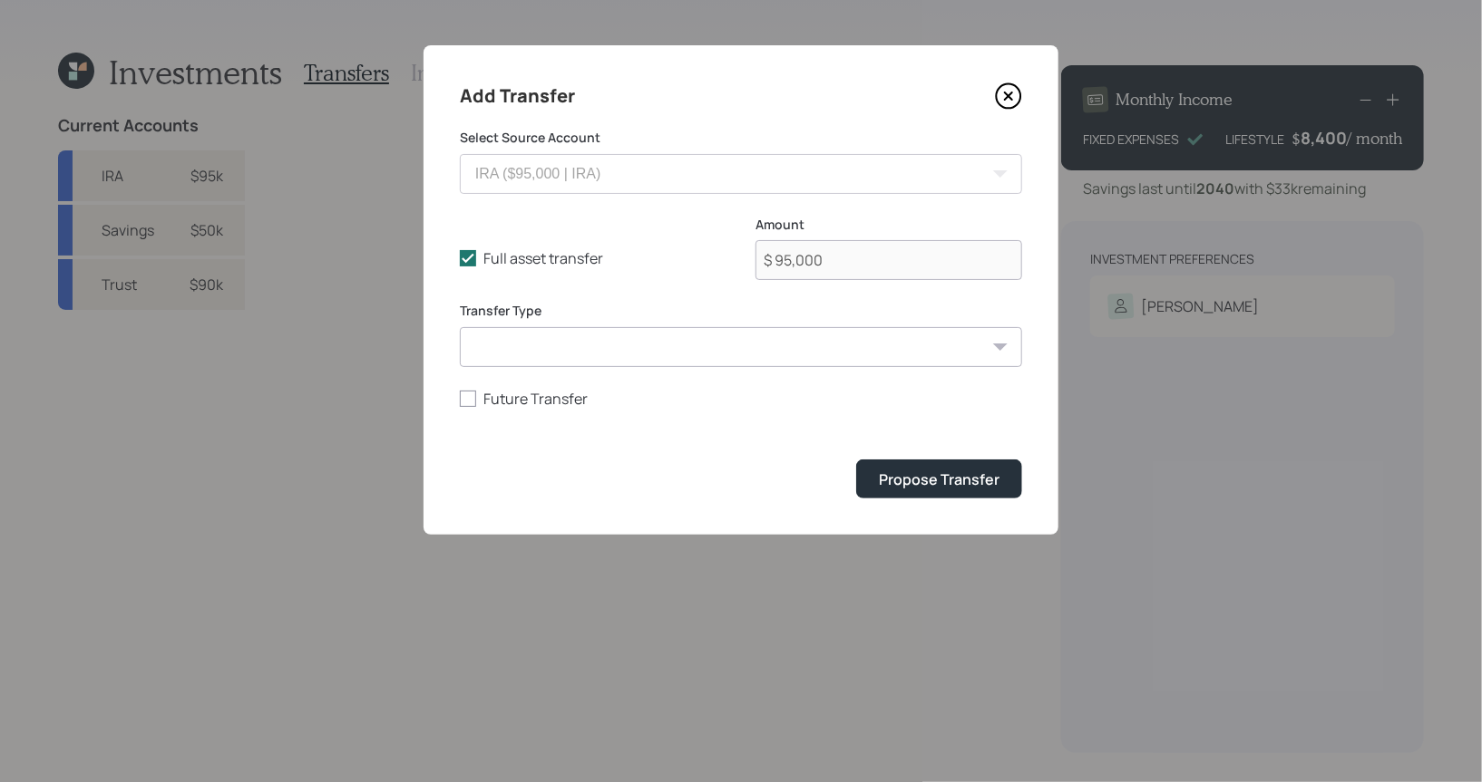
click at [589, 358] on select "ACAT Transfer Non ACAT Transfer Capitalize Rollover Rollover Deposit" at bounding box center [741, 347] width 562 height 40
select select "acat_transfer"
click at [460, 327] on select "ACAT Transfer Non ACAT Transfer Capitalize Rollover Rollover Deposit" at bounding box center [741, 347] width 562 height 40
click at [911, 476] on div "Propose Transfer" at bounding box center [939, 480] width 121 height 20
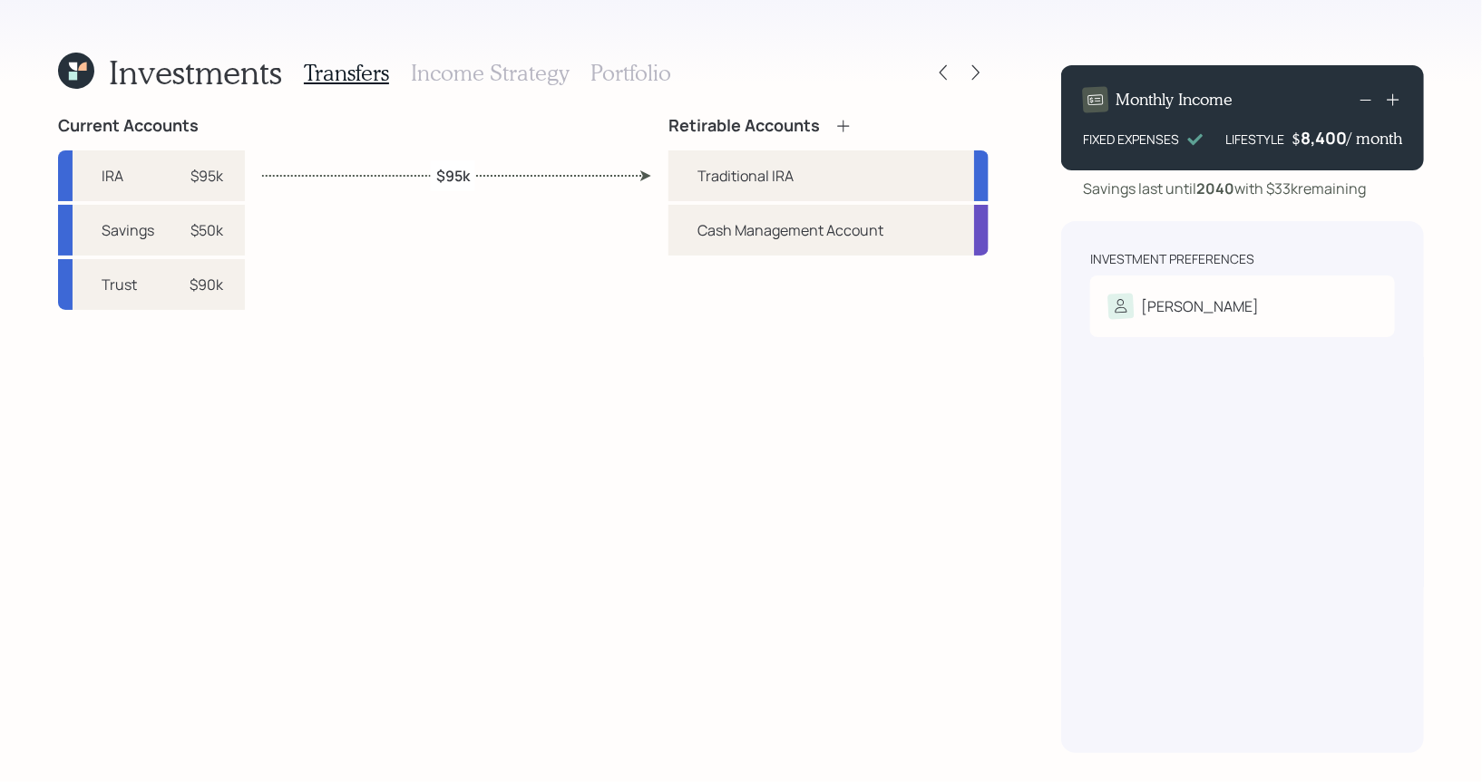
click at [845, 124] on icon at bounding box center [843, 126] width 18 height 18
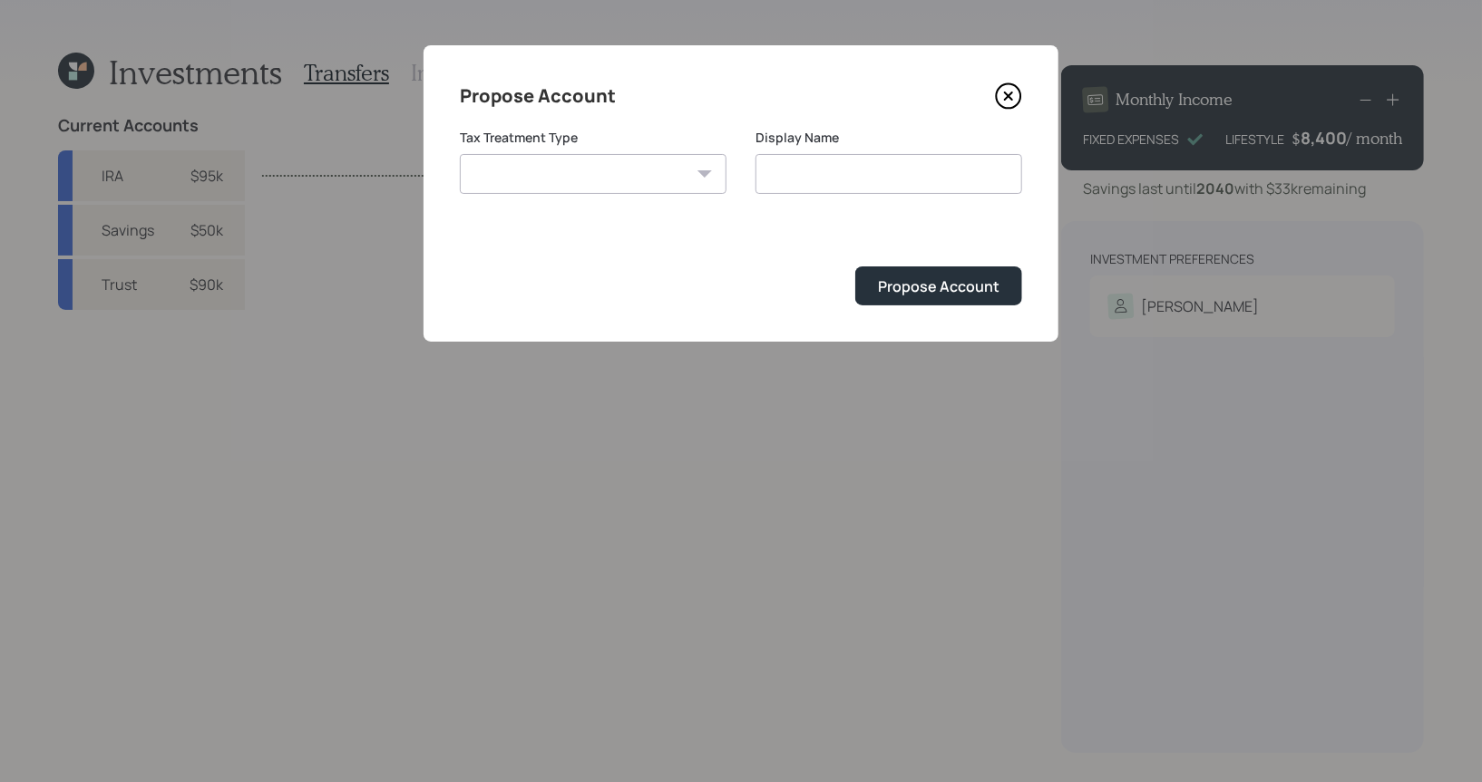
click at [553, 172] on select "Roth Taxable Traditional" at bounding box center [593, 174] width 267 height 40
select select "taxable"
click at [460, 154] on select "Roth Taxable Traditional" at bounding box center [593, 174] width 267 height 40
click at [893, 189] on input "Taxable" at bounding box center [888, 174] width 267 height 40
type input "Trust"
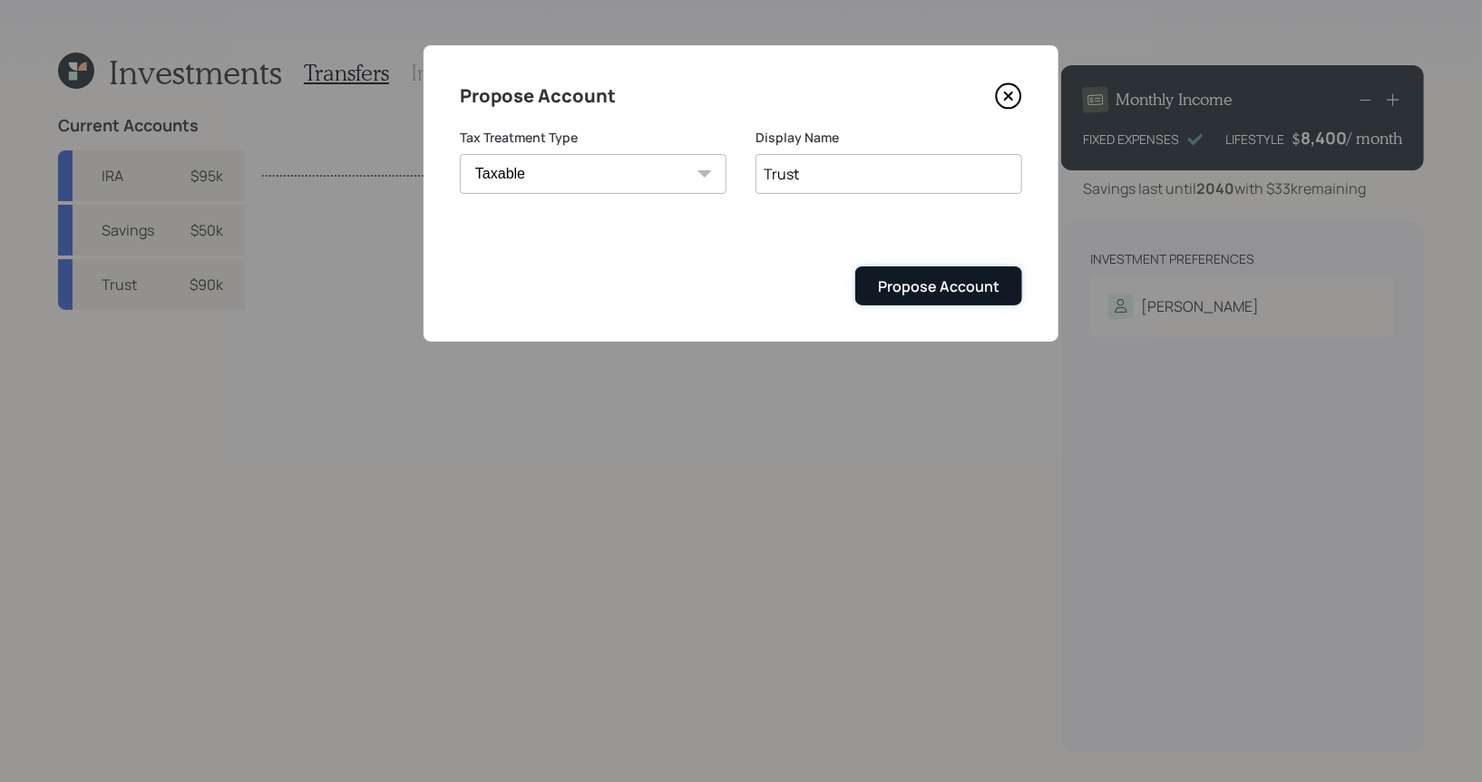
click at [921, 287] on div "Propose Account" at bounding box center [938, 287] width 121 height 20
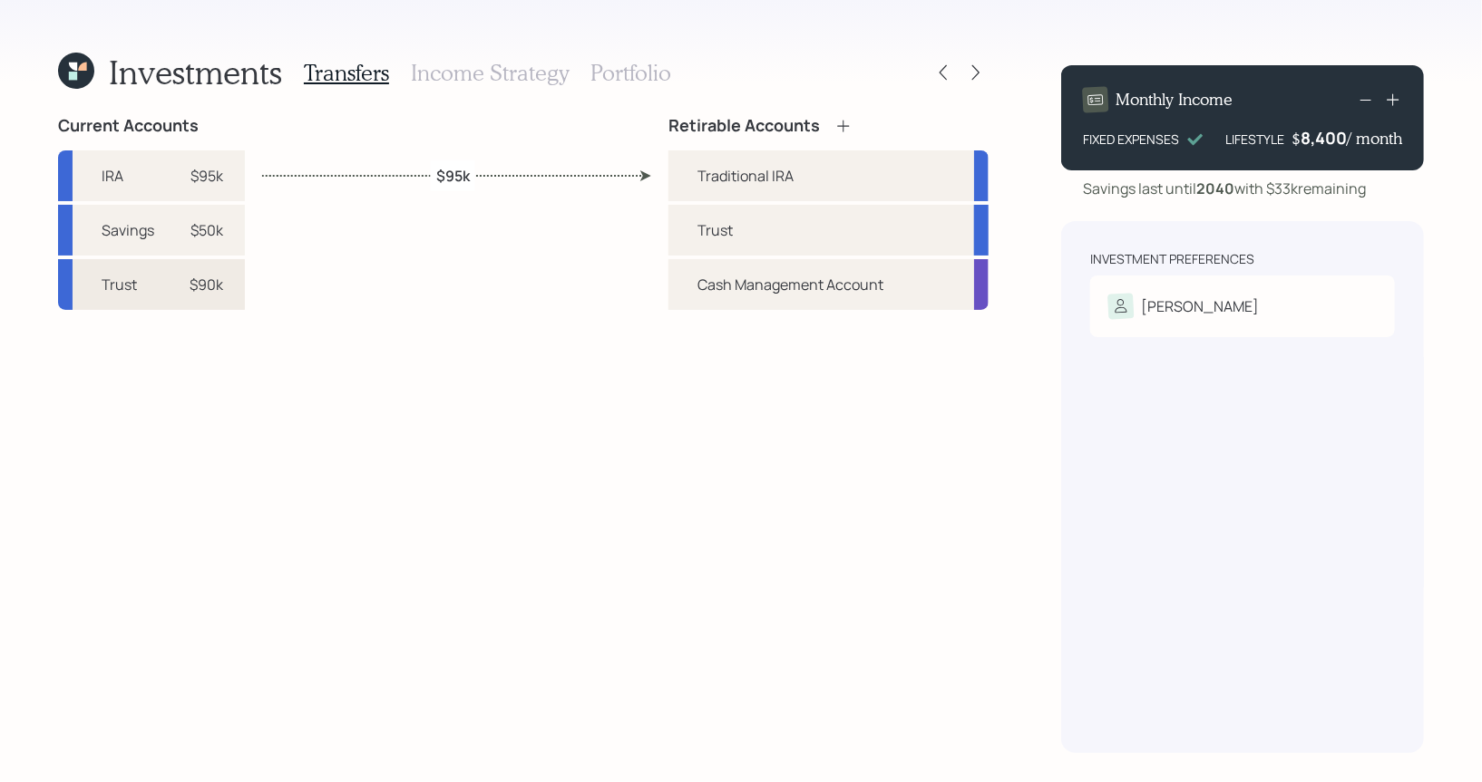
click at [215, 287] on div "$90k" at bounding box center [206, 285] width 34 height 22
click at [695, 239] on div "Trust" at bounding box center [828, 230] width 320 height 51
select select "17d1b8a2-e58c-4411-907b-fd9d6ccaff52"
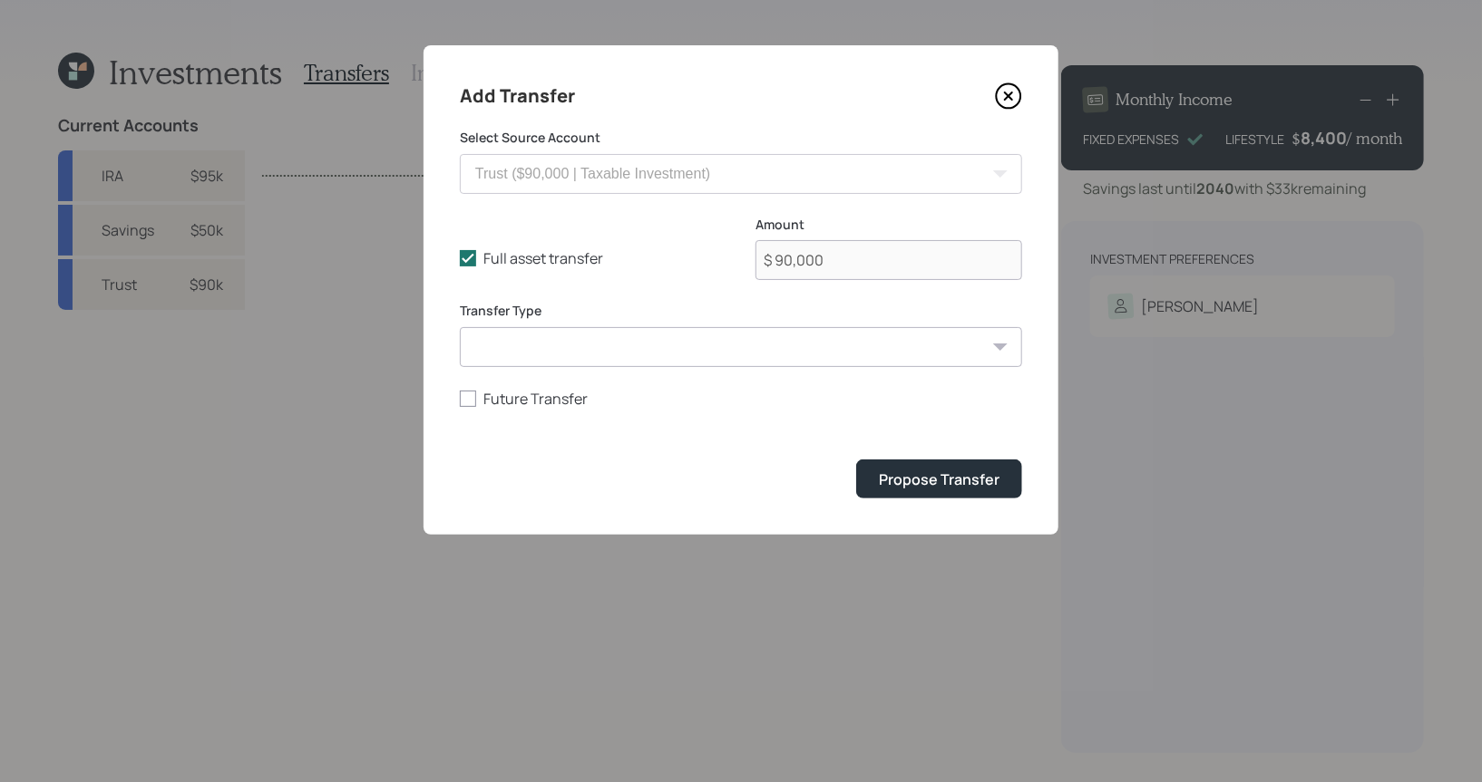
click at [602, 357] on select "ACAT Transfer Non ACAT Transfer Capitalize Rollover Rollover Deposit" at bounding box center [741, 347] width 562 height 40
select select "acat_transfer"
click at [460, 327] on select "ACAT Transfer Non ACAT Transfer Capitalize Rollover Rollover Deposit" at bounding box center [741, 347] width 562 height 40
click at [927, 480] on div "Propose Transfer" at bounding box center [939, 480] width 121 height 20
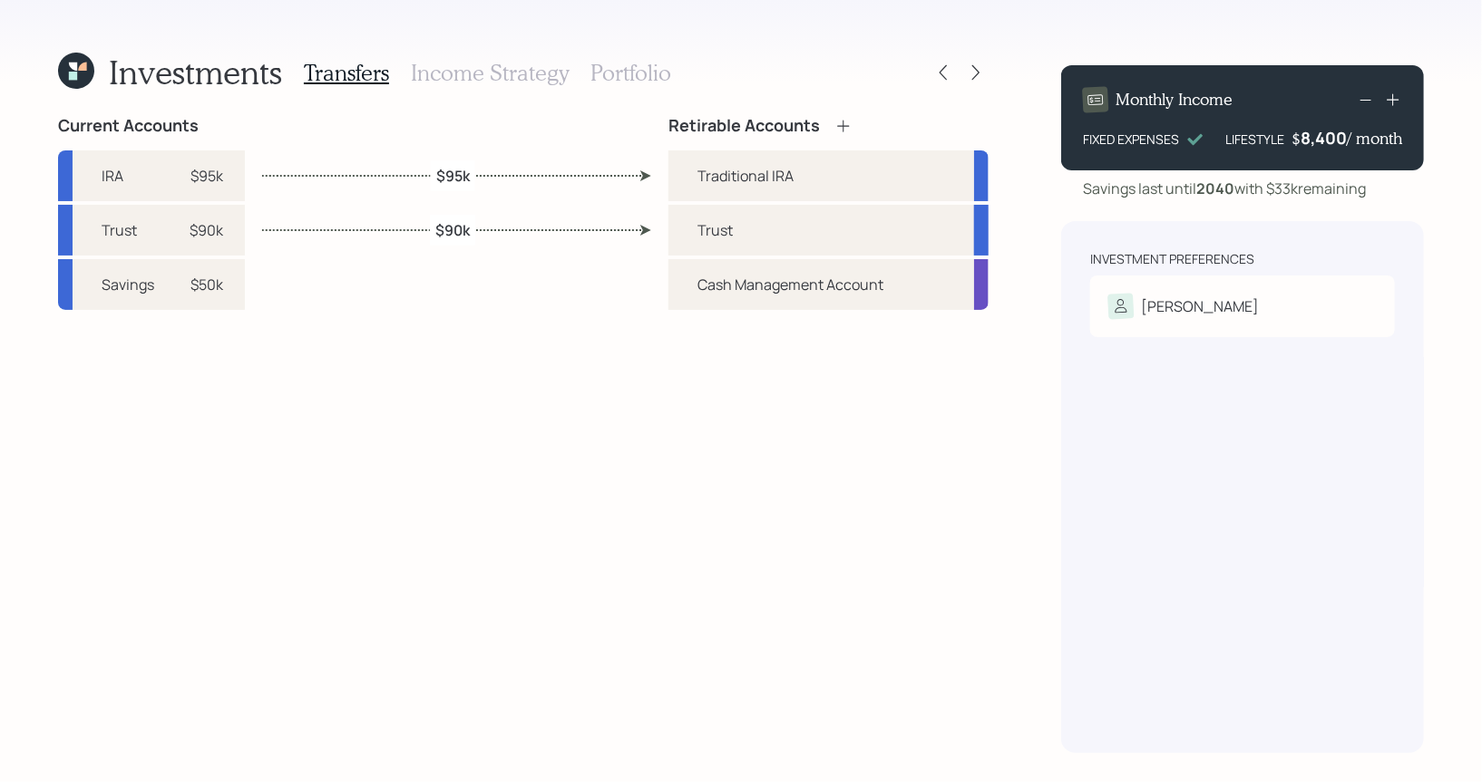
click at [504, 78] on h3 "Income Strategy" at bounding box center [490, 73] width 158 height 26
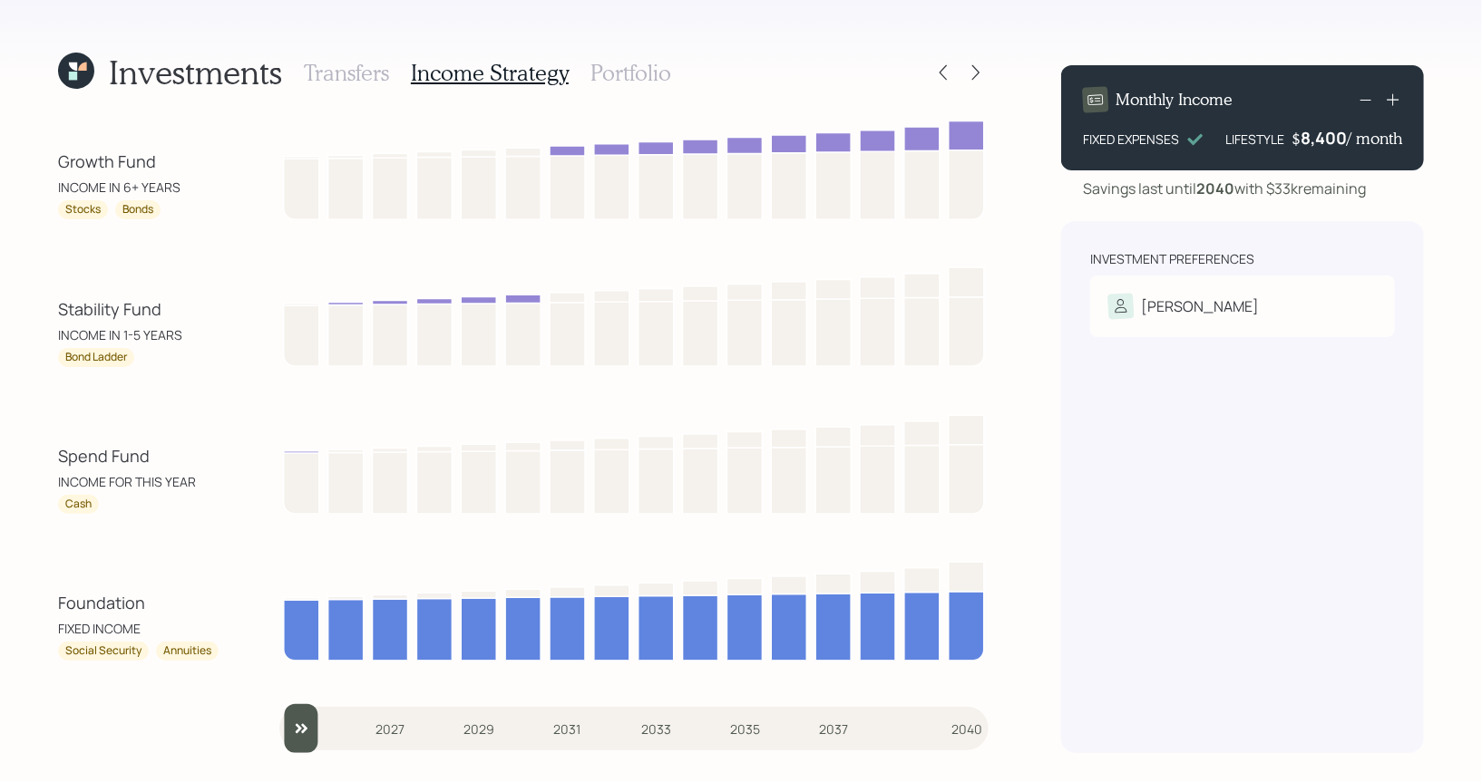
click at [337, 73] on h3 "Transfers" at bounding box center [346, 73] width 85 height 26
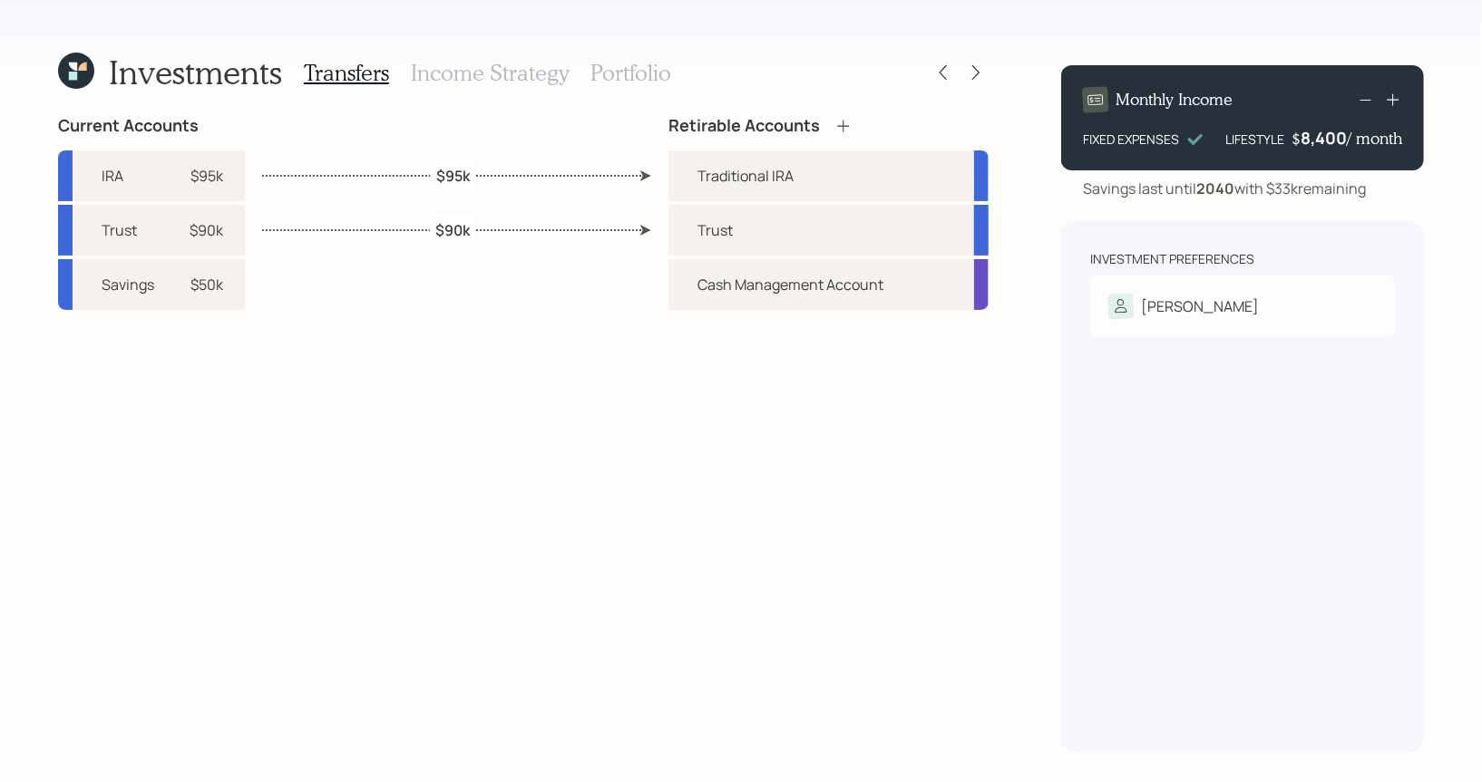
click at [500, 73] on h3 "Income Strategy" at bounding box center [490, 73] width 158 height 26
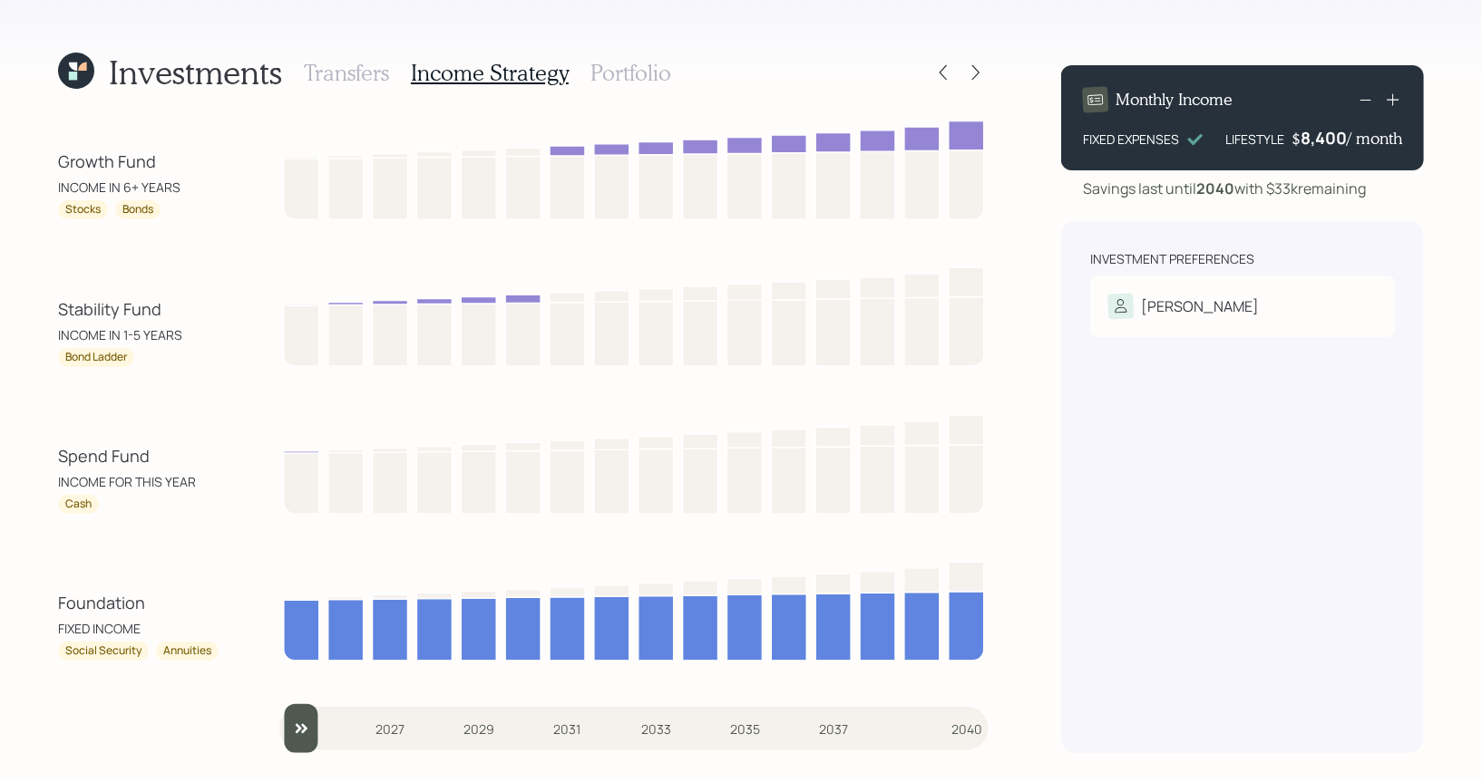
click at [633, 73] on h3 "Portfolio" at bounding box center [630, 73] width 81 height 26
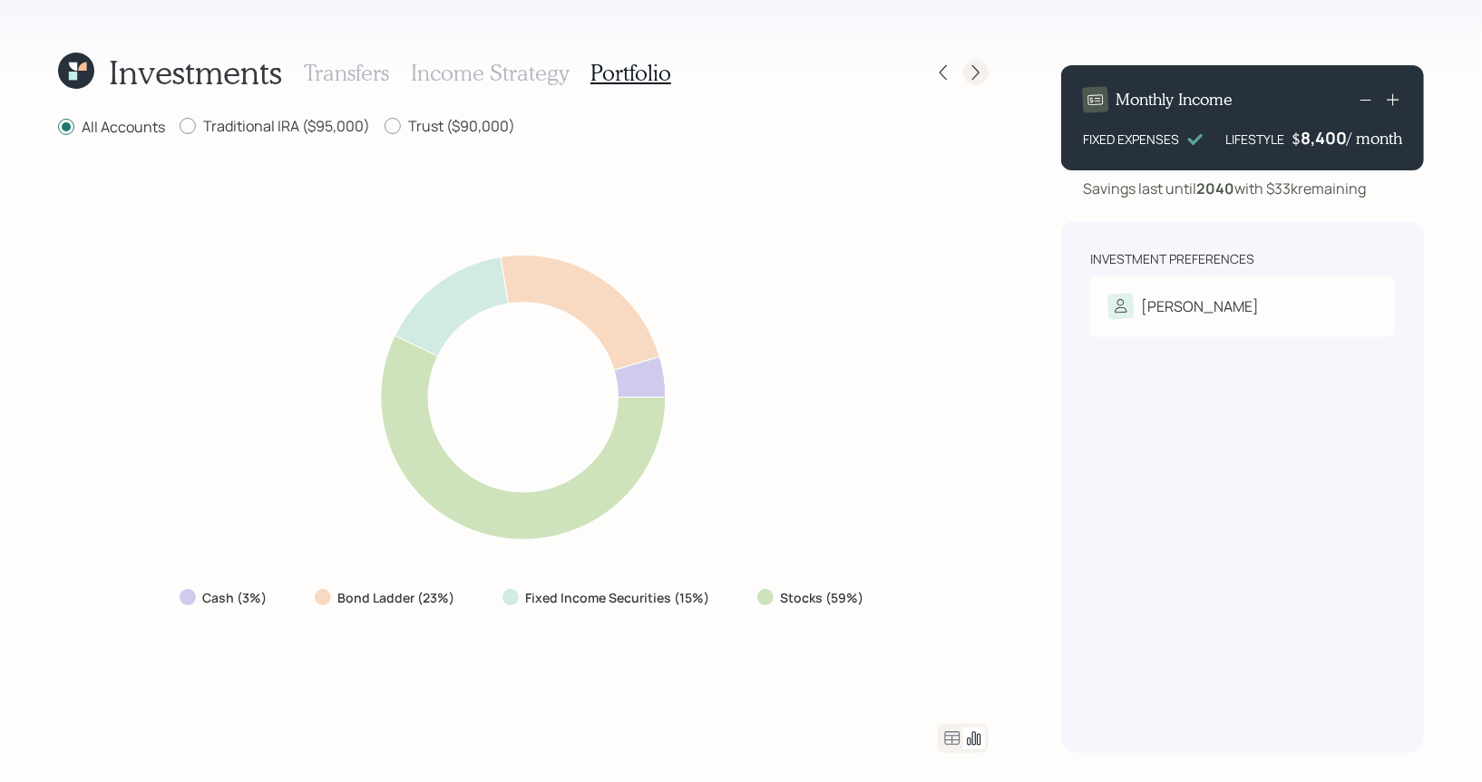
click at [976, 81] on icon at bounding box center [976, 72] width 18 height 18
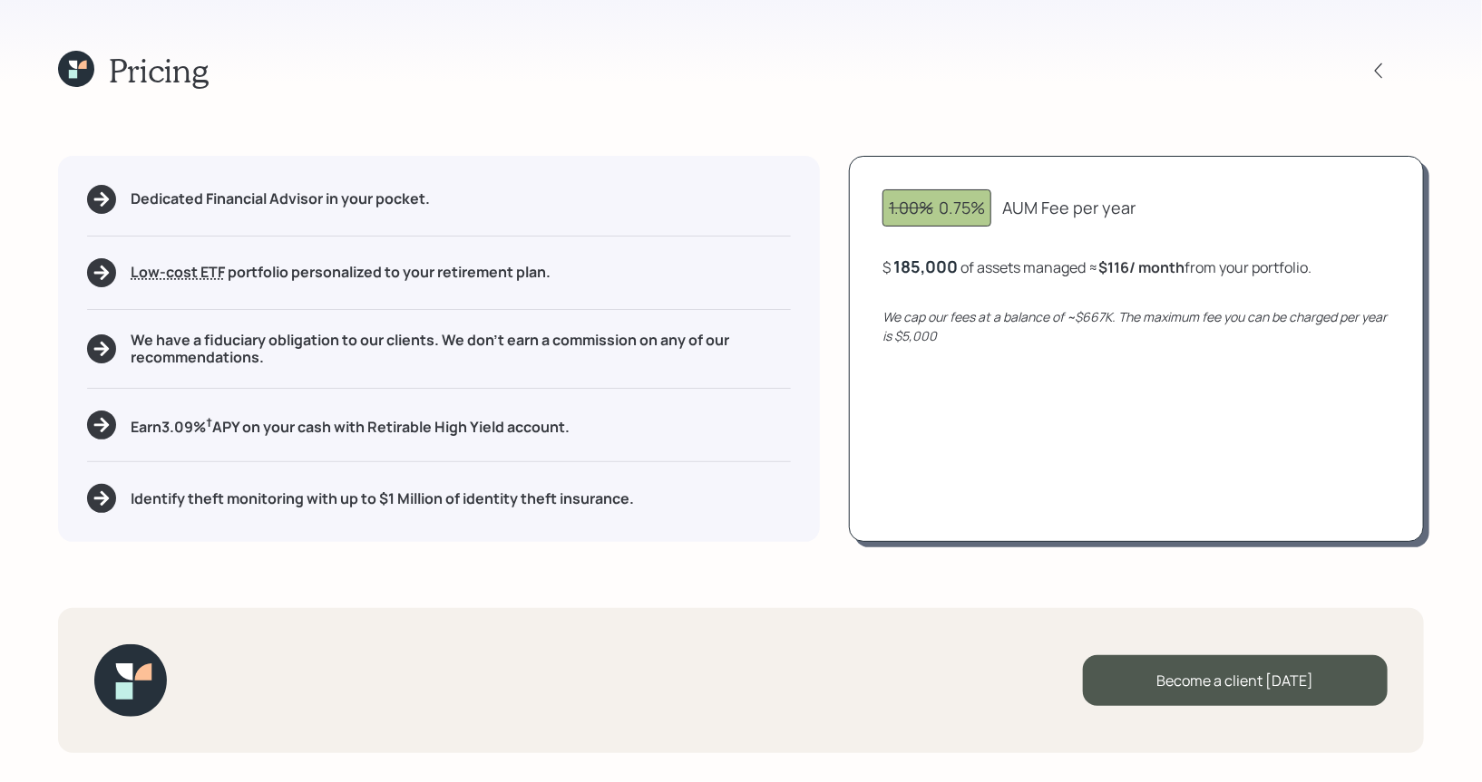
click at [73, 78] on icon at bounding box center [73, 74] width 8 height 8
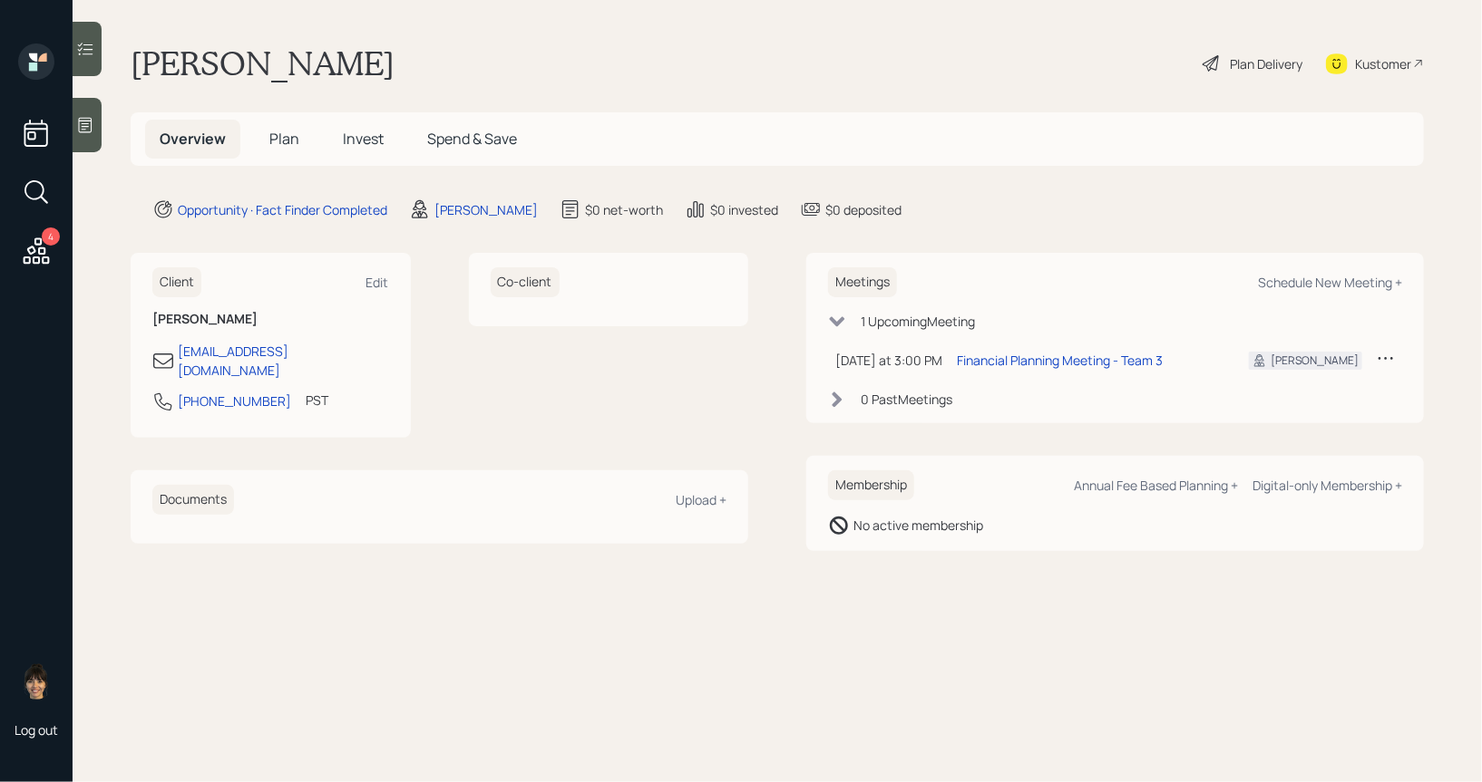
click at [279, 138] on span "Plan" at bounding box center [284, 139] width 30 height 20
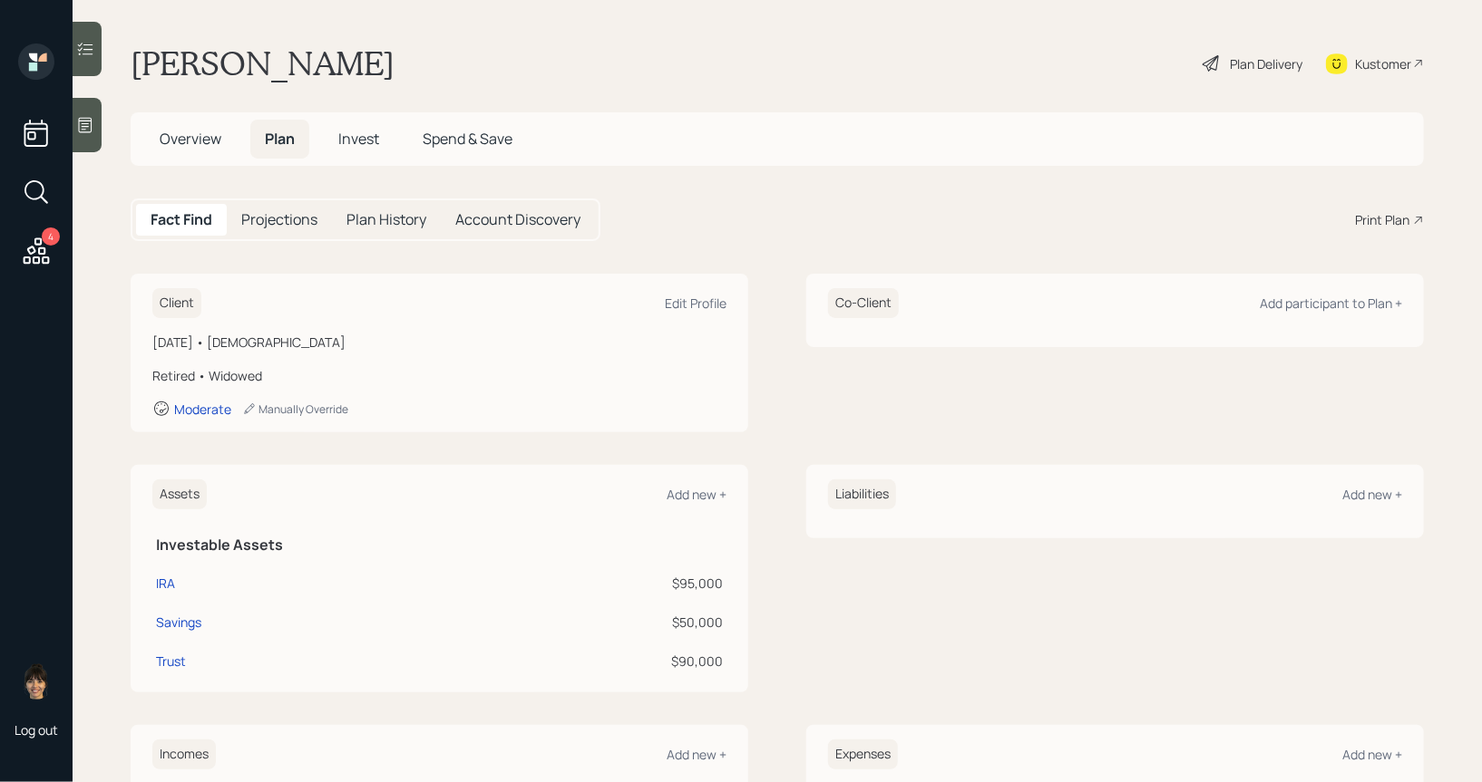
click at [1262, 62] on div "Plan Delivery" at bounding box center [1265, 63] width 73 height 19
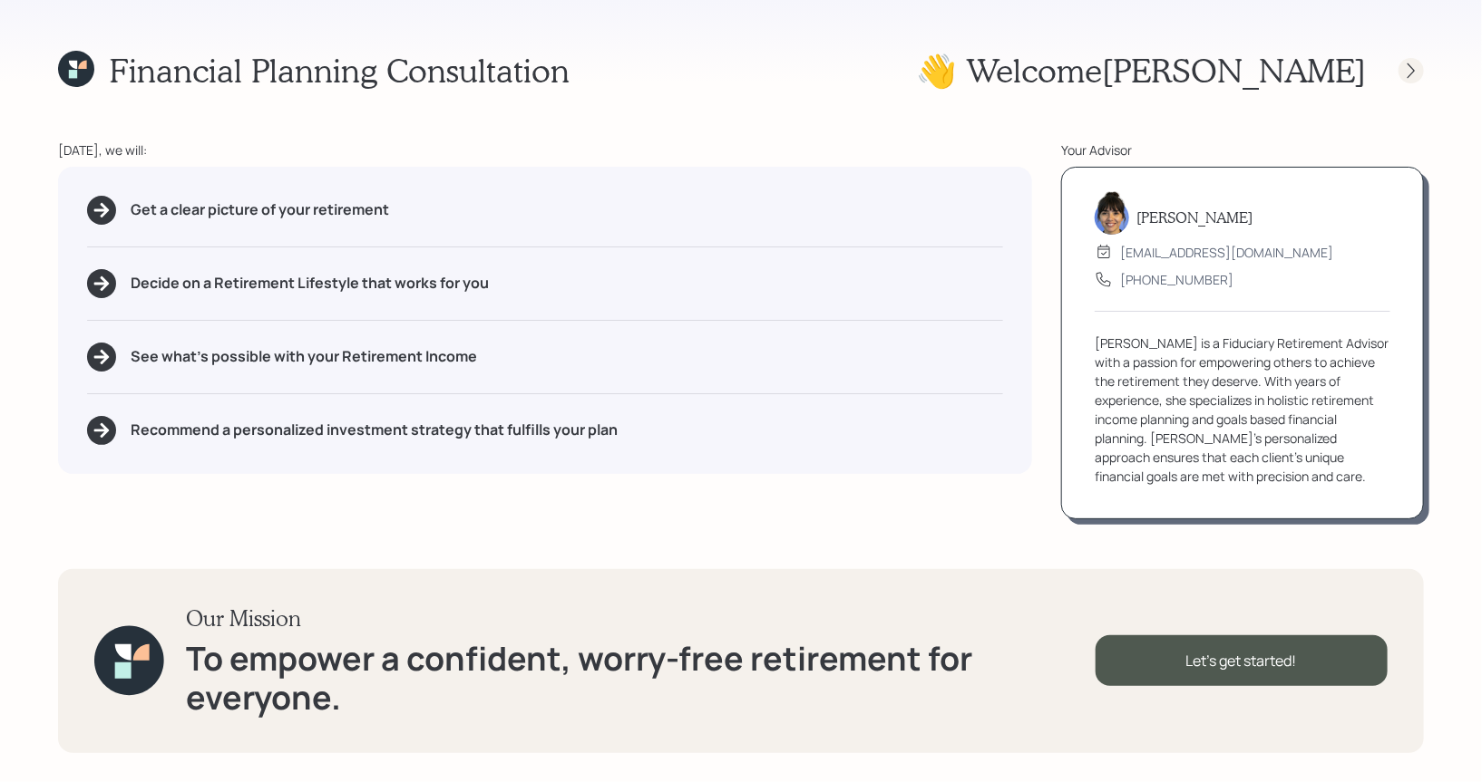
click at [1415, 69] on icon at bounding box center [1411, 71] width 18 height 18
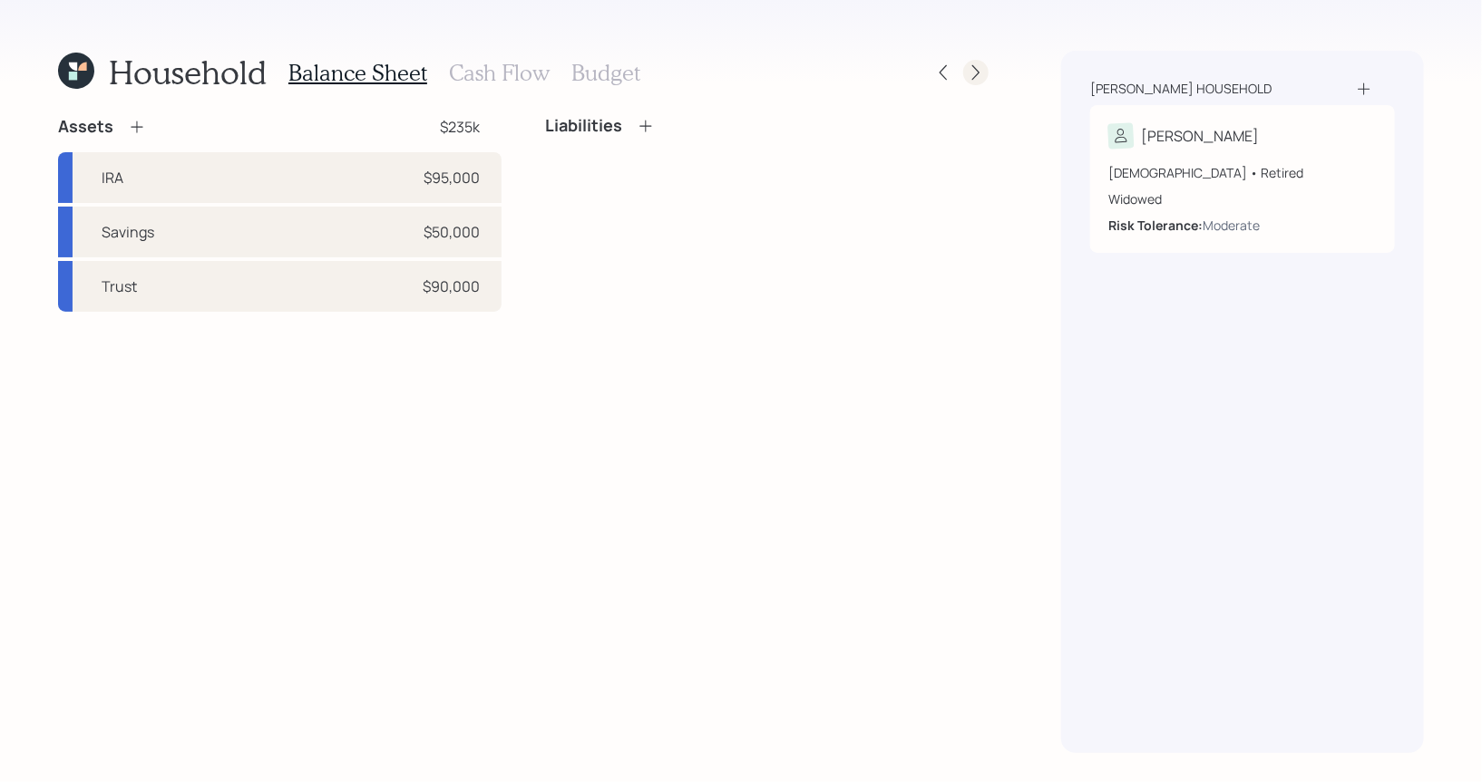
click at [977, 70] on icon at bounding box center [975, 72] width 7 height 15
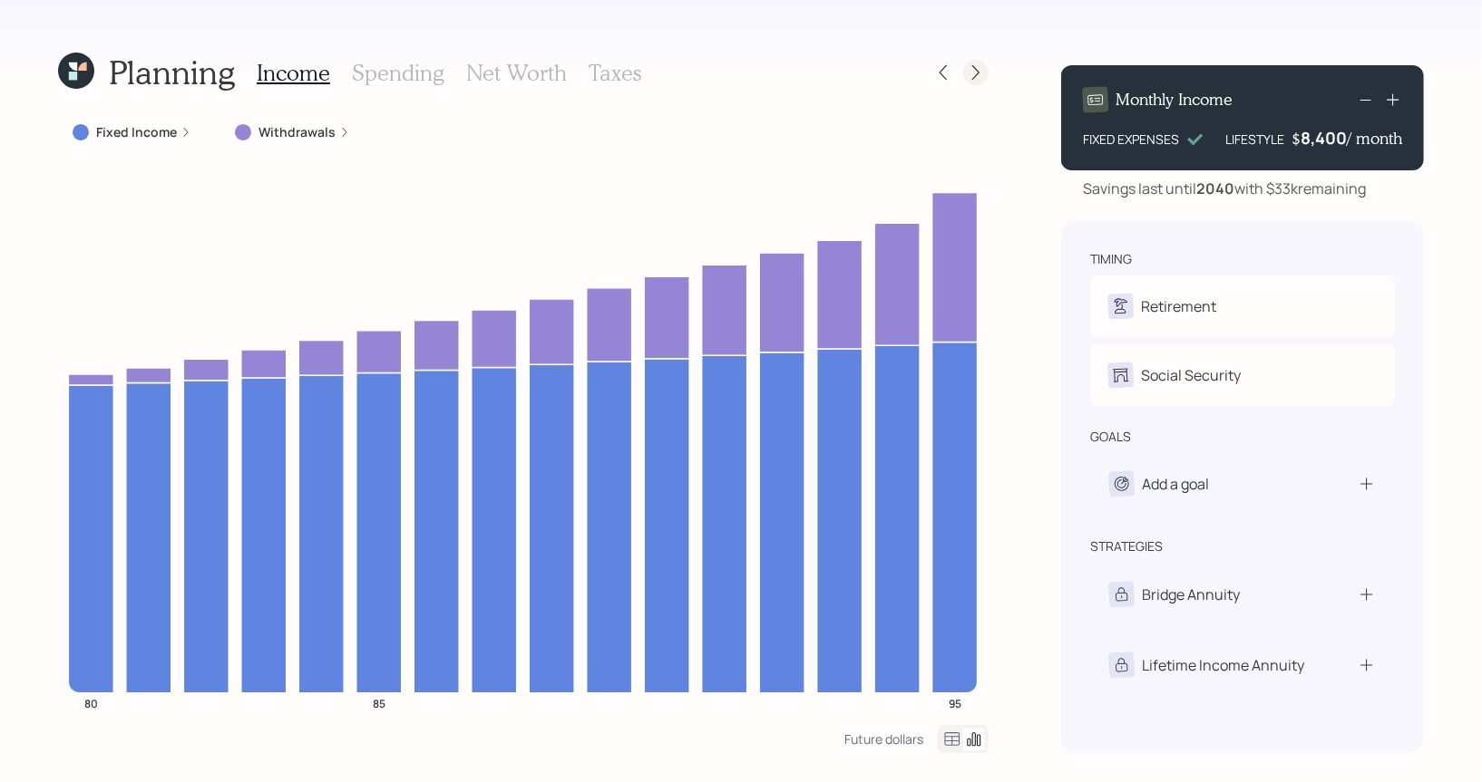
click at [978, 75] on icon at bounding box center [976, 72] width 18 height 18
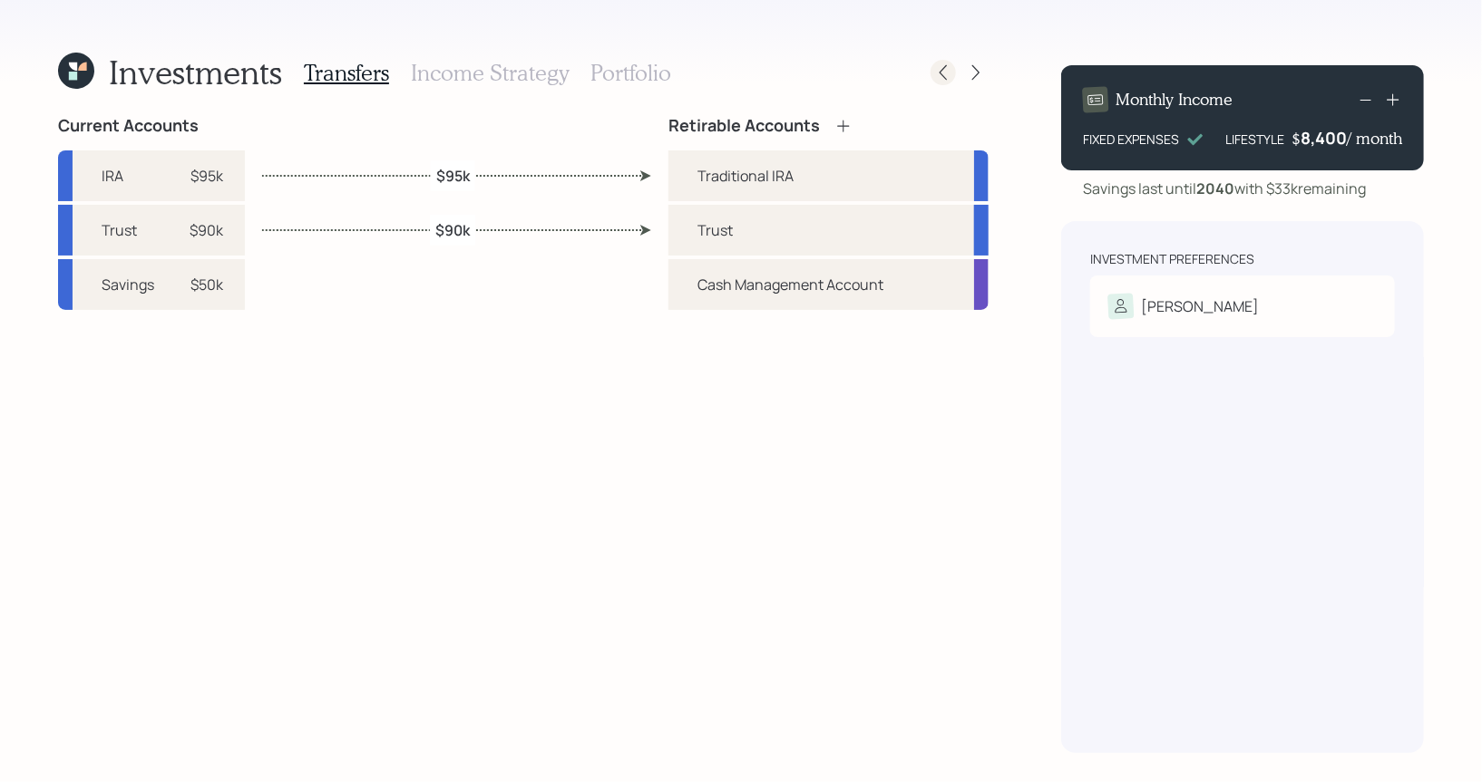
click at [940, 72] on icon at bounding box center [942, 72] width 7 height 15
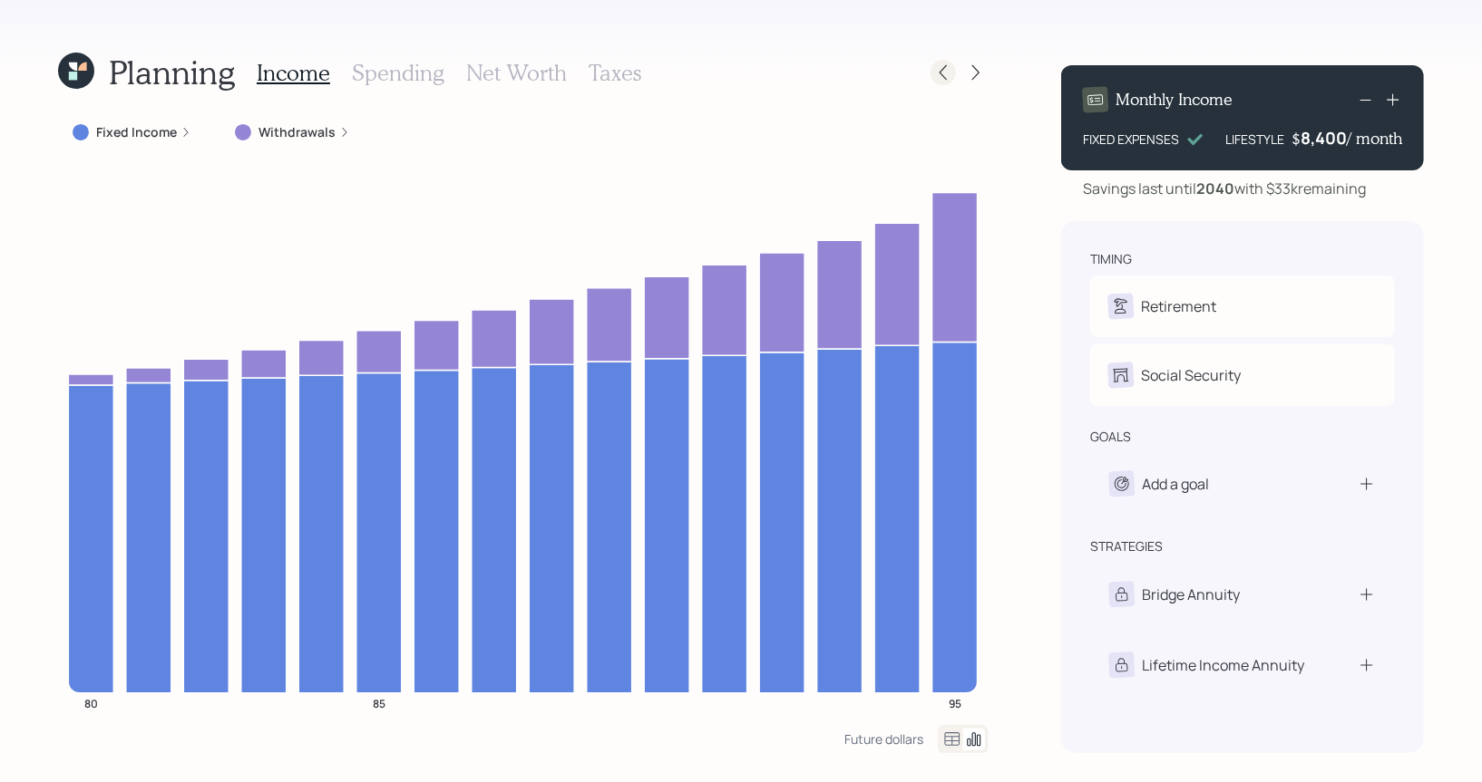
click at [946, 81] on icon at bounding box center [943, 72] width 18 height 18
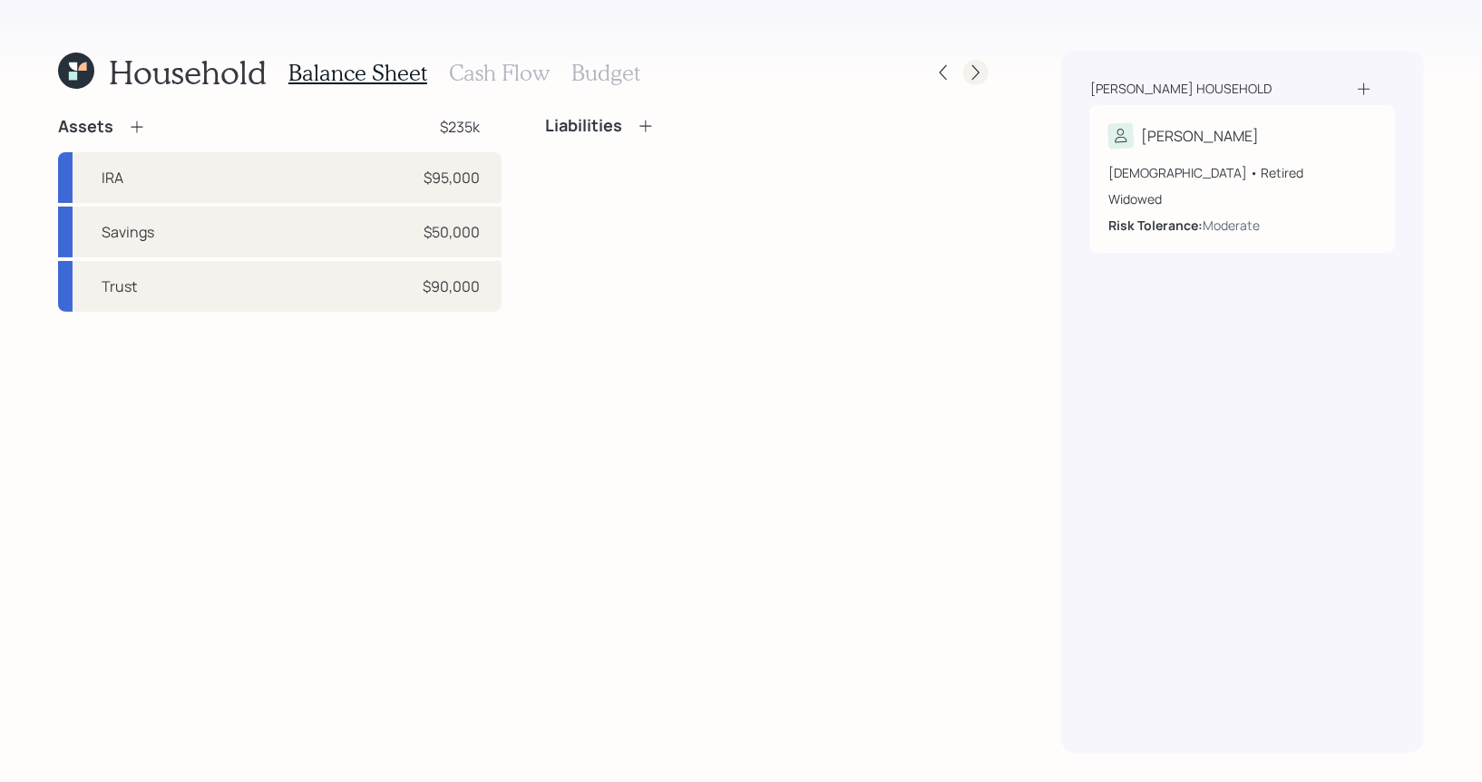
click at [974, 71] on icon at bounding box center [976, 72] width 18 height 18
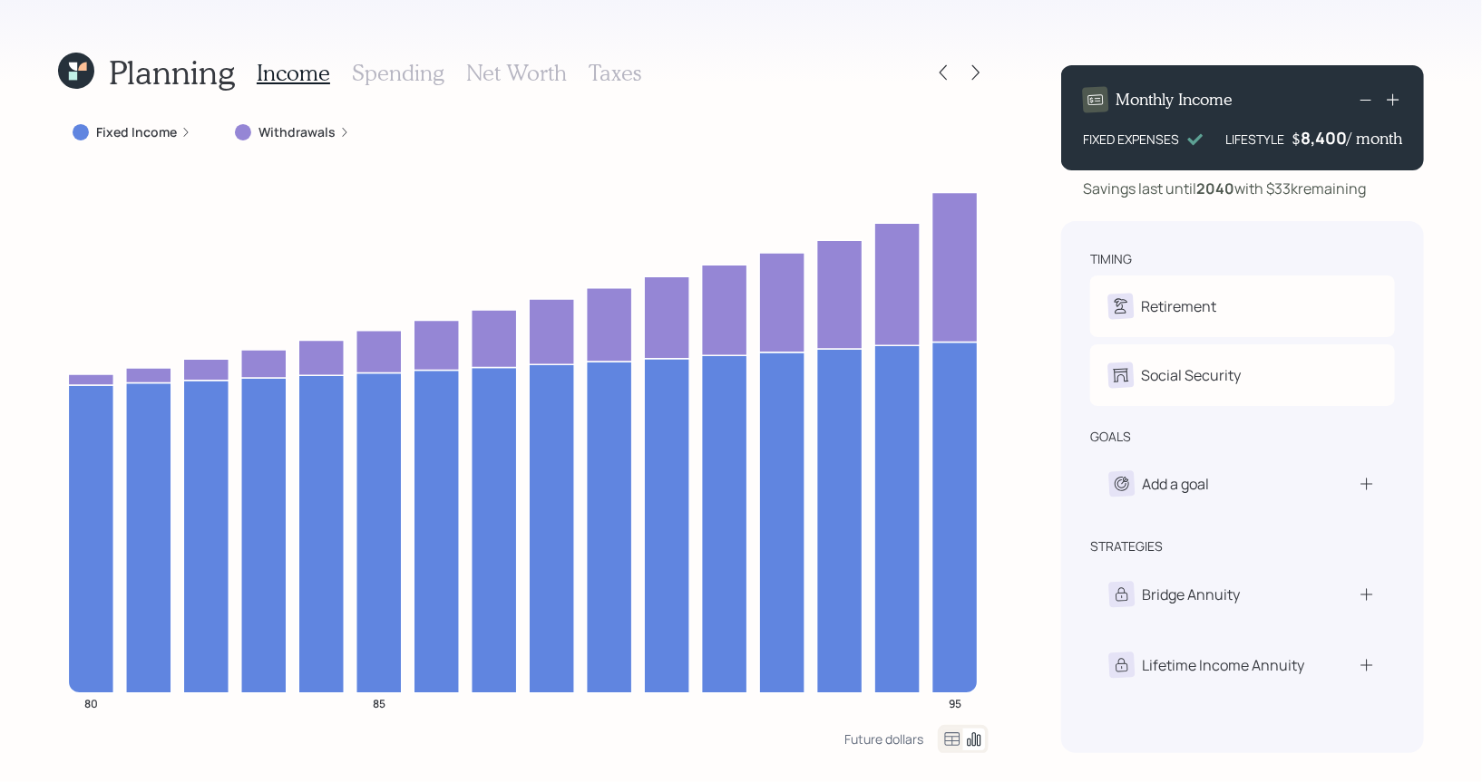
click at [974, 71] on icon at bounding box center [976, 72] width 18 height 18
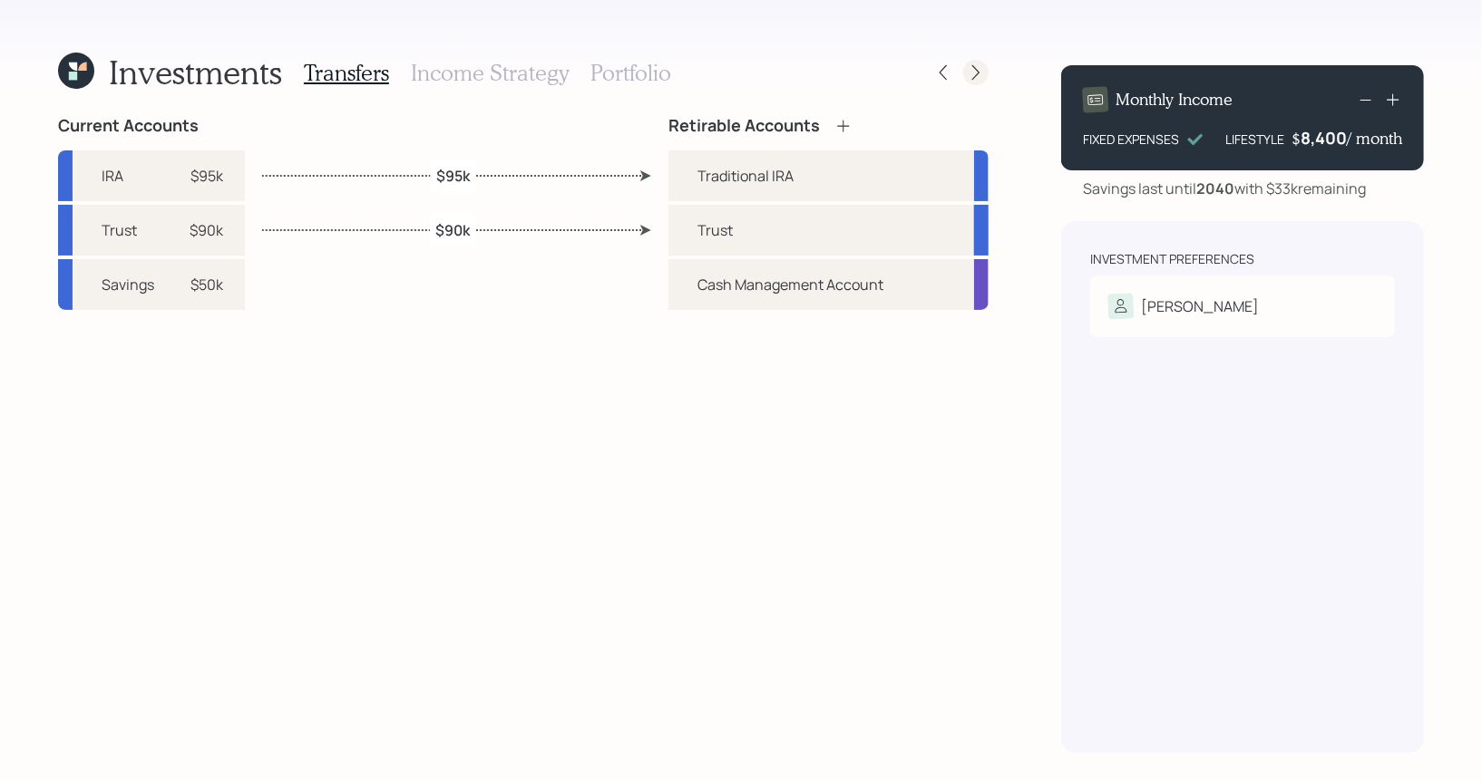
click at [973, 71] on icon at bounding box center [976, 72] width 18 height 18
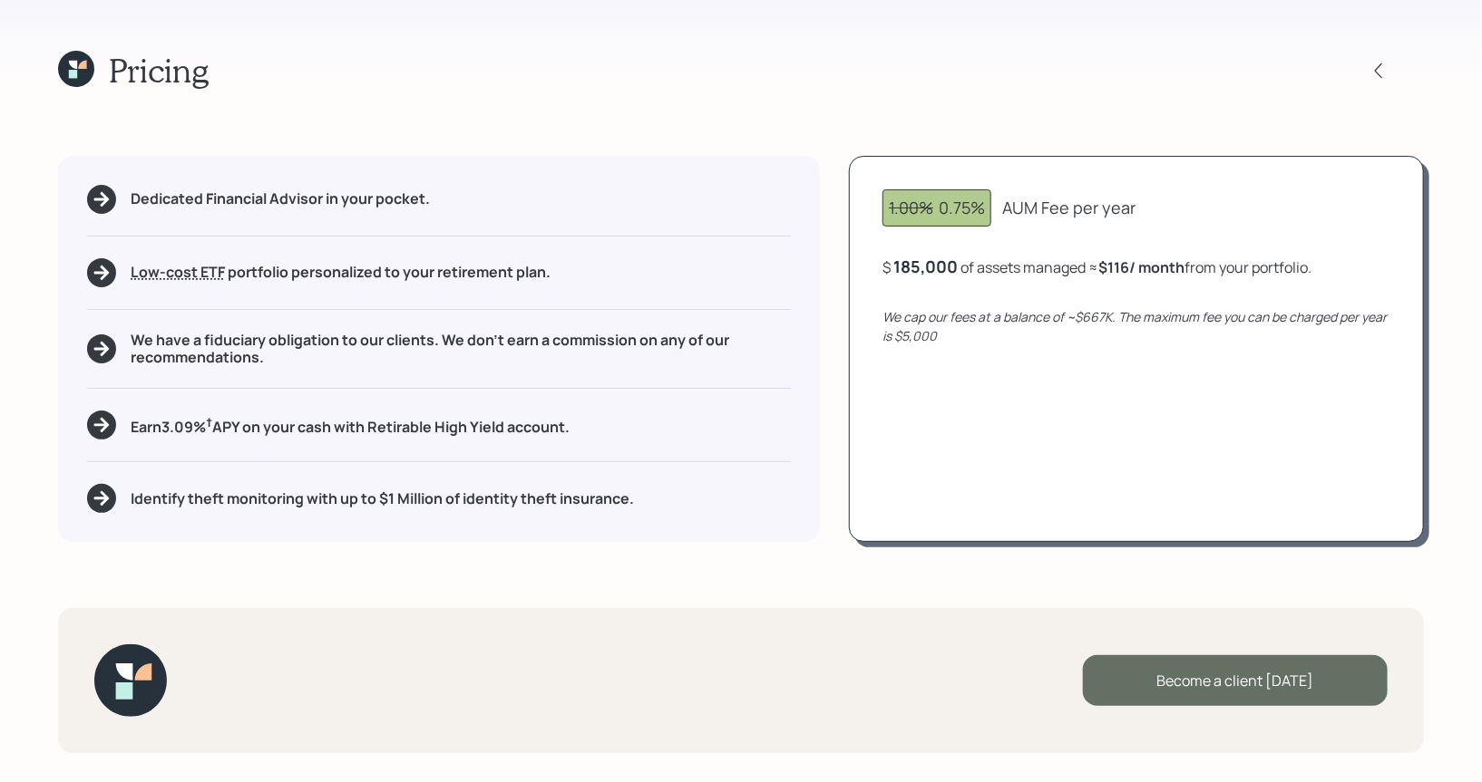
click at [1215, 679] on div "Become a client today" at bounding box center [1235, 681] width 305 height 51
click at [1232, 675] on div "Go to Altruist" at bounding box center [1235, 681] width 305 height 51
click at [81, 73] on icon at bounding box center [76, 69] width 36 height 36
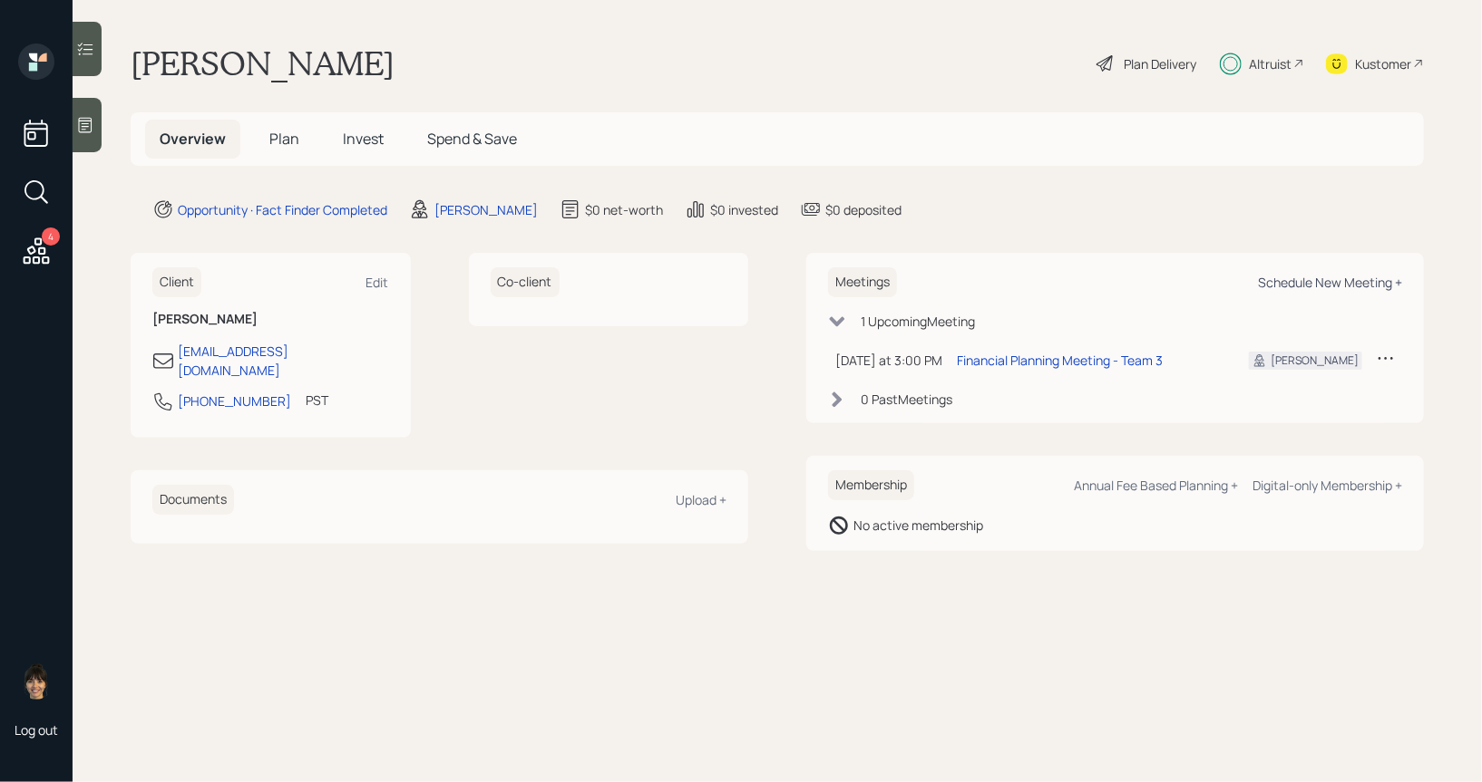
click at [1322, 283] on div "Schedule New Meeting +" at bounding box center [1330, 282] width 144 height 17
select select "8b79112e-3cfb-44f9-89e7-15267fe946c1"
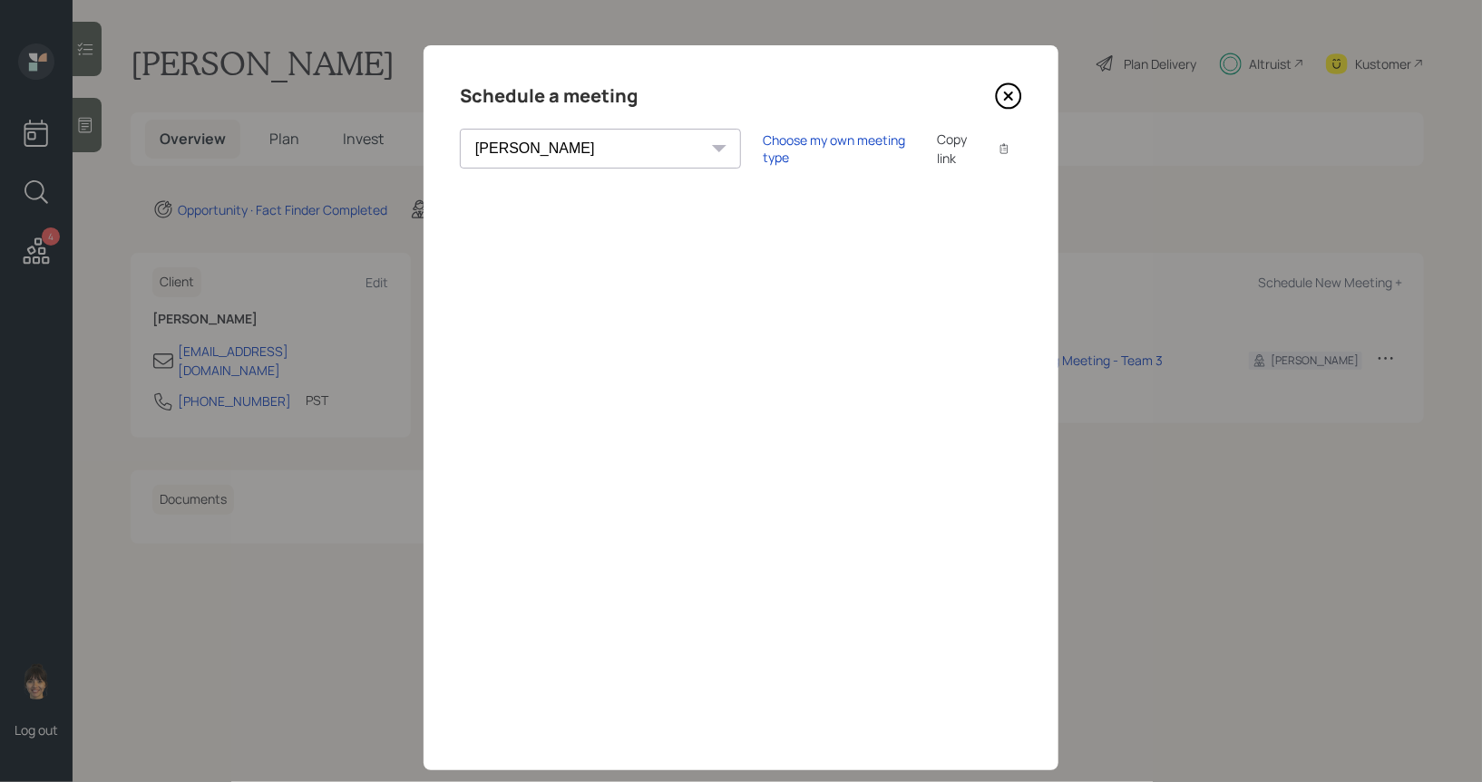
scroll to position [33, 0]
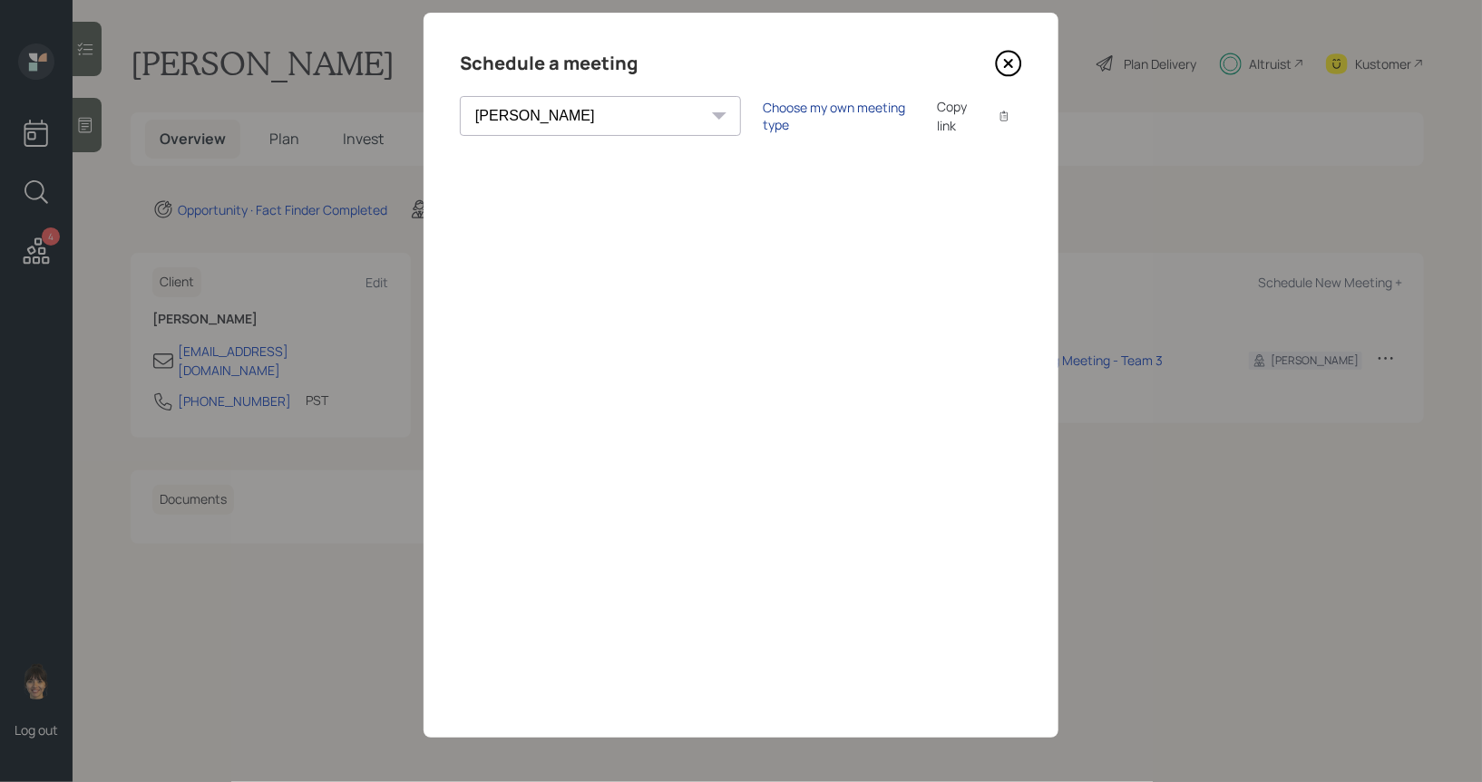
click at [763, 111] on div "Choose my own meeting type" at bounding box center [839, 116] width 152 height 34
click at [1014, 60] on icon at bounding box center [1008, 63] width 27 height 27
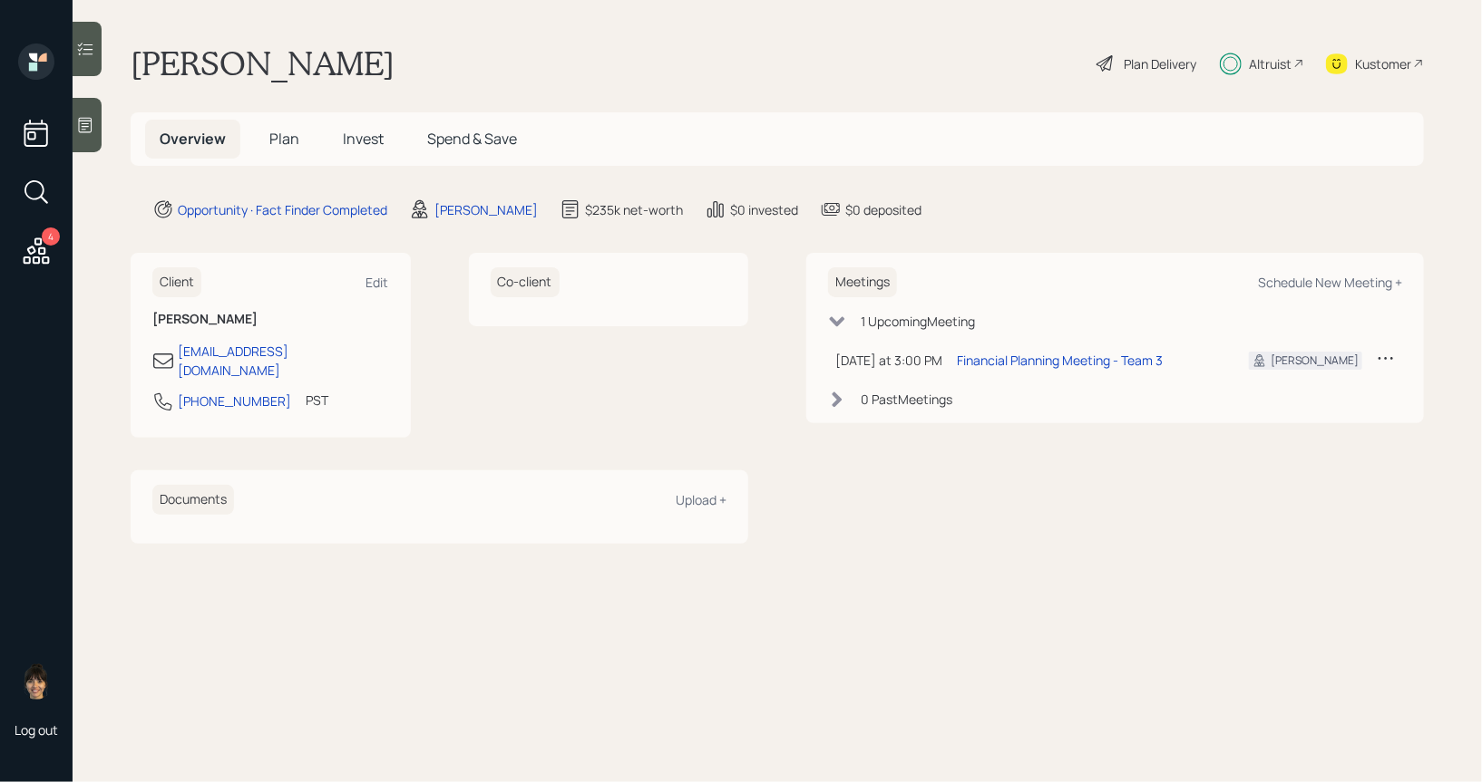
click at [280, 133] on span "Plan" at bounding box center [284, 139] width 30 height 20
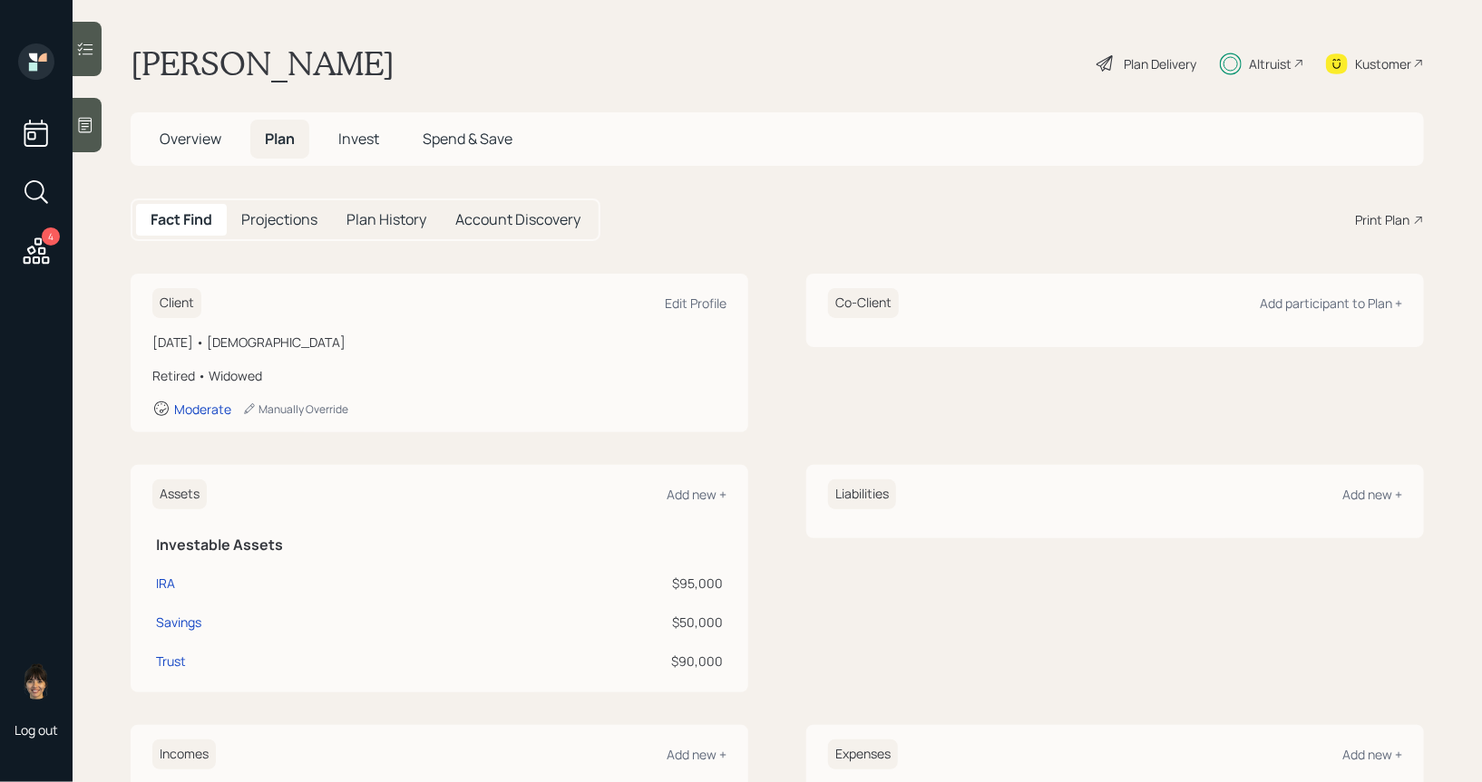
click at [1398, 217] on div "Print Plan" at bounding box center [1382, 219] width 54 height 19
